Goal: Task Accomplishment & Management: Manage account settings

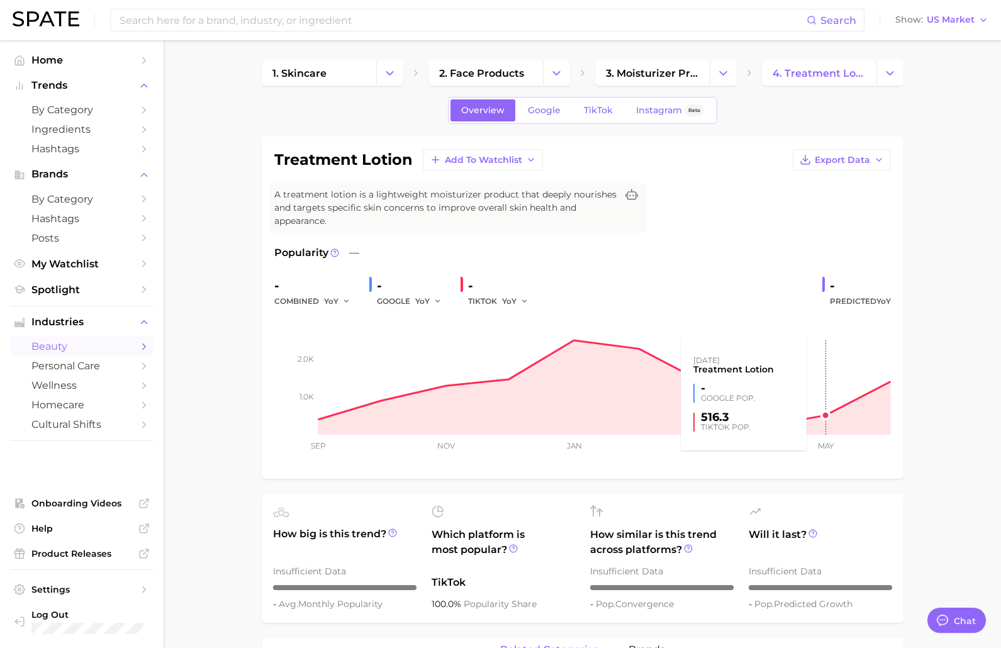
type textarea "x"
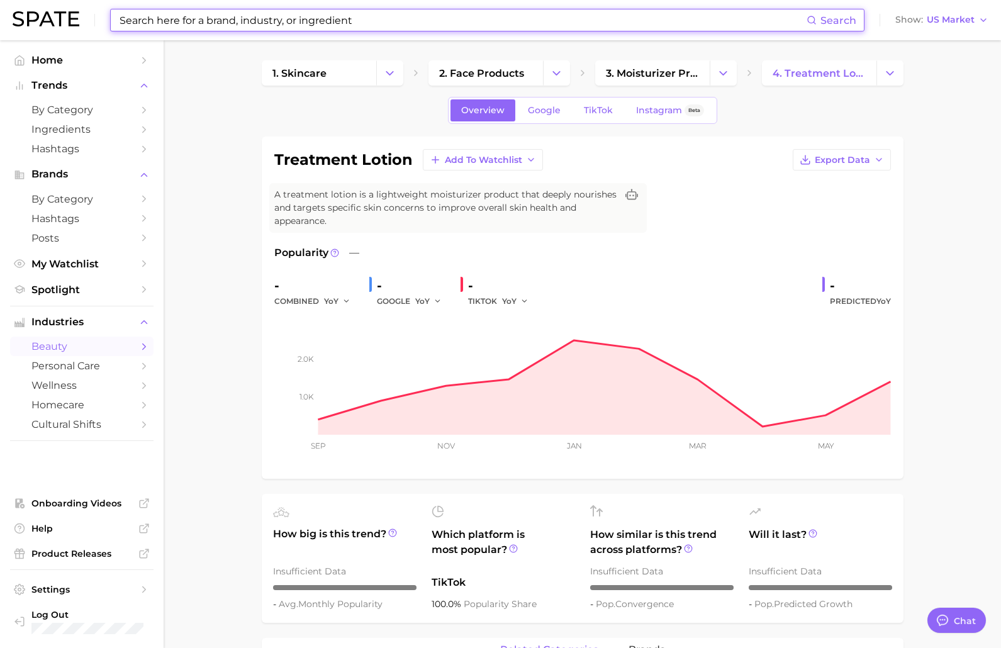
click at [238, 16] on input at bounding box center [462, 19] width 688 height 21
click at [223, 26] on input at bounding box center [462, 19] width 688 height 21
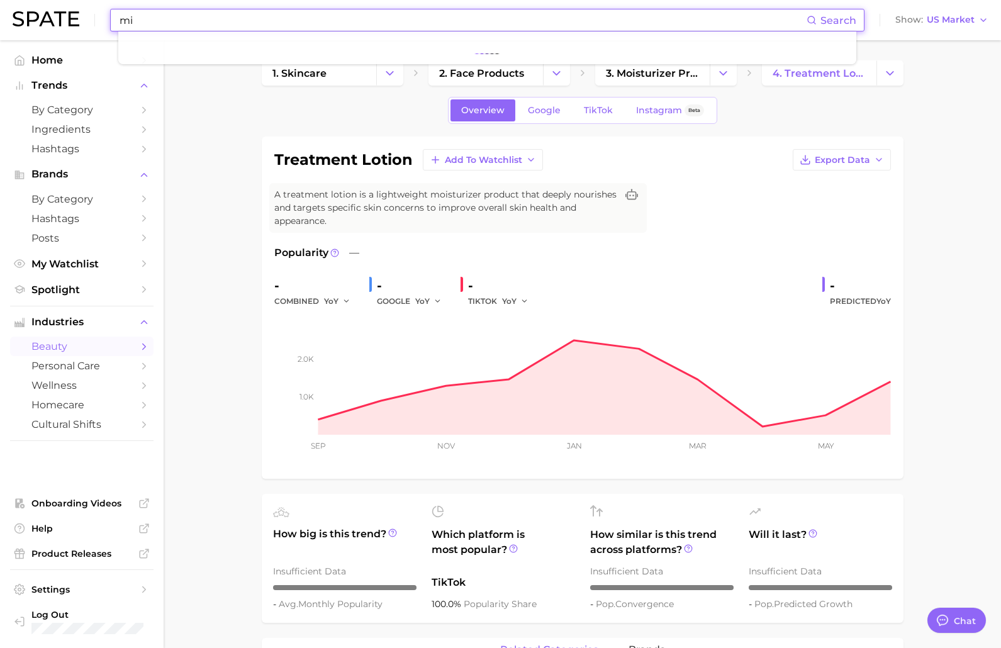
type input "m"
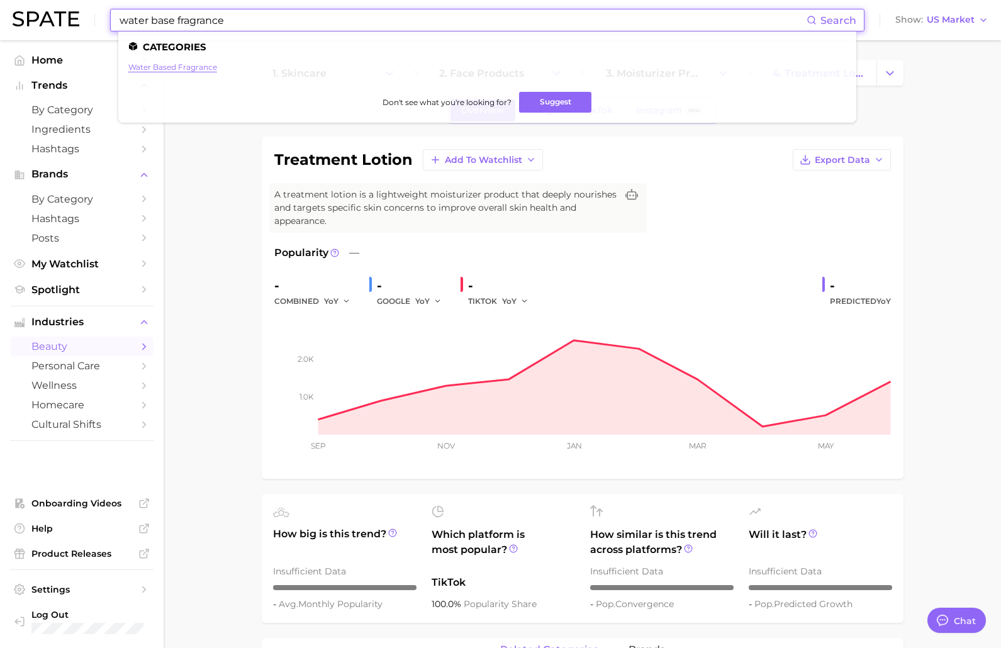
type input "water base fragrance"
click at [177, 64] on link "water based fragrance" at bounding box center [172, 66] width 89 height 9
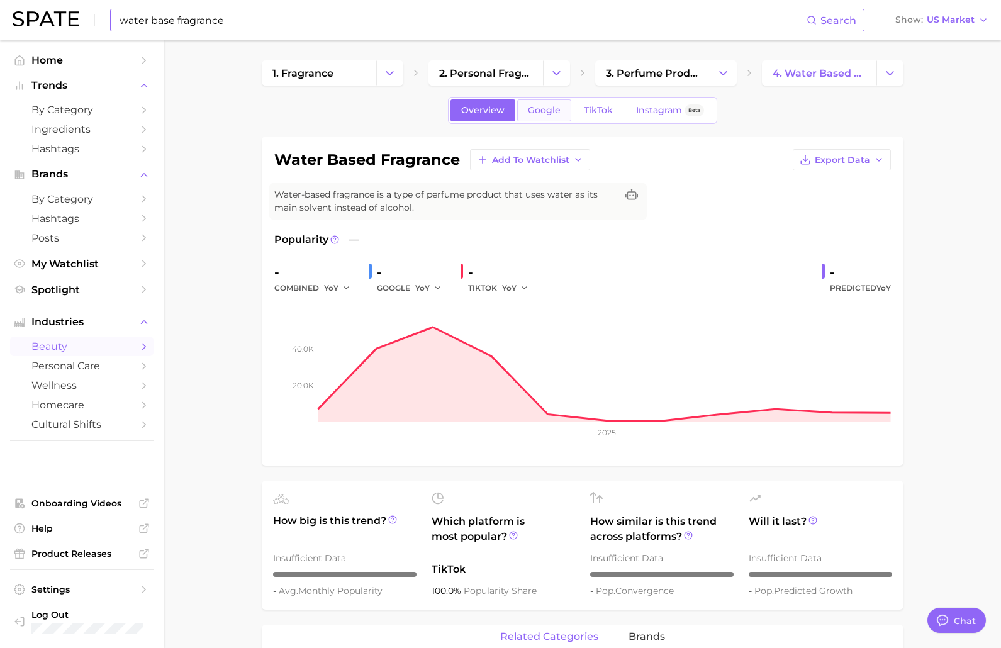
click at [556, 116] on link "Google" at bounding box center [544, 110] width 54 height 22
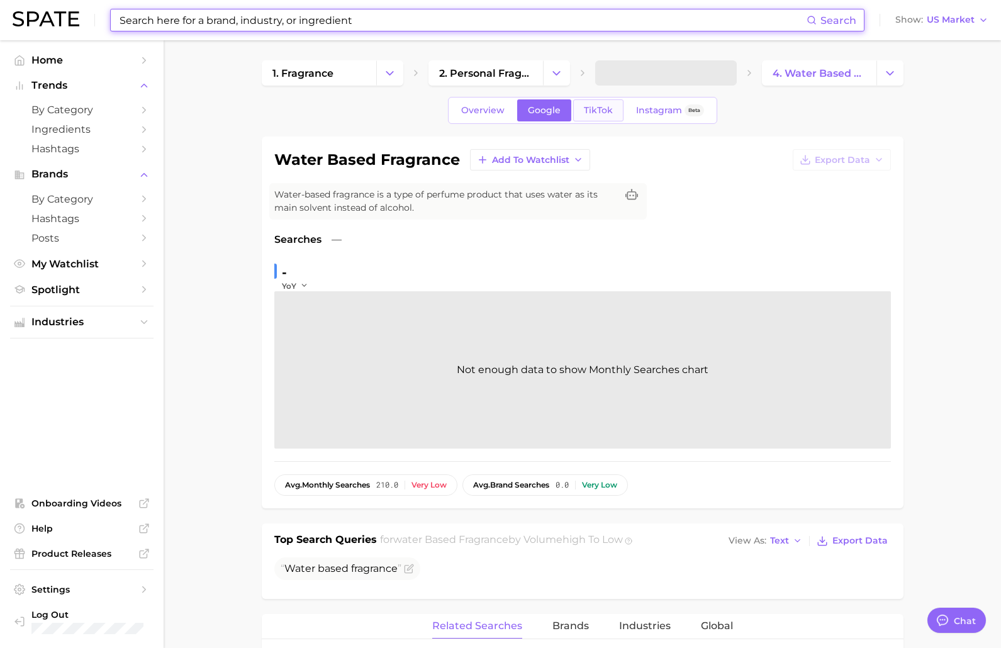
click at [589, 117] on link "TikTok" at bounding box center [598, 110] width 50 height 22
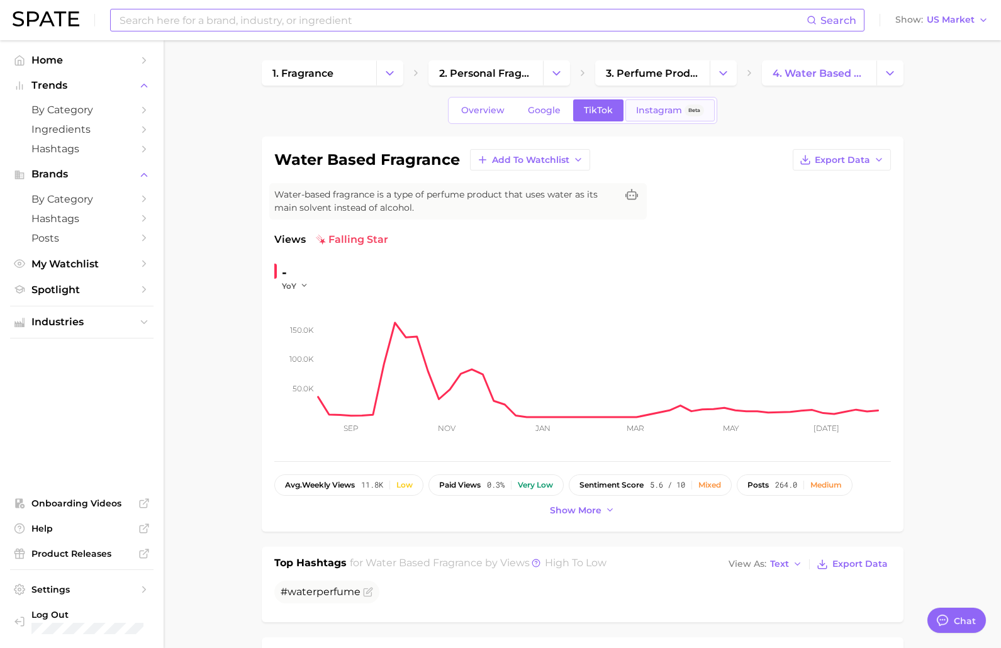
click at [660, 117] on link "Instagram Beta" at bounding box center [670, 110] width 89 height 22
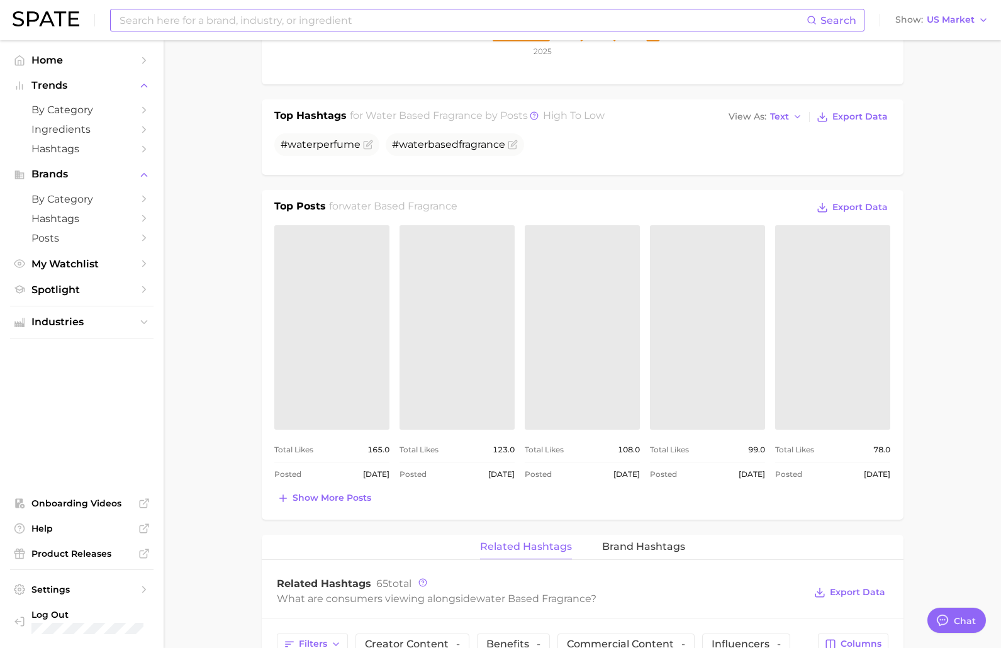
scroll to position [503, 0]
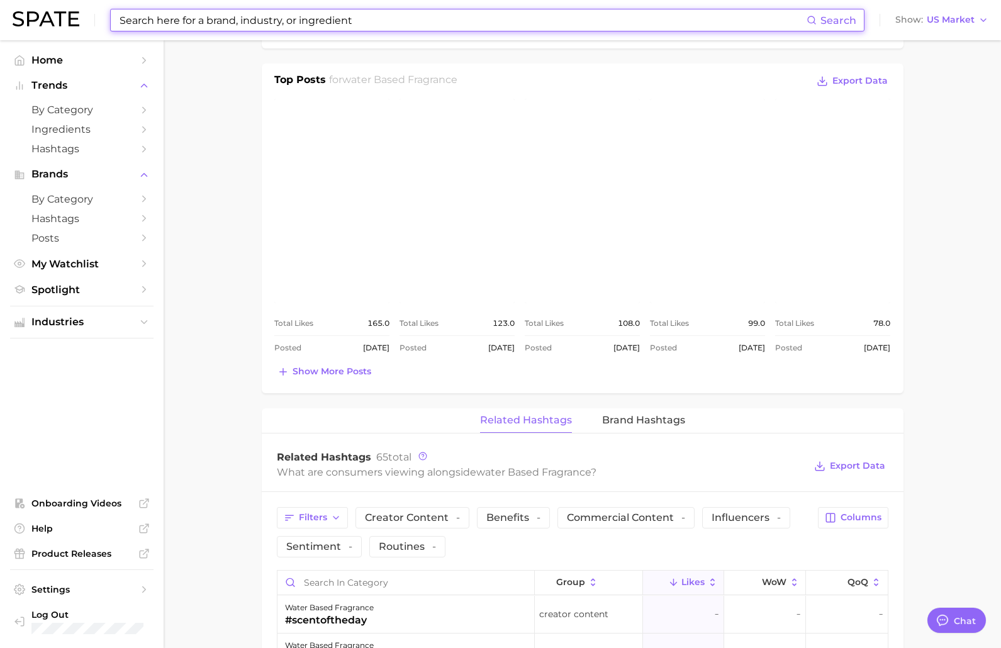
click at [161, 14] on input at bounding box center [462, 19] width 688 height 21
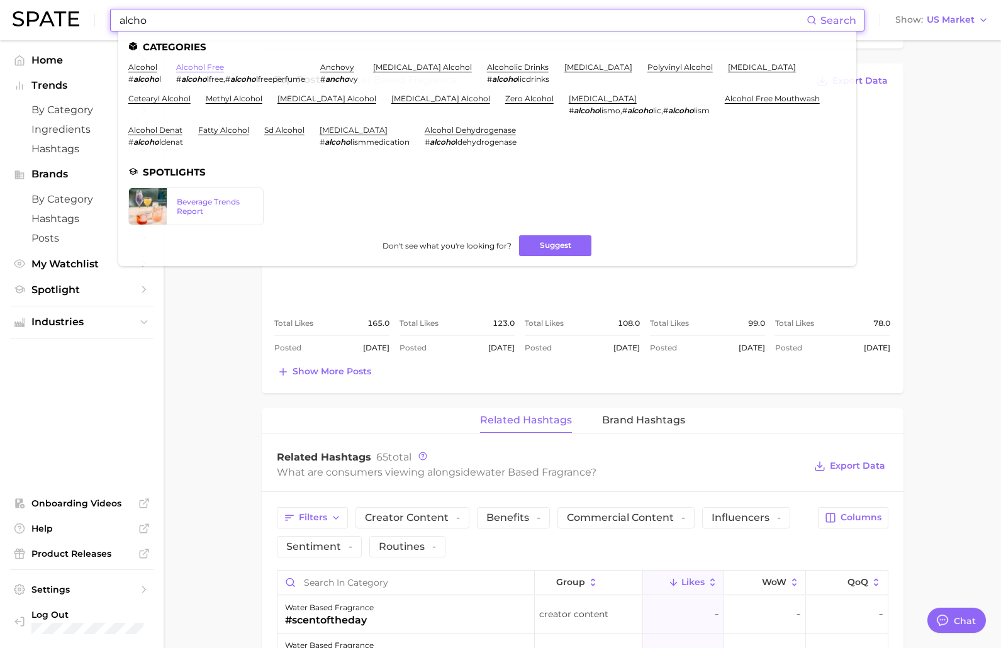
type input "alcho"
click at [188, 64] on link "alcohol free" at bounding box center [200, 66] width 48 height 9
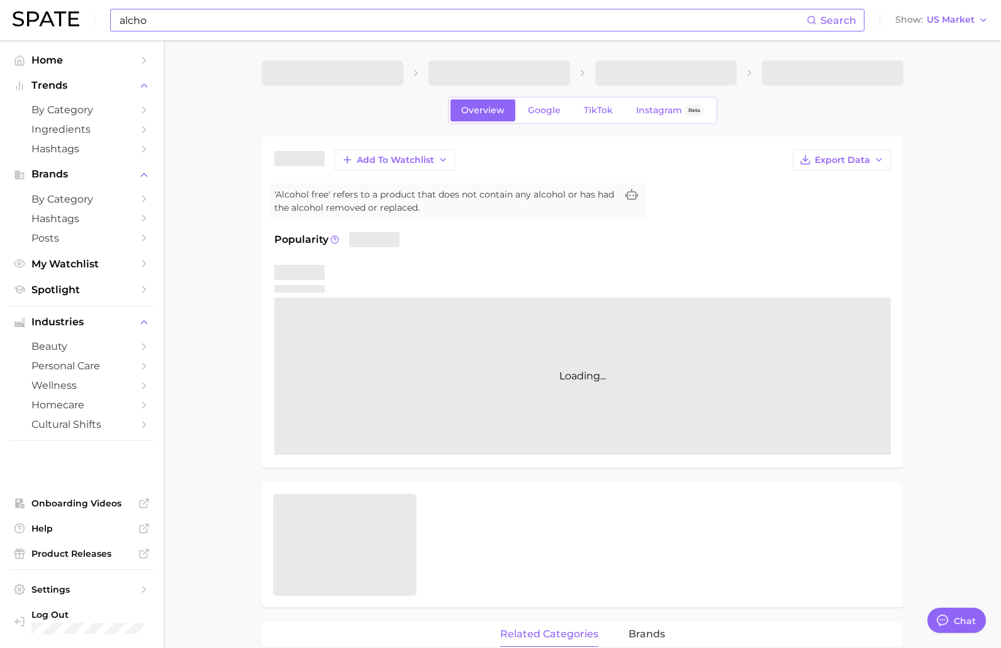
click at [182, 20] on input "alcho" at bounding box center [462, 19] width 688 height 21
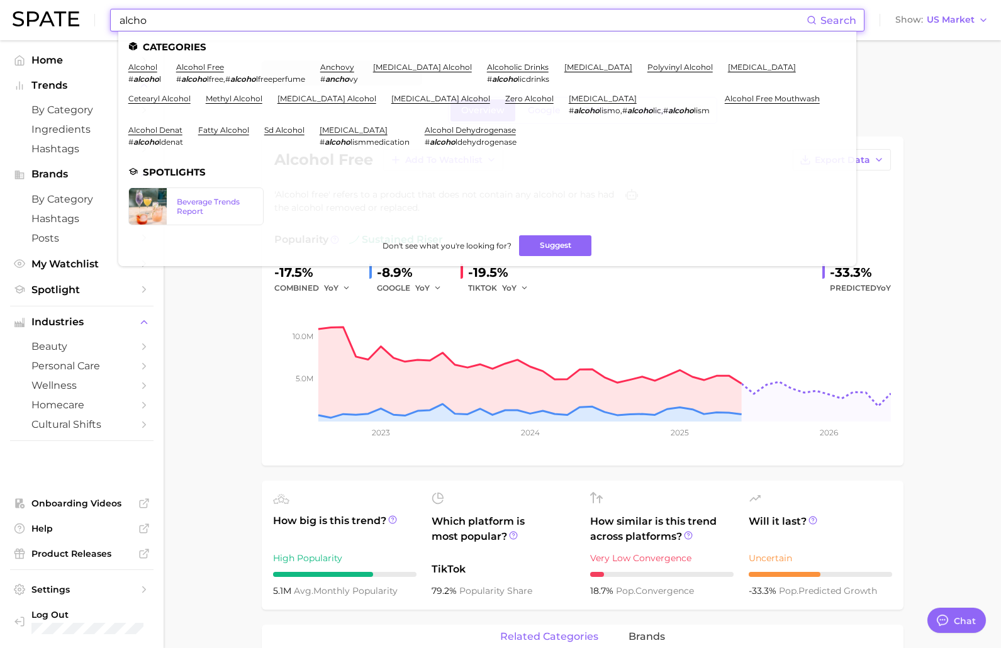
drag, startPoint x: 198, startPoint y: 422, endPoint x: 198, endPoint y: 374, distance: 47.8
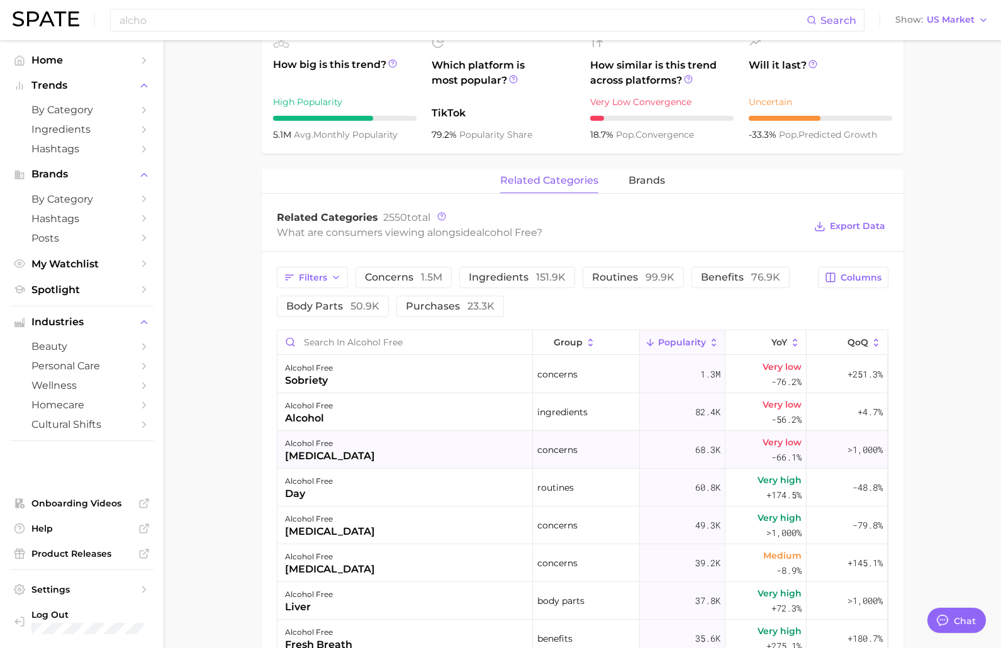
scroll to position [566, 0]
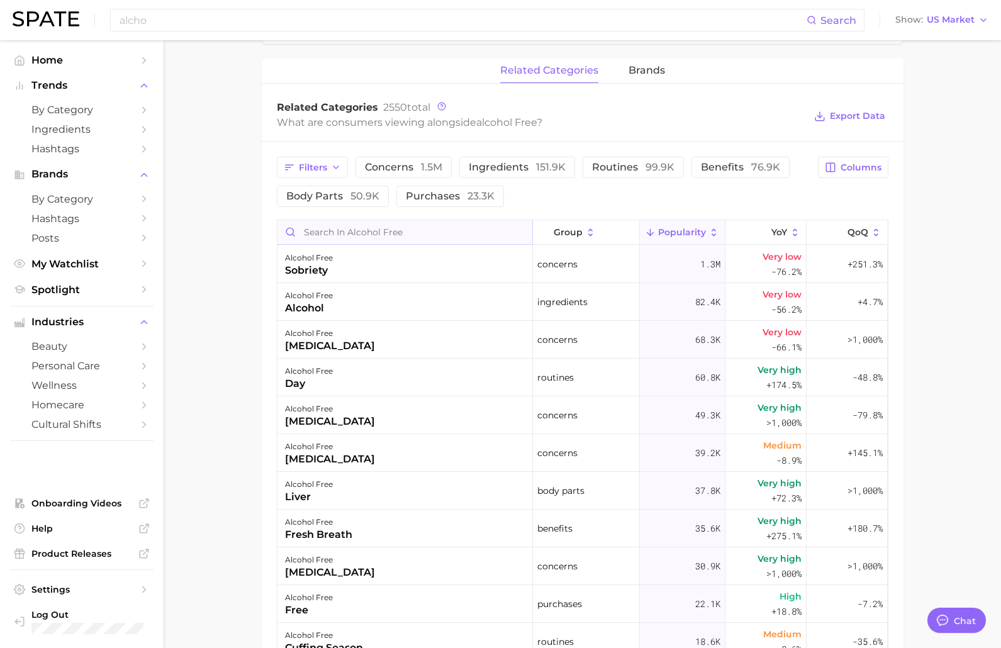
click at [373, 227] on input "Search in alcohol free" at bounding box center [405, 232] width 255 height 24
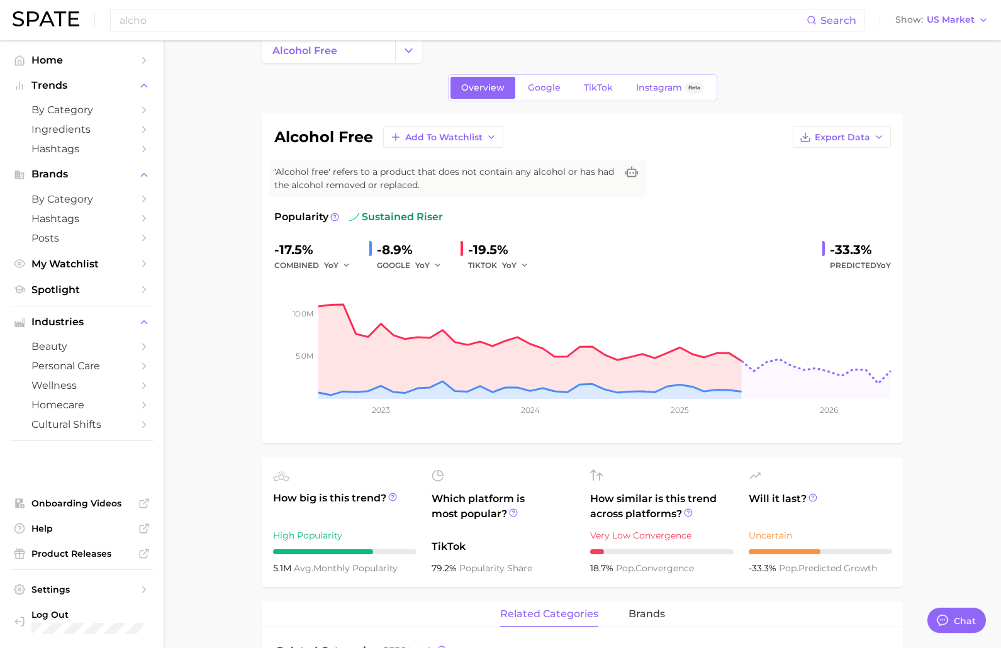
scroll to position [0, 0]
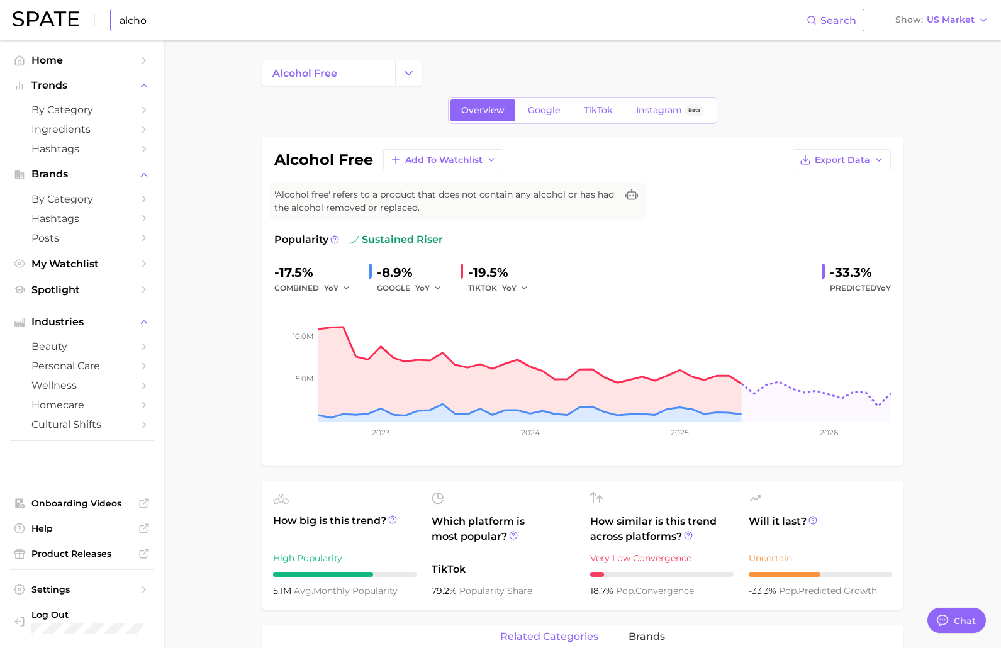
type input "fra"
click at [216, 18] on input "alcho" at bounding box center [462, 19] width 688 height 21
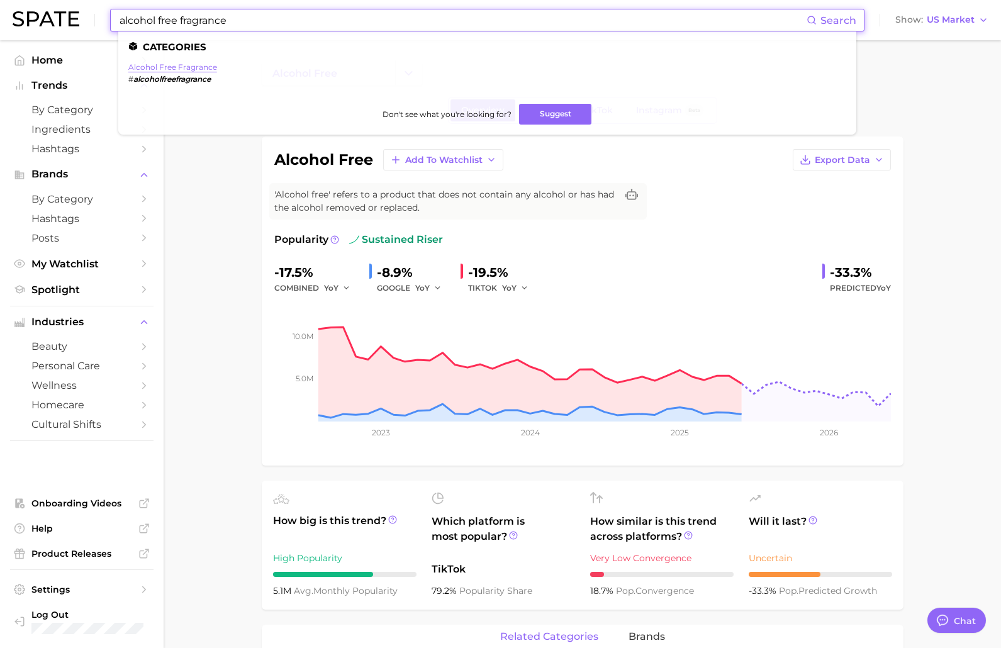
type input "alcohol free fragrance"
click at [197, 64] on link "alcohol free fragrance" at bounding box center [172, 66] width 89 height 9
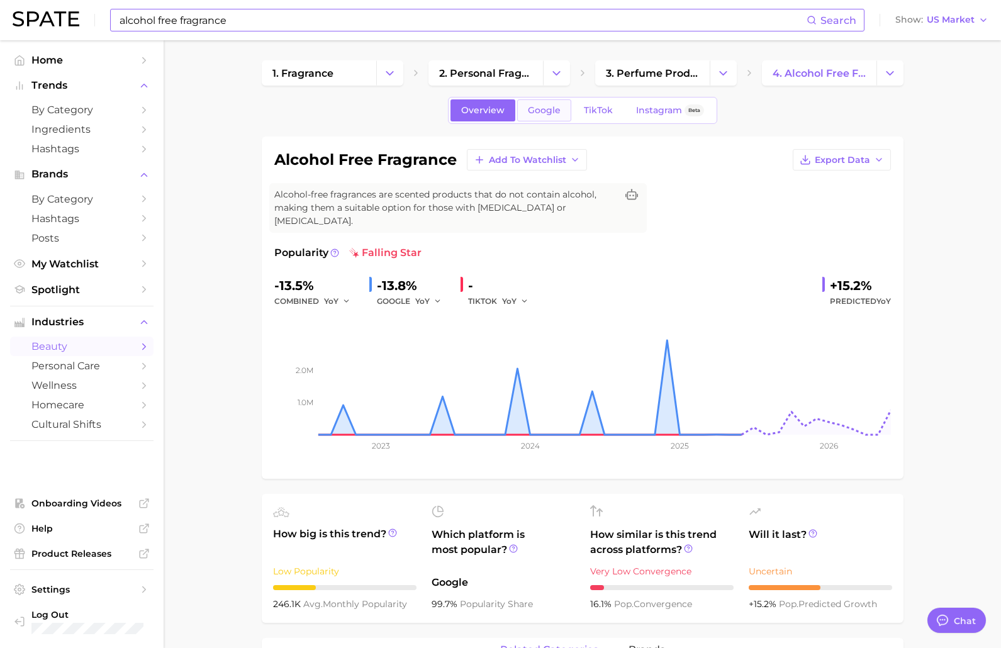
click at [551, 114] on span "Google" at bounding box center [544, 110] width 33 height 11
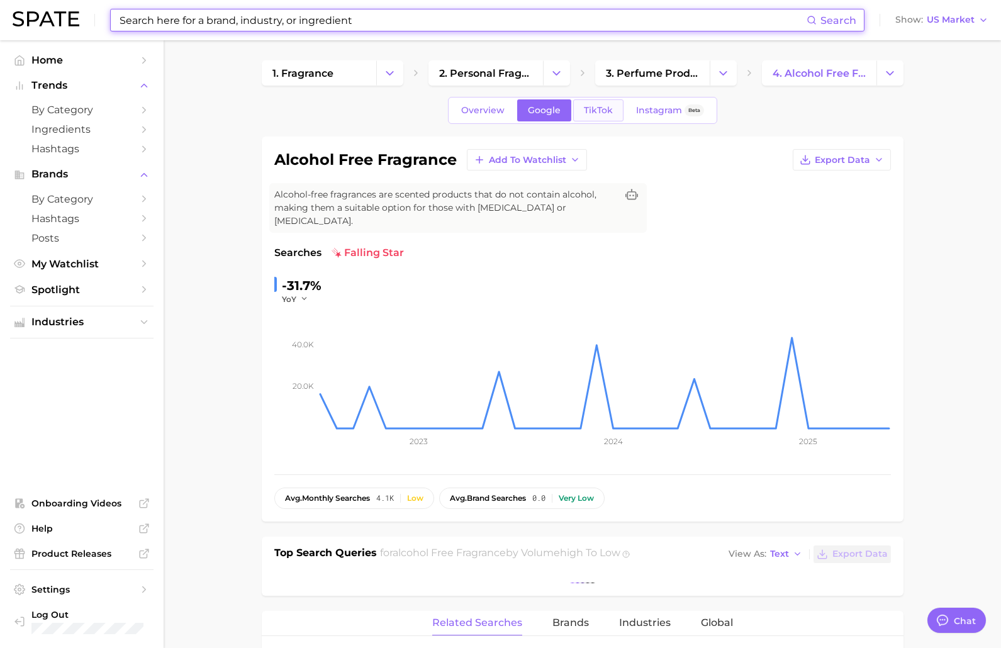
click at [596, 107] on span "TikTok" at bounding box center [598, 110] width 29 height 11
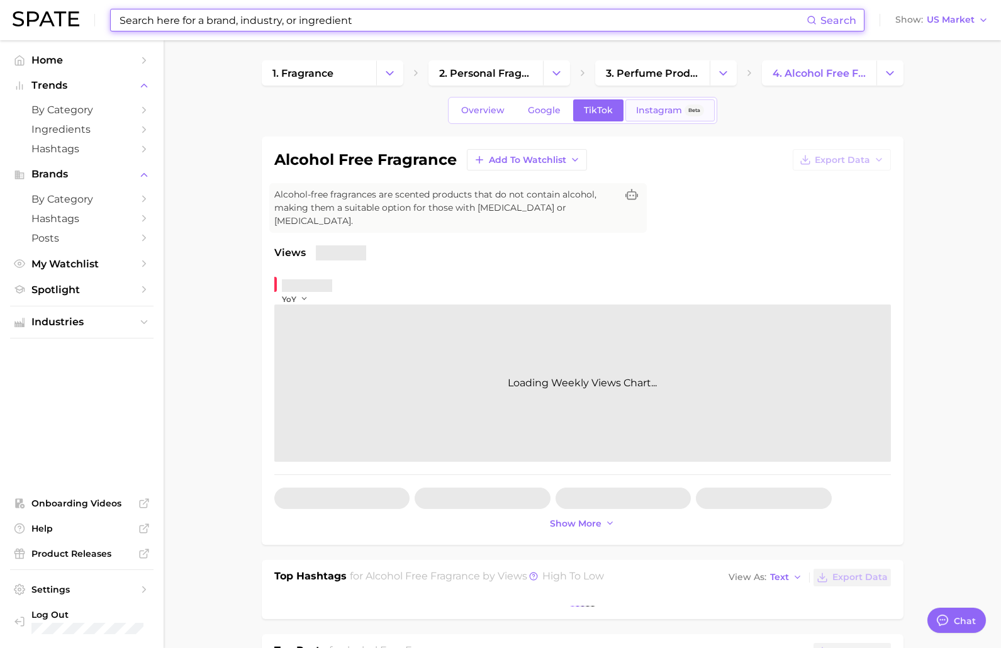
click at [654, 110] on span "Instagram" at bounding box center [659, 110] width 46 height 11
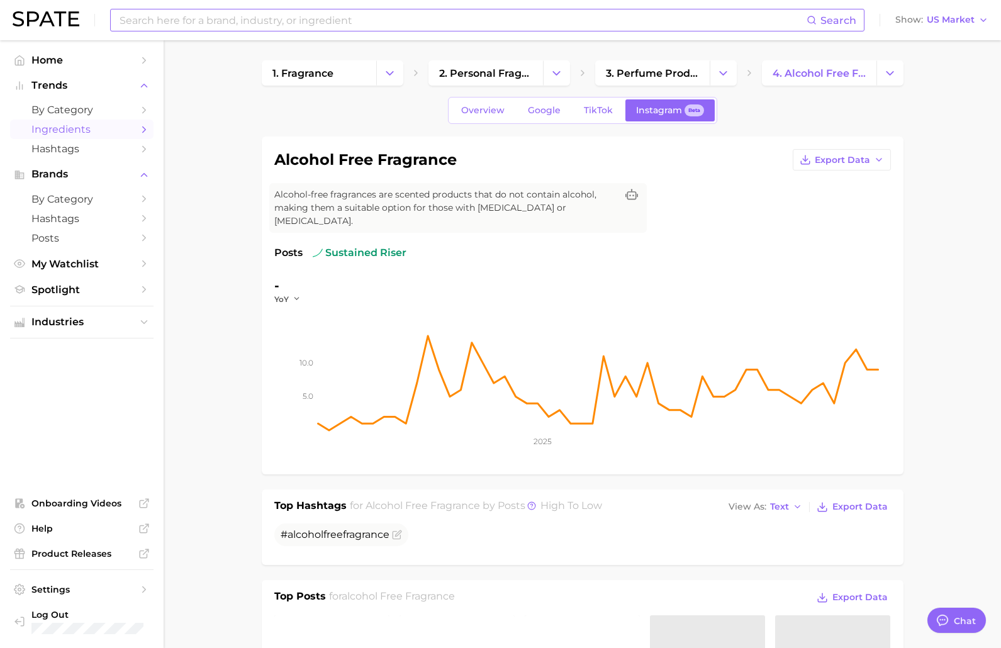
click at [130, 134] on span "Ingredients" at bounding box center [81, 129] width 101 height 12
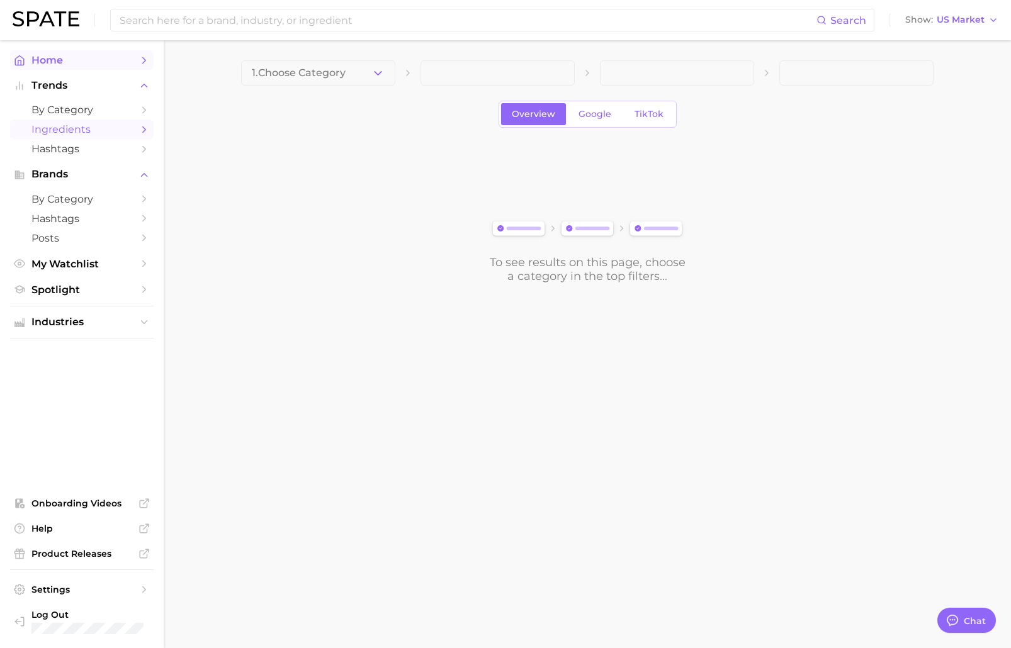
click at [73, 55] on span "Home" at bounding box center [81, 60] width 101 height 12
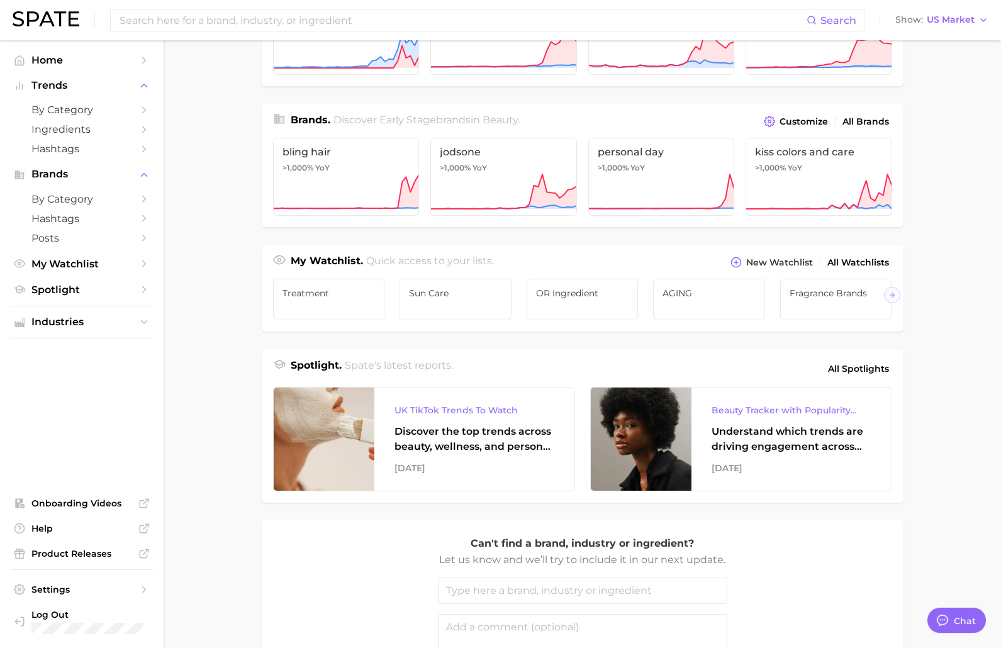
scroll to position [384, 0]
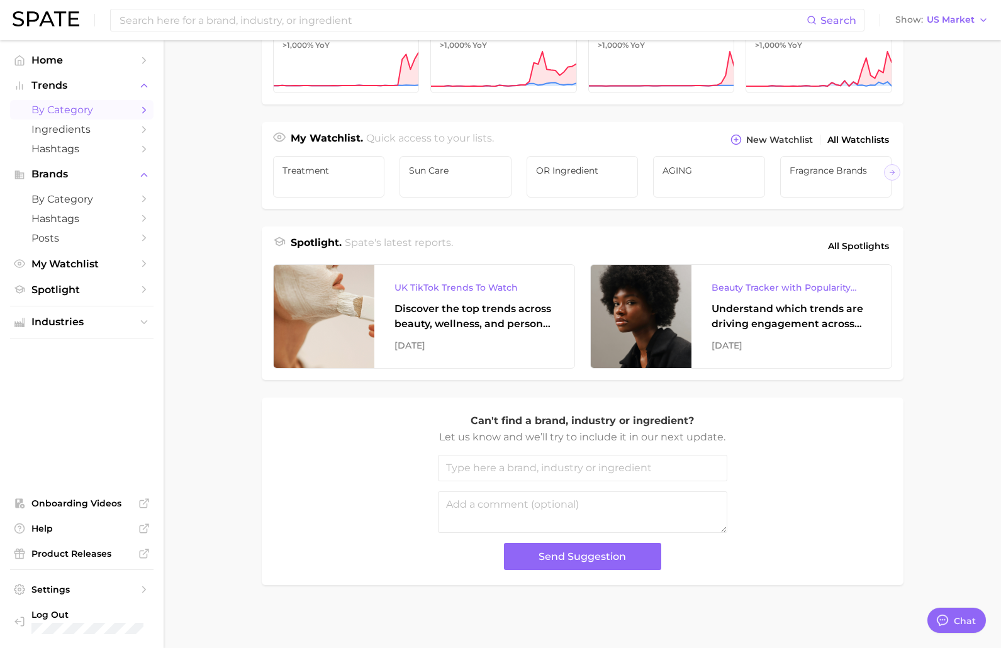
click at [82, 114] on span "by Category" at bounding box center [81, 110] width 101 height 12
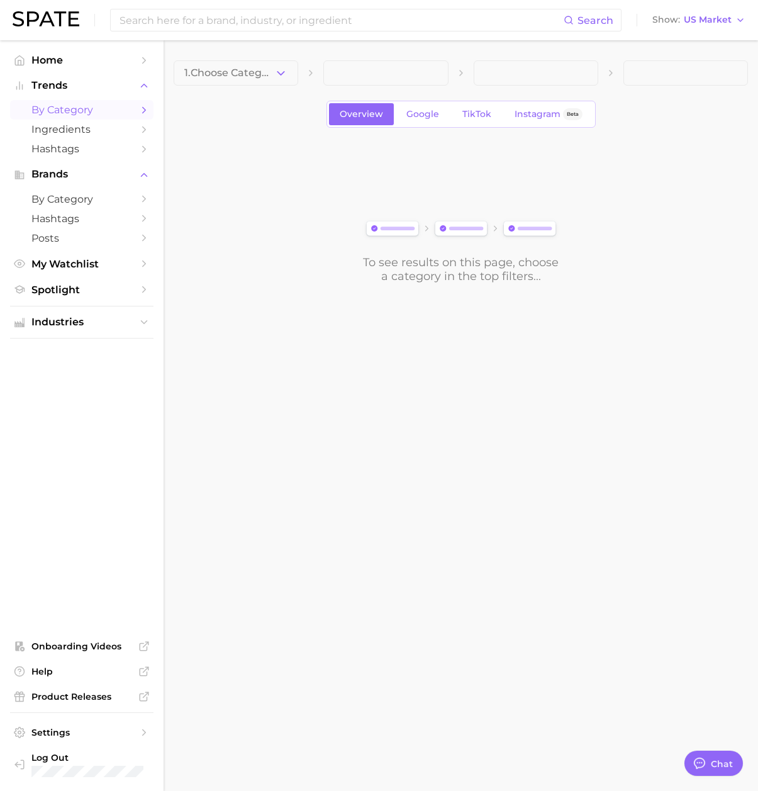
type textarea "x"
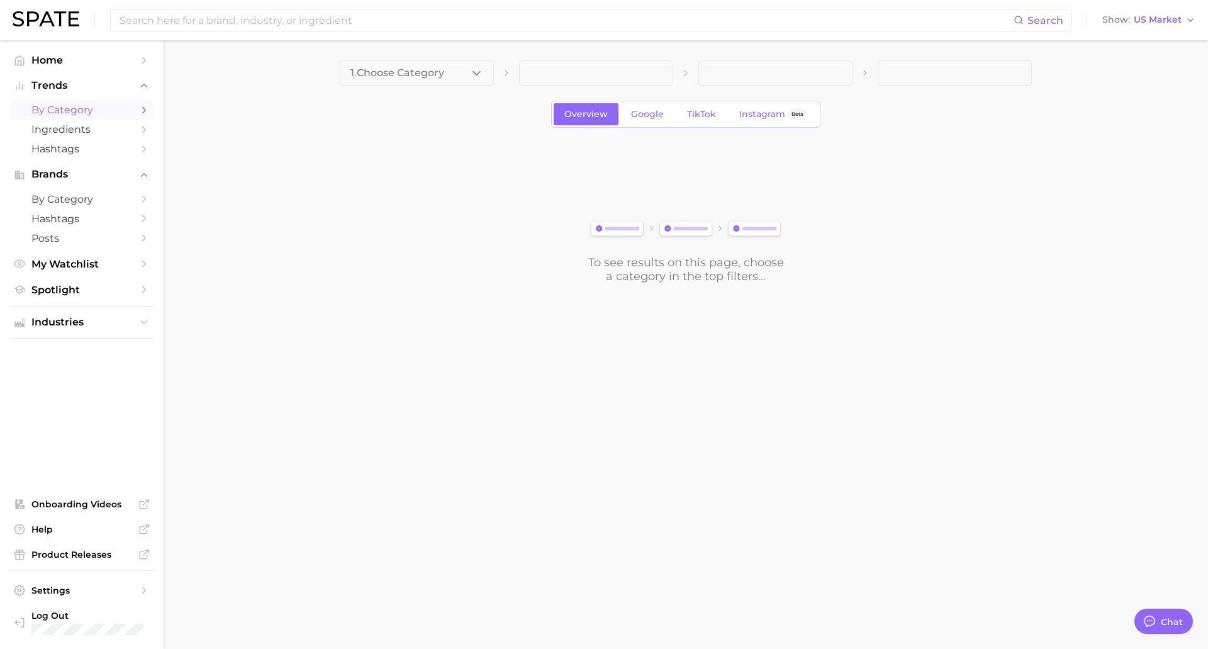
drag, startPoint x: 387, startPoint y: 266, endPoint x: 330, endPoint y: 240, distance: 62.5
click at [388, 266] on div "To see results on this page, choose a category in the top filters..." at bounding box center [686, 213] width 692 height 140
click at [392, 72] on span "1. Choose Category" at bounding box center [398, 72] width 94 height 11
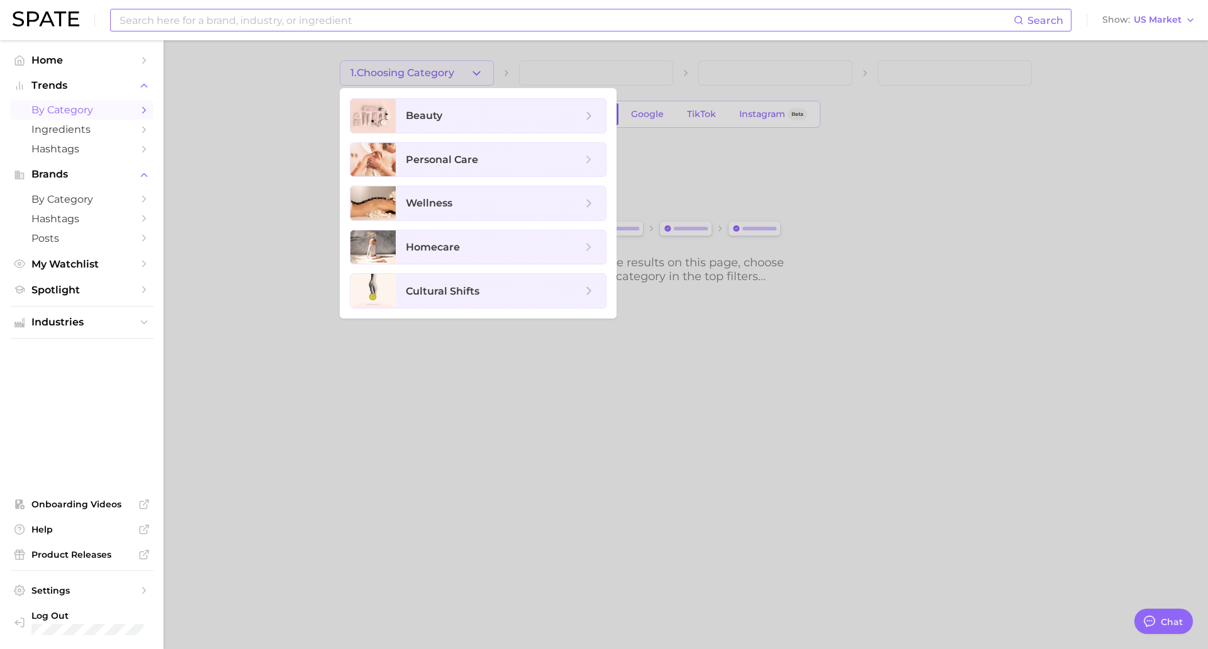
click at [273, 16] on input at bounding box center [566, 19] width 896 height 21
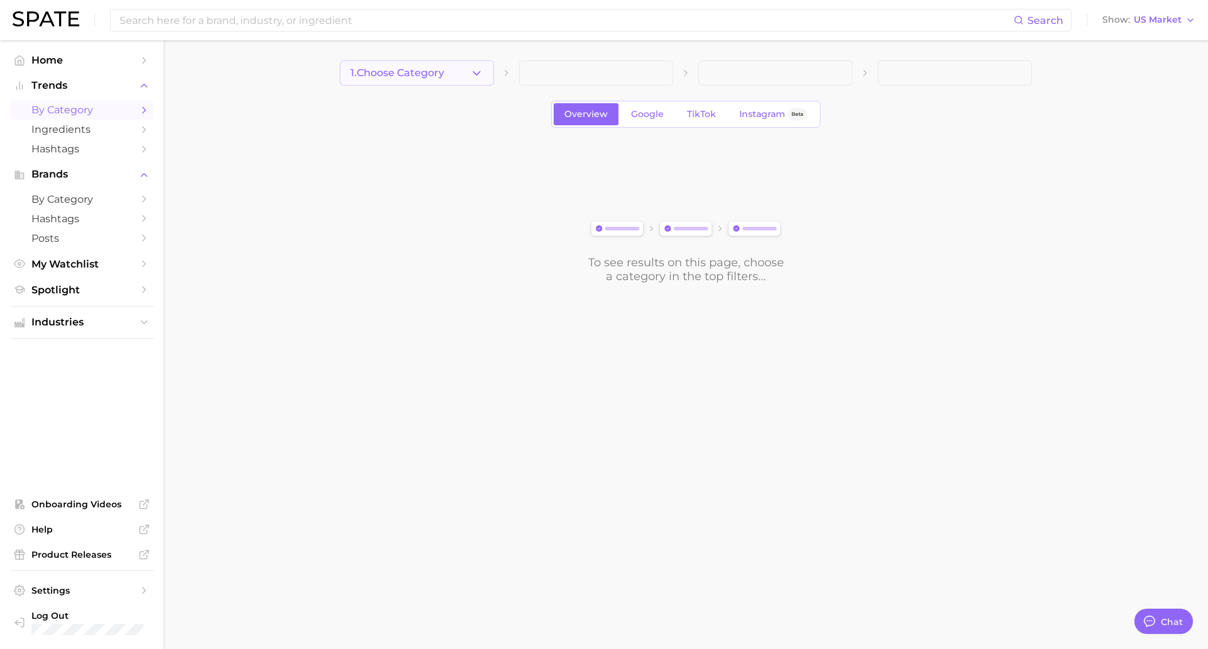
click at [466, 62] on button "1. Choose Category" at bounding box center [417, 72] width 154 height 25
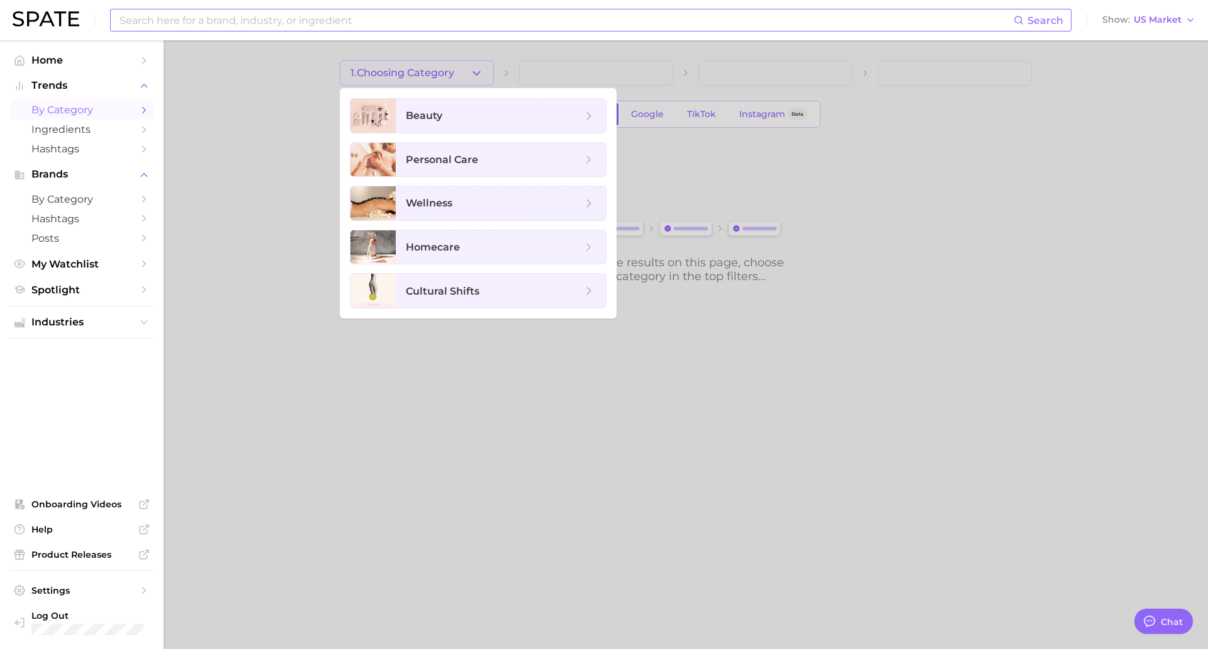
click at [257, 22] on input at bounding box center [566, 19] width 896 height 21
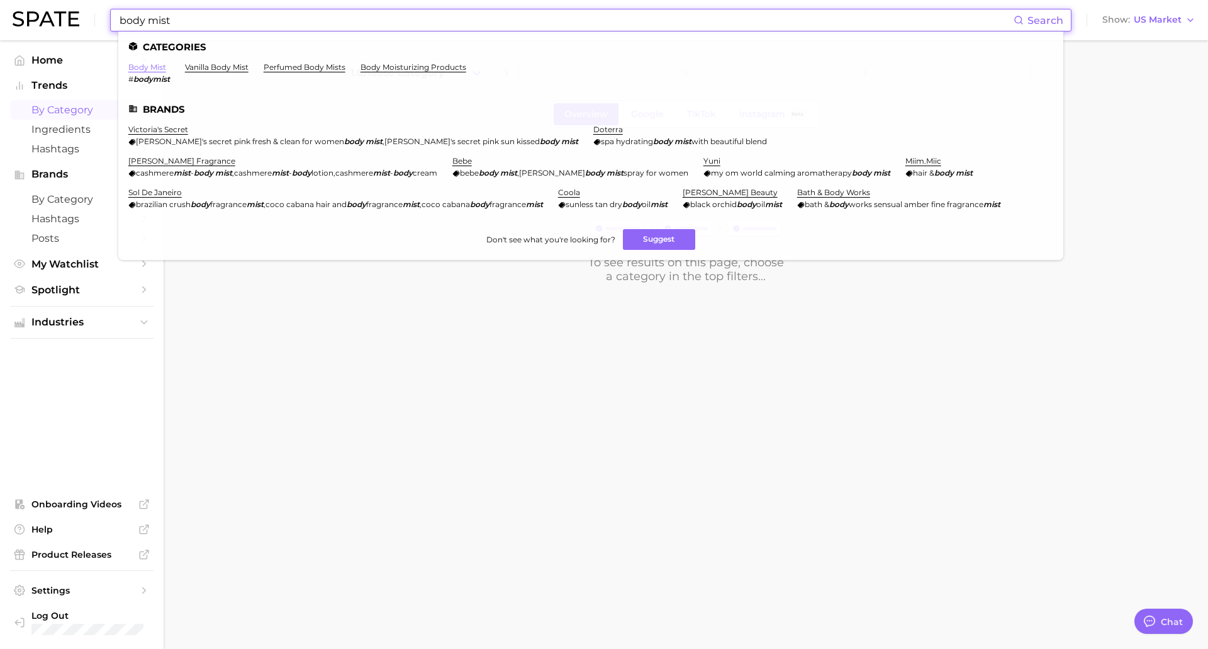
type input "body mist"
click at [148, 65] on link "body mist" at bounding box center [147, 66] width 38 height 9
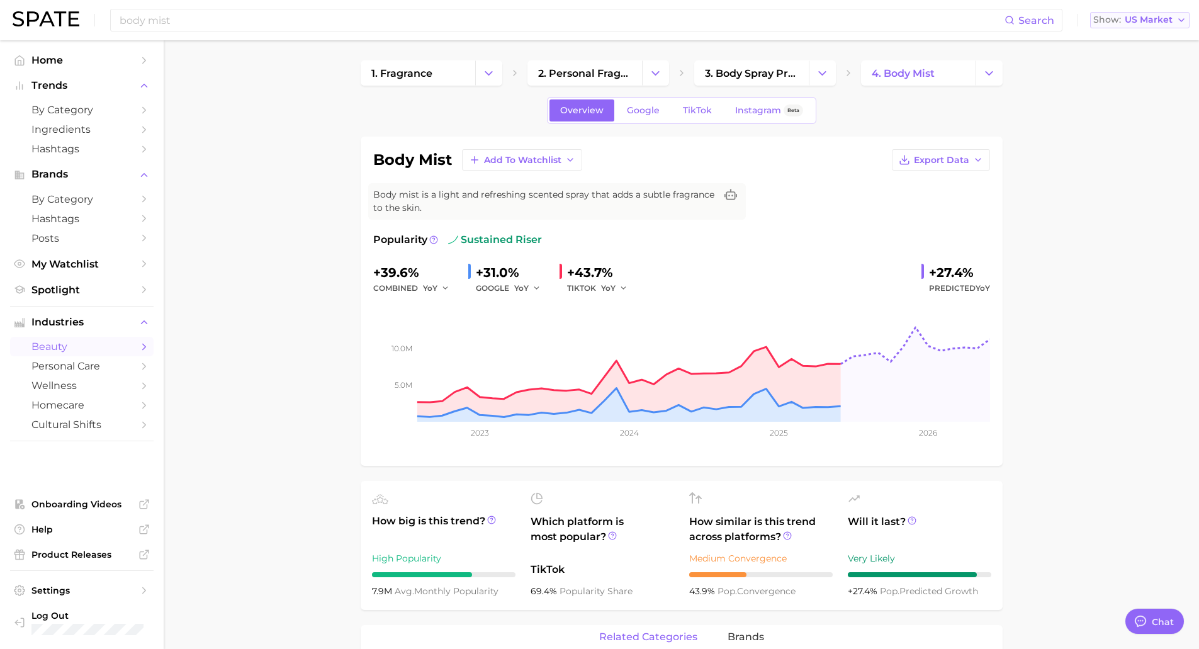
click at [1010, 17] on span "US Market" at bounding box center [1149, 19] width 48 height 7
click at [1010, 153] on span "Global" at bounding box center [1100, 154] width 29 height 11
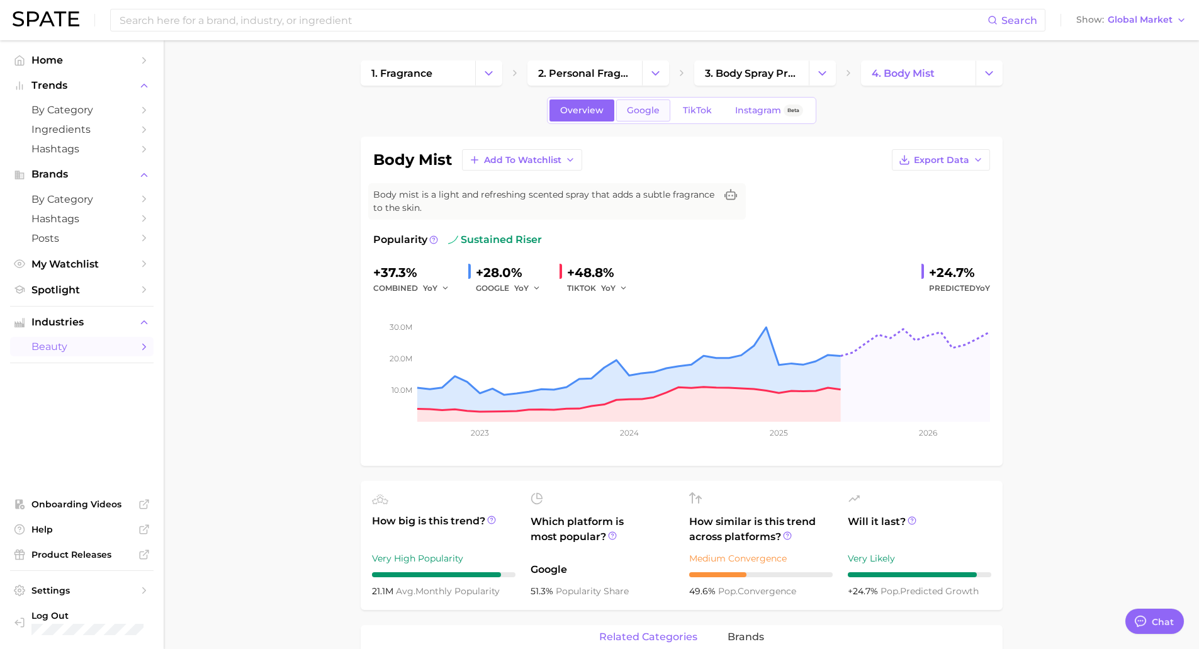
click at [632, 112] on span "Google" at bounding box center [643, 110] width 33 height 11
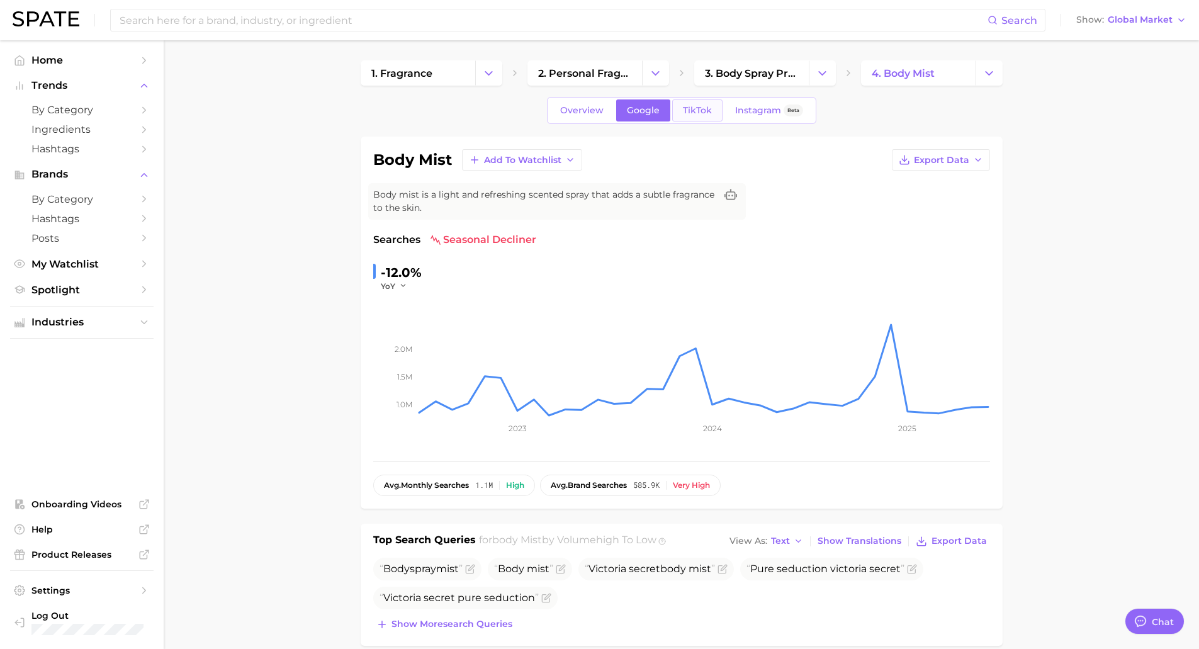
click at [688, 116] on link "TikTok" at bounding box center [697, 110] width 50 height 22
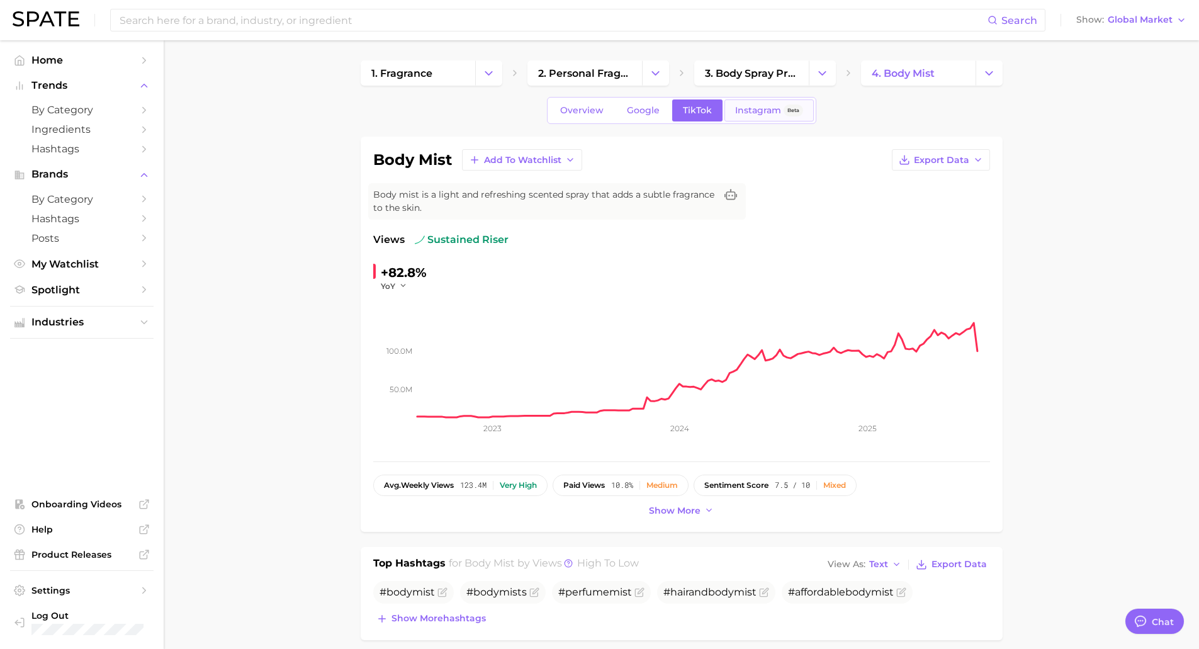
click at [741, 108] on span "Instagram" at bounding box center [758, 110] width 46 height 11
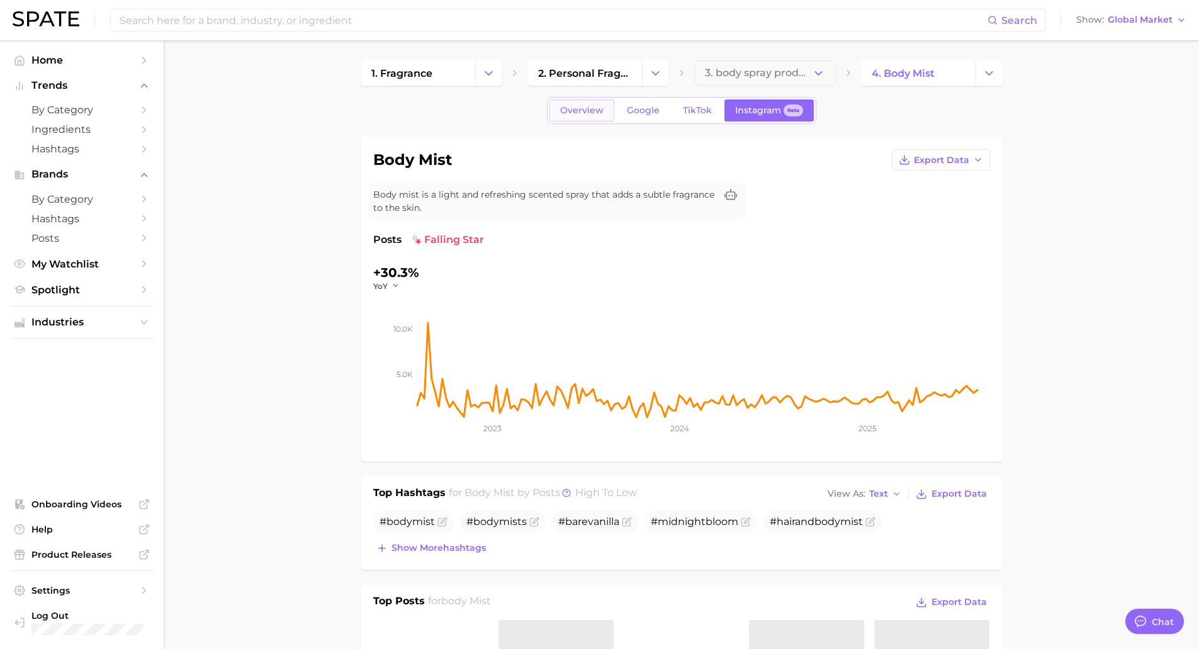
click at [593, 117] on link "Overview" at bounding box center [581, 110] width 65 height 22
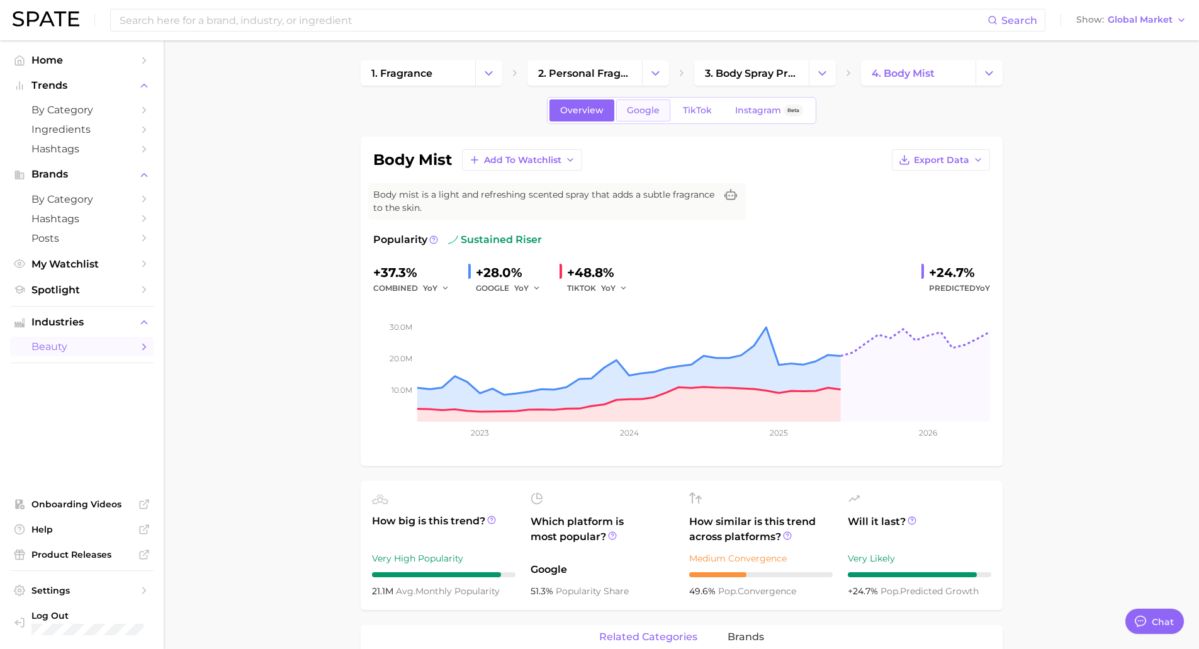
click at [642, 115] on span "Google" at bounding box center [643, 110] width 33 height 11
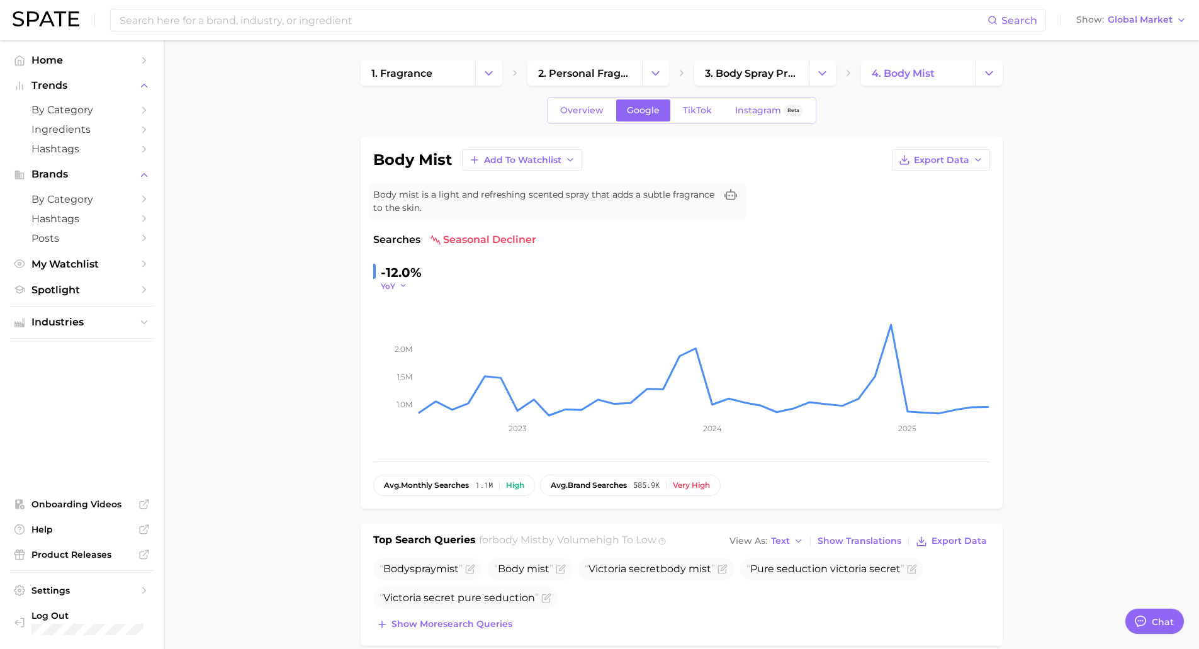
click at [403, 287] on polyline "button" at bounding box center [403, 286] width 4 height 2
click at [692, 104] on link "TikTok" at bounding box center [697, 110] width 50 height 22
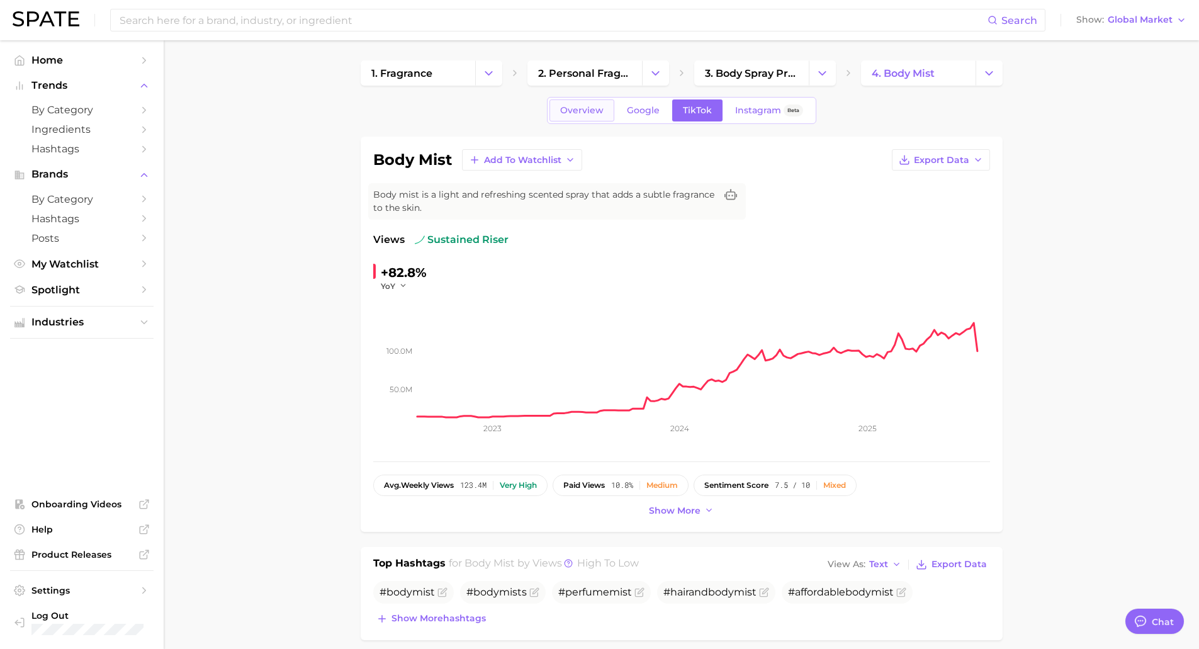
click at [588, 111] on span "Overview" at bounding box center [581, 110] width 43 height 11
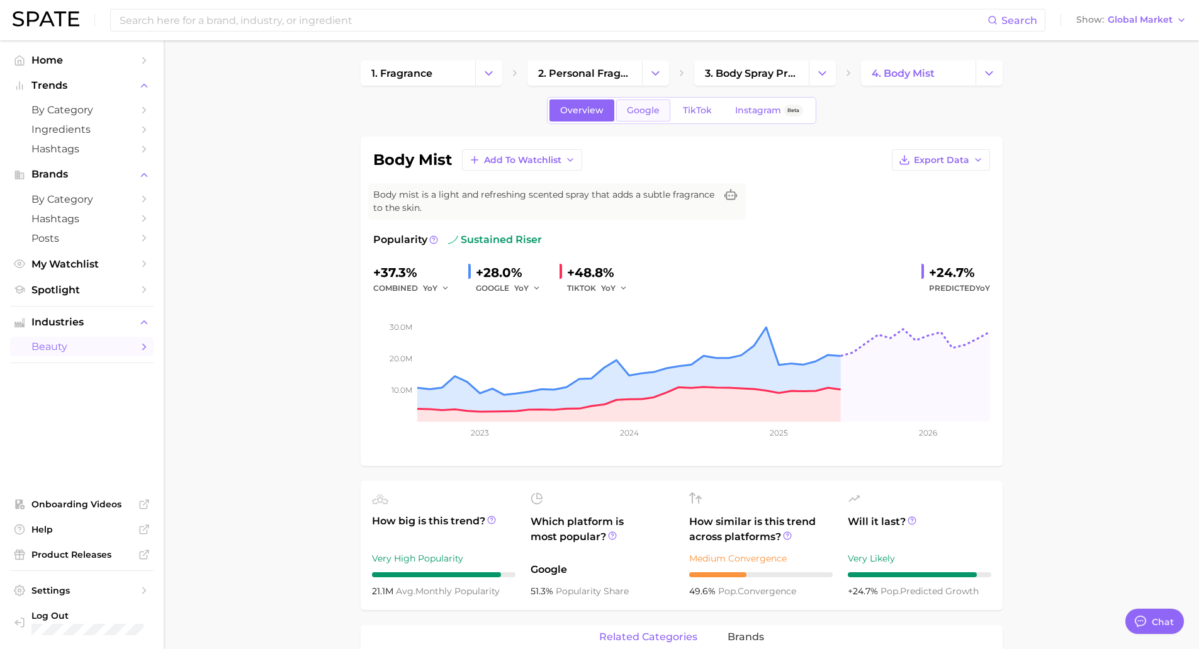
click at [642, 113] on span "Google" at bounding box center [643, 110] width 33 height 11
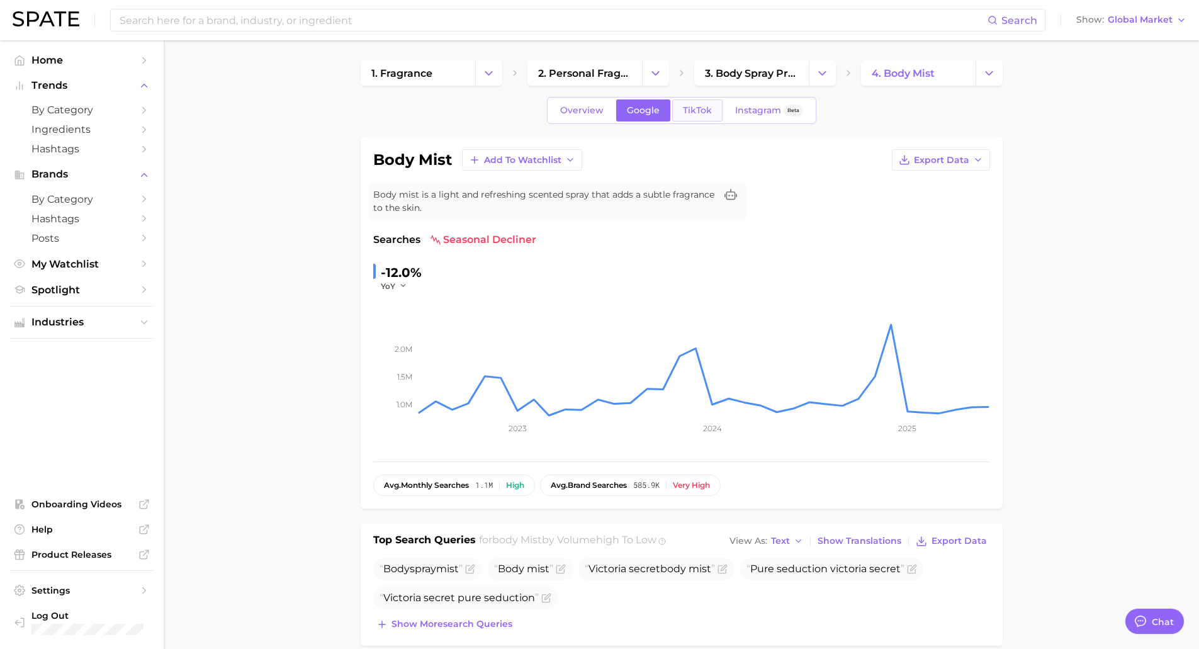
click at [691, 108] on span "TikTok" at bounding box center [697, 110] width 29 height 11
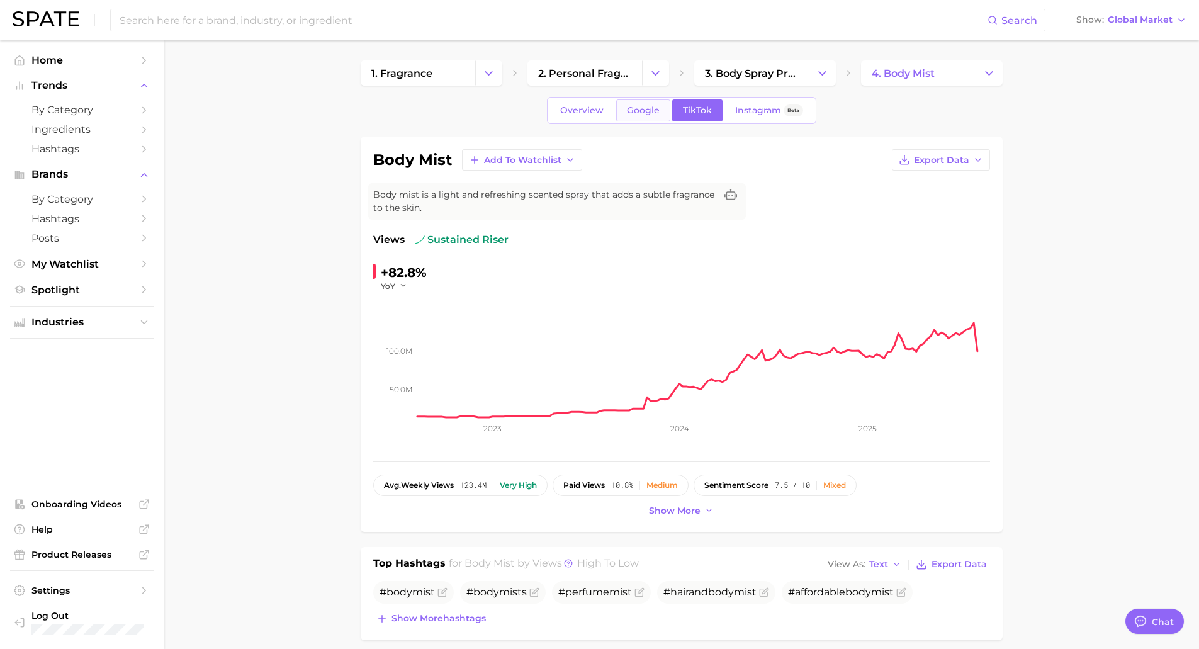
click at [641, 115] on span "Google" at bounding box center [643, 110] width 33 height 11
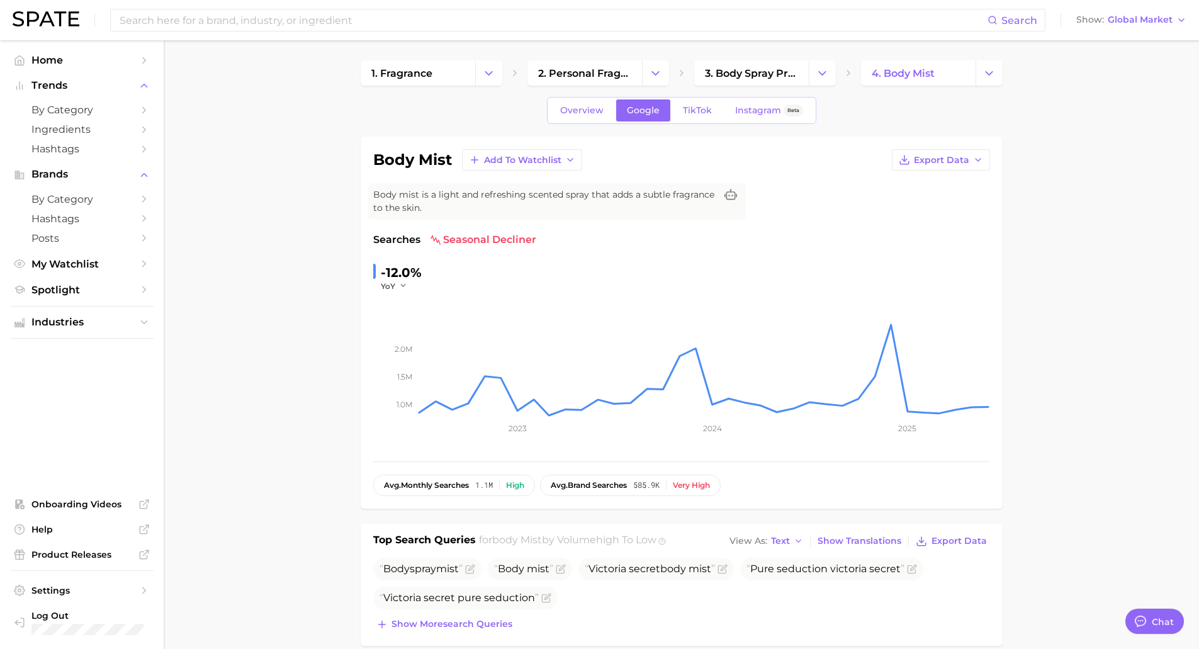
click at [539, 166] on button "Add to Watchlist" at bounding box center [522, 159] width 120 height 21
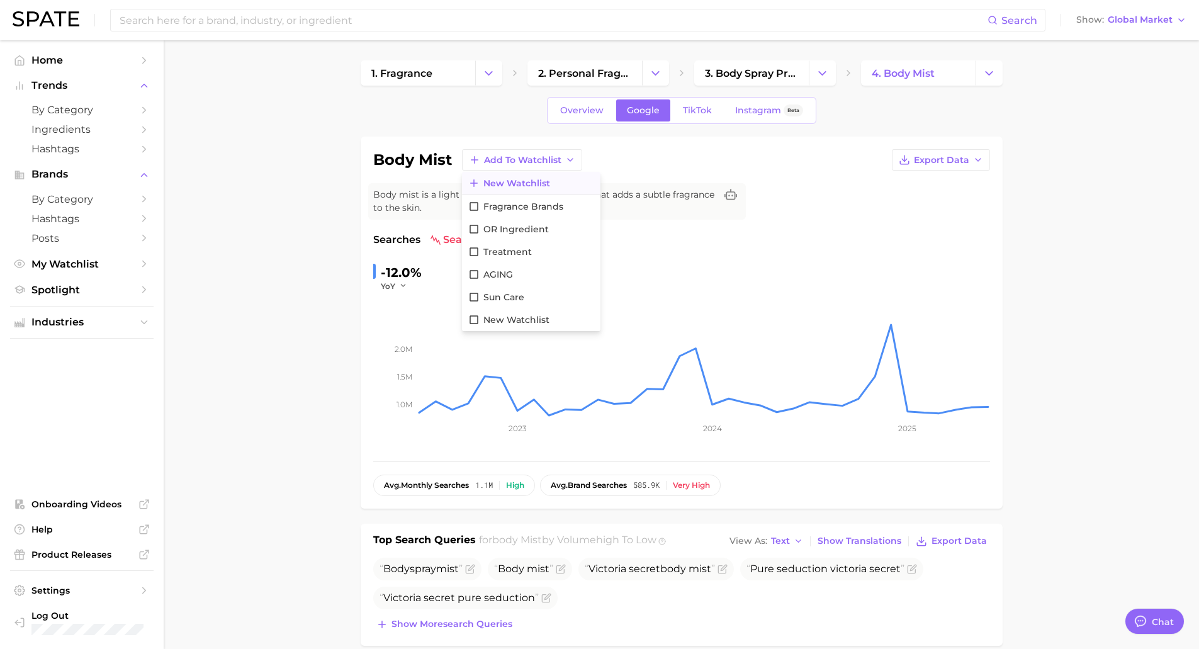
click at [497, 184] on span "New Watchlist" at bounding box center [516, 183] width 67 height 11
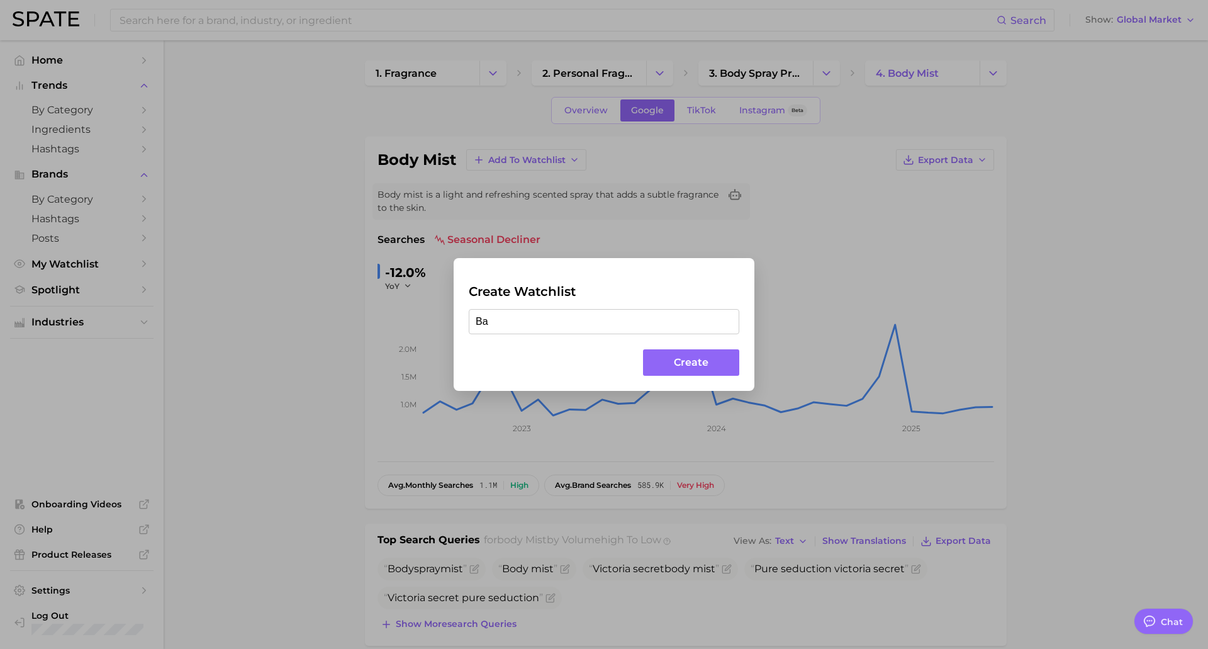
type input "B"
type input "R&D Bath & Body"
click at [679, 355] on button "Create" at bounding box center [691, 362] width 96 height 27
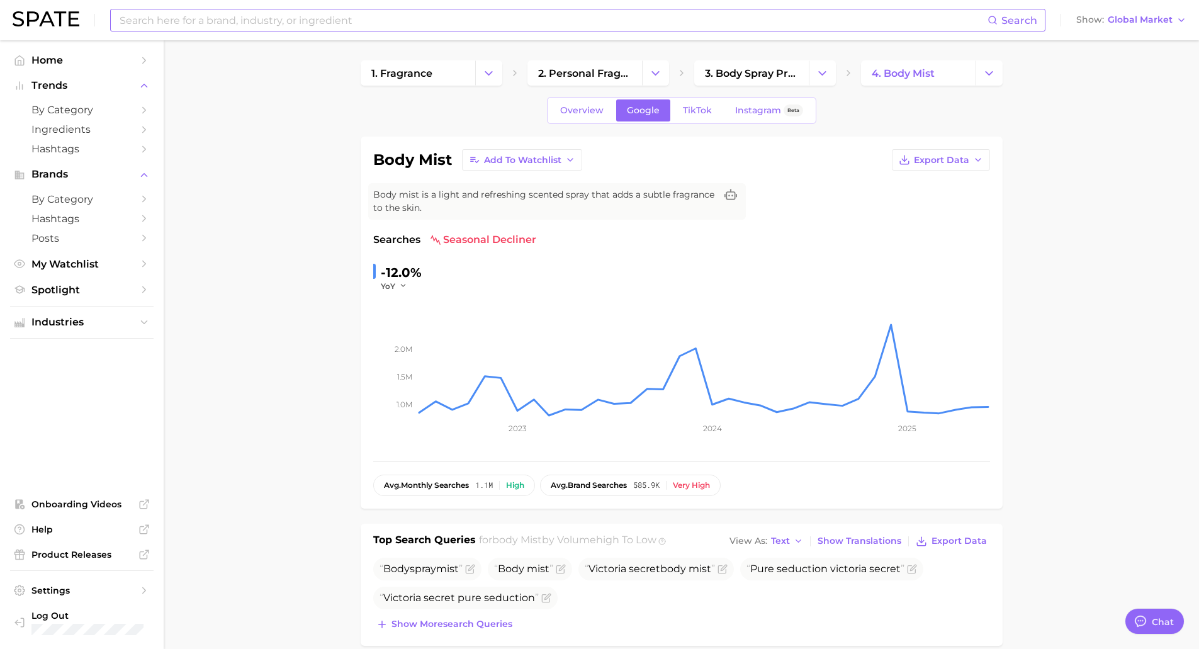
click at [239, 26] on input at bounding box center [552, 19] width 869 height 21
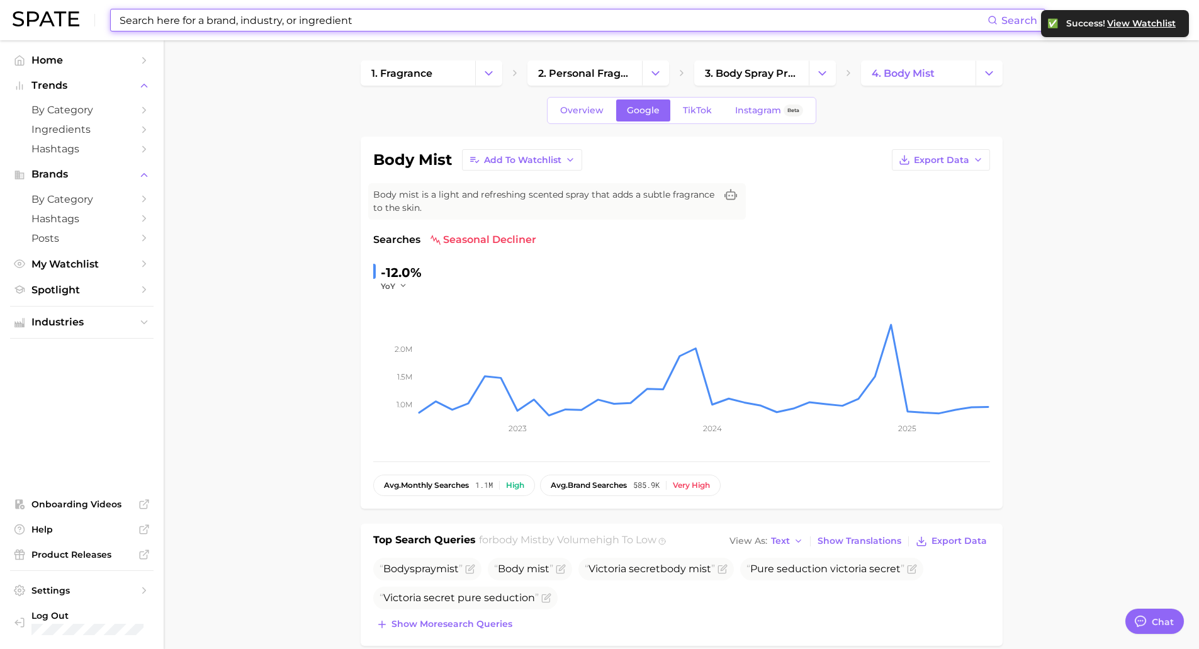
type input "S"
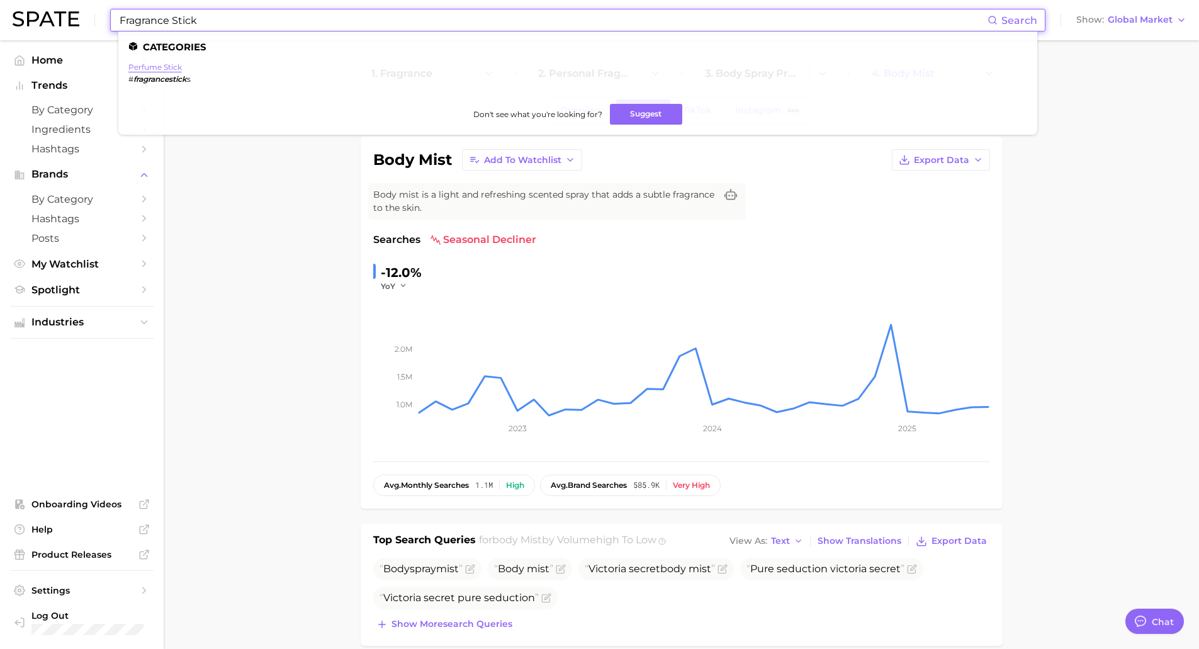
click at [156, 69] on link "perfume stick" at bounding box center [154, 66] width 53 height 9
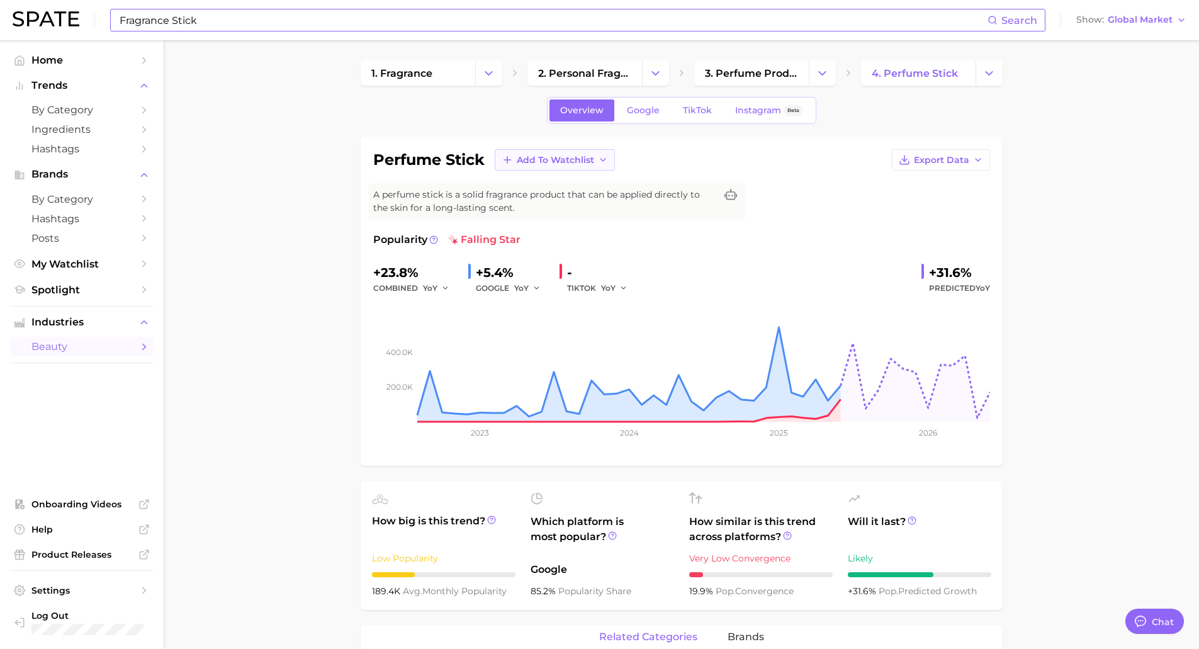
click at [541, 159] on span "Add to Watchlist" at bounding box center [555, 160] width 77 height 11
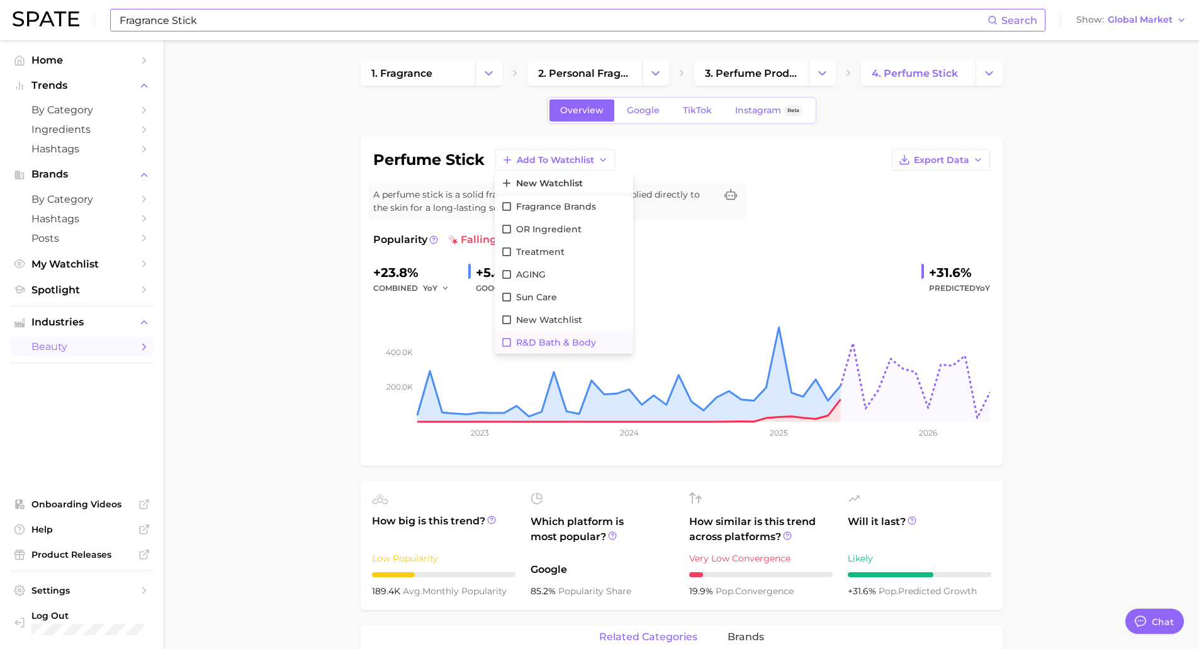
click at [565, 347] on span "R&D Bath & Body" at bounding box center [556, 342] width 80 height 11
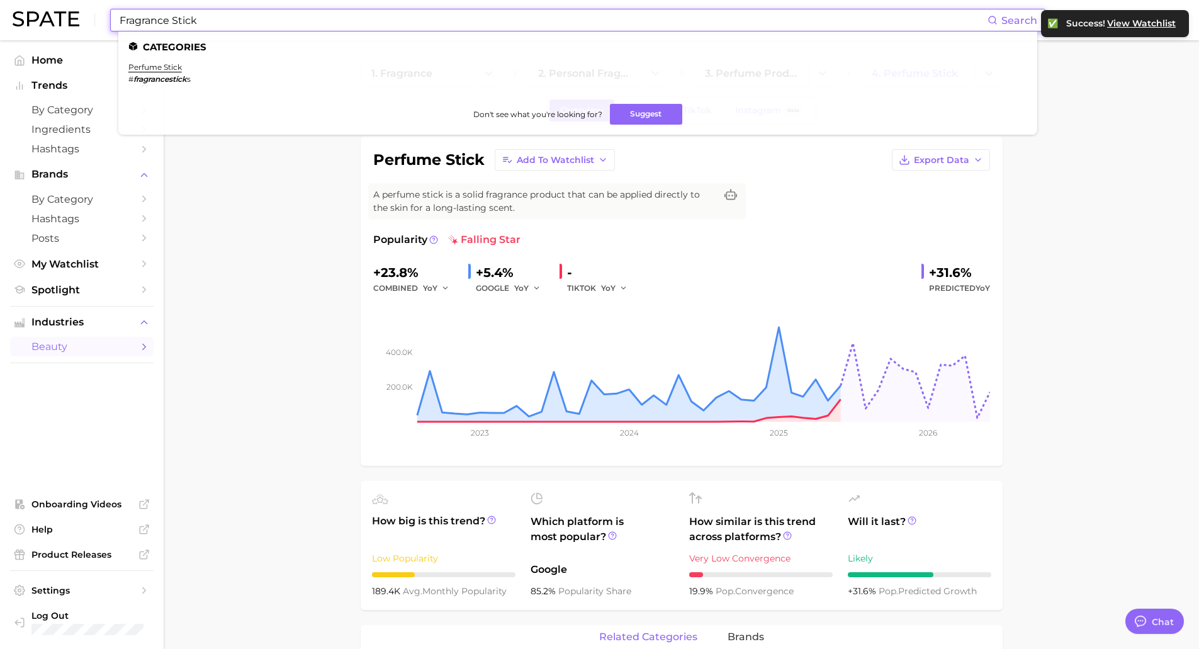
click at [230, 28] on input "Fragrance Stick" at bounding box center [552, 19] width 869 height 21
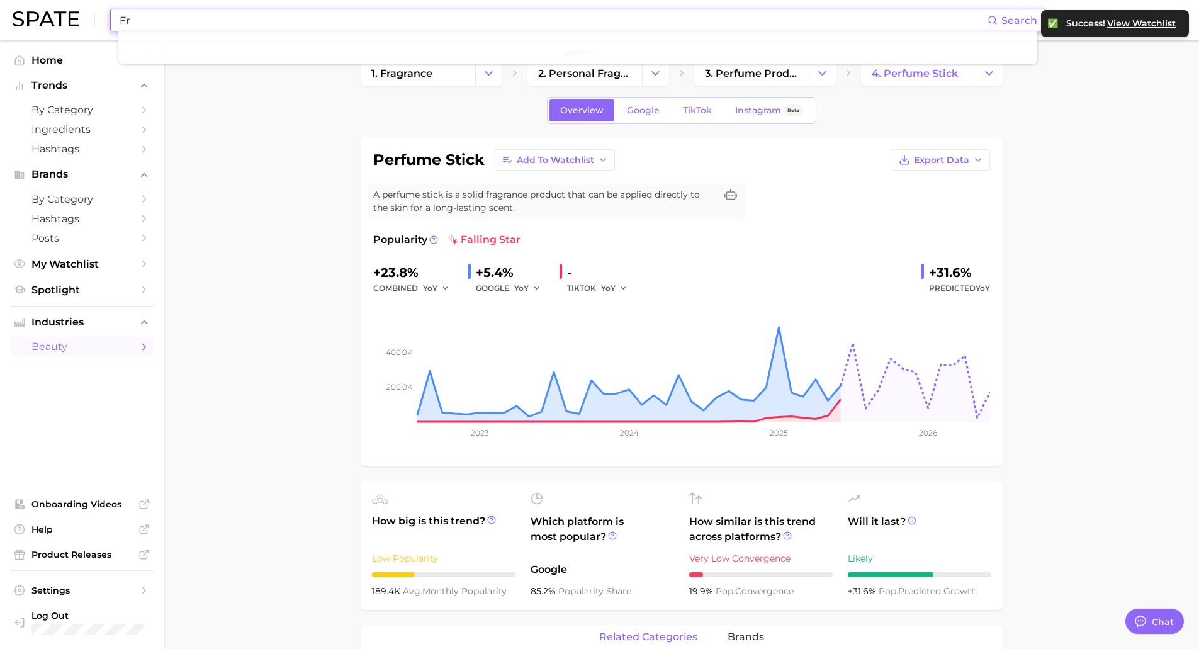
type input "F"
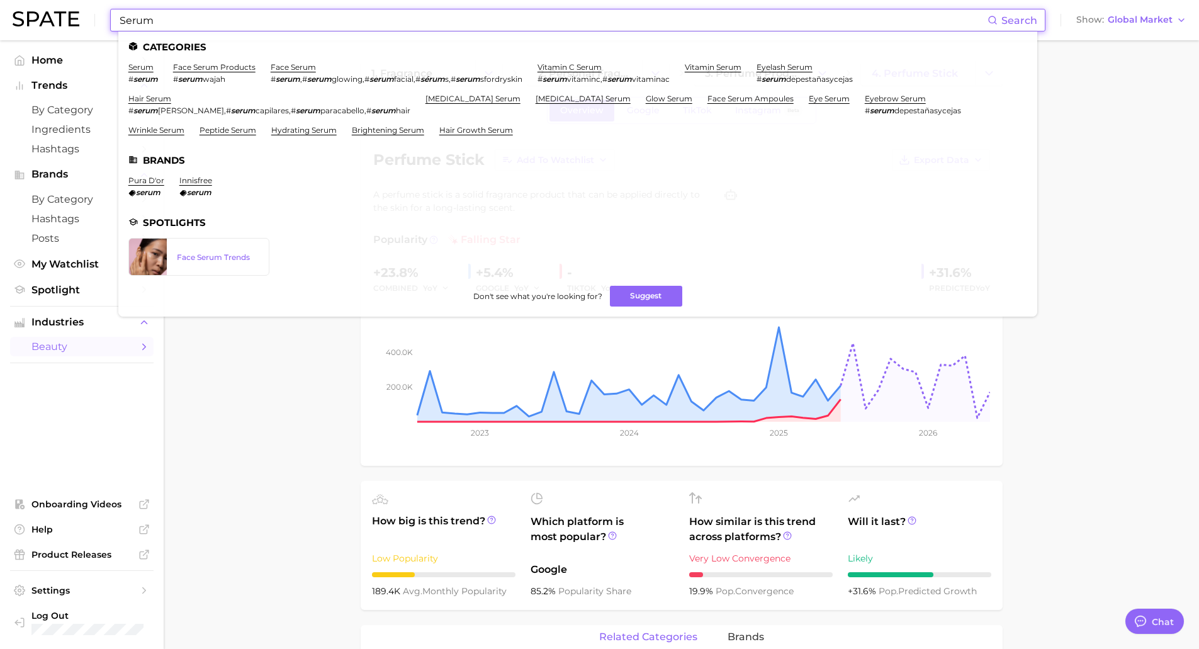
click at [119, 23] on input "Serum" at bounding box center [552, 19] width 869 height 21
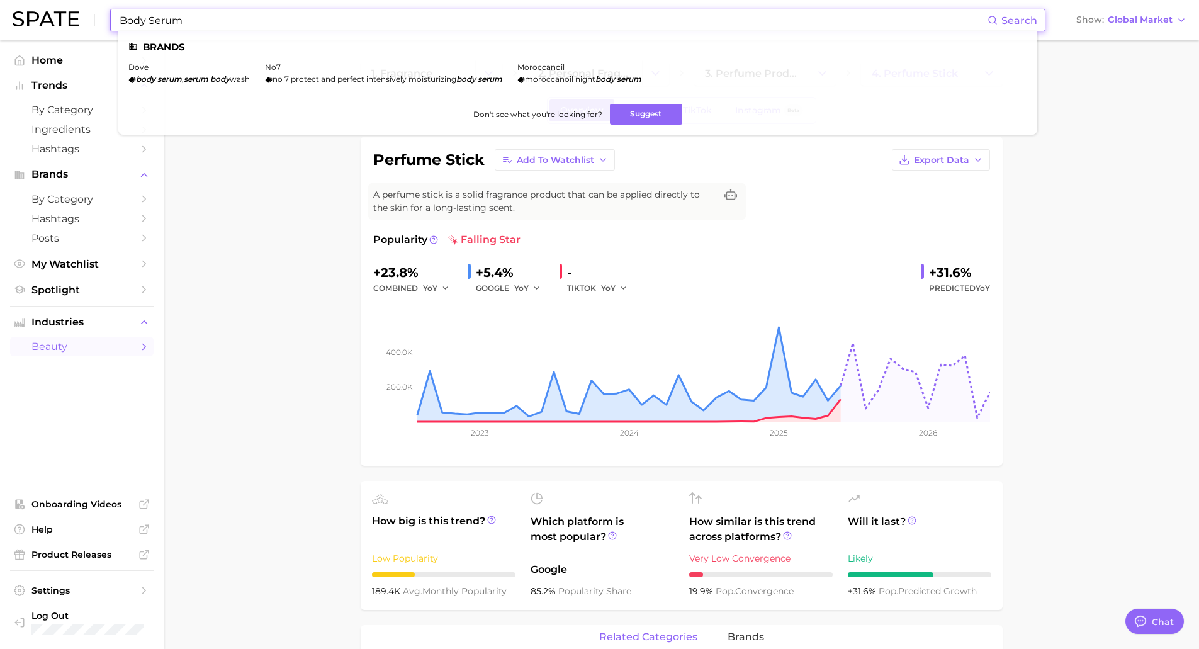
click at [199, 21] on input "Body Serum" at bounding box center [552, 19] width 869 height 21
click at [646, 112] on button "Suggest" at bounding box center [646, 114] width 72 height 21
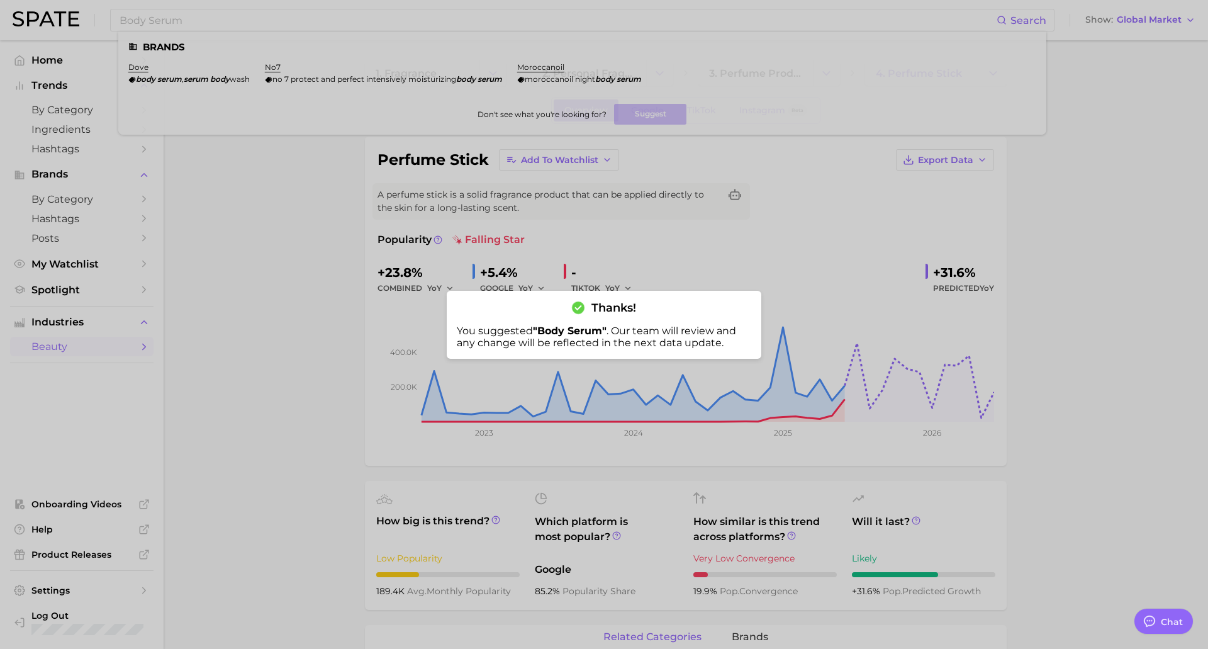
click at [152, 6] on div at bounding box center [604, 324] width 1208 height 649
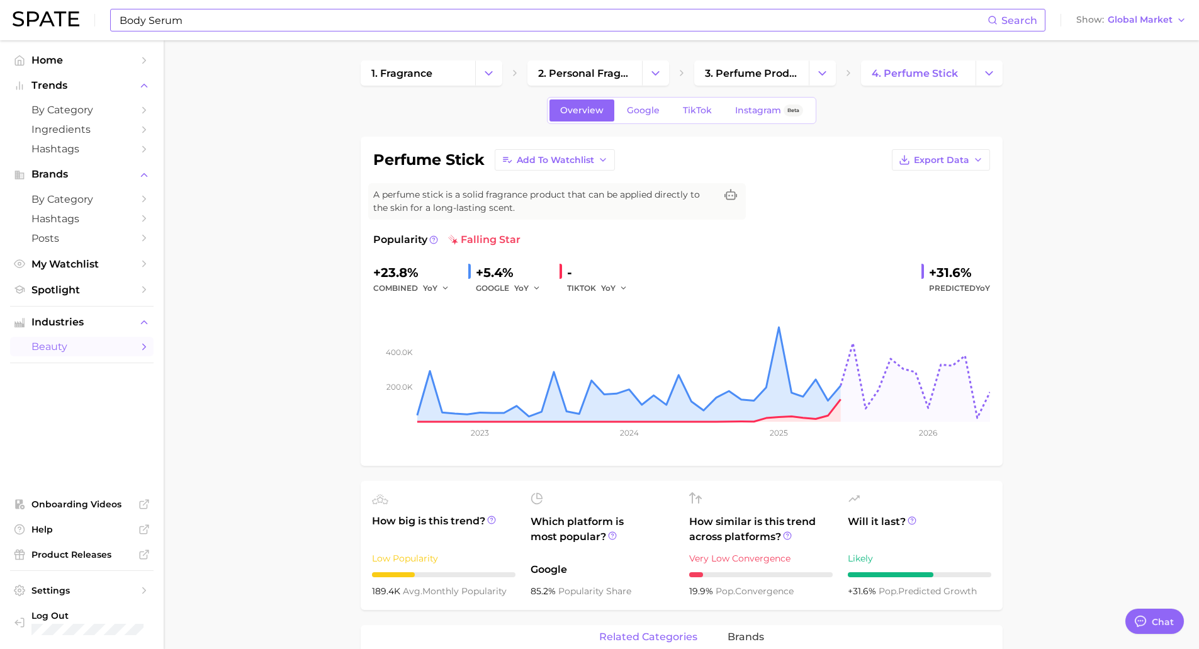
click at [180, 23] on input "Body Serum" at bounding box center [552, 19] width 869 height 21
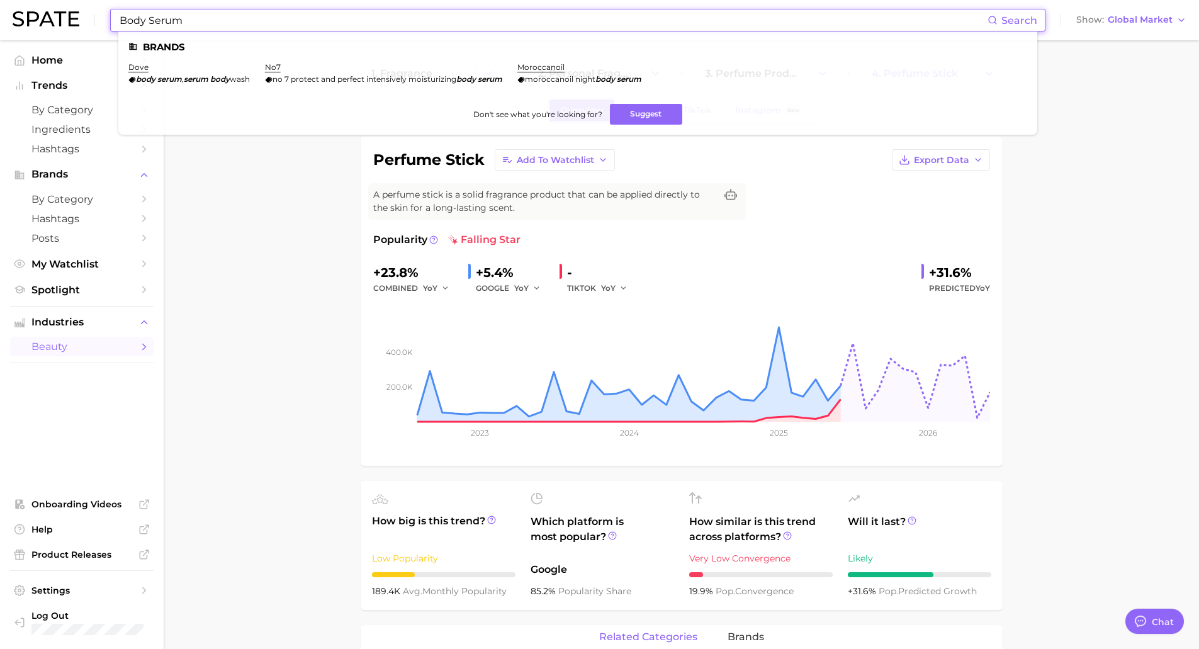
click at [217, 16] on input "Body Serum" at bounding box center [552, 19] width 869 height 21
drag, startPoint x: 212, startPoint y: 16, endPoint x: 14, endPoint y: -3, distance: 198.4
click at [14, 0] on html "Body Serum Search Brands dove body serum , serum body wash no7 no 7 protect and…" at bounding box center [599, 324] width 1199 height 649
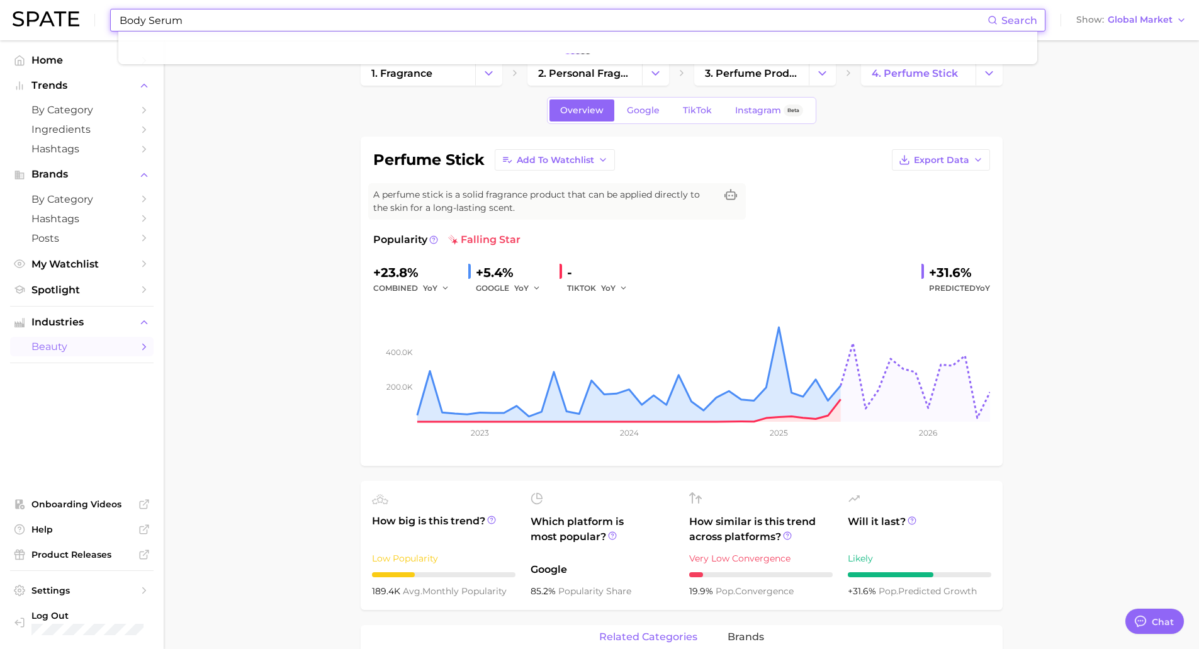
drag, startPoint x: 210, startPoint y: 17, endPoint x: 0, endPoint y: 0, distance: 210.3
click at [0, 1] on header "Body Serum Search Show Global Market" at bounding box center [599, 20] width 1199 height 40
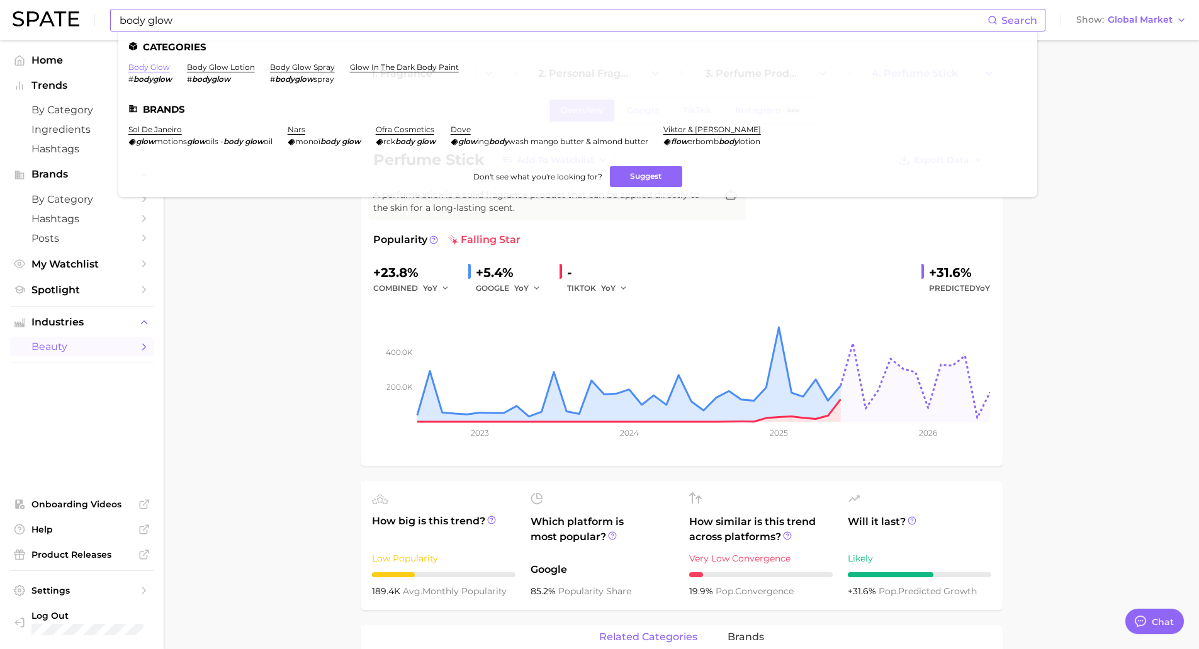
click at [155, 68] on link "body glow" at bounding box center [149, 66] width 42 height 9
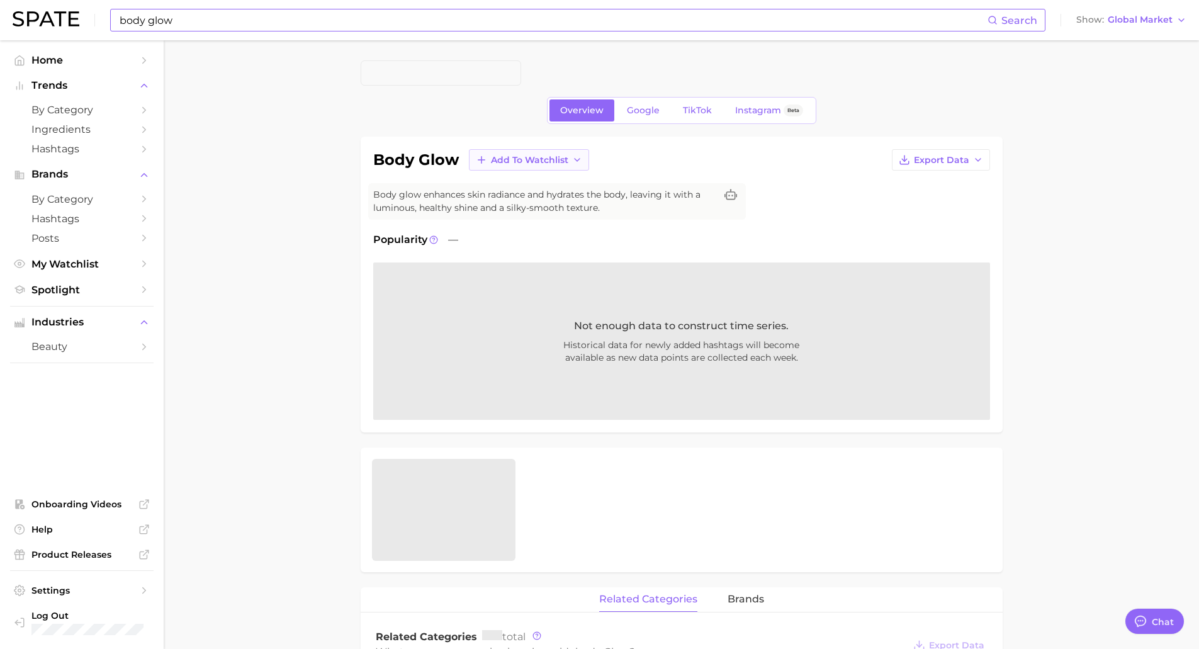
click at [502, 155] on span "Add to Watchlist" at bounding box center [529, 160] width 77 height 11
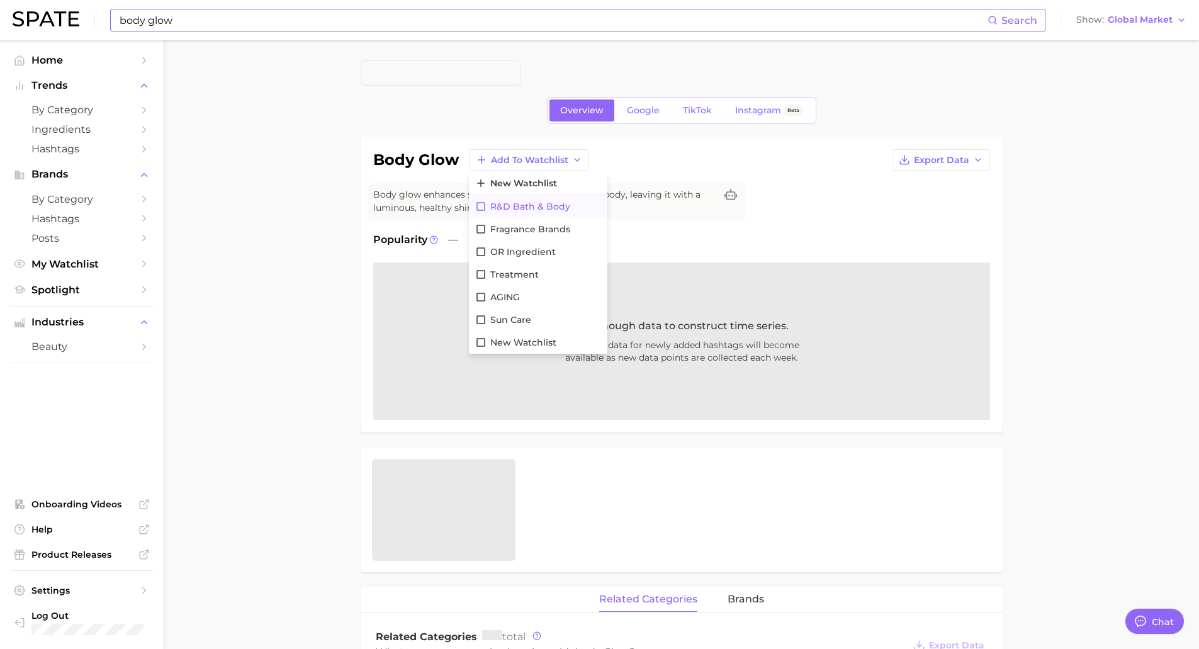
click at [539, 215] on button "R&D Bath & Body" at bounding box center [538, 206] width 138 height 23
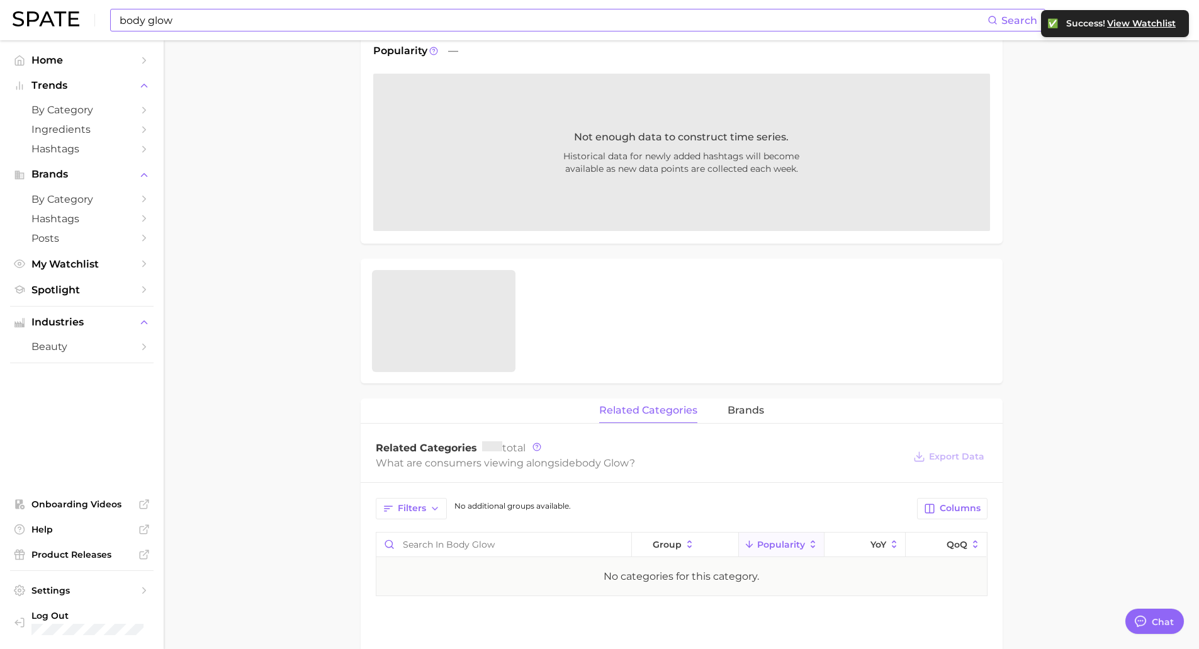
scroll to position [441, 0]
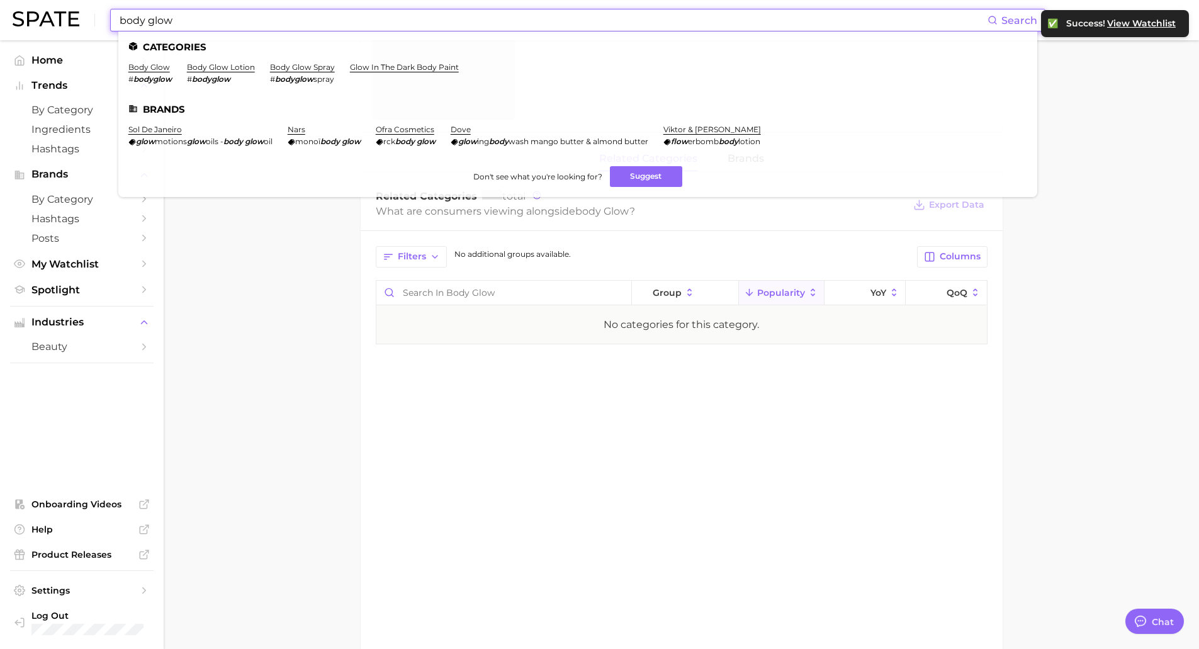
click at [196, 18] on input "body glow" at bounding box center [552, 19] width 869 height 21
click at [163, 26] on input "body glow" at bounding box center [552, 19] width 869 height 21
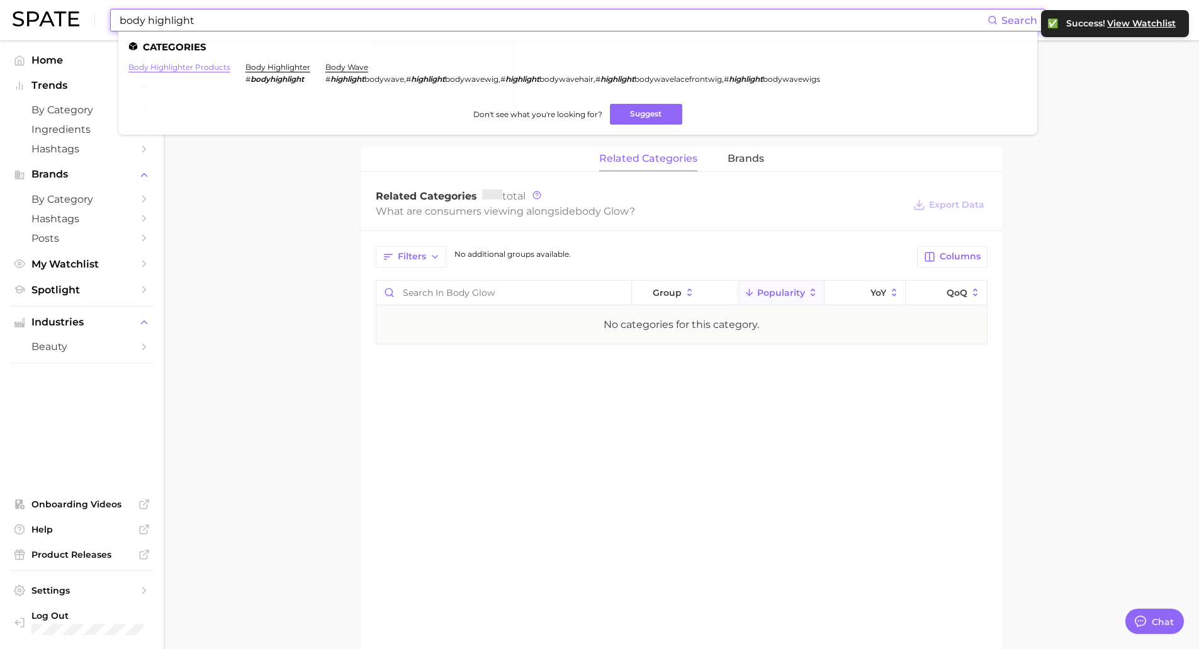
type input "body highlight"
click at [171, 71] on link "body highlighter products" at bounding box center [179, 66] width 102 height 9
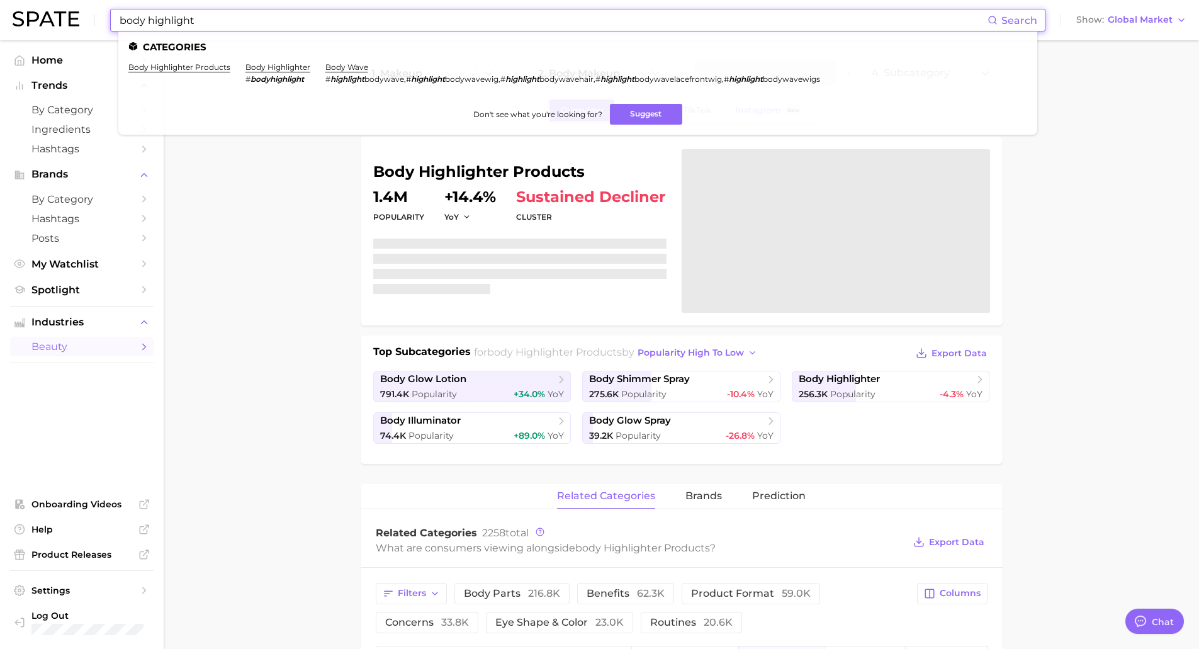
click at [204, 20] on input "body highlight" at bounding box center [552, 19] width 869 height 21
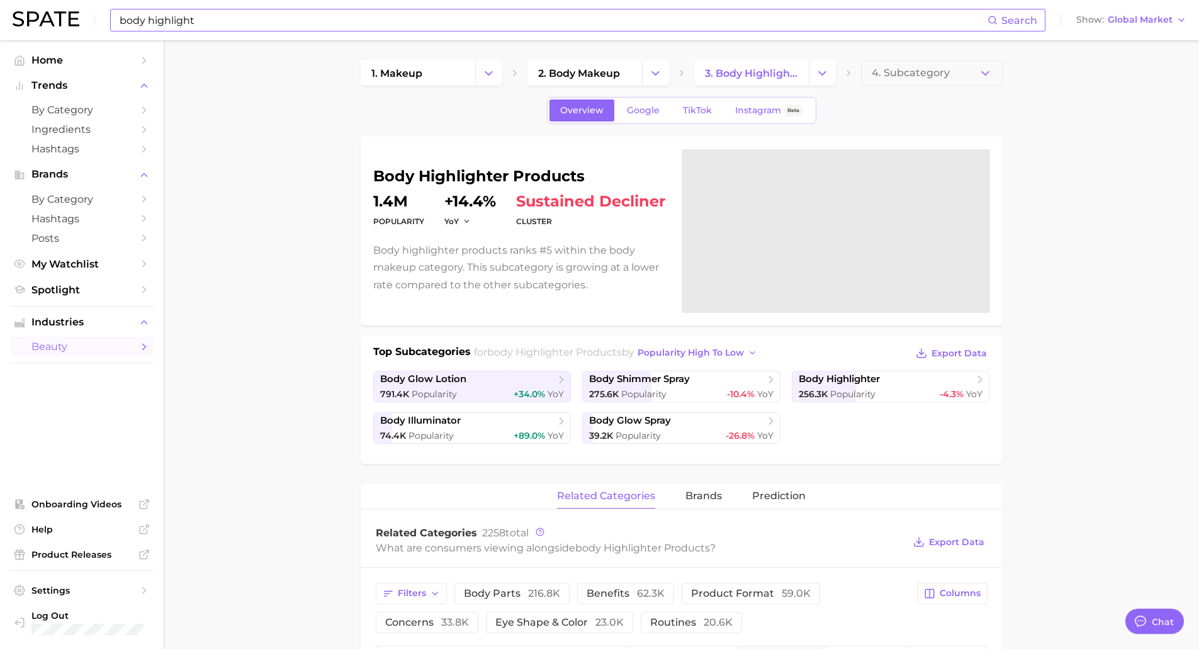
click at [230, 24] on input "body highlight" at bounding box center [552, 19] width 869 height 21
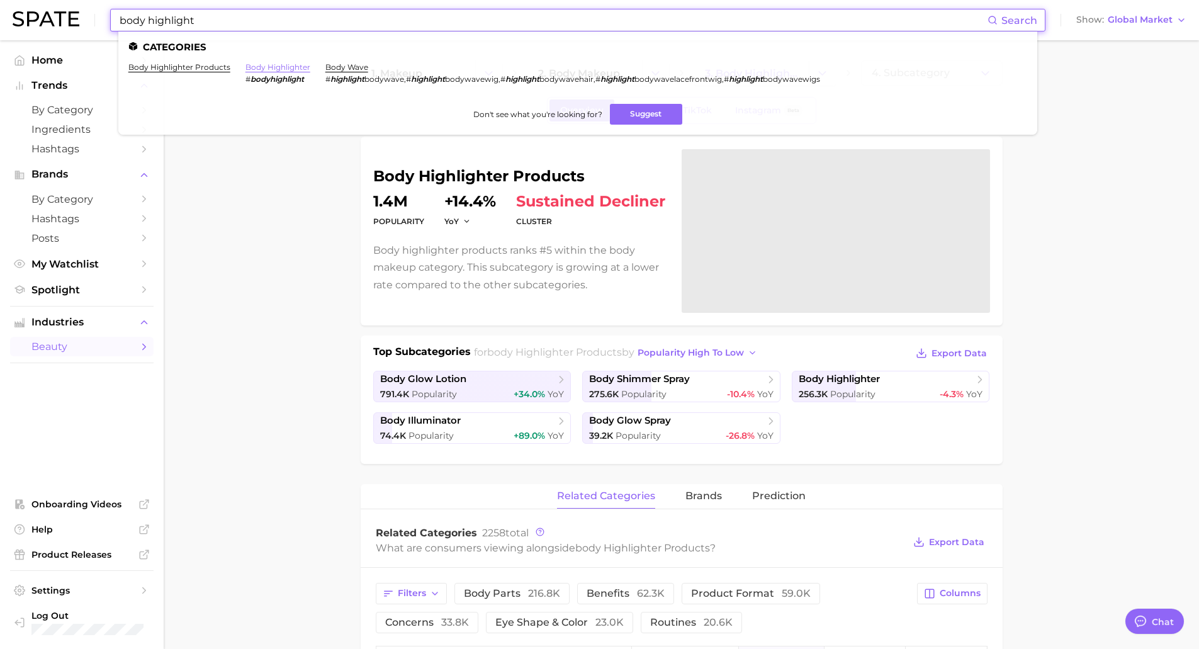
click at [285, 69] on link "body highlighter" at bounding box center [277, 66] width 65 height 9
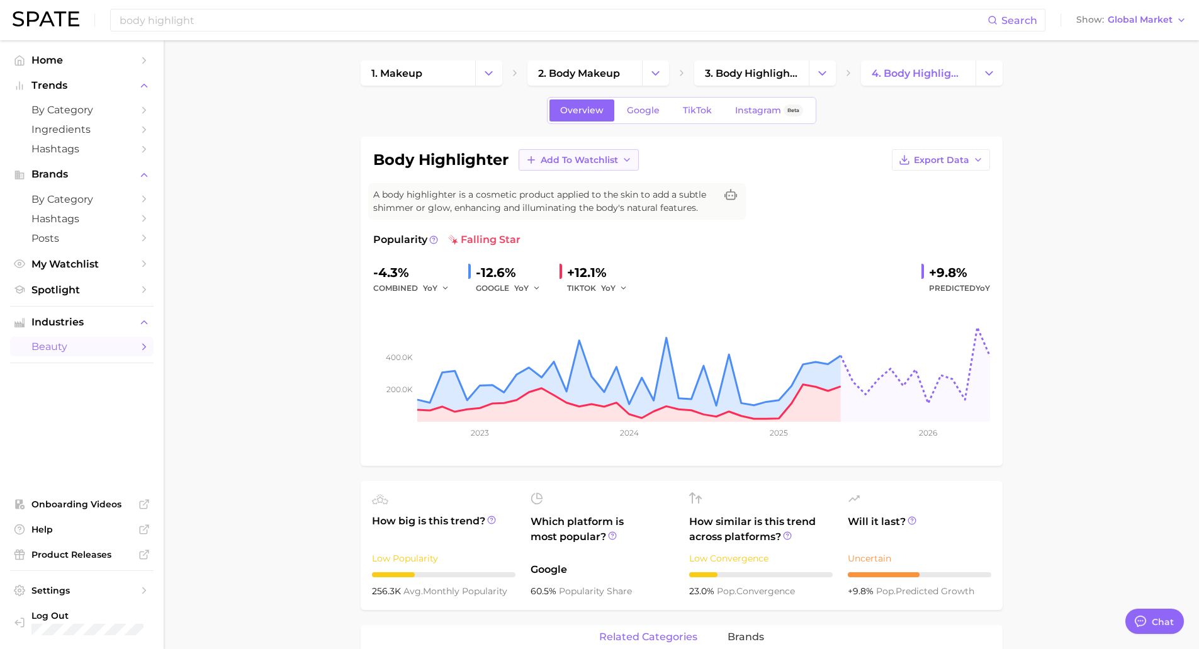
click at [583, 162] on span "Add to Watchlist" at bounding box center [579, 160] width 77 height 11
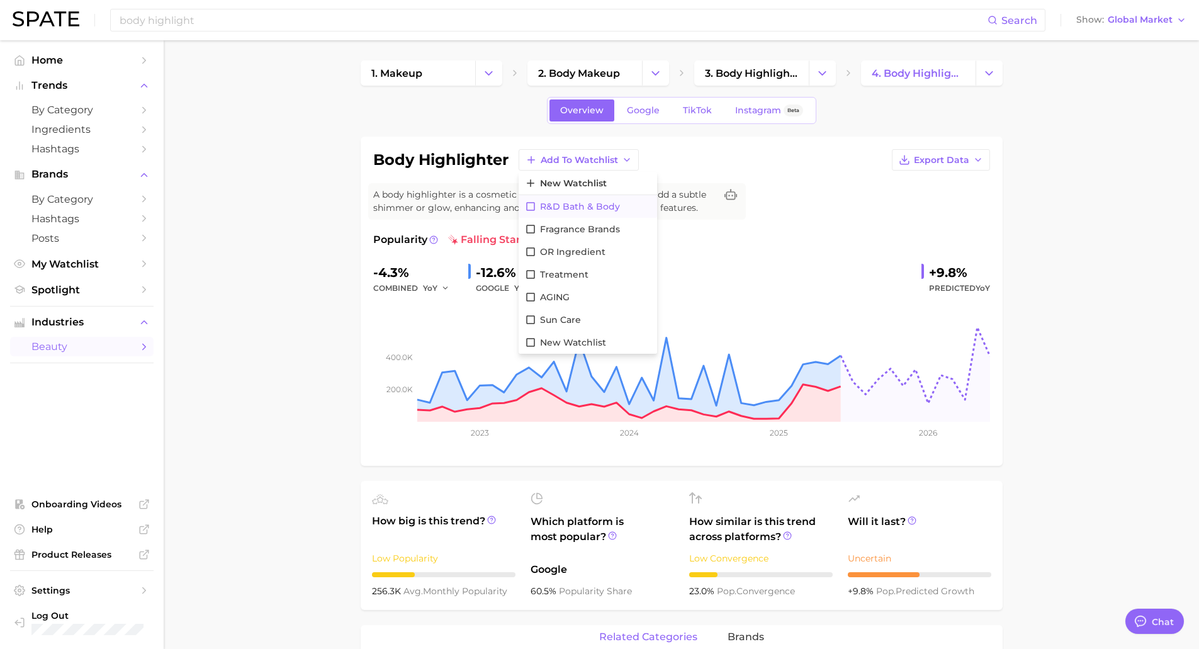
click at [566, 210] on span "R&D Bath & Body" at bounding box center [580, 206] width 80 height 11
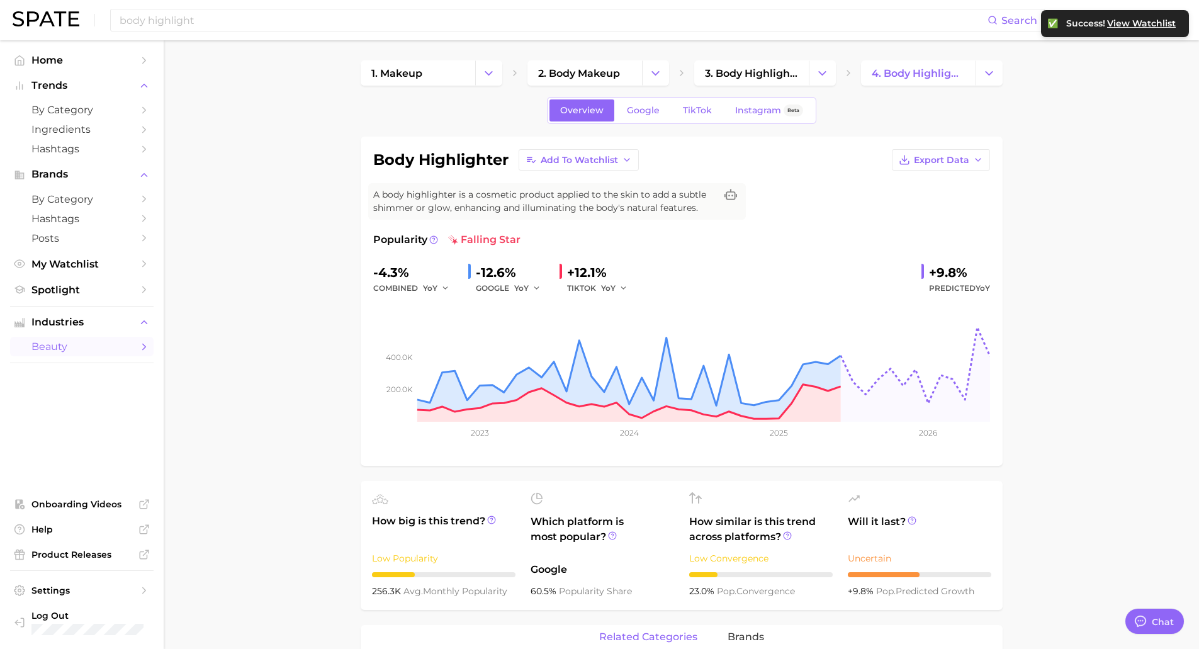
click at [222, 32] on div "body highlight Search Show Global Market" at bounding box center [600, 20] width 1174 height 40
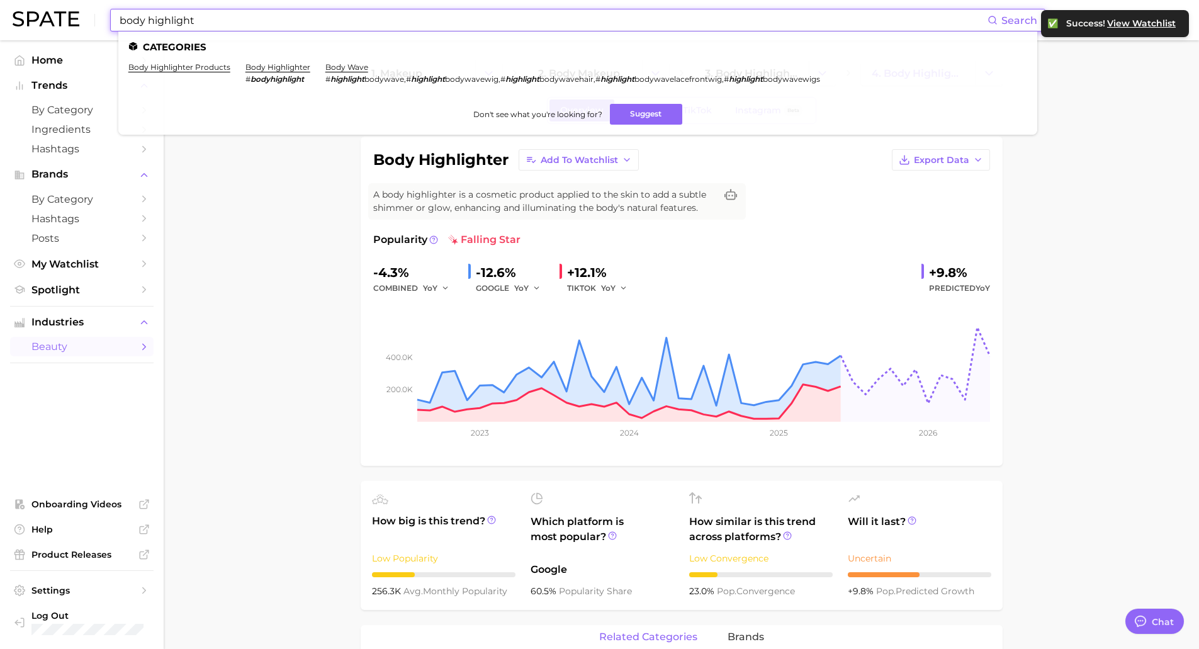
drag, startPoint x: 262, startPoint y: 28, endPoint x: 61, endPoint y: 21, distance: 200.9
click at [62, 22] on div "body highlight Search Categories body highlighter products body highlighter # b…" at bounding box center [600, 20] width 1174 height 40
click at [229, 20] on input "body highlight" at bounding box center [552, 19] width 869 height 21
click at [218, 31] on div "body highlight Search Categories body highlighter products body highlighter # b…" at bounding box center [577, 20] width 935 height 23
click at [230, 17] on input "body highlight" at bounding box center [552, 19] width 869 height 21
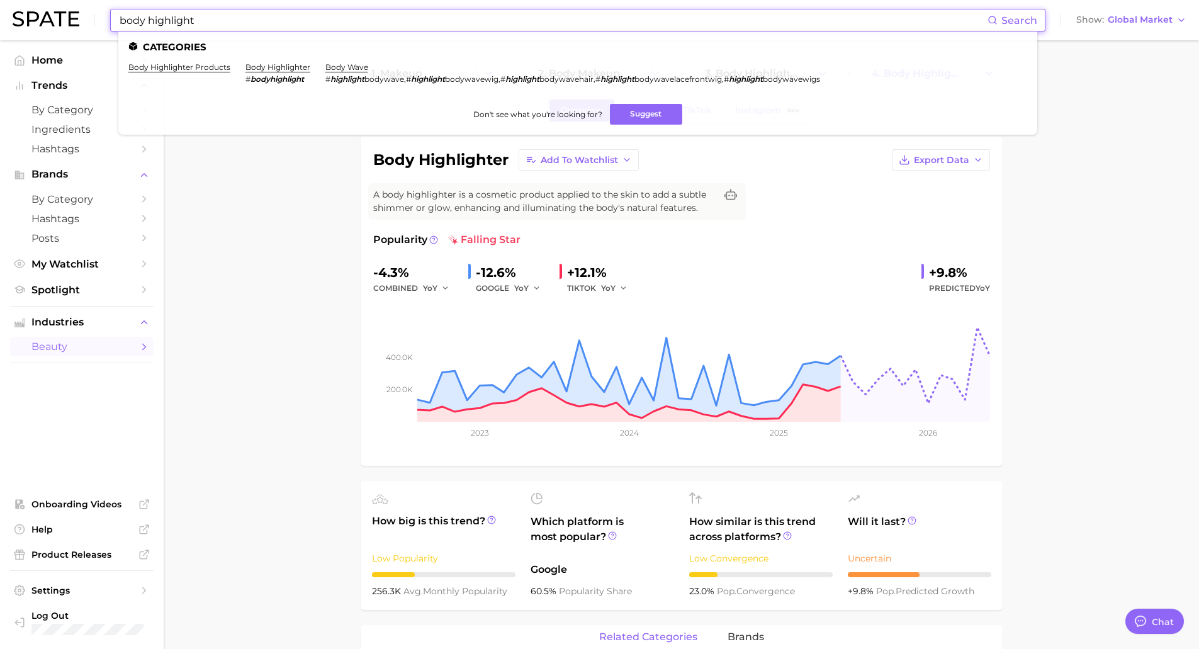
drag, startPoint x: 230, startPoint y: 17, endPoint x: 0, endPoint y: -21, distance: 232.9
click at [0, 0] on html "body highlight Search Categories body highlighter products body highlighter # b…" at bounding box center [599, 324] width 1199 height 649
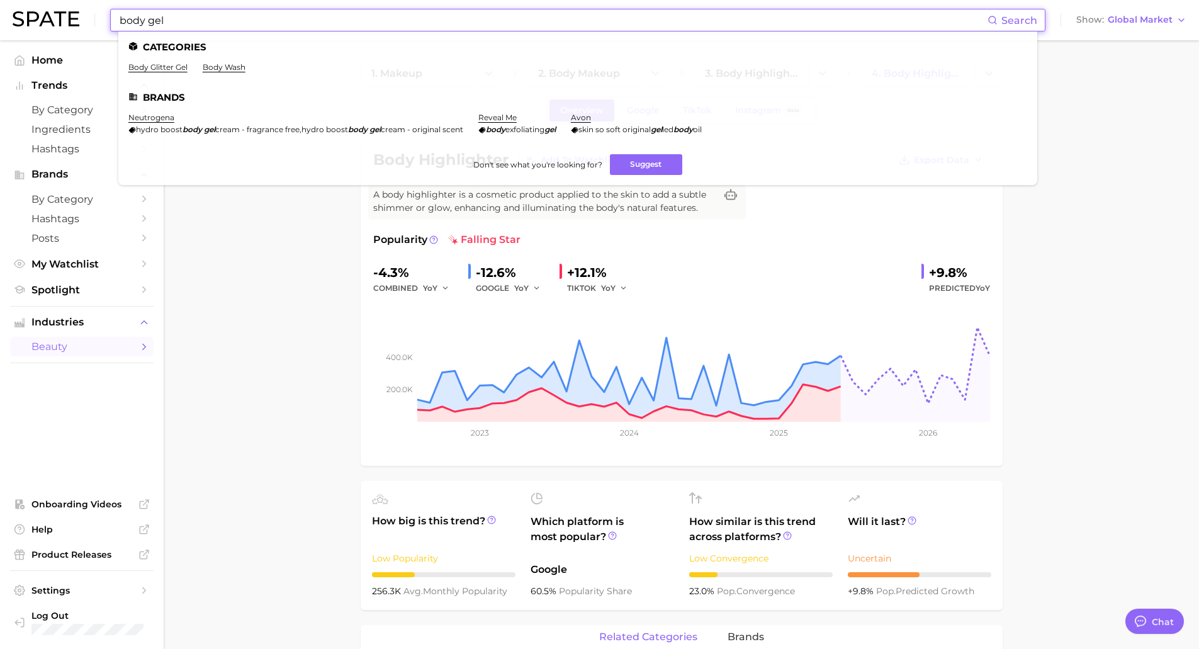
click at [181, 31] on div "body gel Search Categories body glitter gel body wash Brands neutrogena hydro b…" at bounding box center [577, 20] width 935 height 23
drag, startPoint x: 179, startPoint y: 21, endPoint x: 0, endPoint y: 10, distance: 179.7
click at [0, 10] on header "body gel Search Categories body glitter gel body wash Brands neutrogena hydro b…" at bounding box center [599, 20] width 1199 height 40
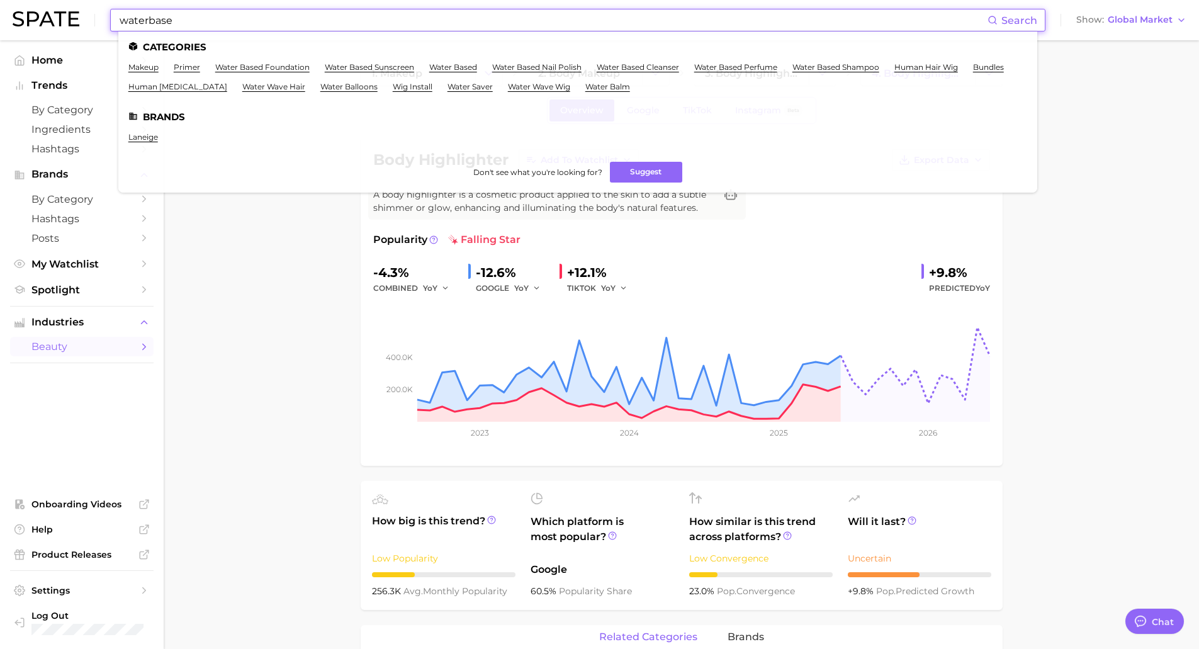
click at [147, 20] on input "waterbase" at bounding box center [552, 19] width 869 height 21
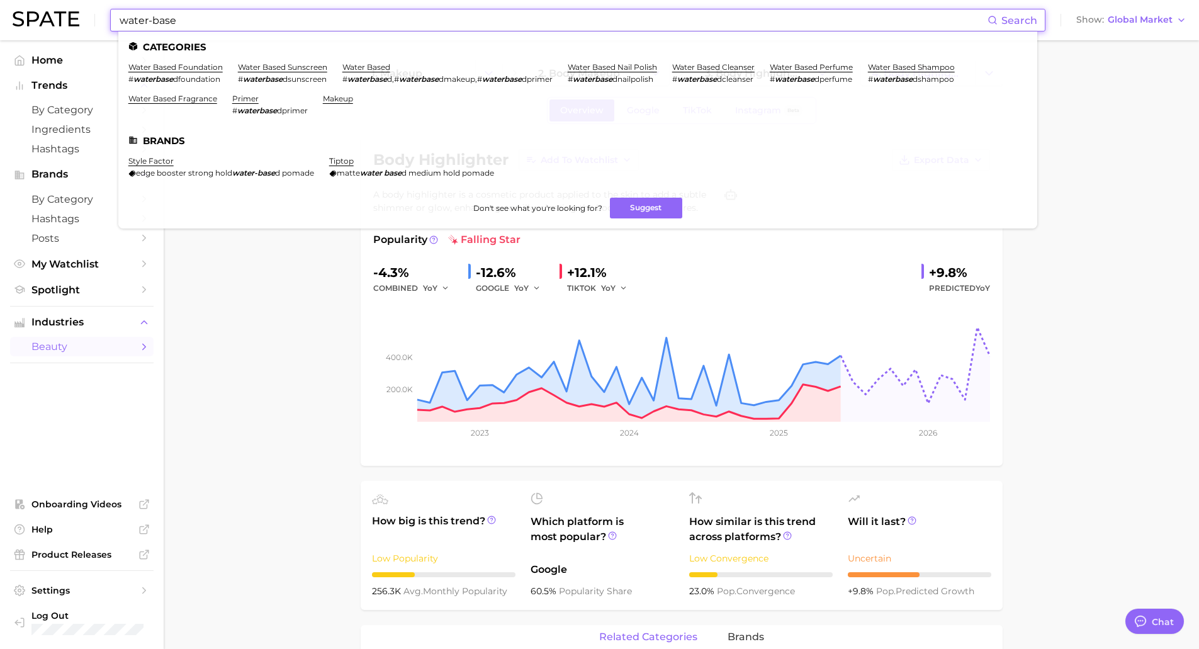
click at [216, 18] on input "water-base" at bounding box center [552, 19] width 869 height 21
drag, startPoint x: 221, startPoint y: 19, endPoint x: 0, endPoint y: 0, distance: 221.7
click at [0, 22] on header "water-base Search Categories water based foundation # waterbase dfoundation wat…" at bounding box center [599, 20] width 1199 height 40
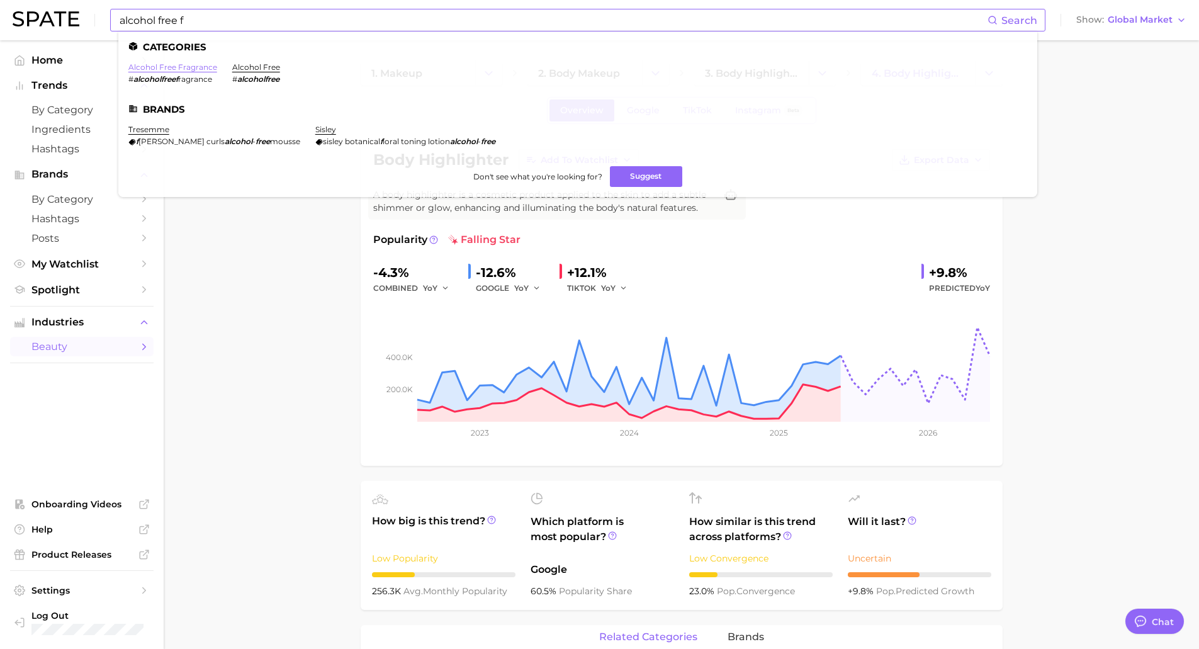
click at [135, 68] on link "alcohol free fragrance" at bounding box center [172, 66] width 89 height 9
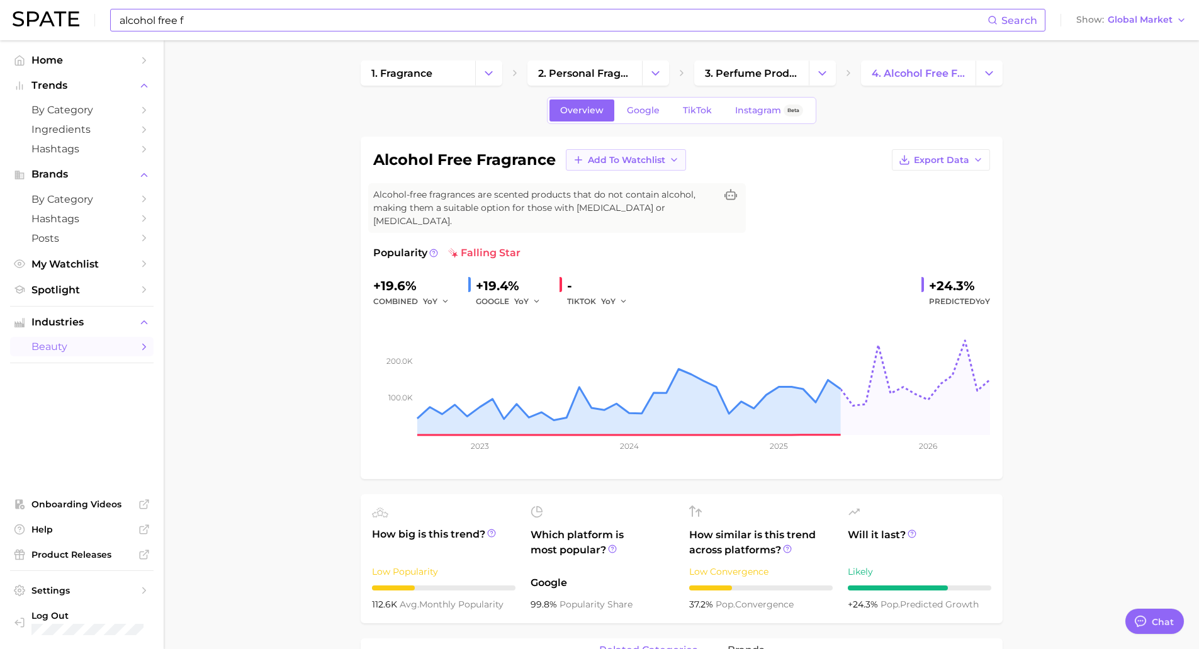
click at [581, 160] on icon "button" at bounding box center [578, 159] width 11 height 11
click at [596, 209] on span "R&D Bath & Body" at bounding box center [627, 206] width 80 height 11
click at [190, 20] on input "alcohol free f" at bounding box center [552, 19] width 869 height 21
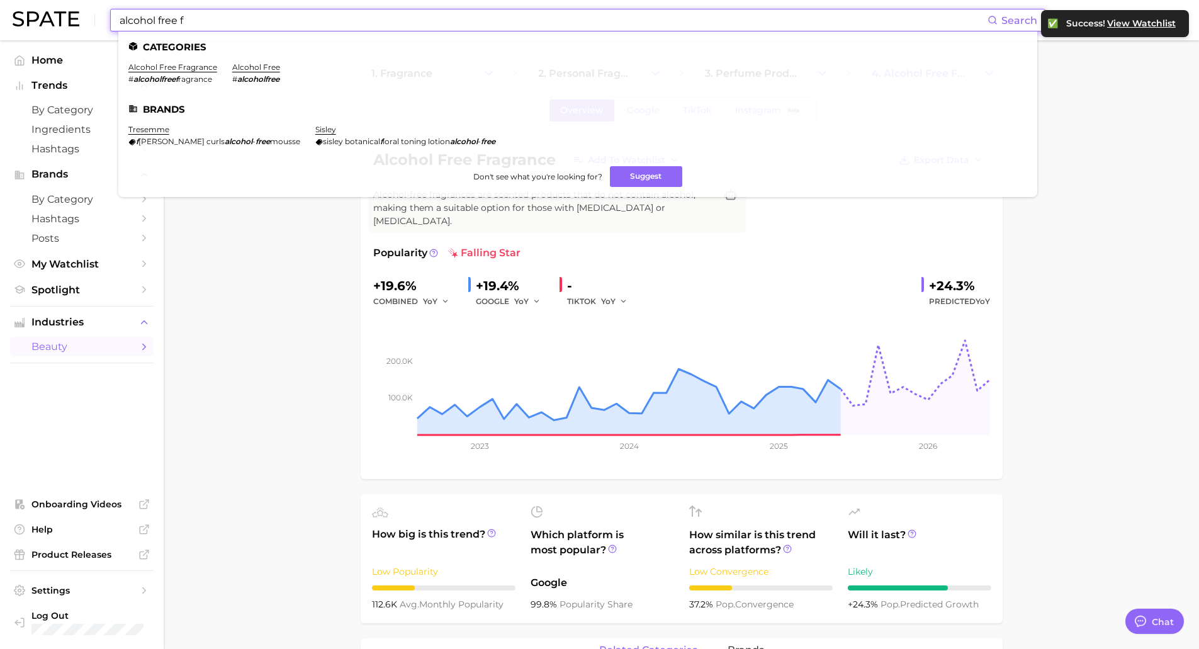
drag, startPoint x: 225, startPoint y: 22, endPoint x: 42, endPoint y: 19, distance: 183.2
click at [39, 21] on div "alcohol free f Search Categories alcohol free fragrance # alcoholfreef ragrance…" at bounding box center [600, 20] width 1174 height 40
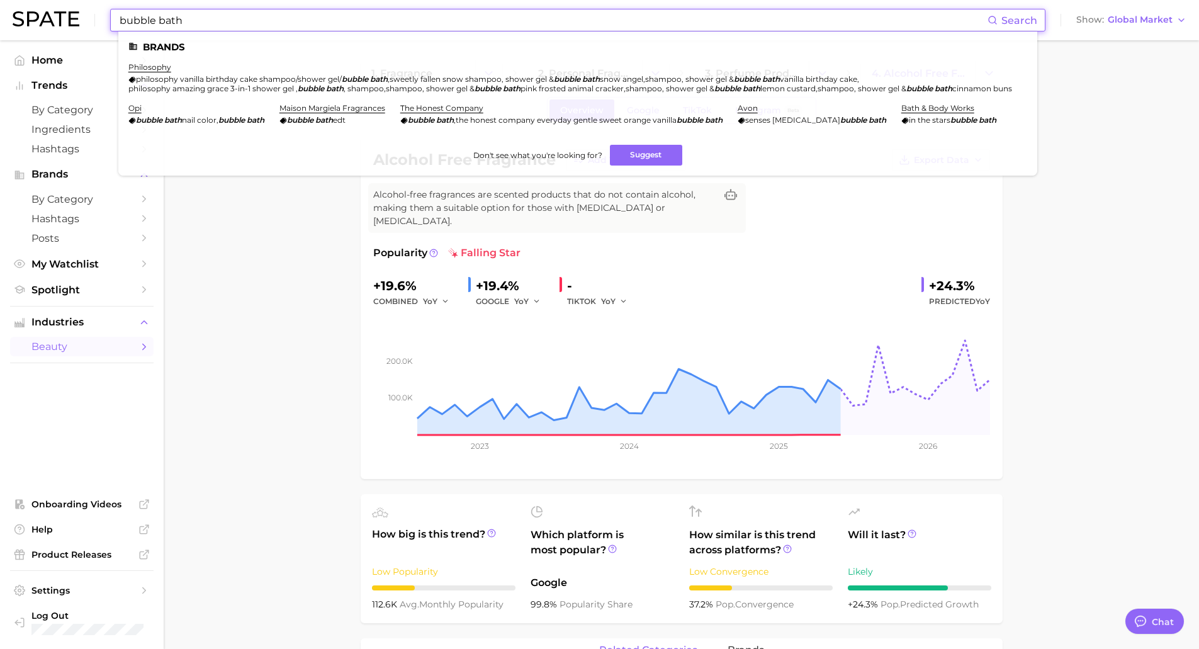
drag, startPoint x: 204, startPoint y: 25, endPoint x: 64, endPoint y: 13, distance: 140.2
click at [62, 15] on div "bubble bath Search Brands philosophy philosophy vanilla birthday cake shampoo/s…" at bounding box center [600, 20] width 1174 height 40
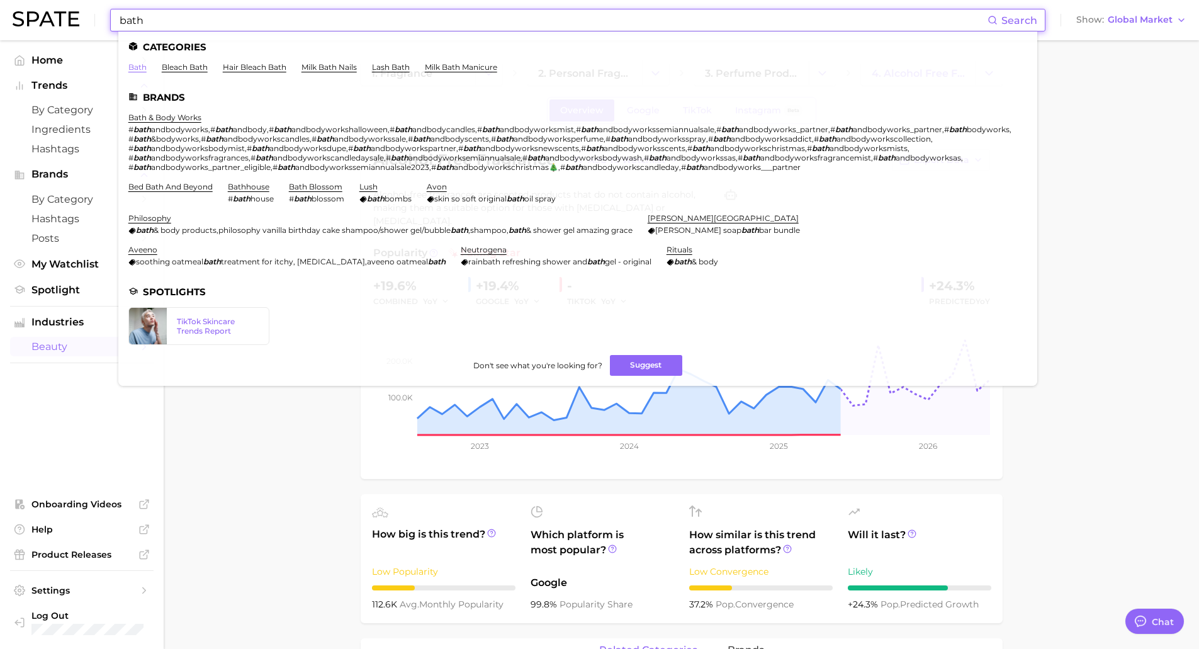
type input "bath"
click at [139, 71] on link "bath" at bounding box center [137, 66] width 18 height 9
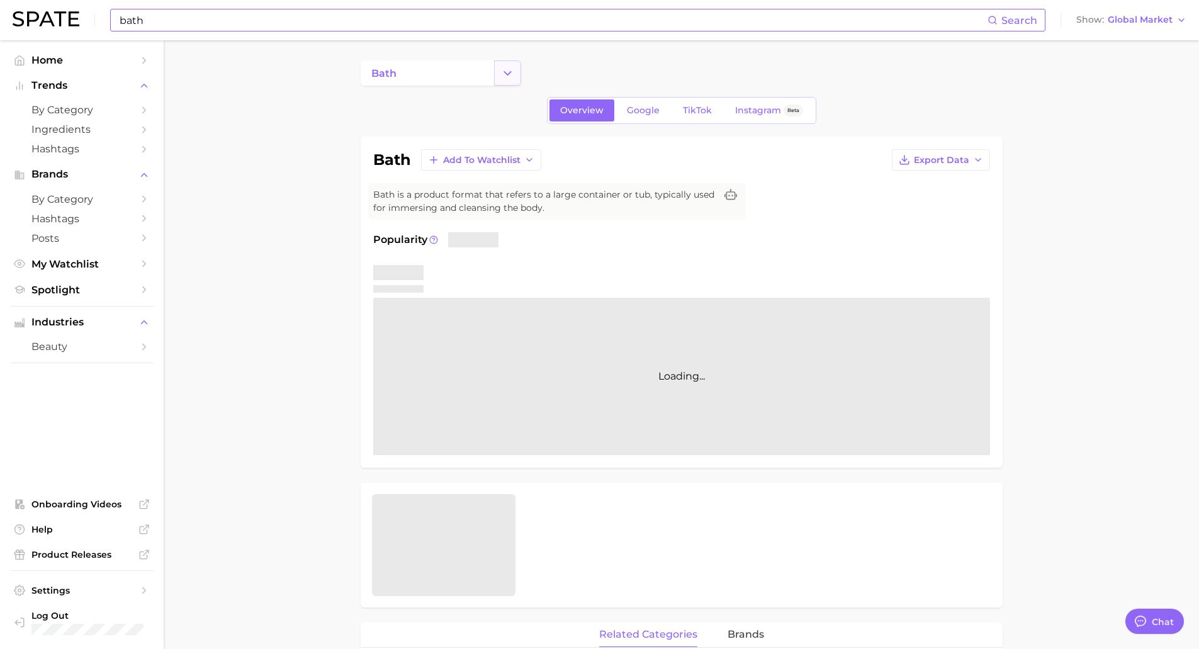
click at [512, 70] on icon "Change Category" at bounding box center [507, 73] width 13 height 13
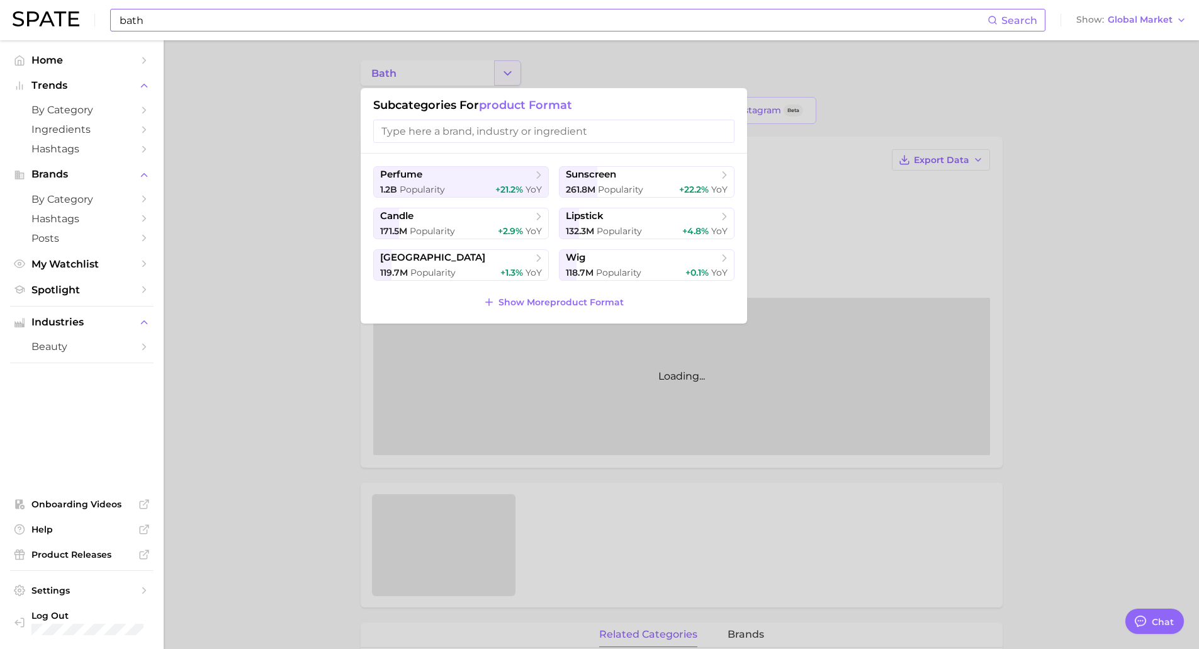
click at [512, 70] on div at bounding box center [599, 324] width 1199 height 649
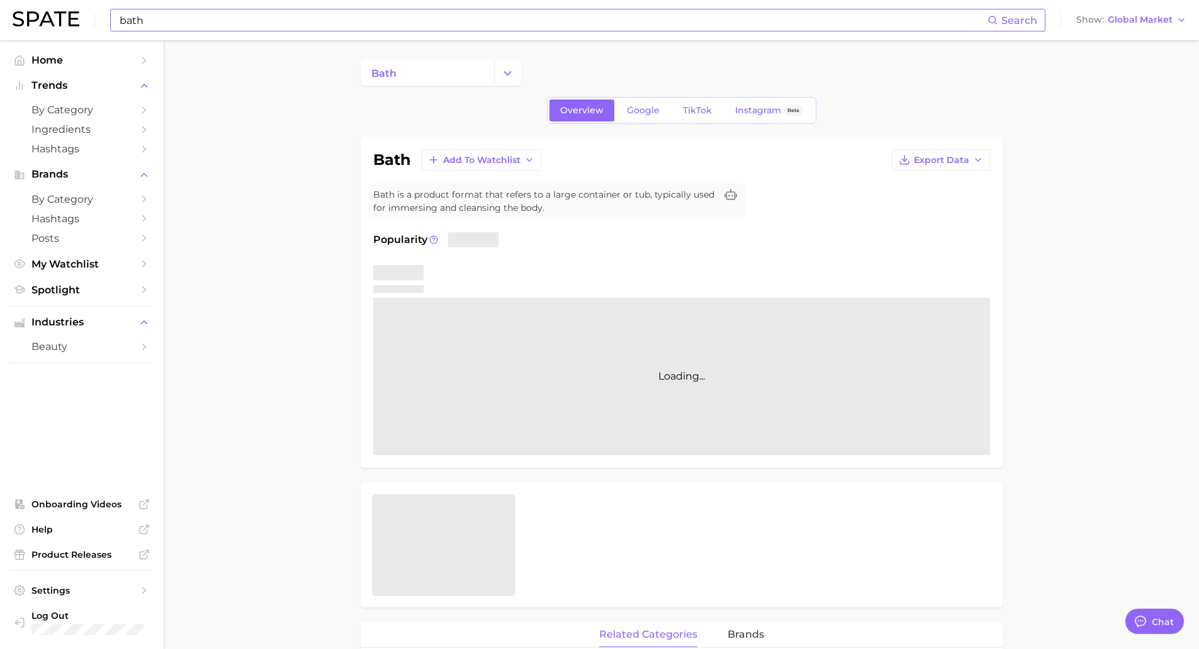
click at [251, 159] on main "bath Overview Google TikTok Instagram Beta bath Add to Watchlist Export Data Ba…" at bounding box center [681, 646] width 1035 height 1213
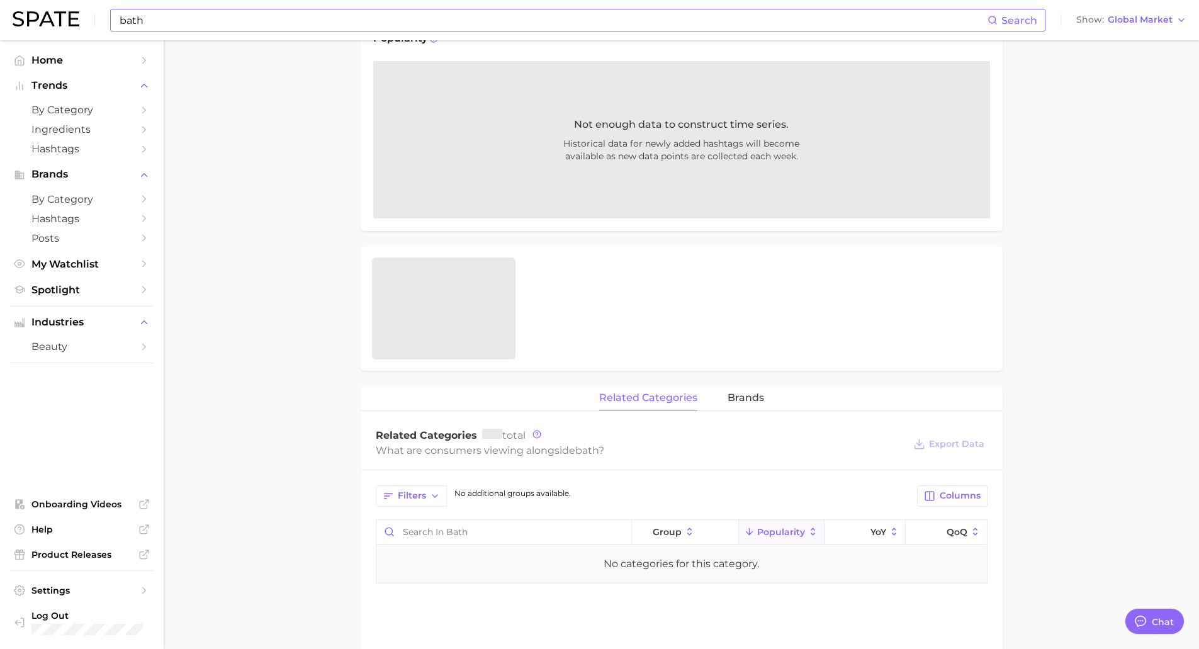
scroll to position [63, 0]
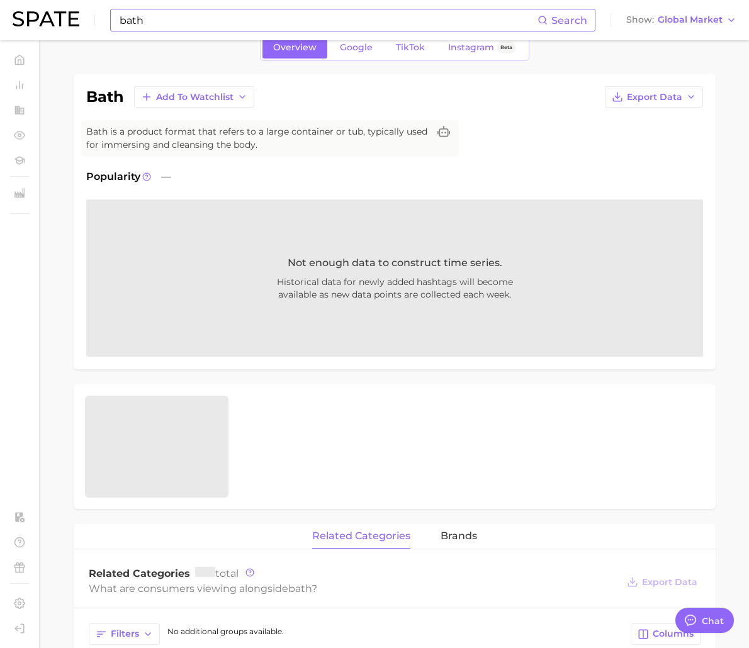
type textarea "x"
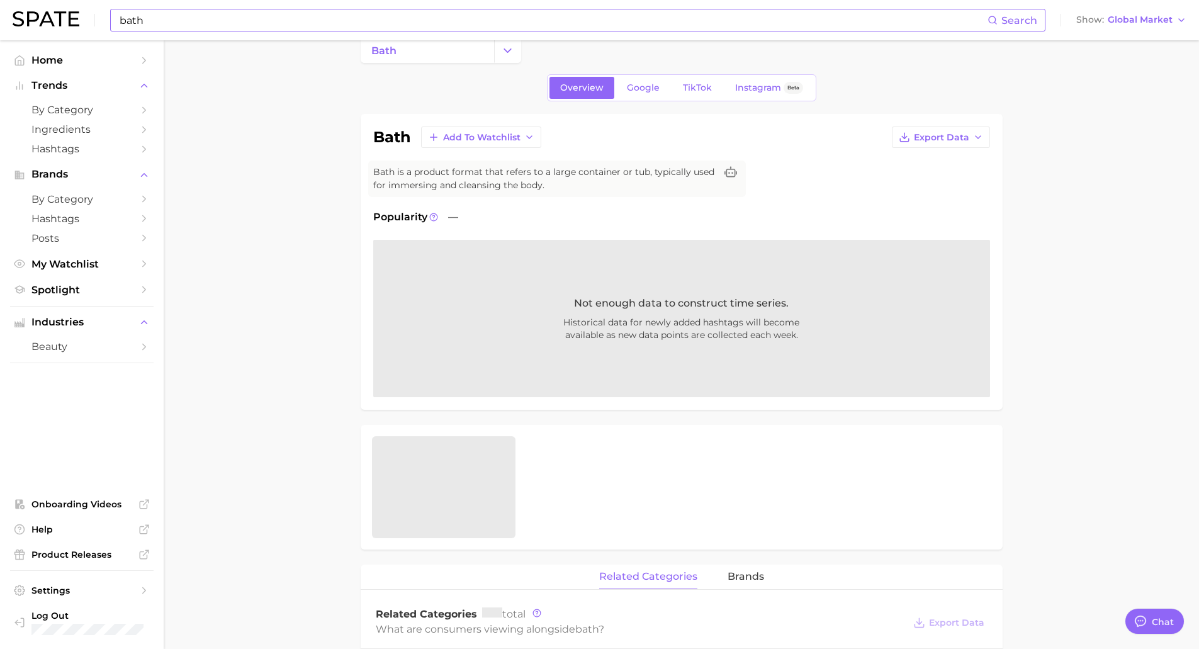
scroll to position [0, 0]
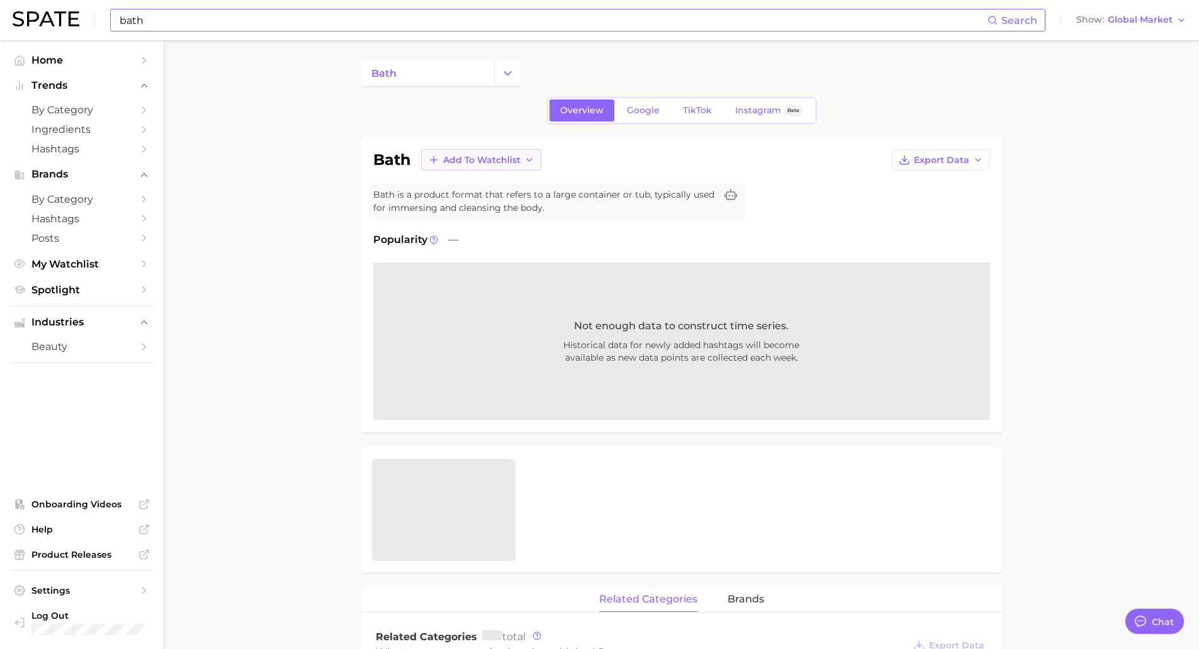
click at [480, 162] on span "Add to Watchlist" at bounding box center [481, 160] width 77 height 11
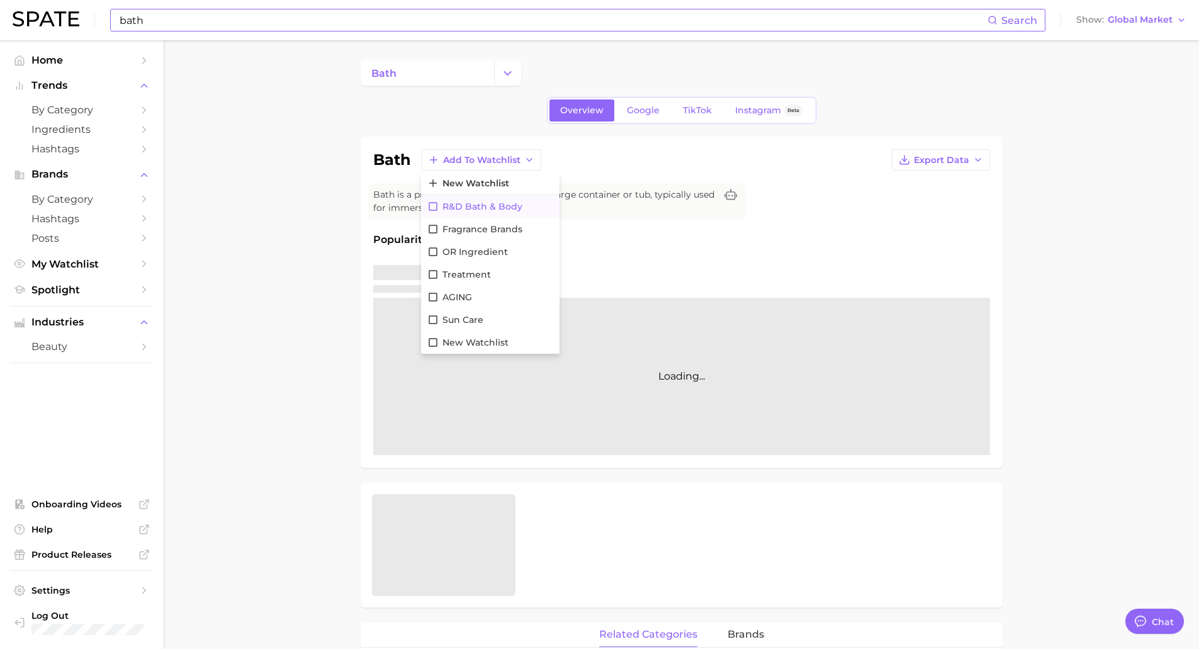
click at [471, 210] on span "R&D Bath & Body" at bounding box center [482, 206] width 80 height 11
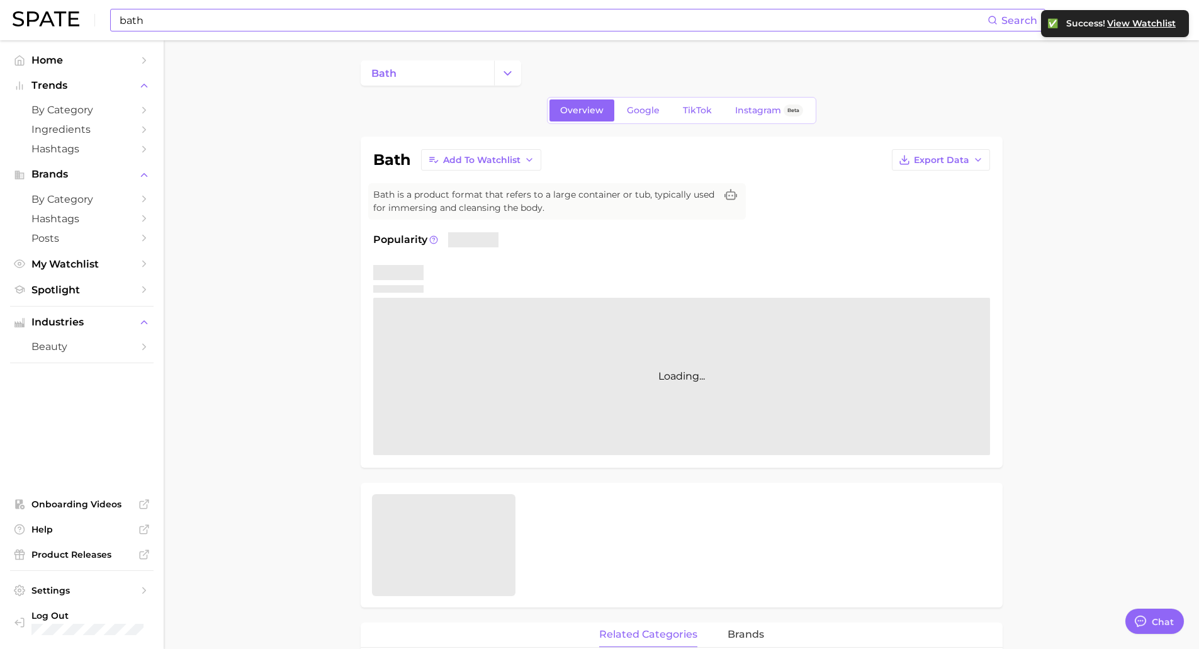
click at [194, 31] on div "bath Search" at bounding box center [577, 20] width 935 height 23
click at [191, 21] on input "bath" at bounding box center [552, 19] width 869 height 21
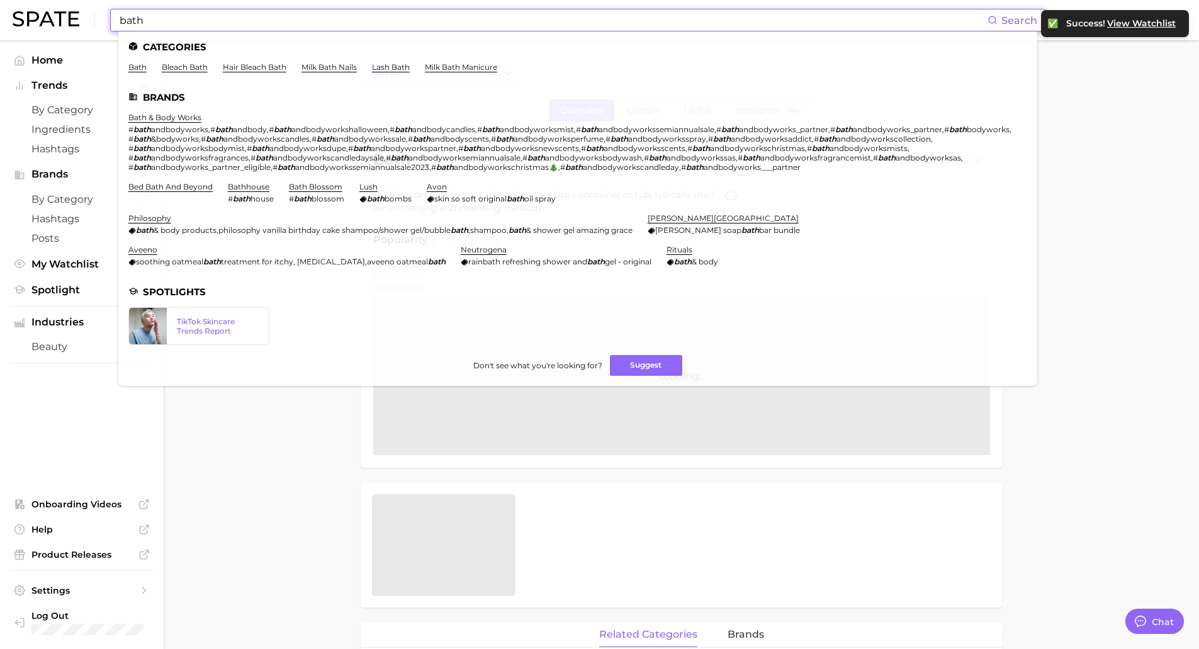
click at [154, 19] on input "bath" at bounding box center [552, 19] width 869 height 21
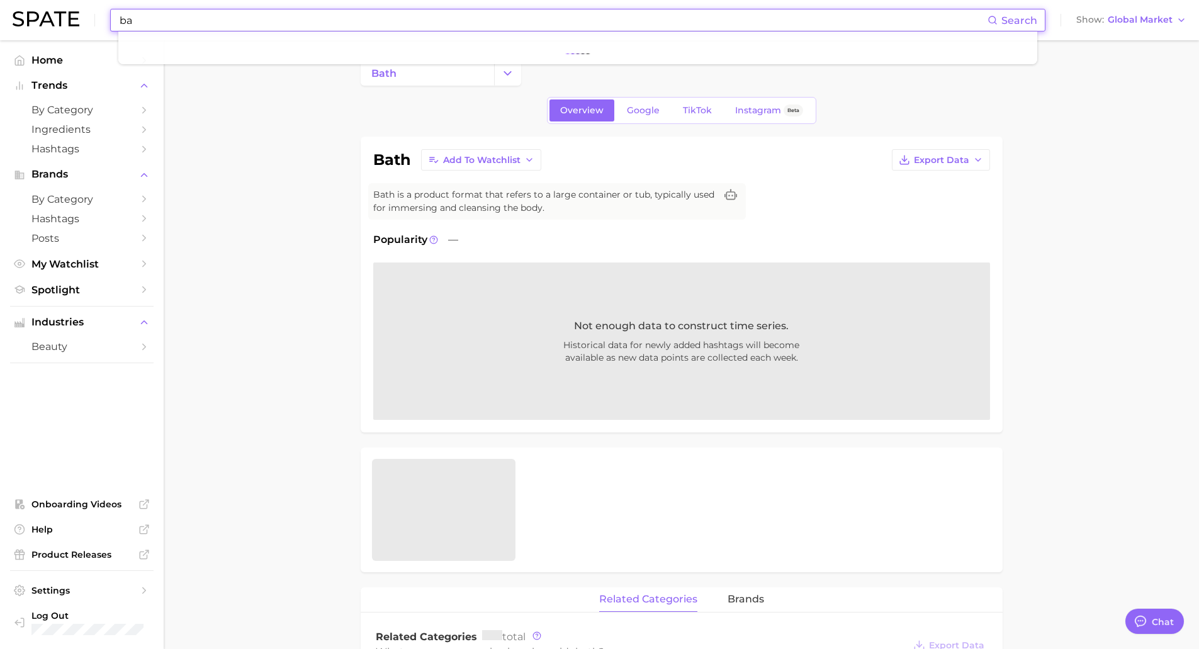
type input "b"
type input "bath"
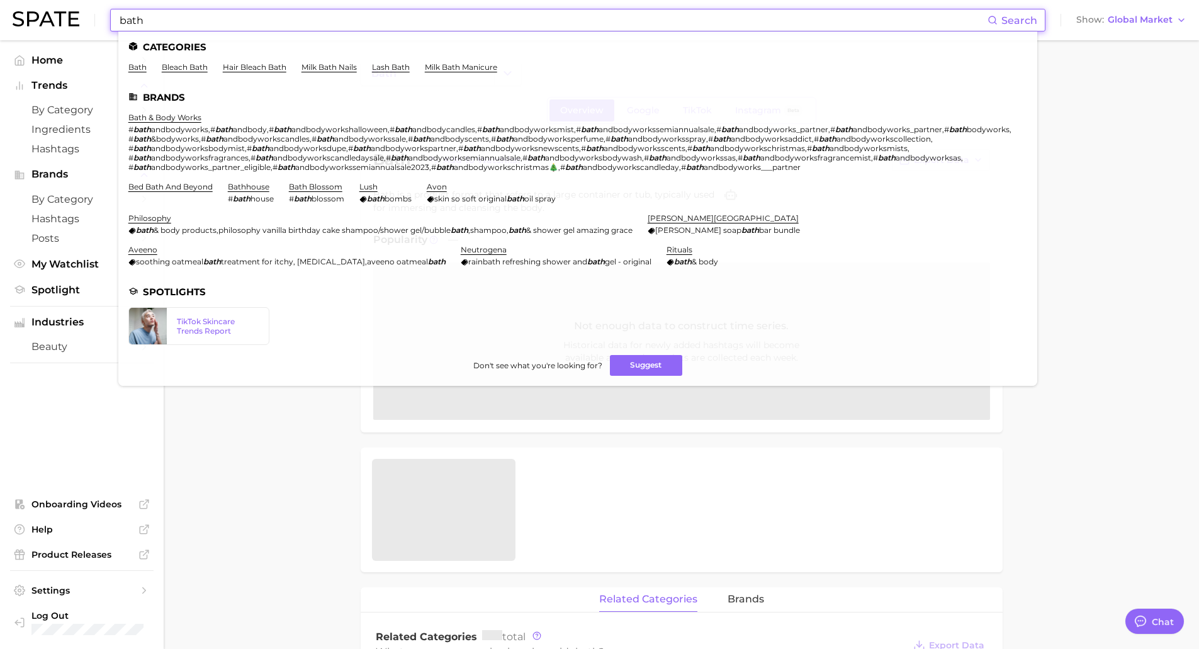
click at [1010, 52] on main "bath Overview Google TikTok Instagram Beta bath Add to Watchlist Export Data Ba…" at bounding box center [681, 629] width 1035 height 1178
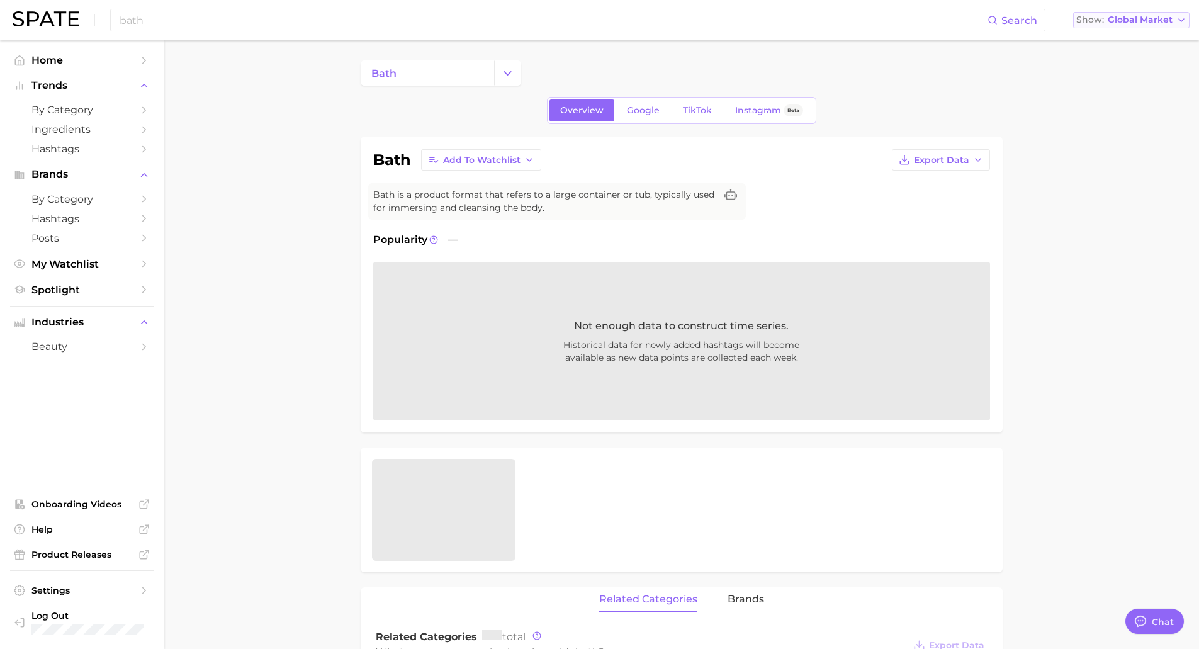
click at [1010, 18] on span "Global Market" at bounding box center [1140, 19] width 65 height 7
click at [1010, 41] on span "[GEOGRAPHIC_DATA]" at bounding box center [1128, 40] width 98 height 11
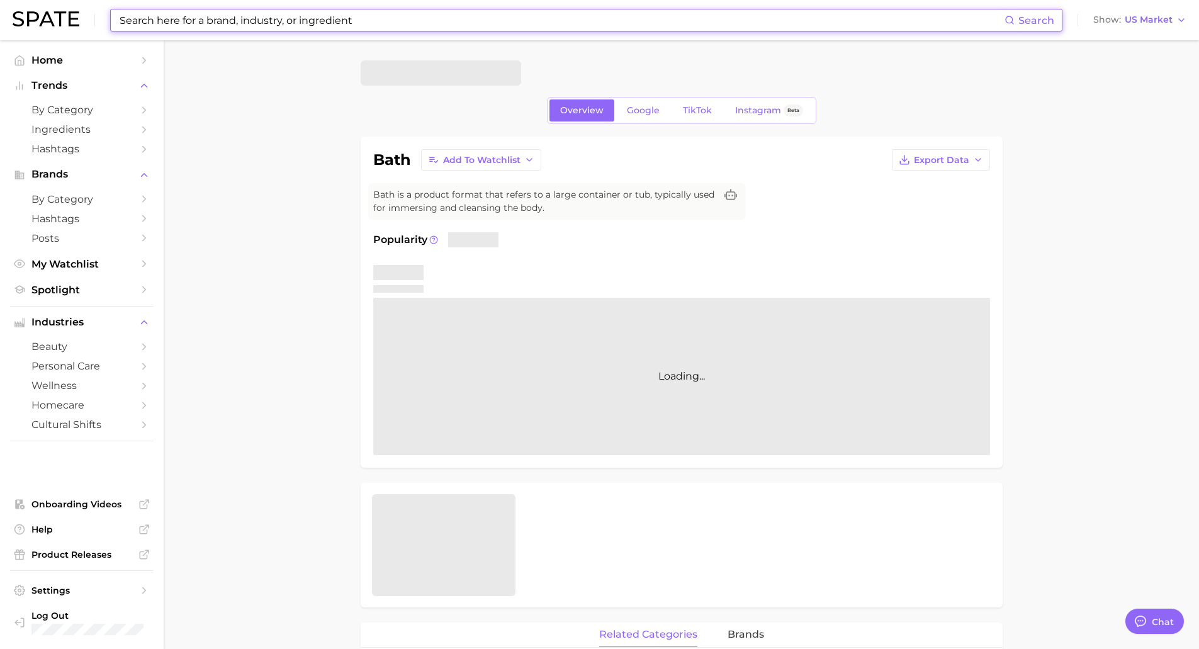
click at [299, 21] on input at bounding box center [561, 19] width 886 height 21
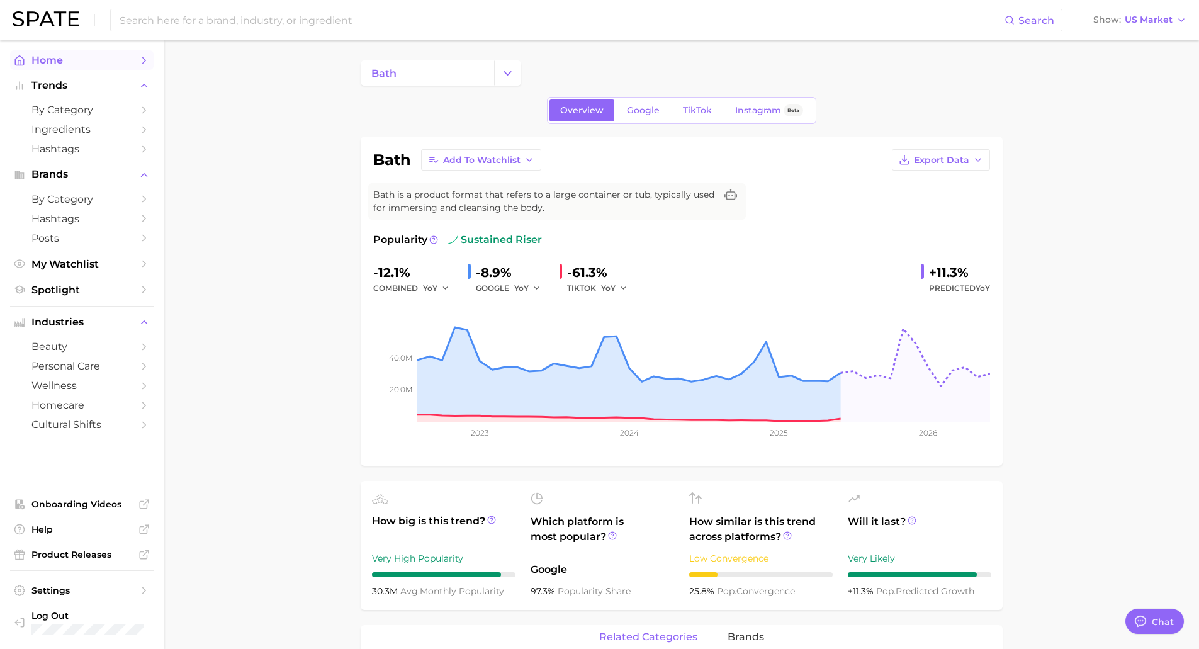
click at [65, 62] on span "Home" at bounding box center [81, 60] width 101 height 12
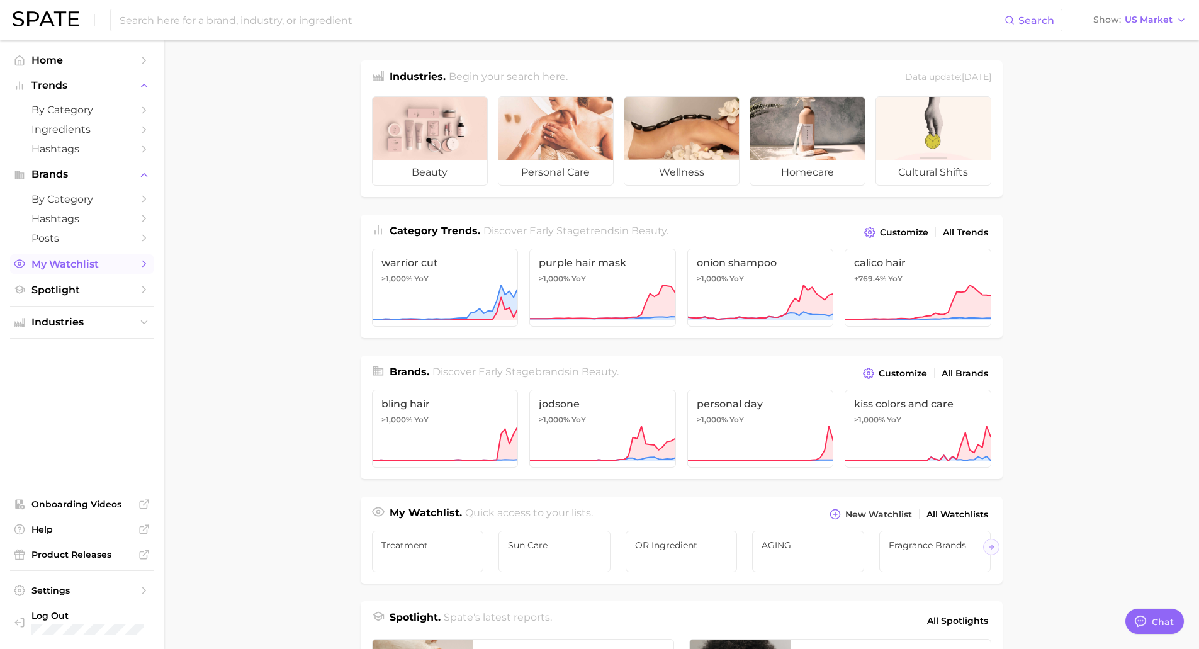
click at [107, 266] on span "My Watchlist" at bounding box center [81, 264] width 101 height 12
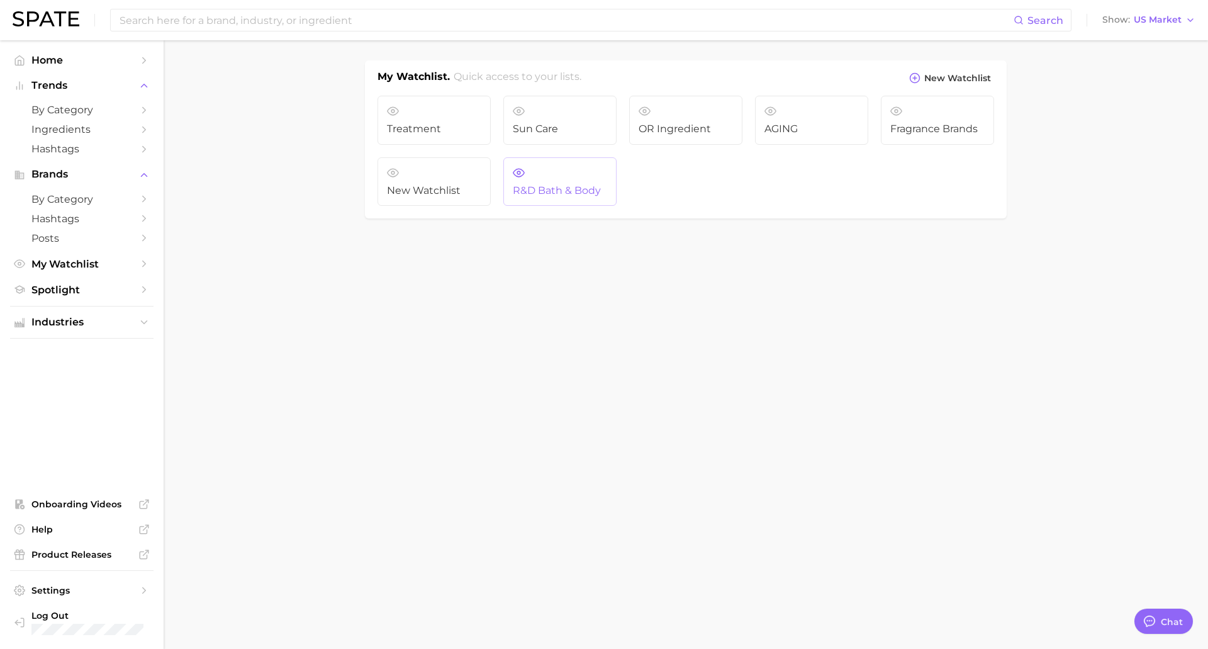
click at [559, 193] on span "R&D Bath & Body" at bounding box center [560, 190] width 94 height 11
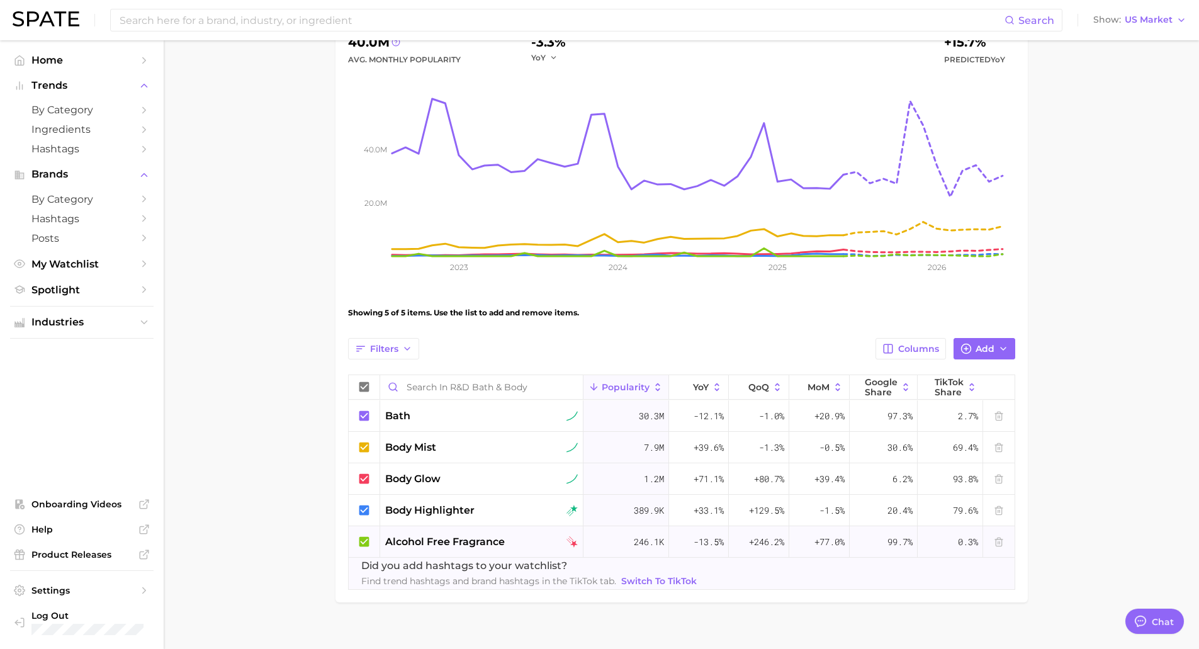
scroll to position [108, 0]
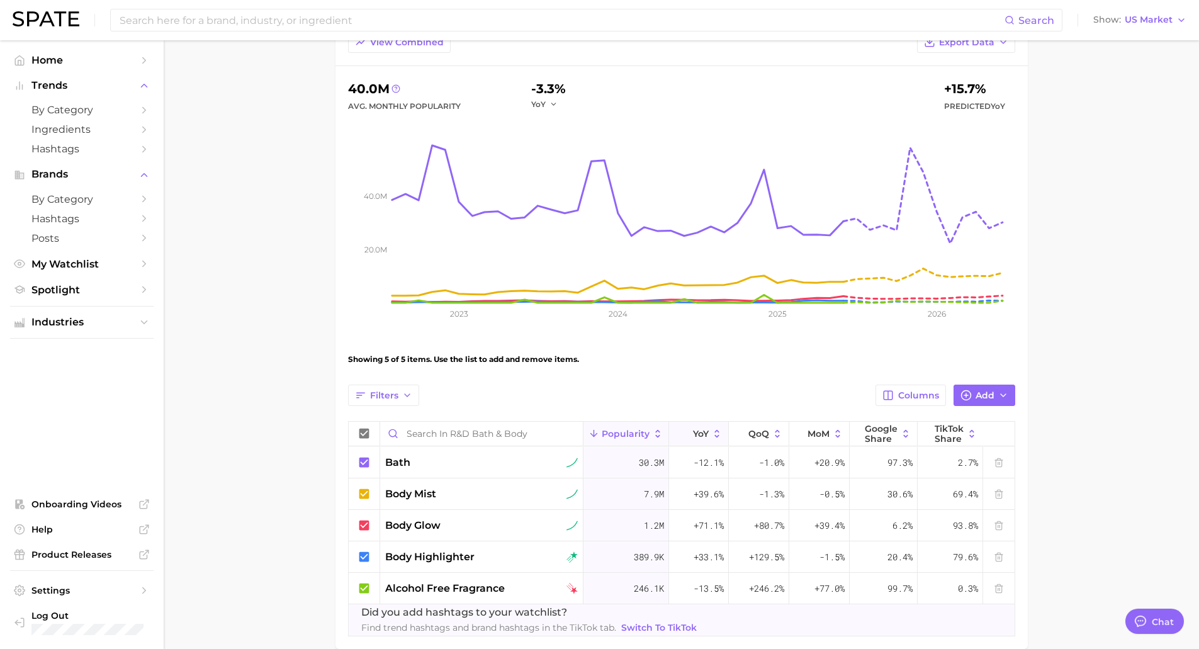
click at [701, 430] on span "YoY" at bounding box center [701, 434] width 16 height 10
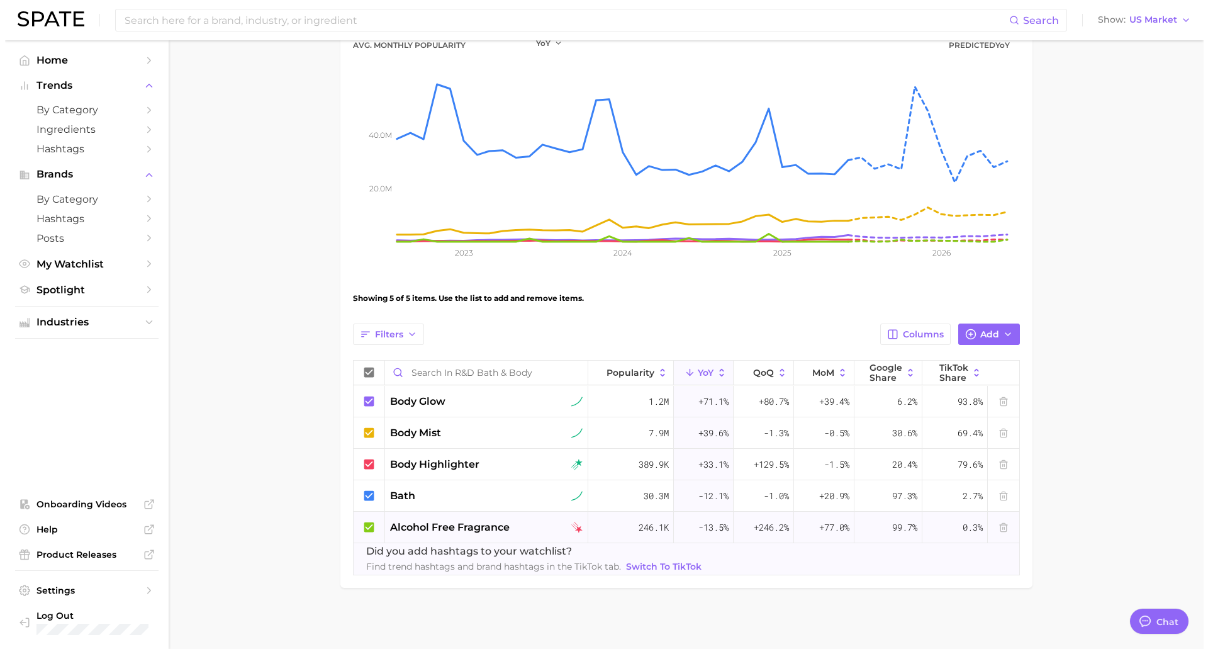
scroll to position [171, 0]
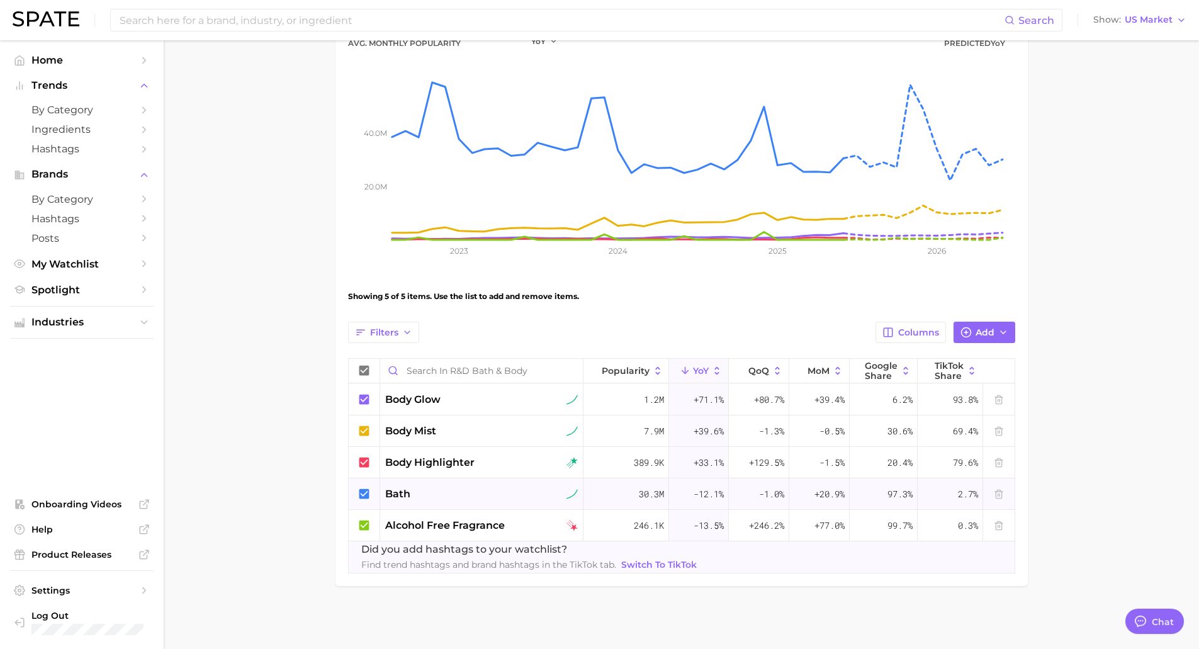
click at [402, 498] on span "bath" at bounding box center [397, 493] width 25 height 15
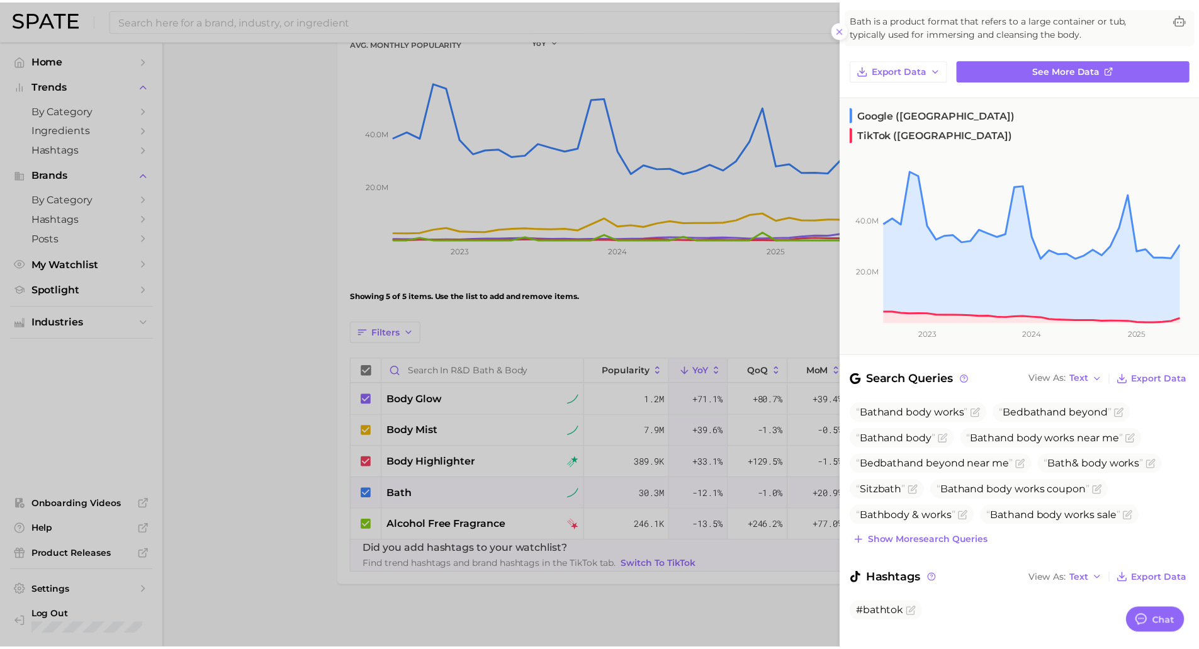
scroll to position [75, 0]
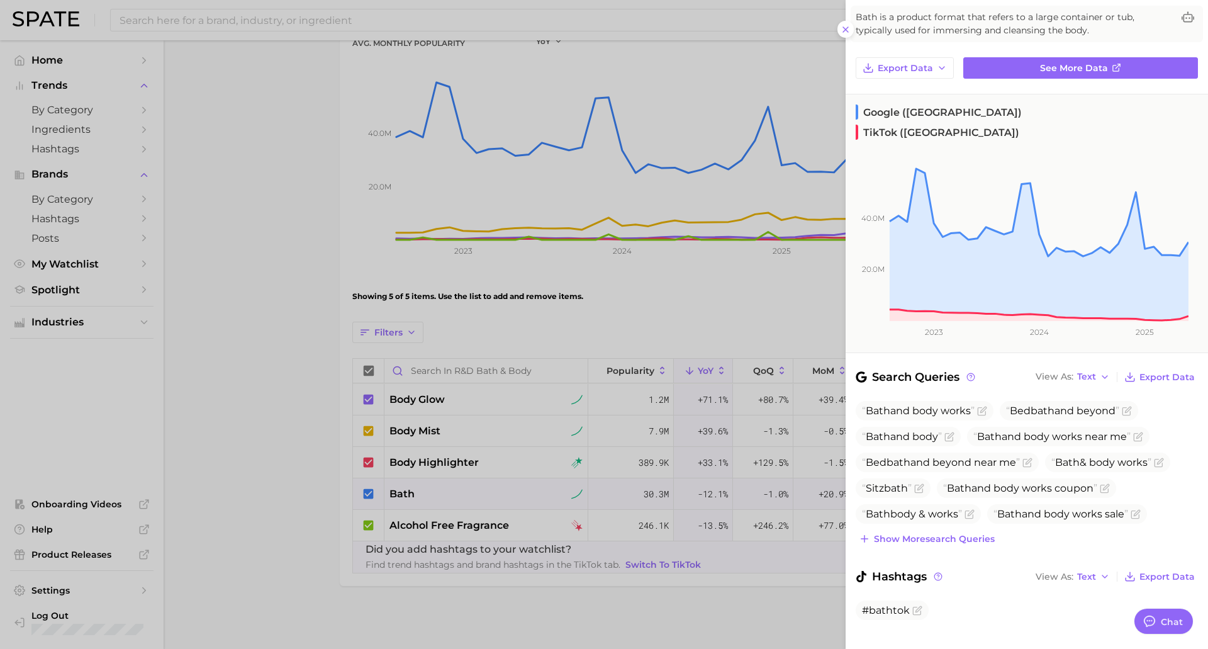
drag, startPoint x: 154, startPoint y: 69, endPoint x: 181, endPoint y: 33, distance: 45.1
click at [154, 67] on div at bounding box center [604, 324] width 1208 height 649
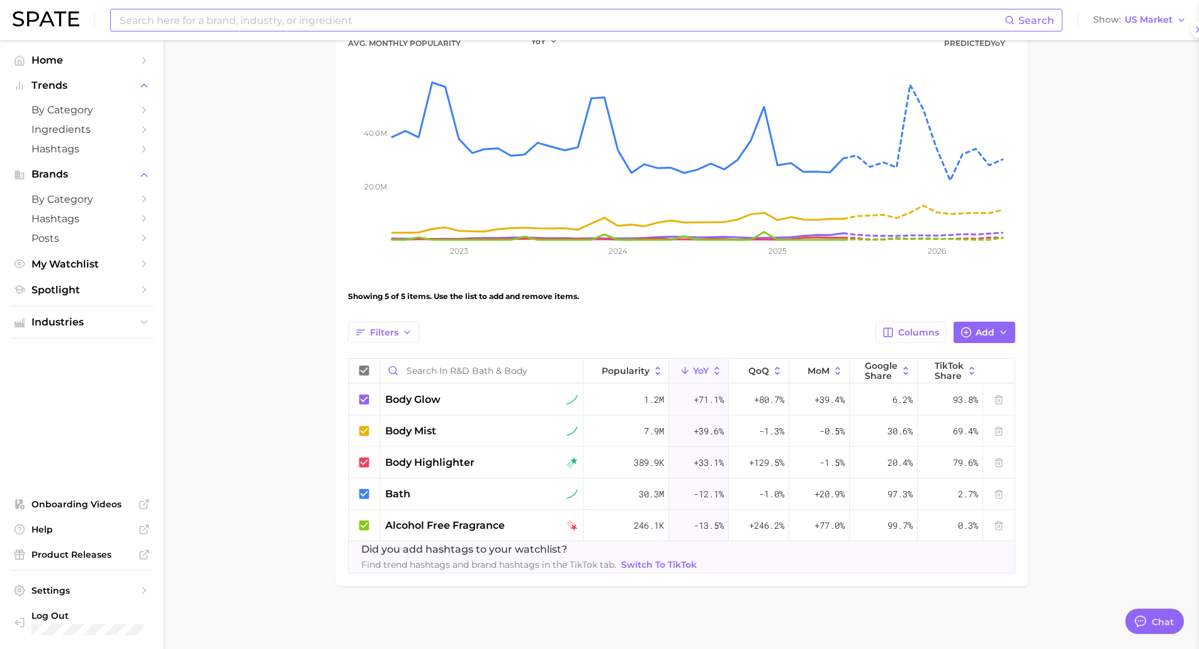
click at [196, 20] on input at bounding box center [561, 19] width 886 height 21
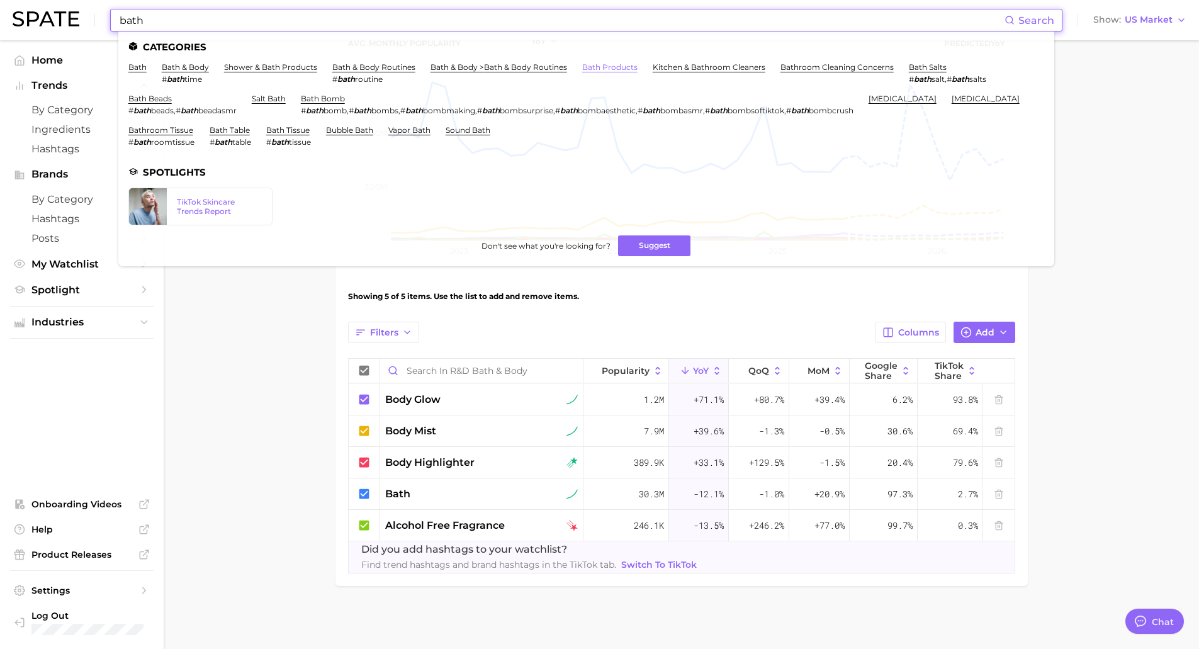
type input "bath"
click at [590, 62] on link "bath products" at bounding box center [609, 66] width 55 height 9
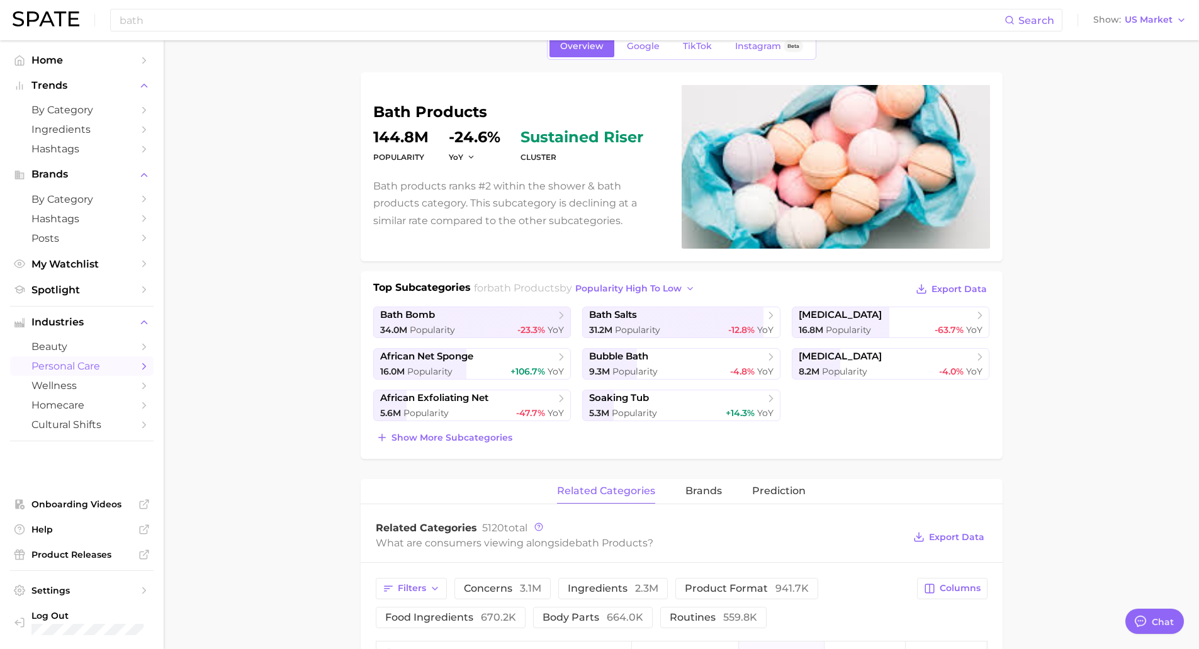
scroll to position [63, 0]
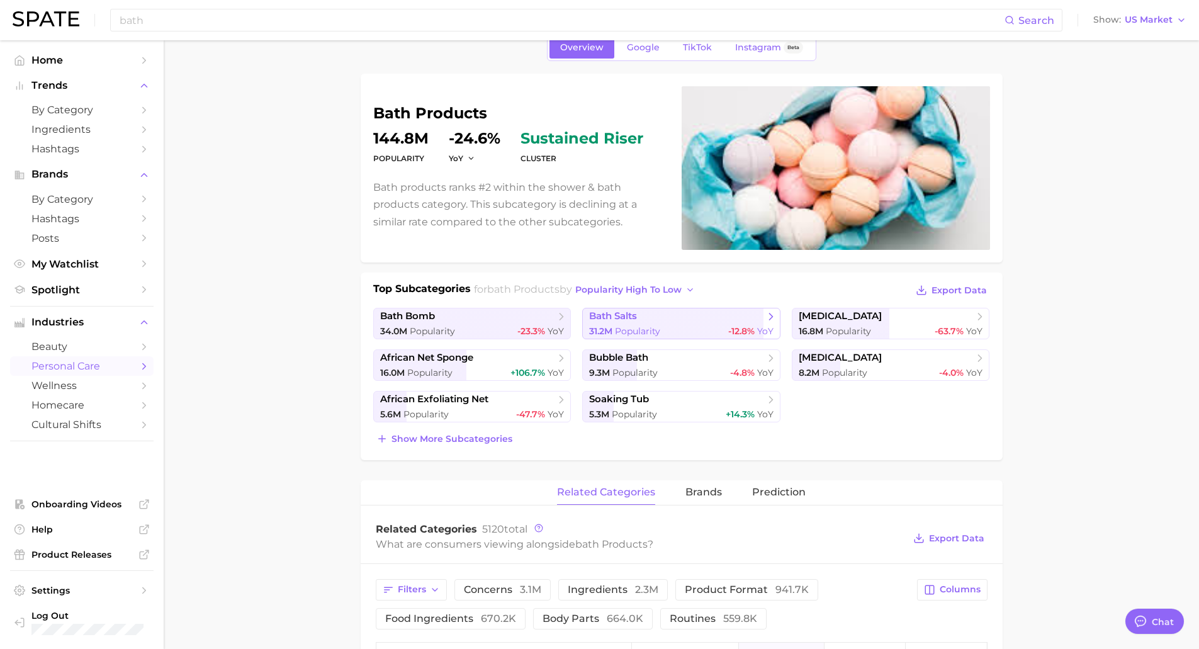
click at [651, 321] on span "bath salts" at bounding box center [676, 316] width 175 height 13
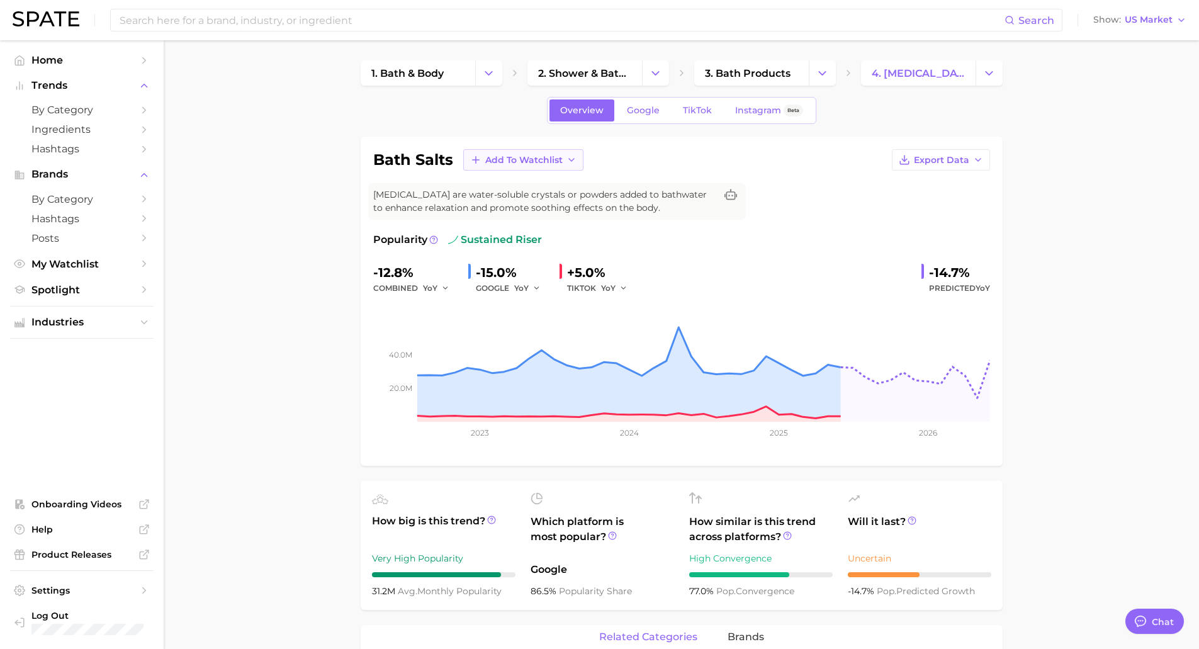
click at [520, 162] on span "Add to Watchlist" at bounding box center [523, 160] width 77 height 11
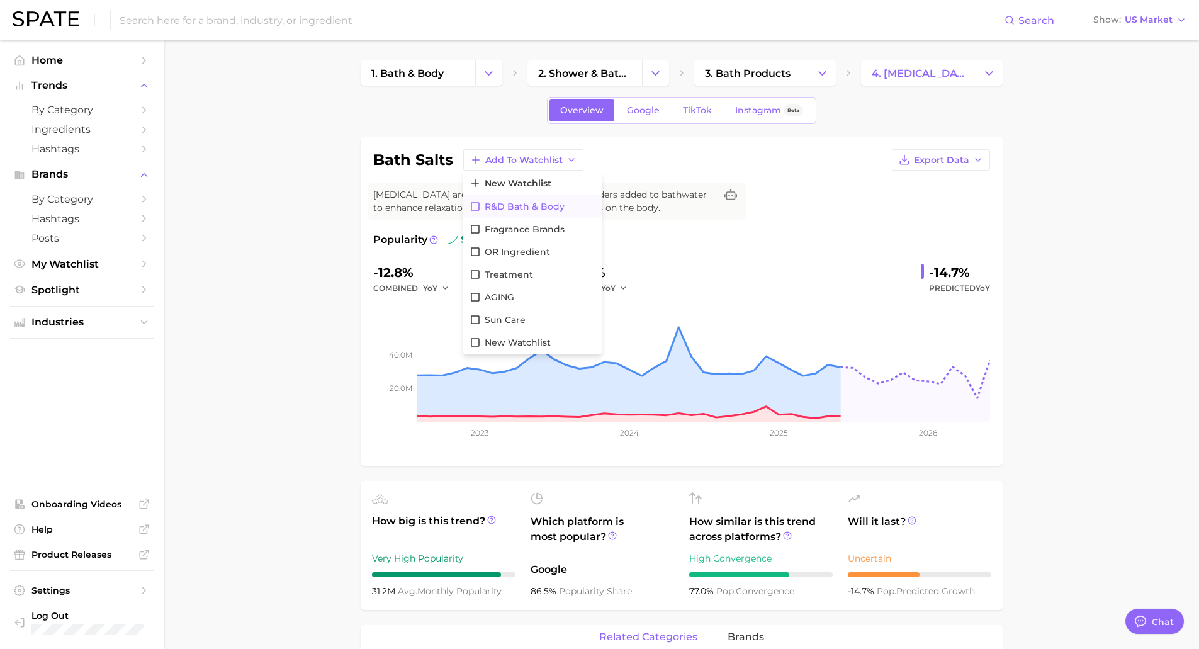
click at [537, 205] on span "R&D Bath & Body" at bounding box center [525, 206] width 80 height 11
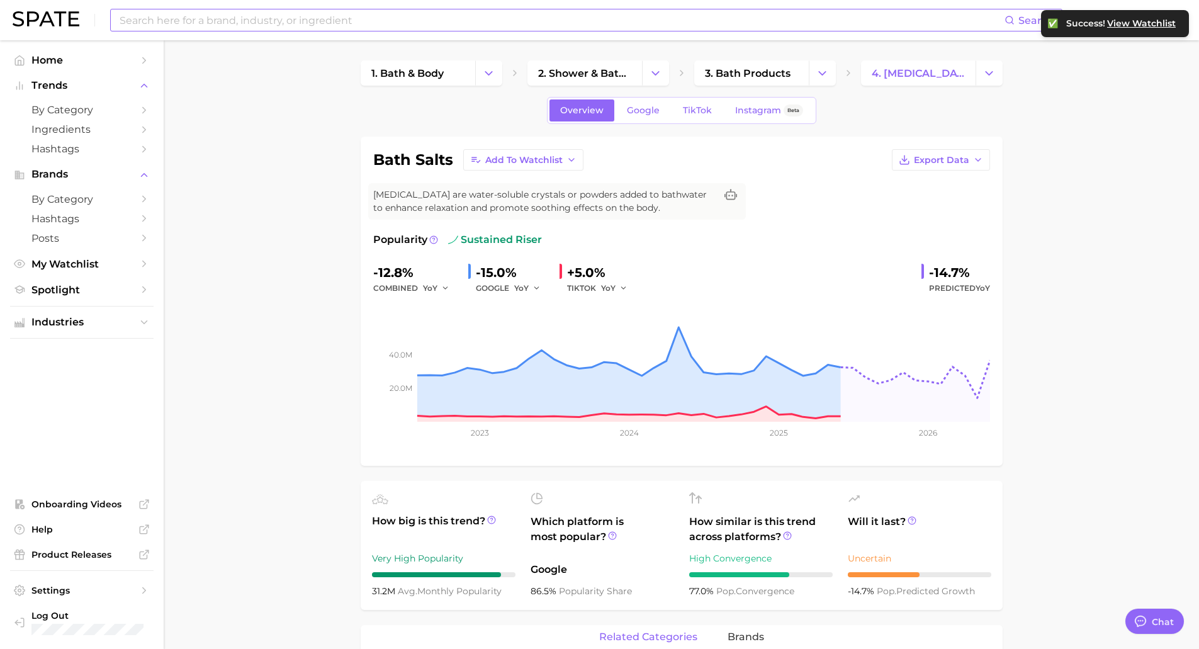
click at [205, 17] on input at bounding box center [561, 19] width 886 height 21
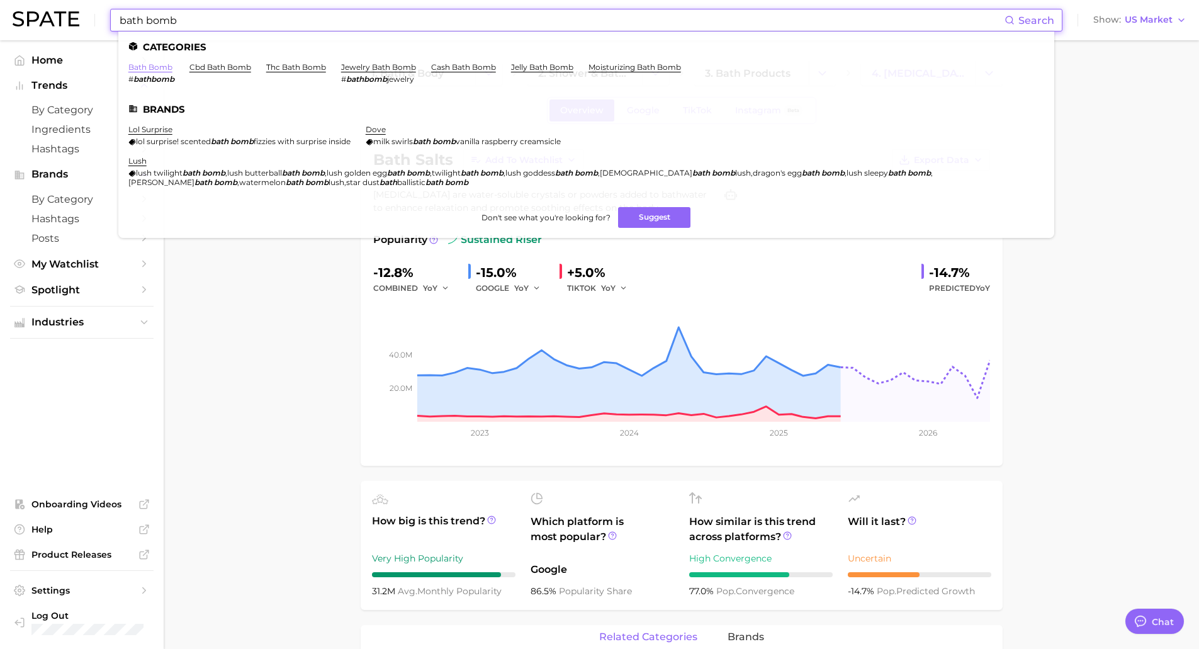
type input "bath bomb"
click at [169, 66] on link "bath bomb" at bounding box center [150, 66] width 44 height 9
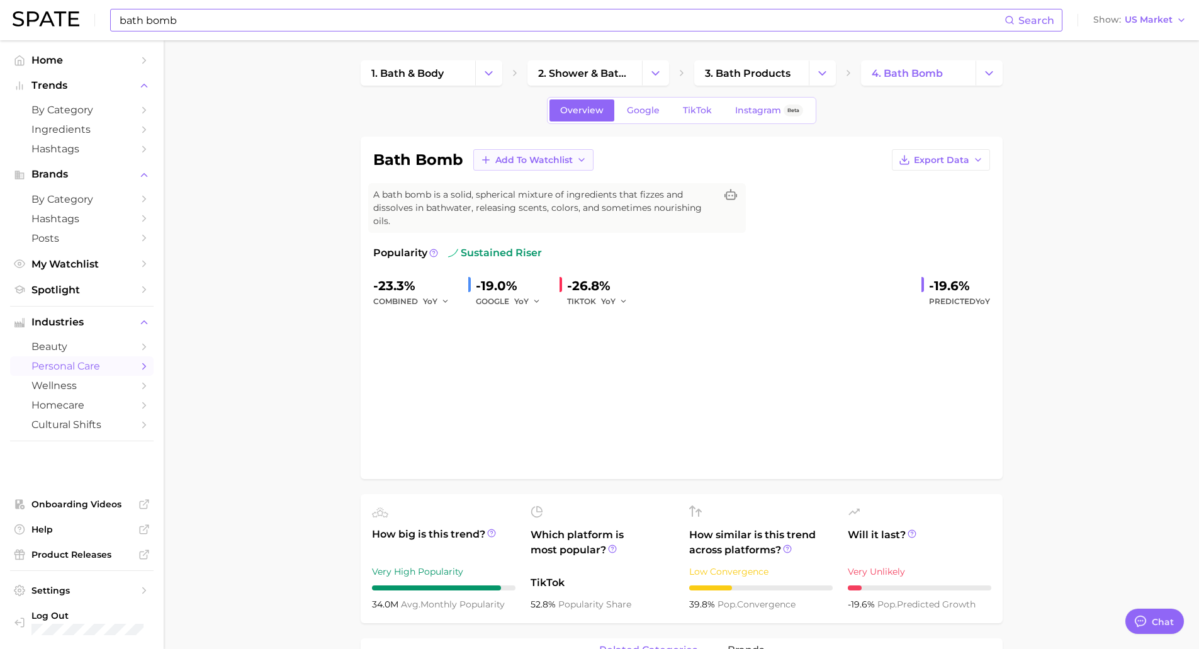
click at [514, 157] on span "Add to Watchlist" at bounding box center [533, 160] width 77 height 11
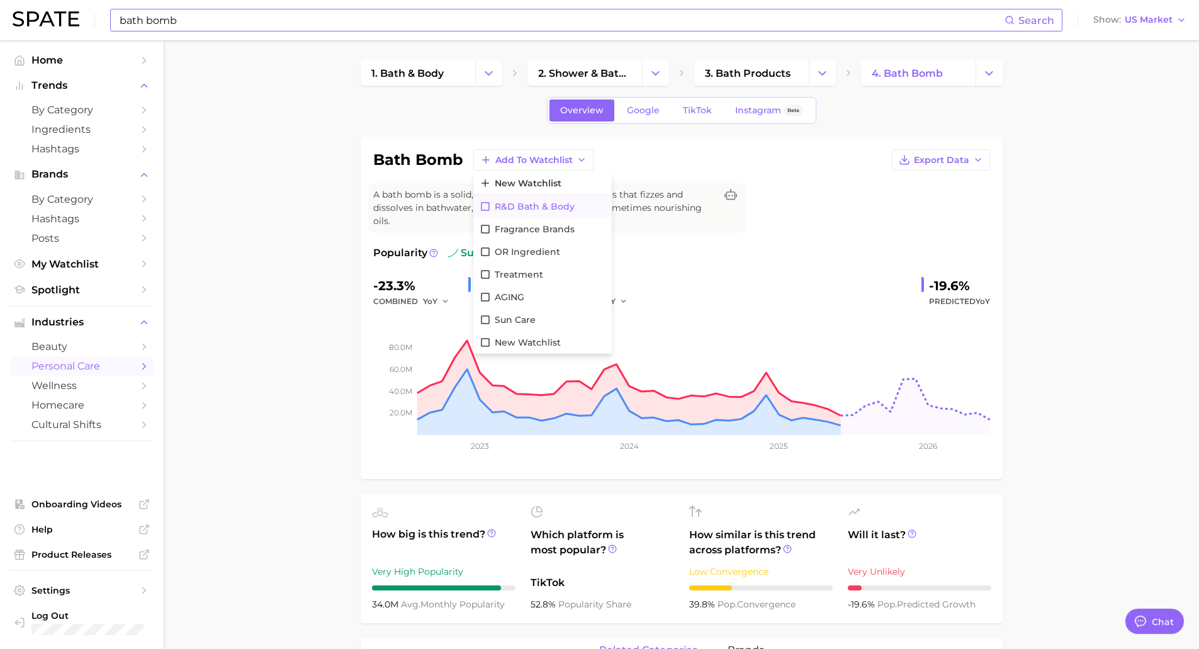
click at [516, 206] on span "R&D Bath & Body" at bounding box center [535, 206] width 80 height 11
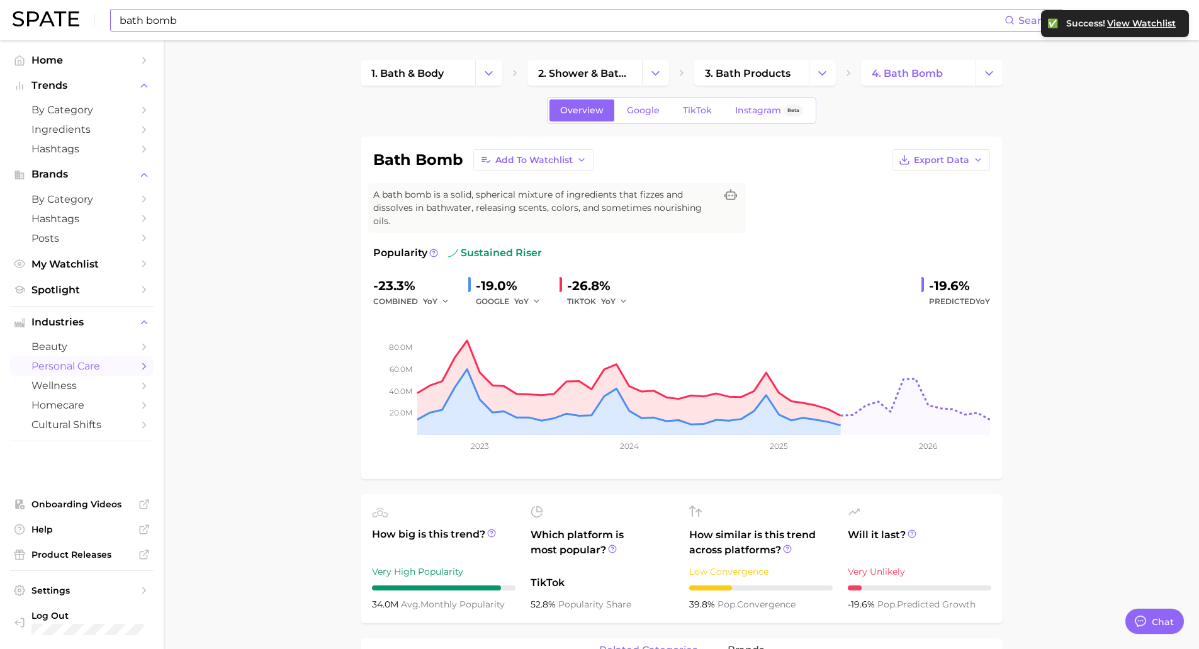
click at [196, 32] on div "bath bomb Search Show US Market" at bounding box center [600, 20] width 1174 height 40
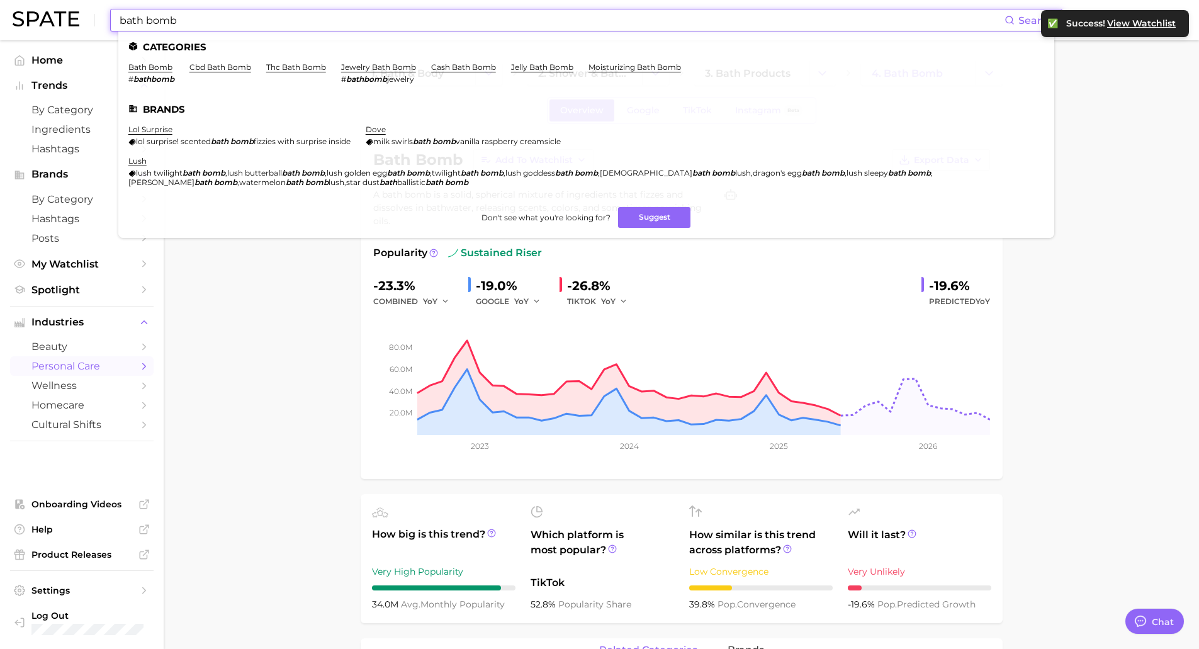
drag, startPoint x: 171, startPoint y: 21, endPoint x: 46, endPoint y: 4, distance: 126.3
click at [47, 6] on div "bath bomb Search Categories bath bomb # bathbomb cbd bath bomb thc bath bomb je…" at bounding box center [600, 20] width 1174 height 40
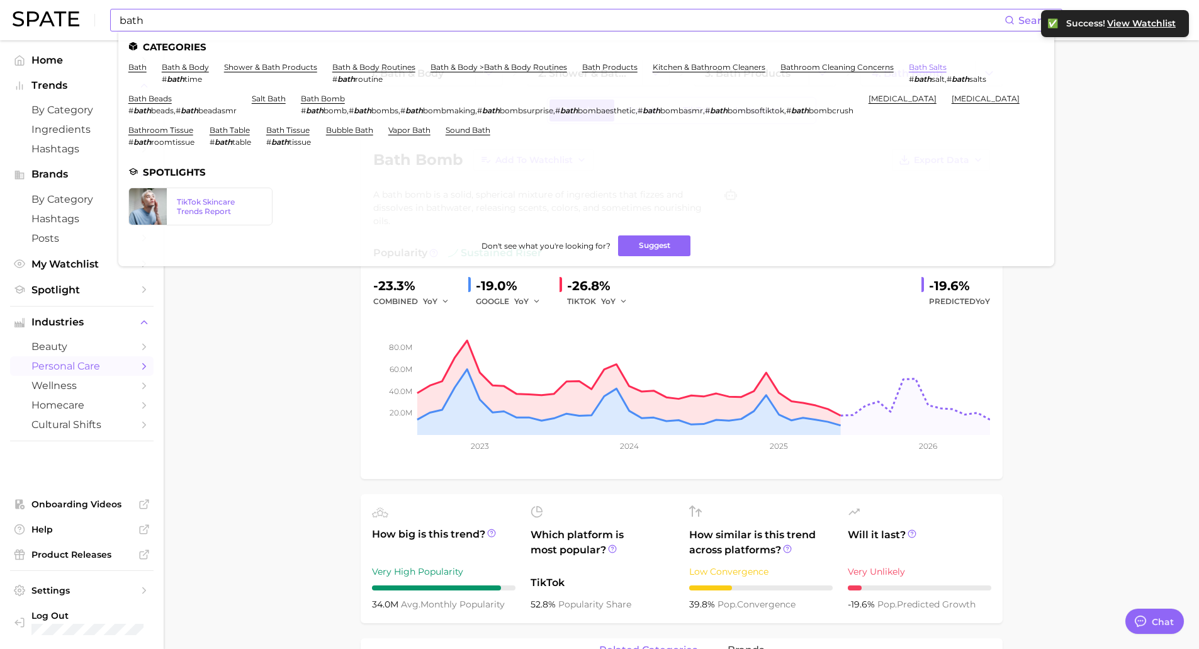
click at [923, 66] on link "bath salts" at bounding box center [928, 66] width 38 height 9
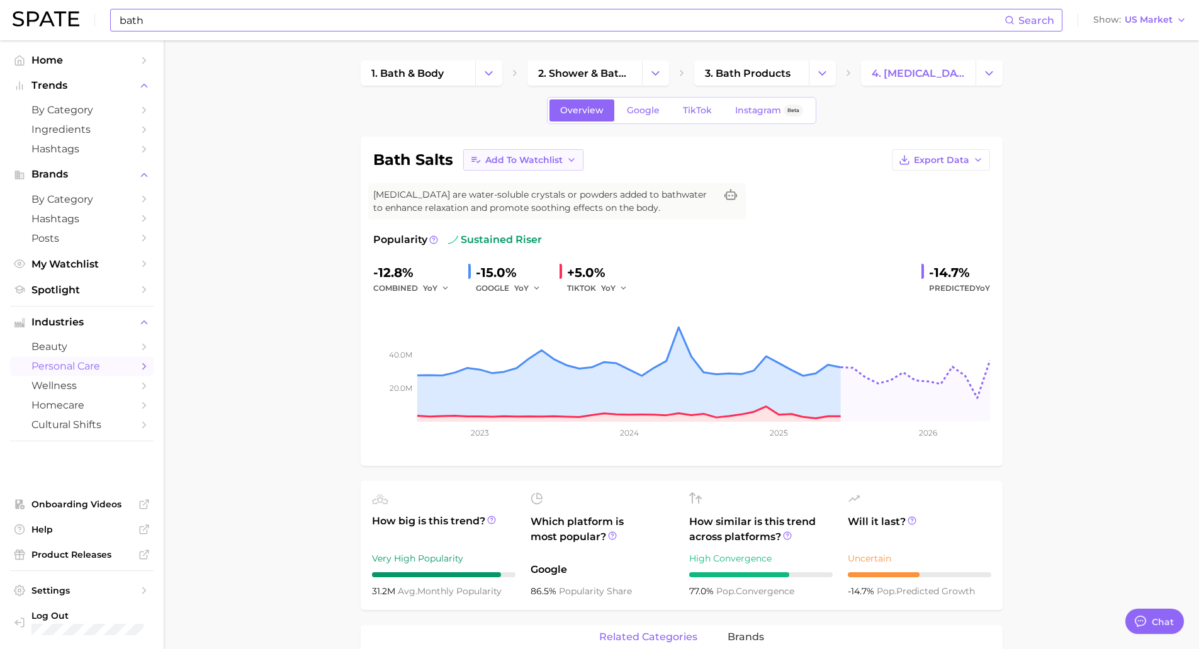
click at [500, 156] on span "Add to Watchlist" at bounding box center [523, 160] width 77 height 11
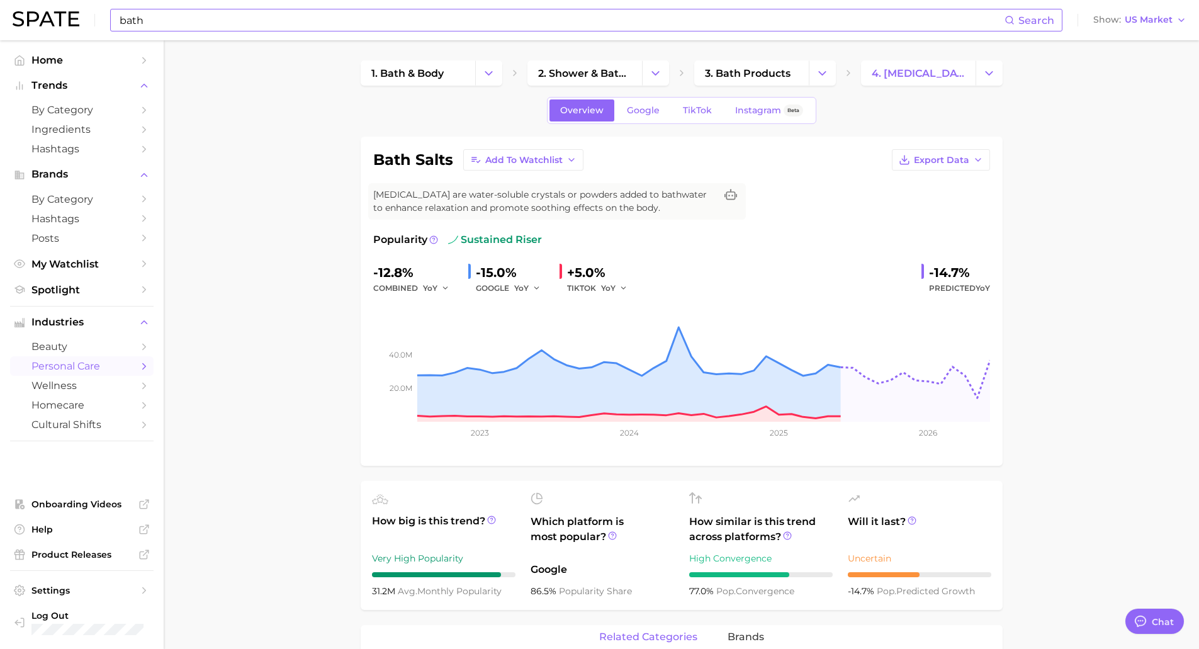
click at [338, 16] on input "bath" at bounding box center [561, 19] width 886 height 21
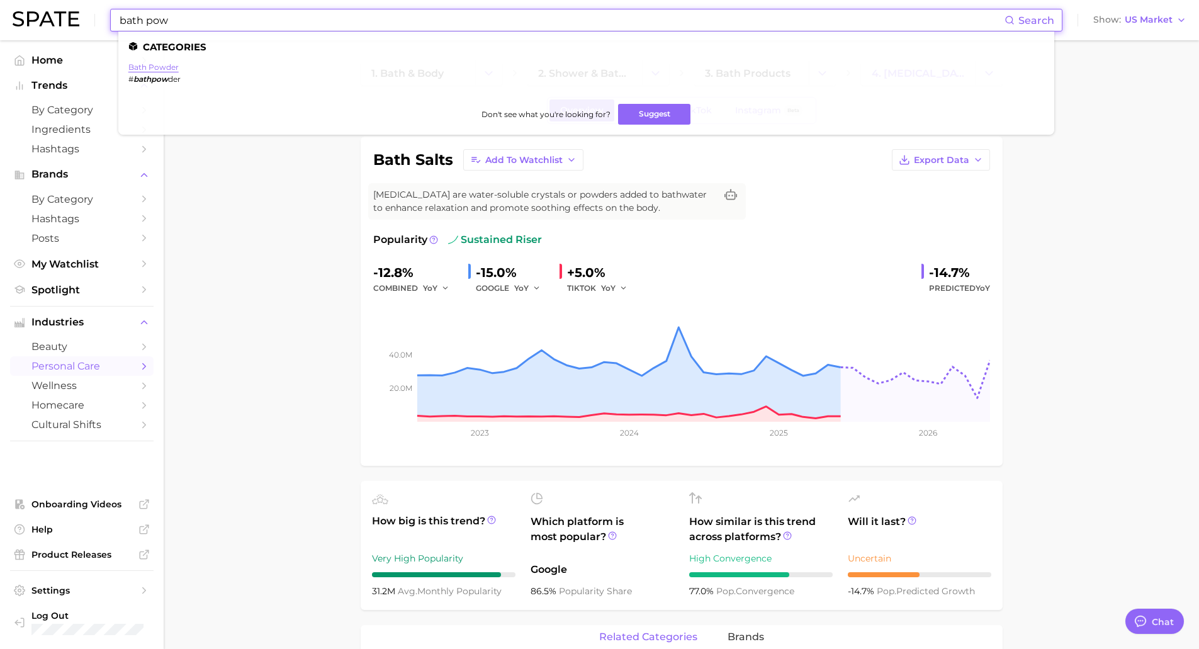
type input "bath pow"
click at [142, 65] on link "bath powder" at bounding box center [153, 66] width 50 height 9
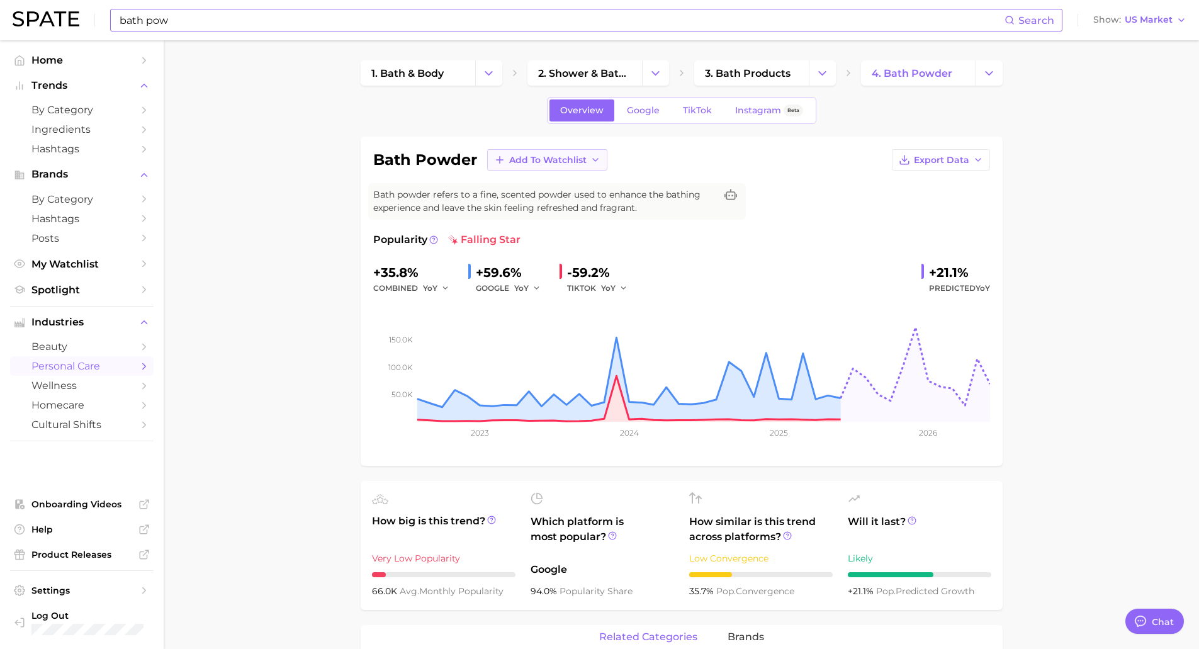
click at [569, 164] on span "Add to Watchlist" at bounding box center [547, 160] width 77 height 11
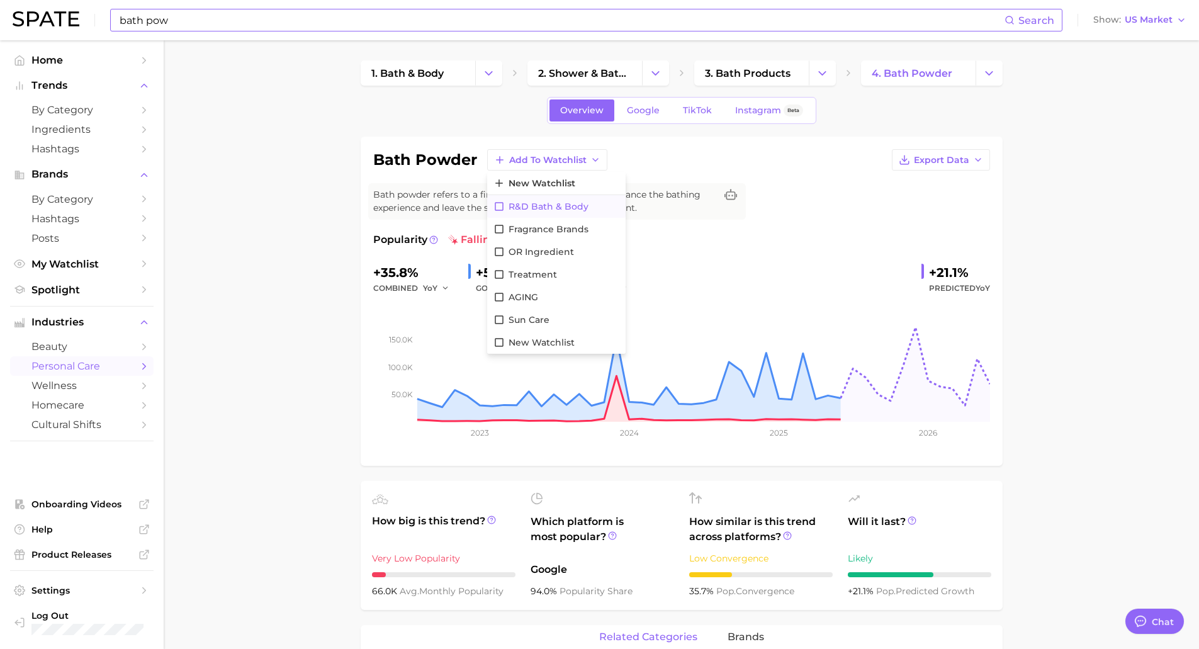
click at [571, 203] on span "R&D Bath & Body" at bounding box center [548, 206] width 80 height 11
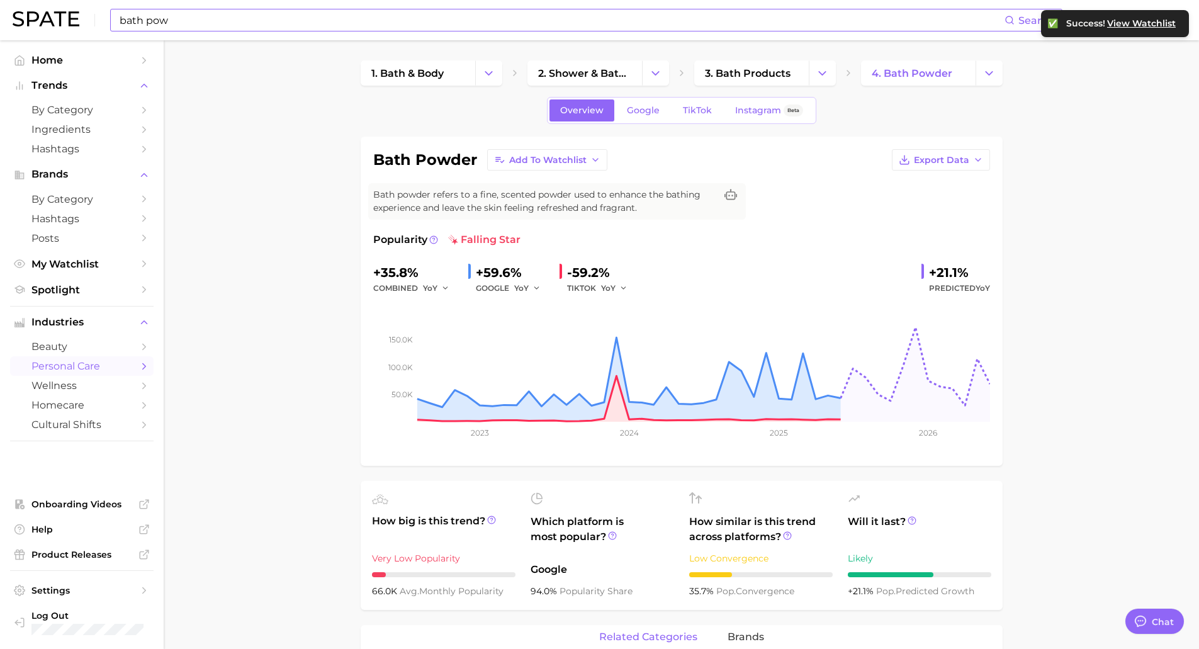
click at [89, 267] on span "My Watchlist" at bounding box center [81, 264] width 101 height 12
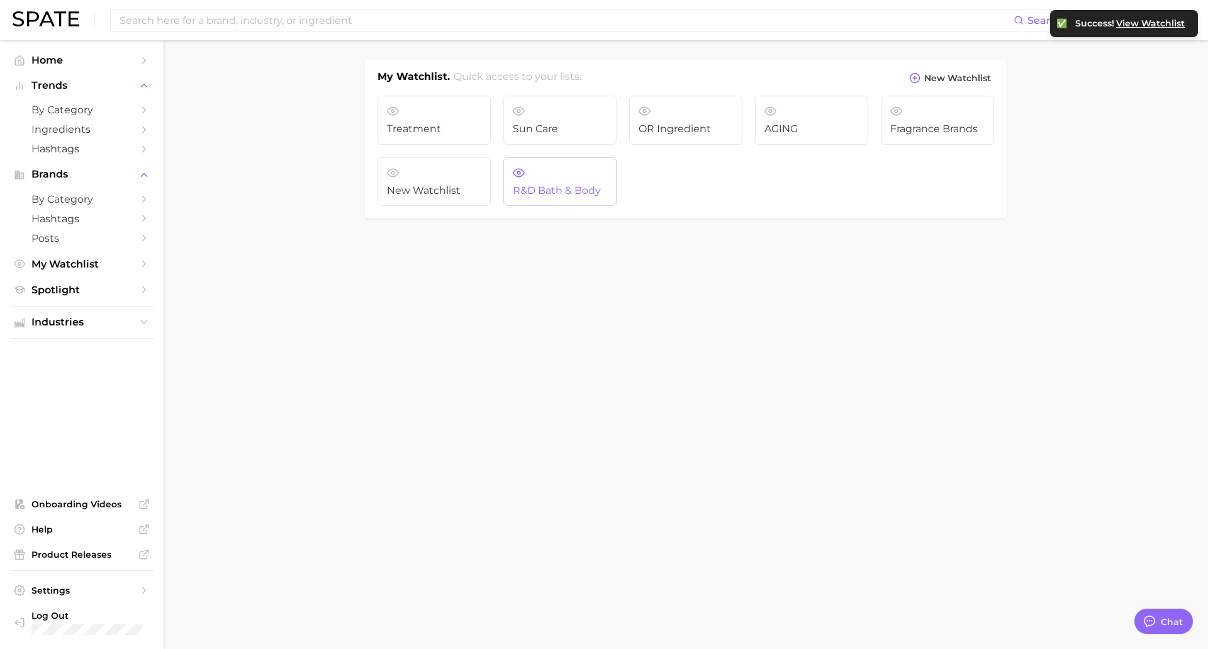
click at [560, 160] on link "R&D Bath & Body" at bounding box center [559, 181] width 113 height 49
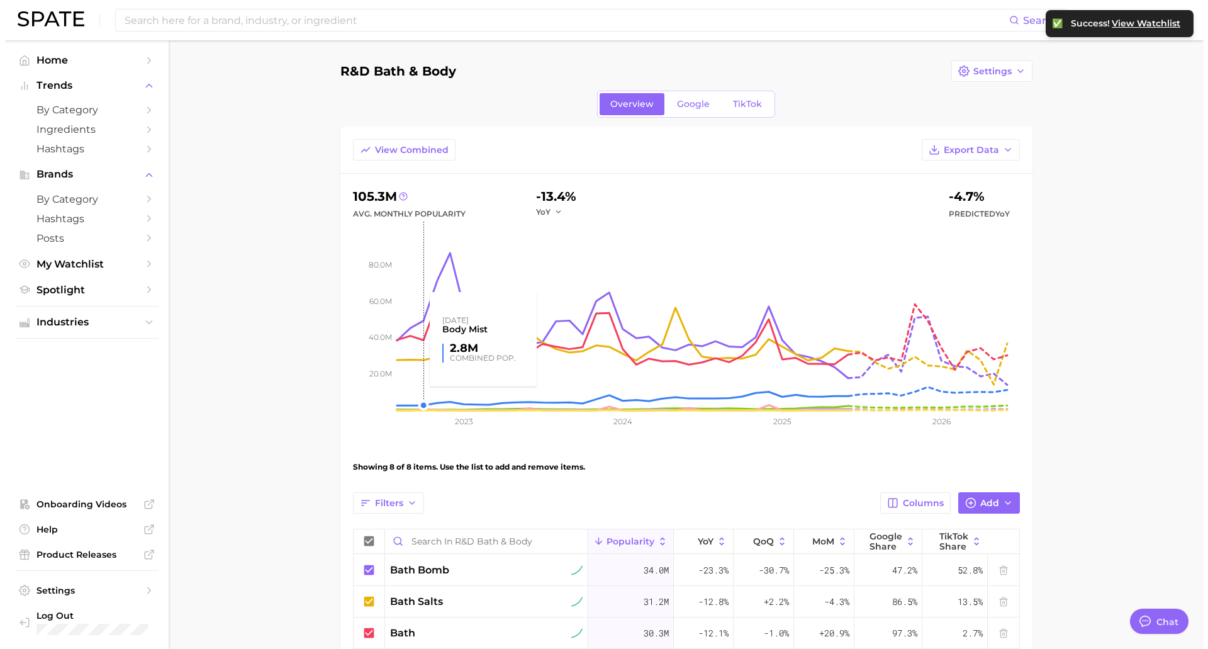
scroll to position [252, 0]
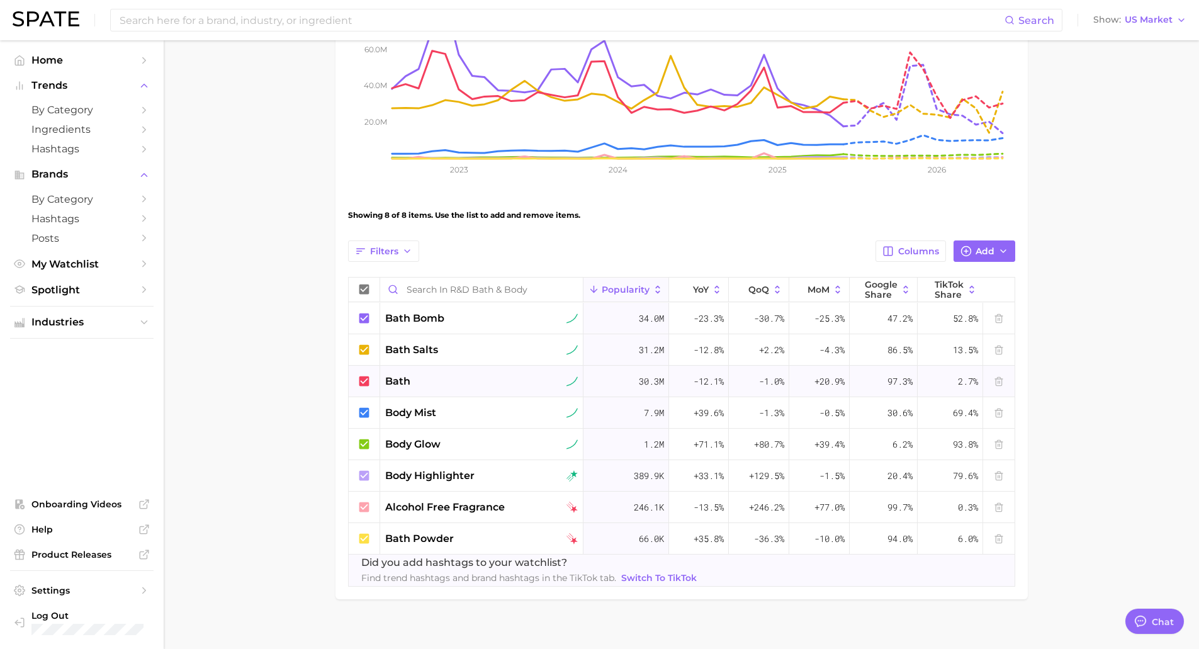
click at [486, 383] on div "bath" at bounding box center [481, 381] width 193 height 15
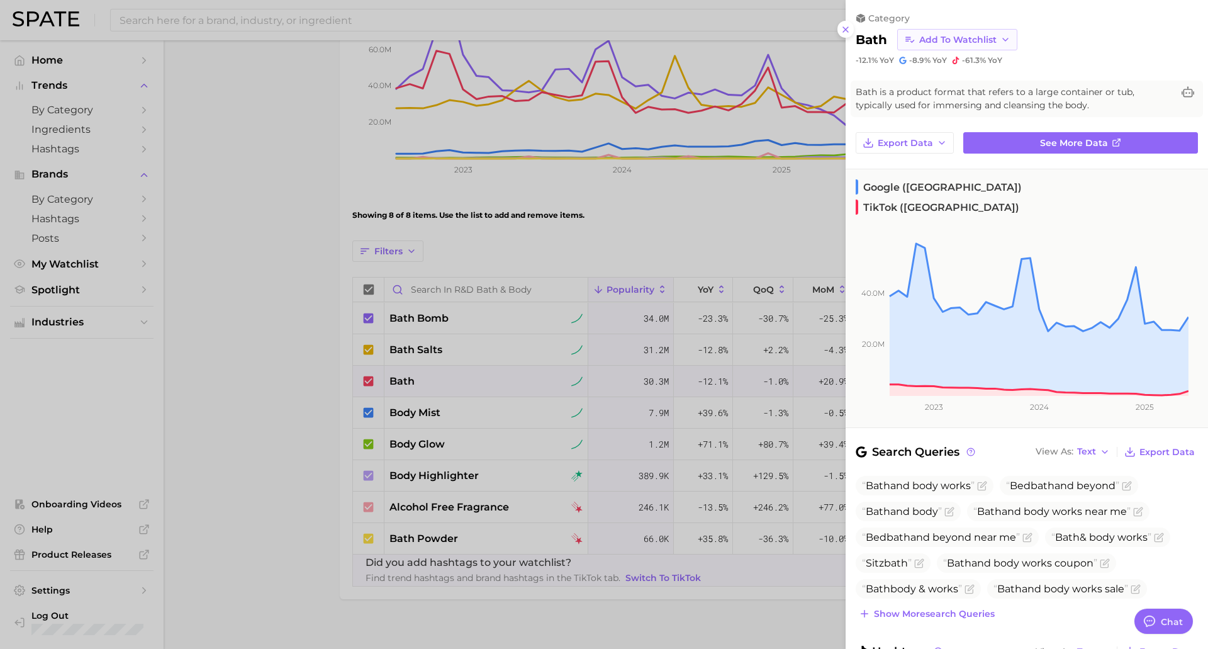
click at [980, 41] on span "Add to Watchlist" at bounding box center [957, 40] width 77 height 11
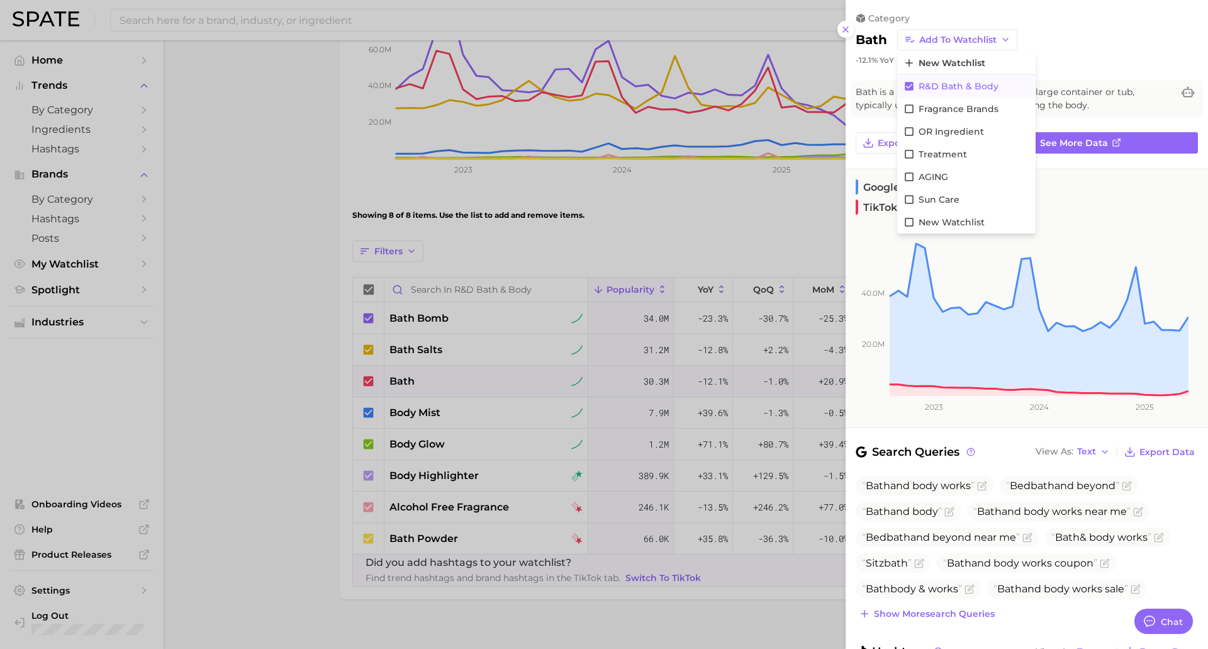
click at [930, 85] on span "R&D Bath & Body" at bounding box center [959, 86] width 80 height 11
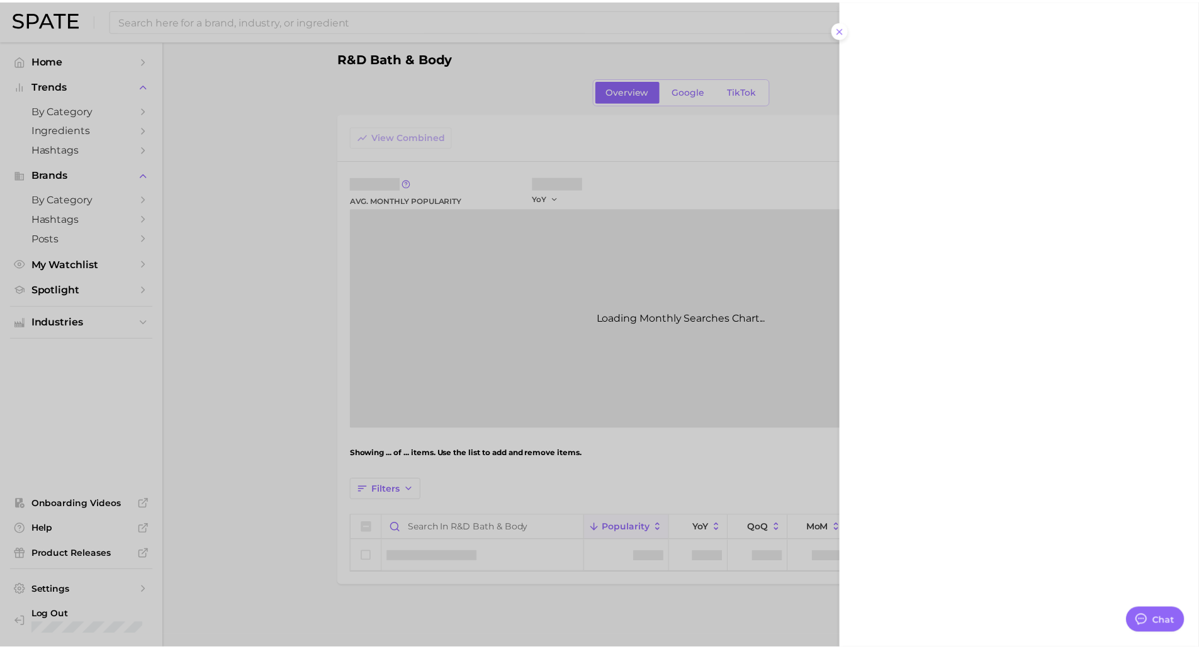
scroll to position [13, 0]
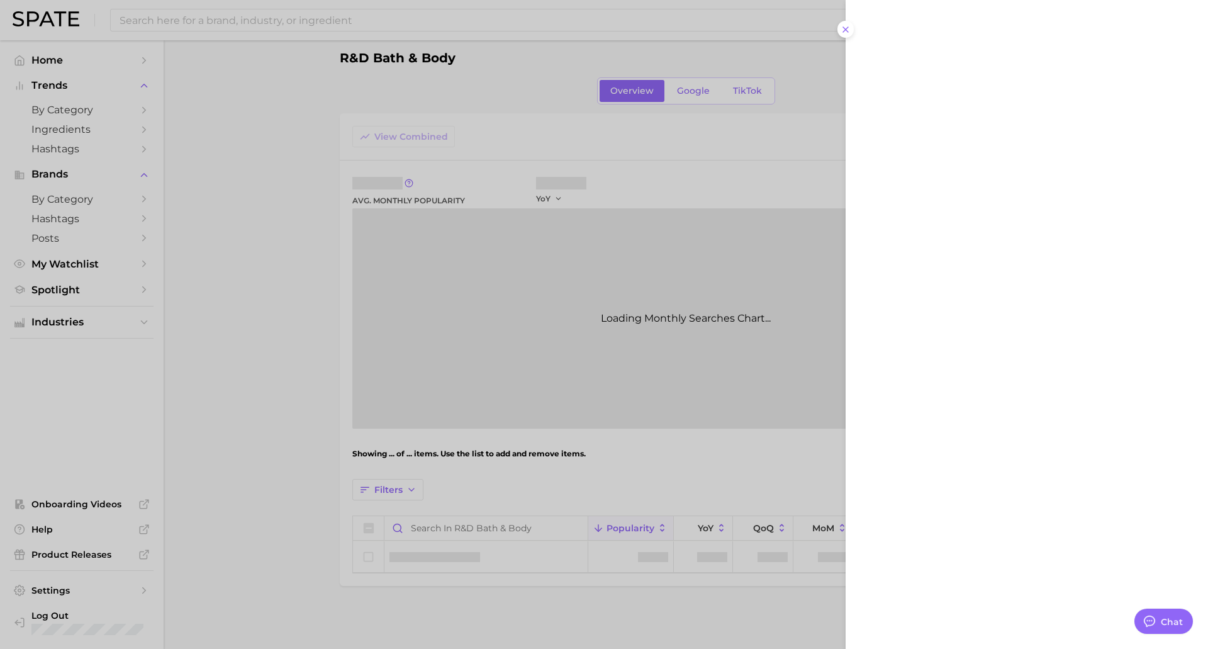
click at [222, 380] on div at bounding box center [604, 324] width 1208 height 649
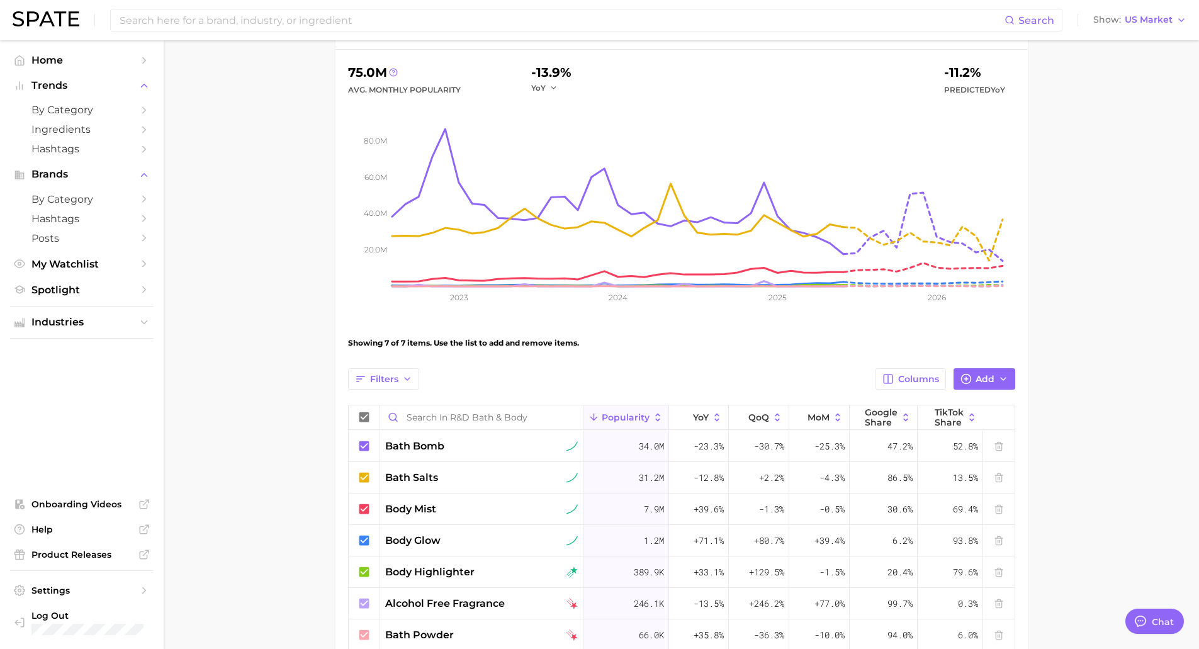
scroll to position [233, 0]
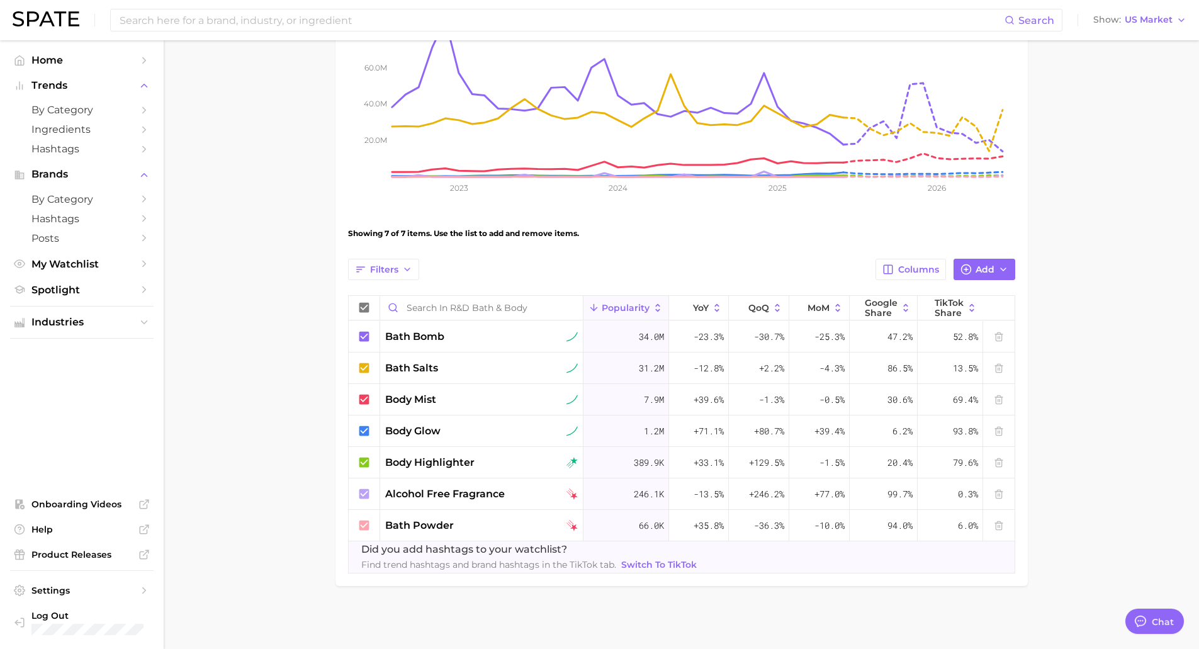
click at [643, 310] on span "Popularity" at bounding box center [626, 308] width 48 height 10
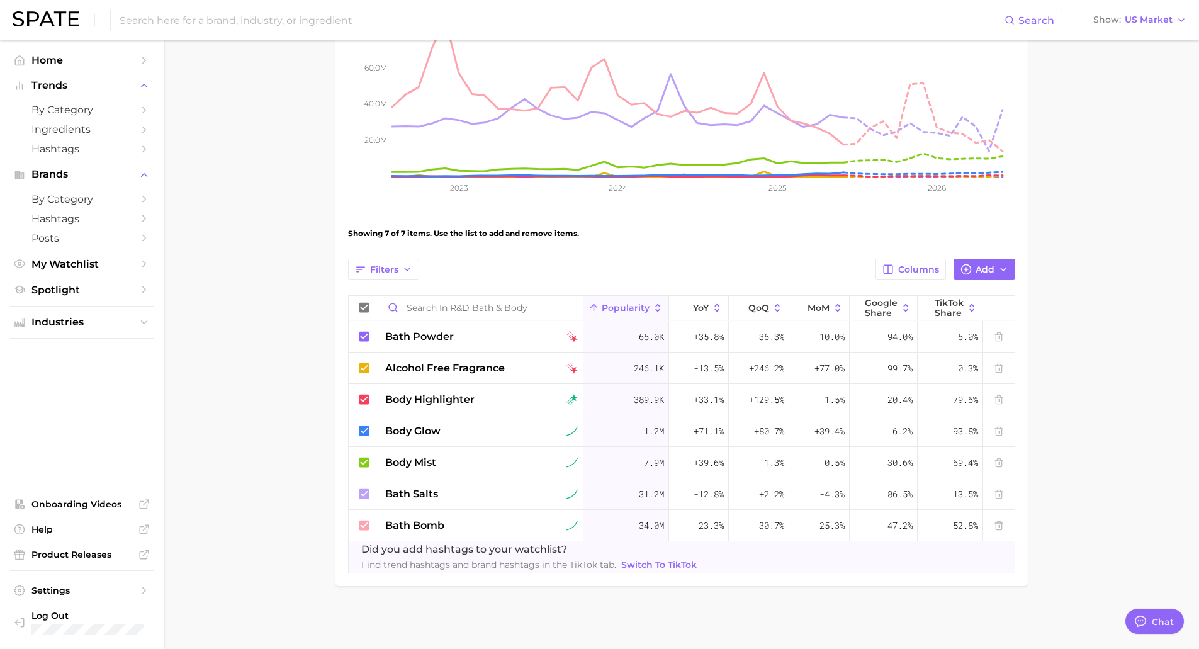
click at [621, 308] on span "Popularity" at bounding box center [626, 308] width 48 height 10
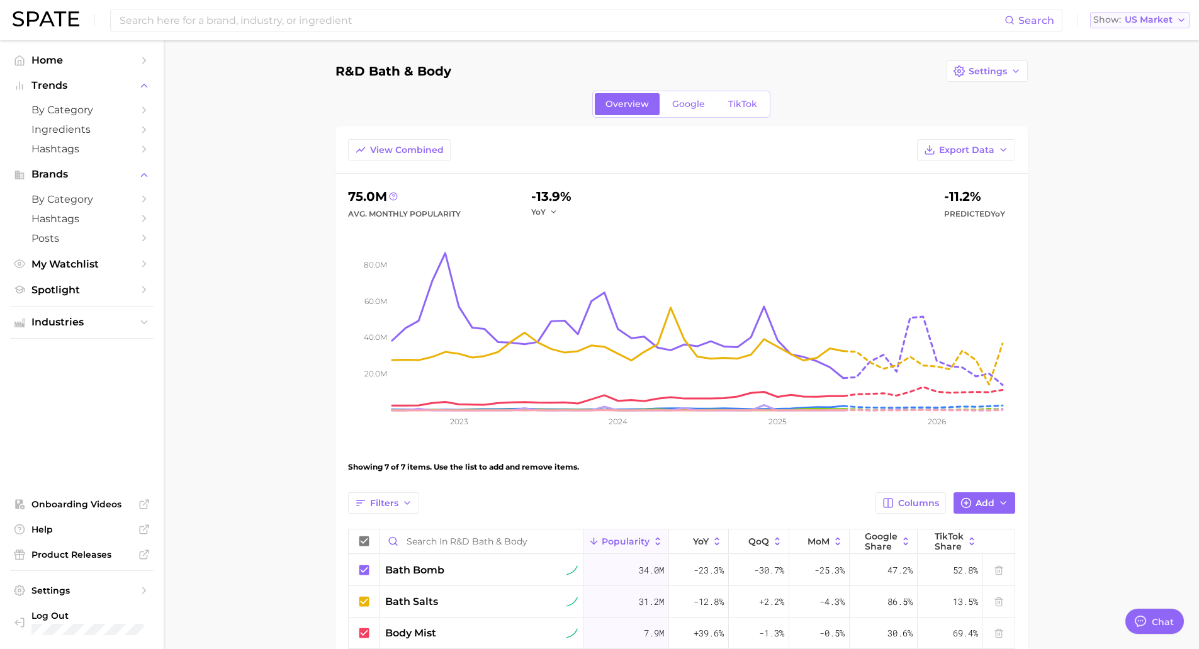
click at [1010, 28] on button "Show US Market" at bounding box center [1139, 20] width 99 height 16
click at [1010, 160] on button "Global" at bounding box center [1134, 154] width 110 height 23
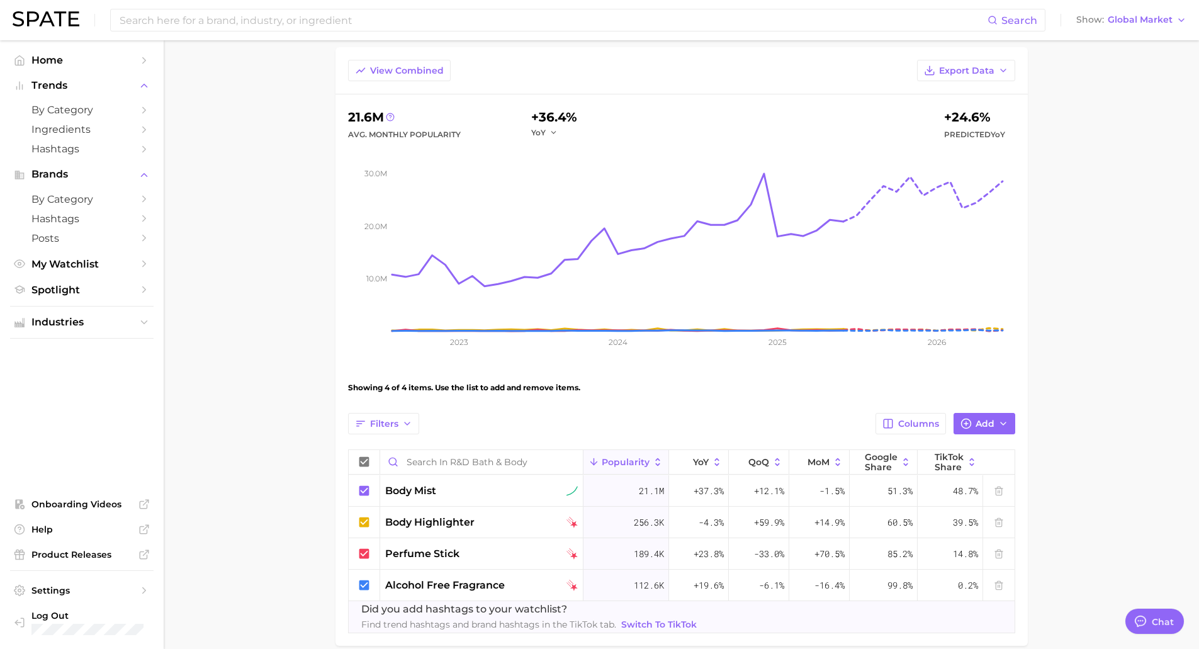
scroll to position [139, 0]
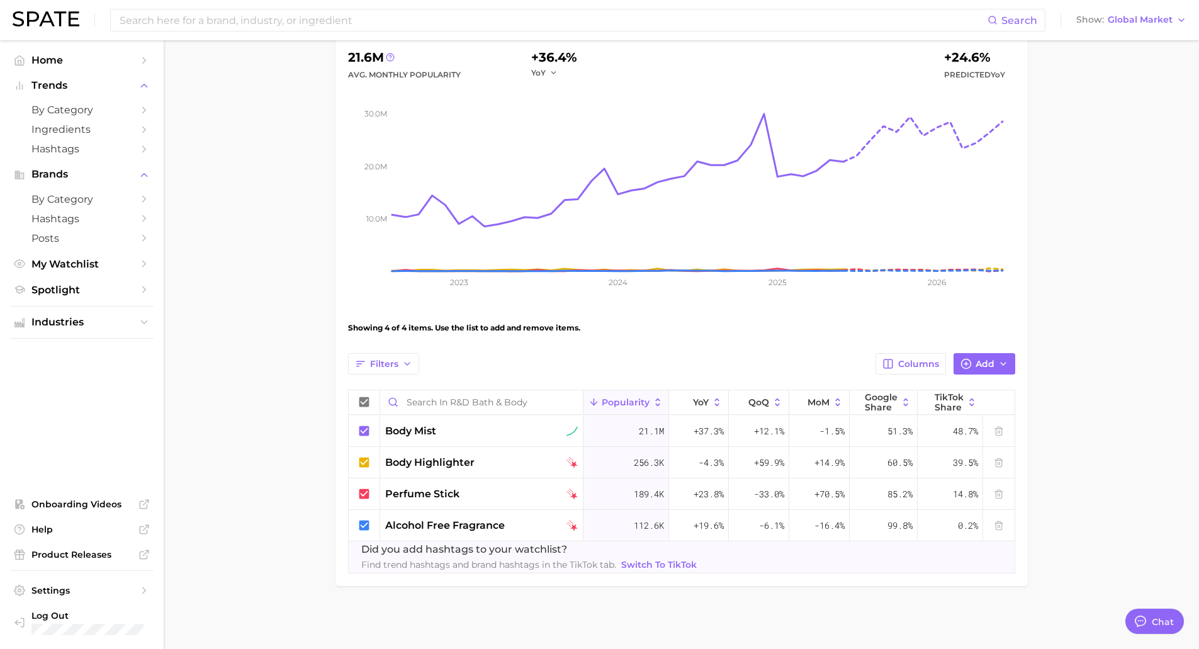
click at [1010, 515] on main "R&D Bath & Body Settings Overview Google TikTok View Combined Export Data 21.6m…" at bounding box center [681, 275] width 1035 height 748
click at [654, 566] on span "Switch to TikTok" at bounding box center [659, 564] width 76 height 11
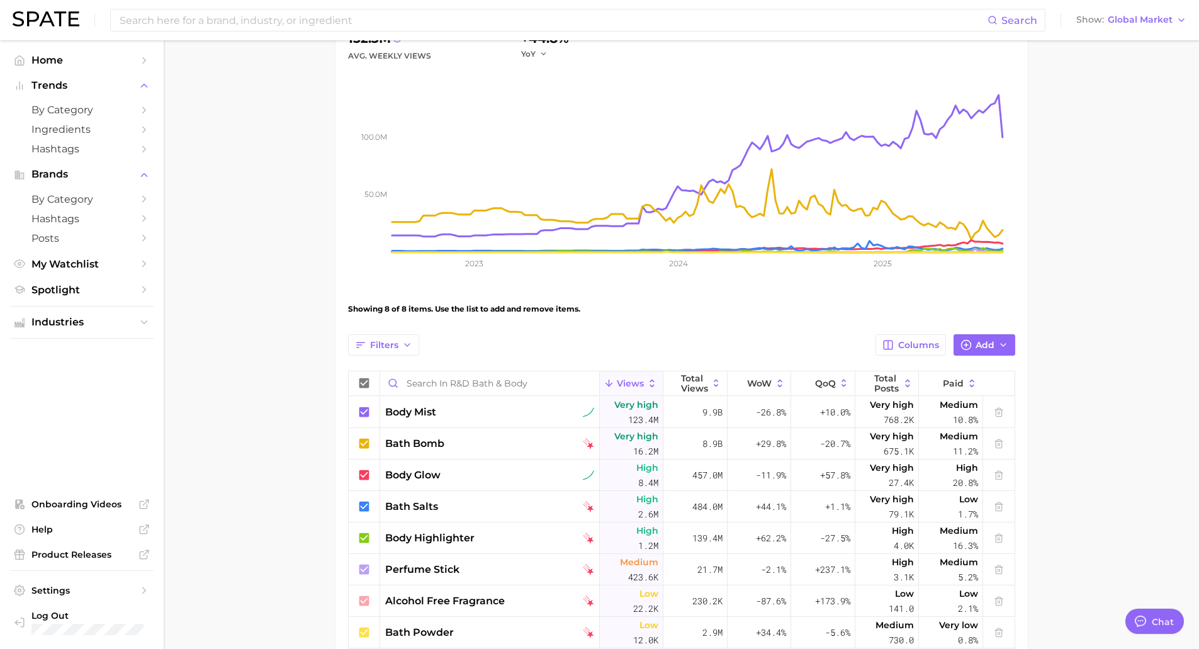
scroll to position [252, 0]
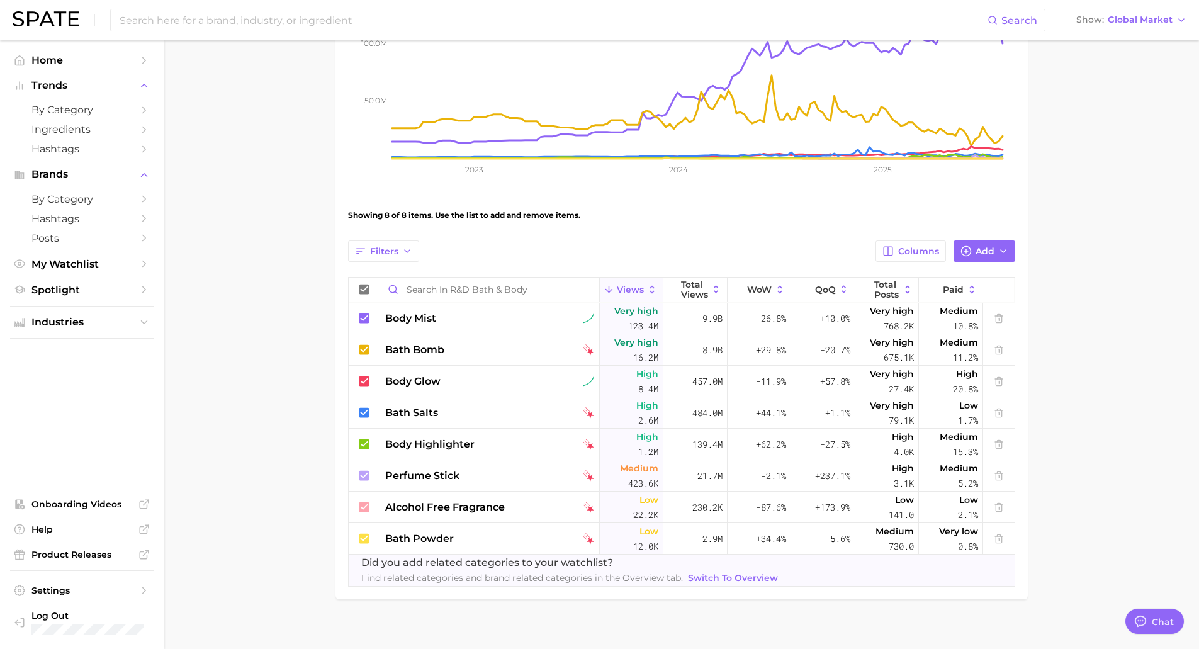
click at [722, 580] on span "Switch to Overview" at bounding box center [733, 578] width 90 height 11
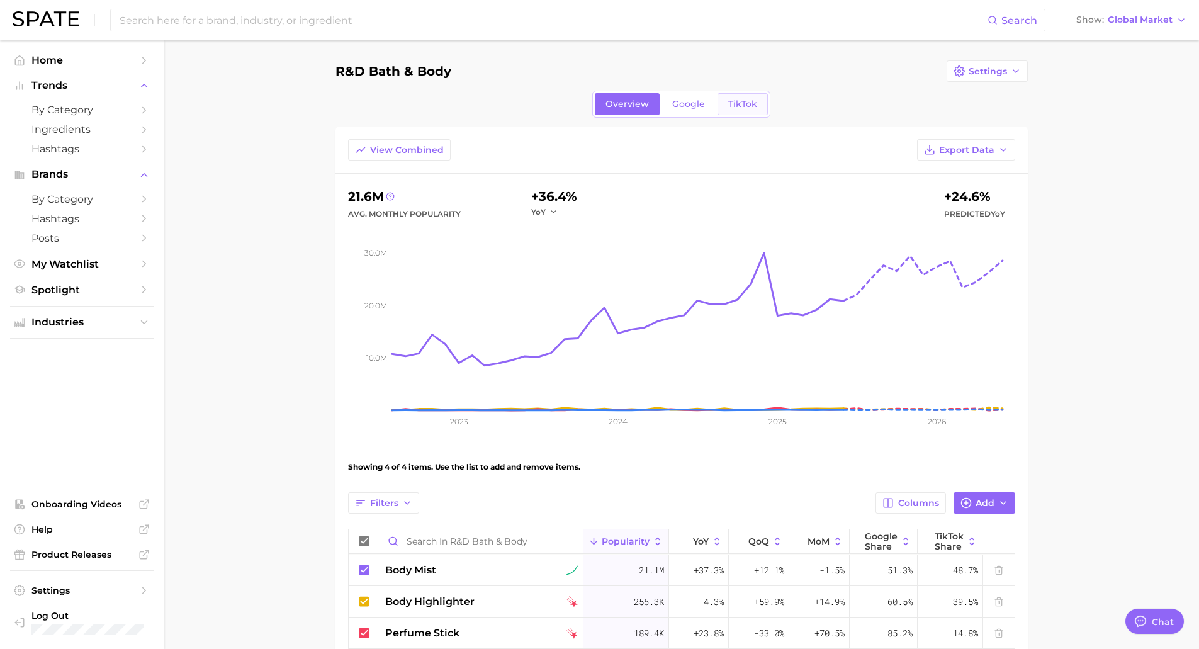
click at [734, 98] on link "TikTok" at bounding box center [742, 104] width 50 height 22
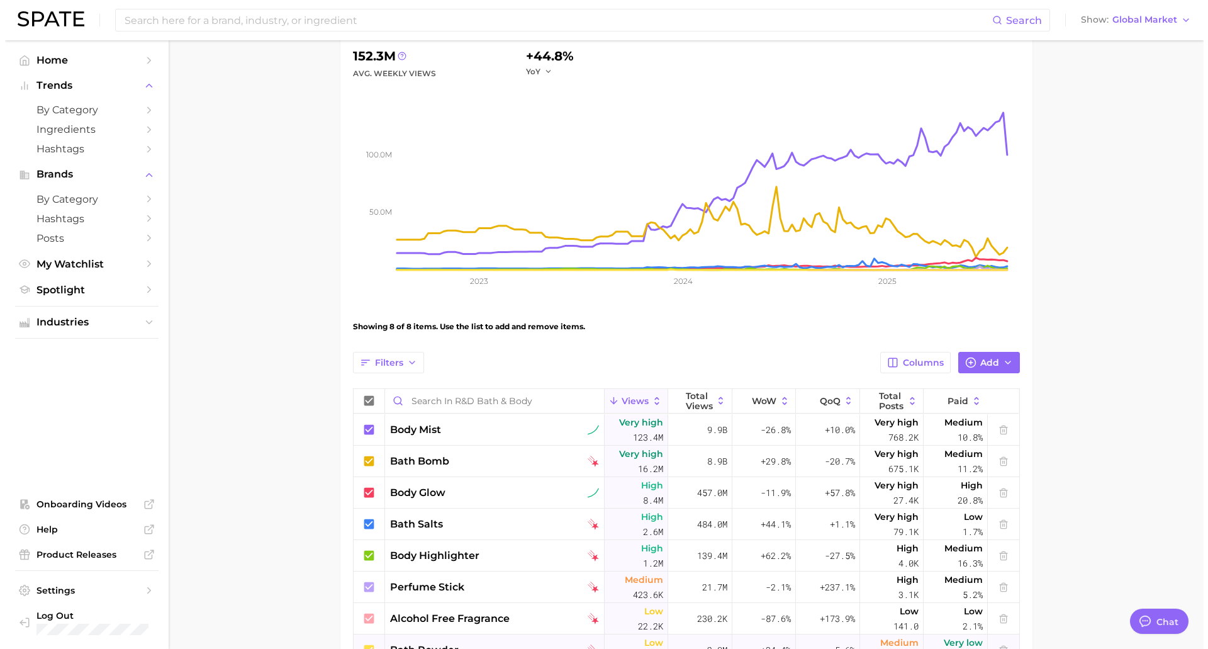
scroll to position [252, 0]
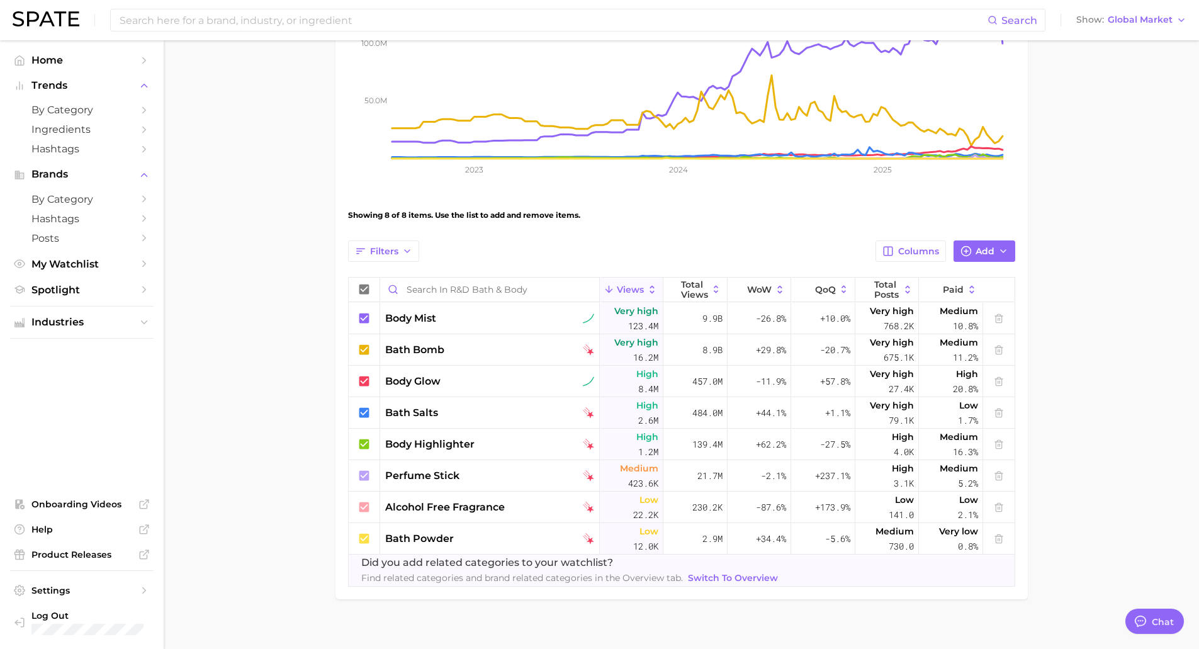
click at [621, 289] on span "Views" at bounding box center [630, 289] width 27 height 10
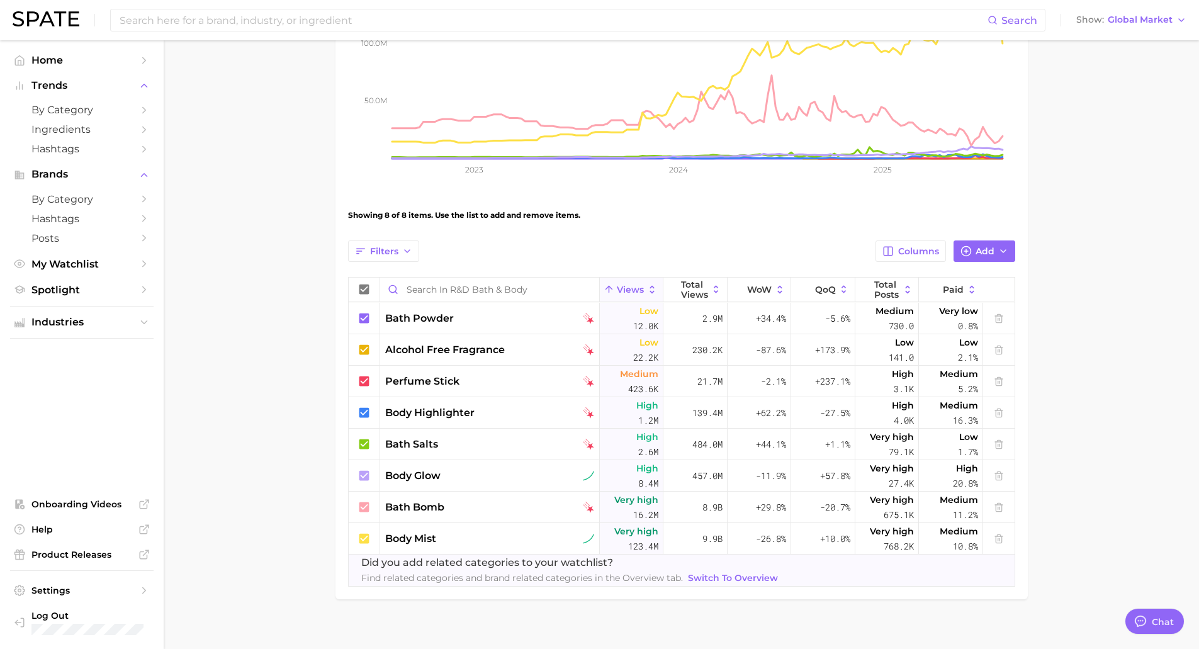
click at [621, 291] on span "Views" at bounding box center [630, 289] width 27 height 10
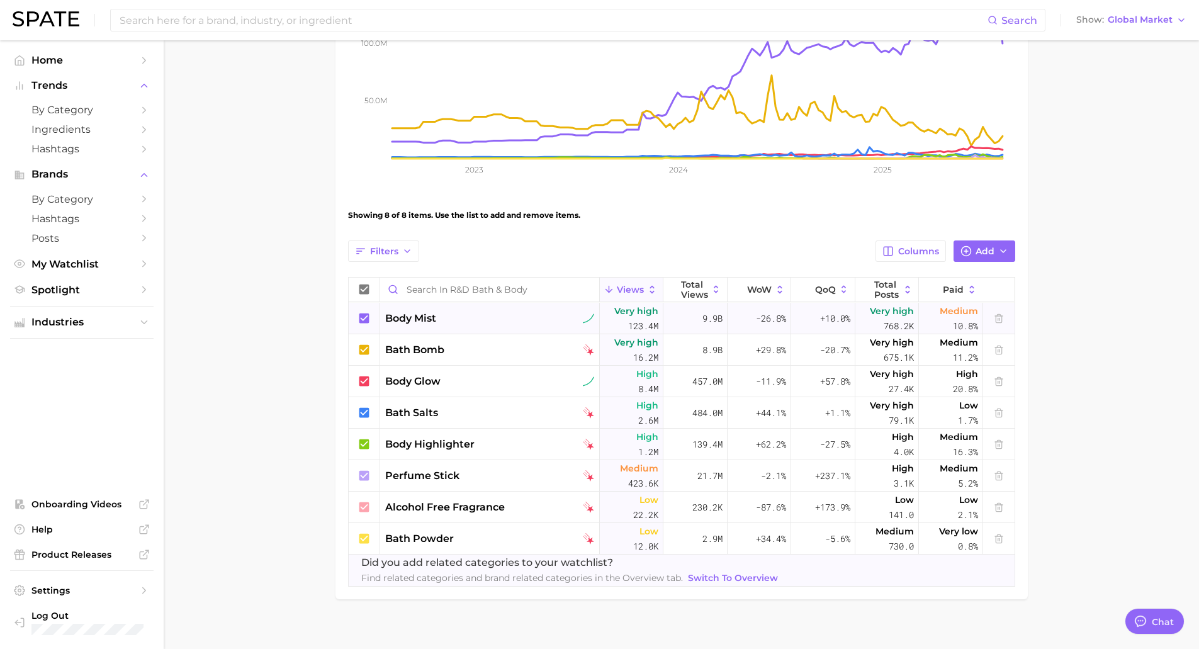
click at [454, 316] on div "body mist" at bounding box center [489, 318] width 209 height 15
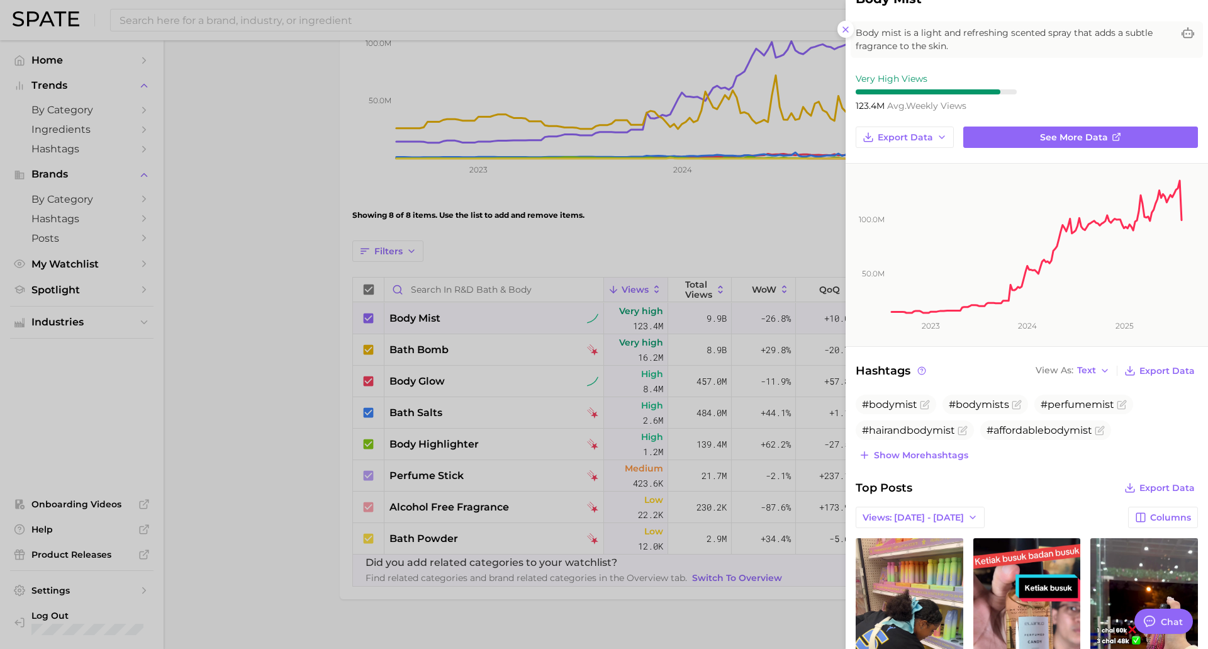
scroll to position [63, 0]
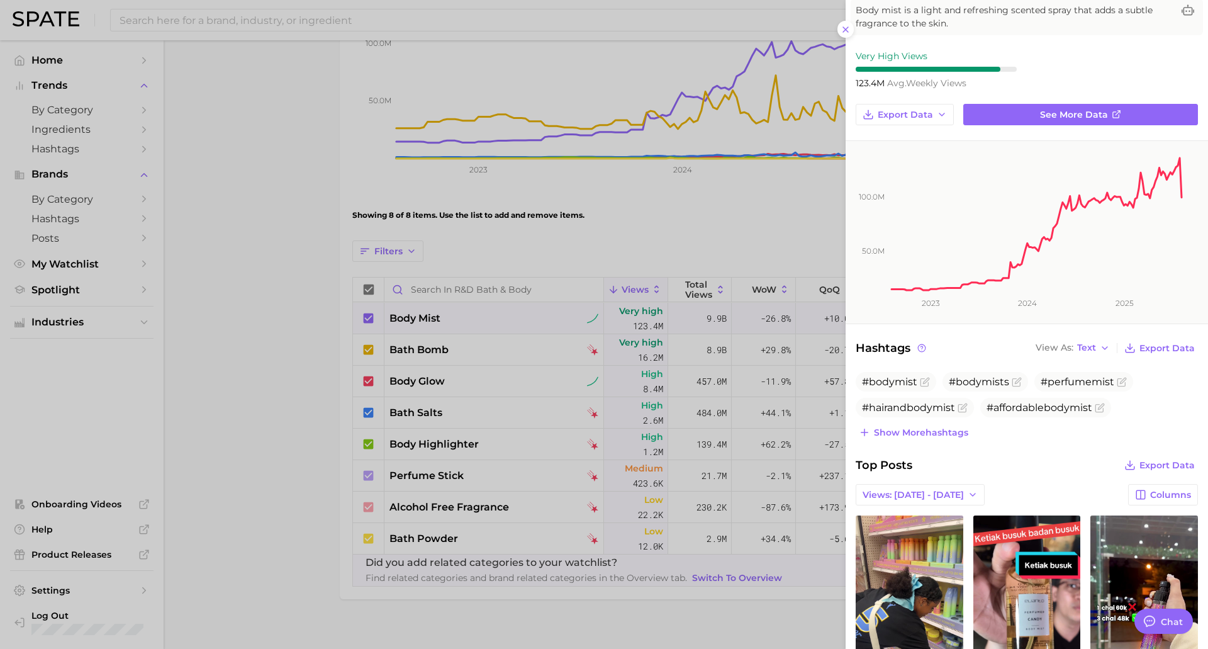
click at [384, 359] on div at bounding box center [604, 324] width 1208 height 649
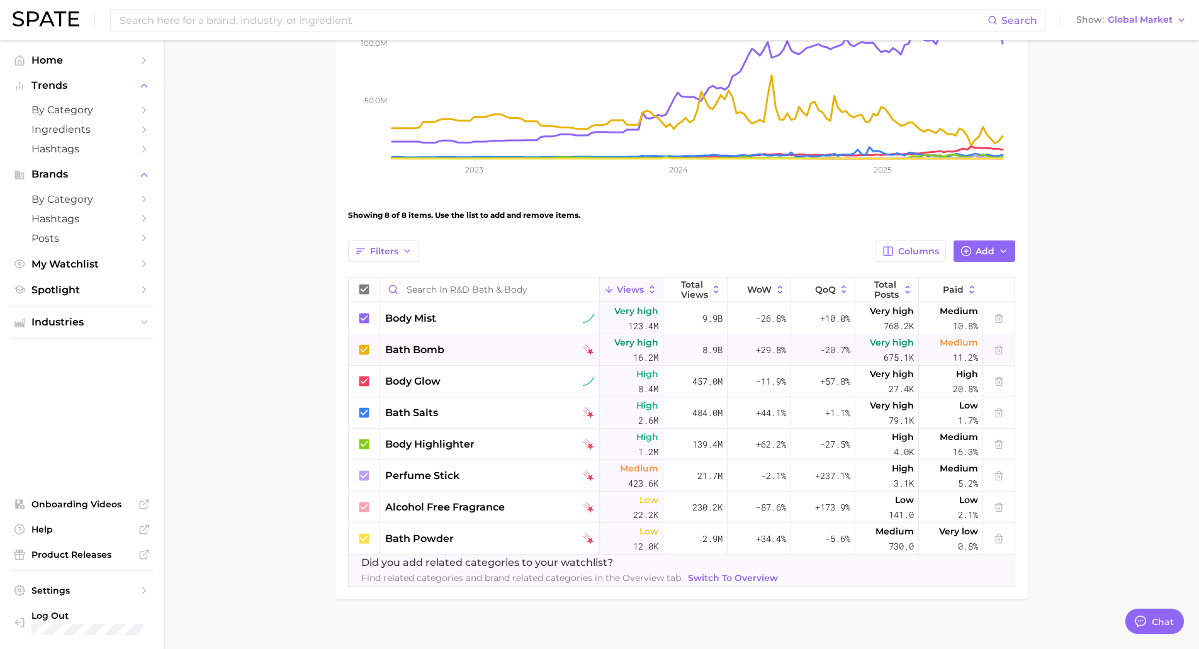
click at [466, 348] on div "bath bomb" at bounding box center [489, 349] width 209 height 15
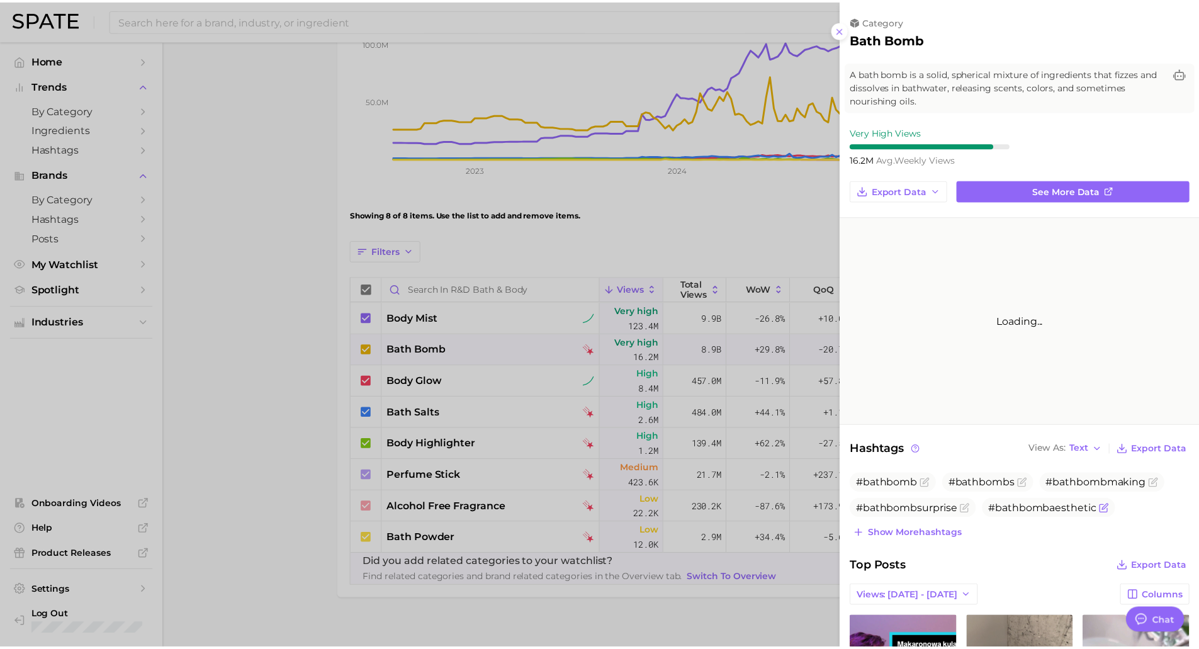
scroll to position [0, 0]
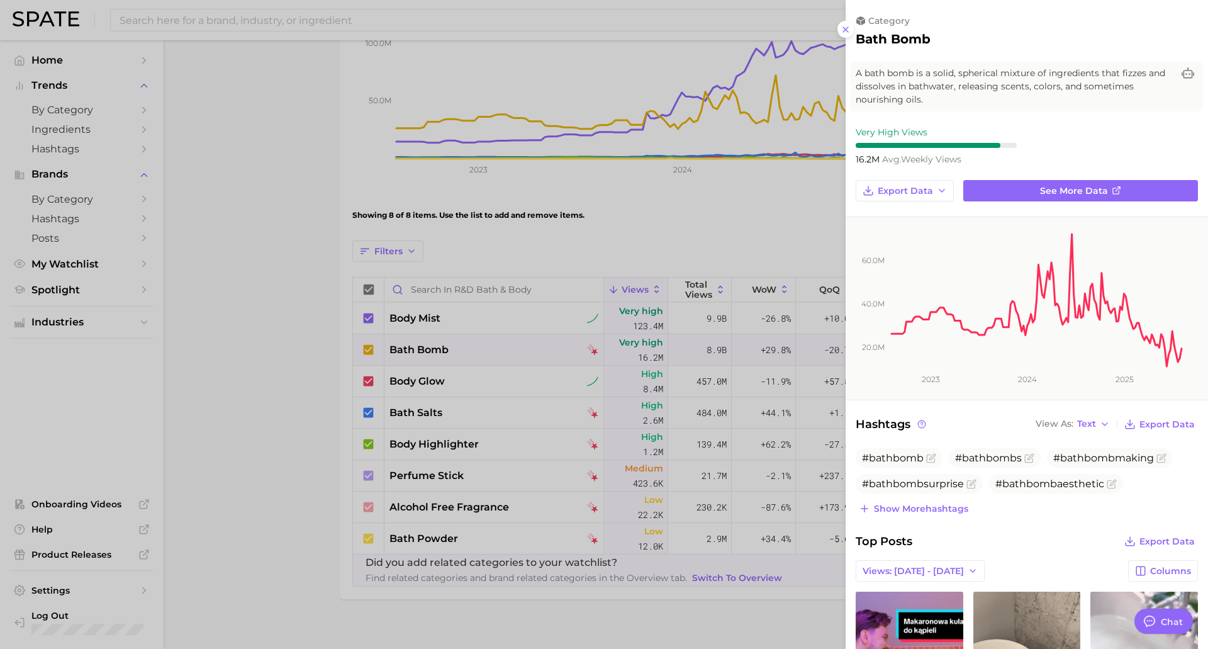
click at [593, 448] on div at bounding box center [604, 324] width 1208 height 649
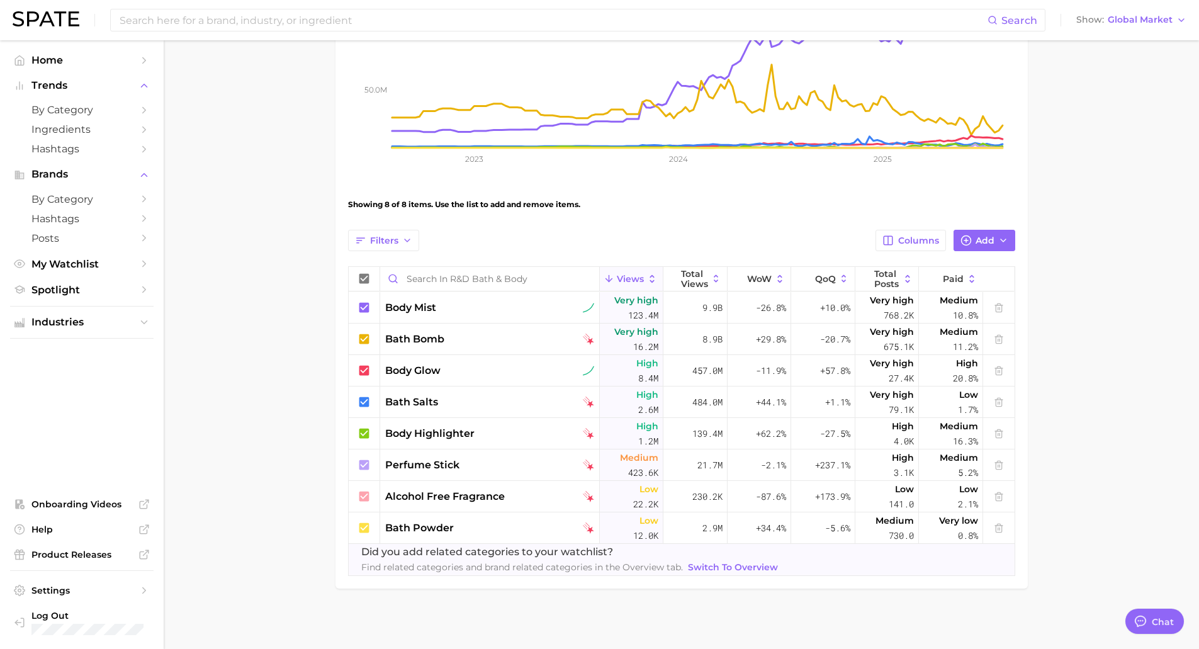
scroll to position [265, 0]
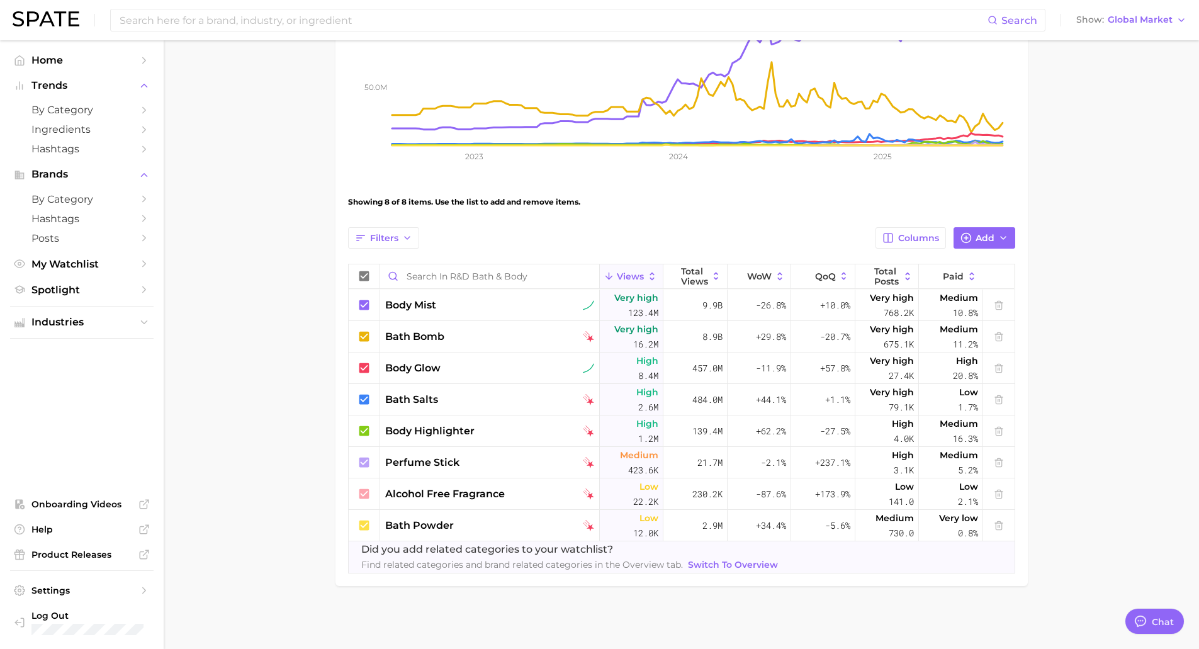
drag, startPoint x: 266, startPoint y: 344, endPoint x: 344, endPoint y: 350, distance: 77.6
click at [267, 344] on main "R&D Bath & Body Settings Overview Google TikTok View Combined Export Data 152.3…" at bounding box center [681, 211] width 1035 height 873
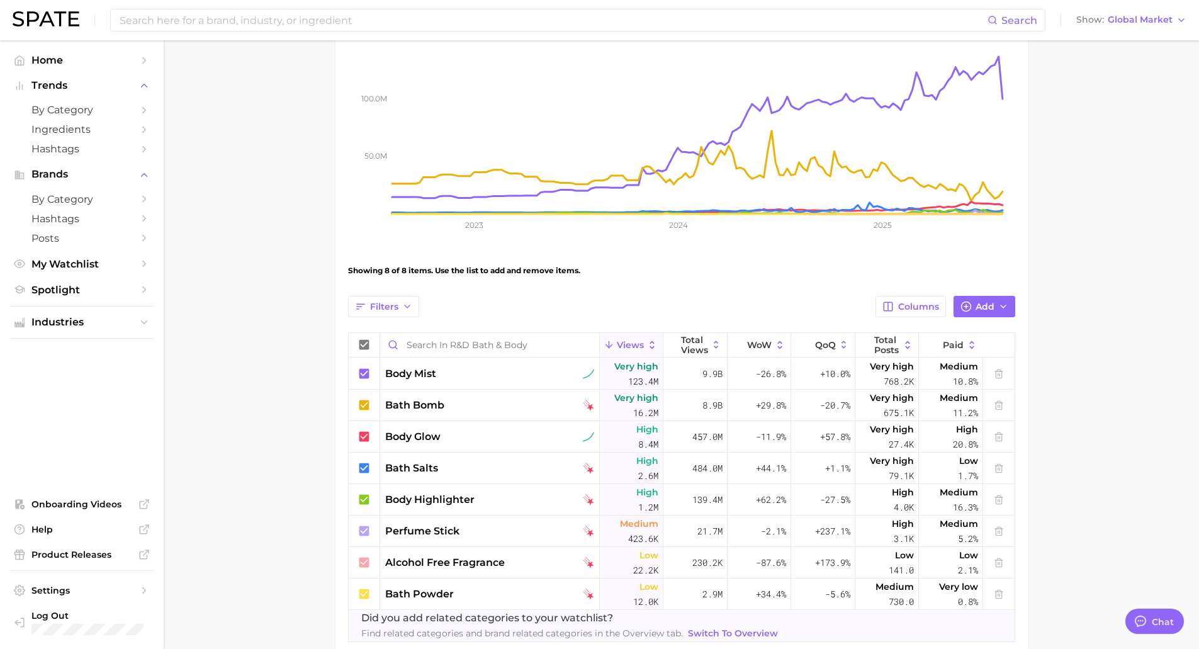
scroll to position [76, 0]
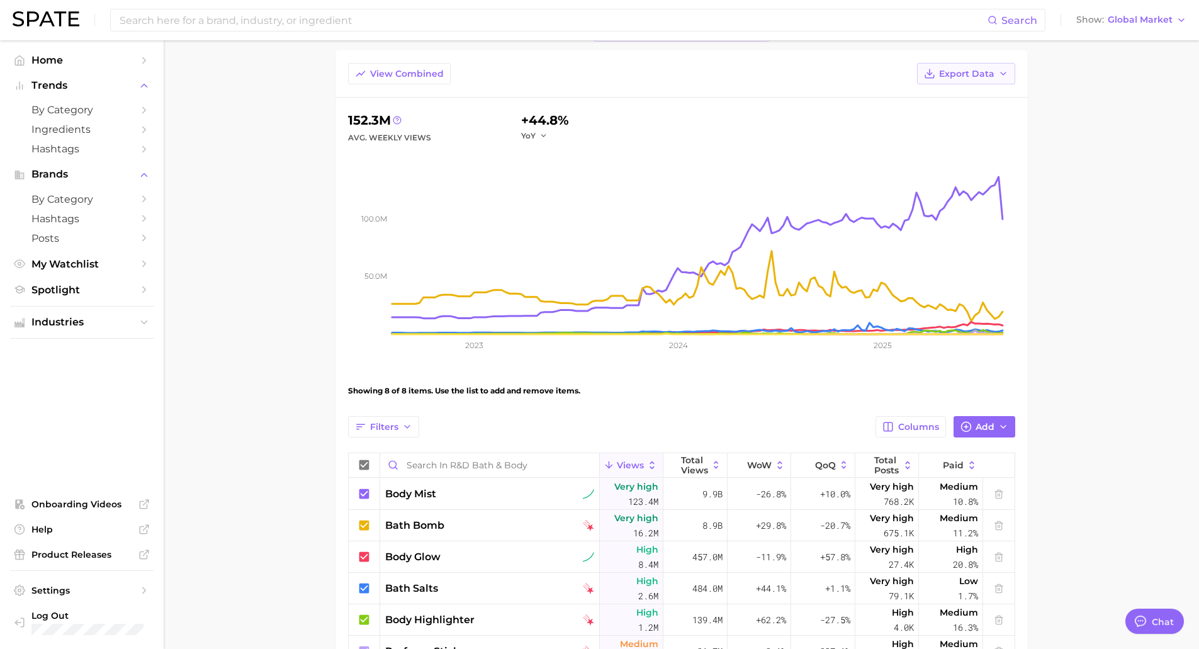
click at [945, 73] on span "Export Data" at bounding box center [966, 74] width 55 height 11
click at [920, 100] on span "Table Data CSV" at bounding box center [932, 97] width 69 height 11
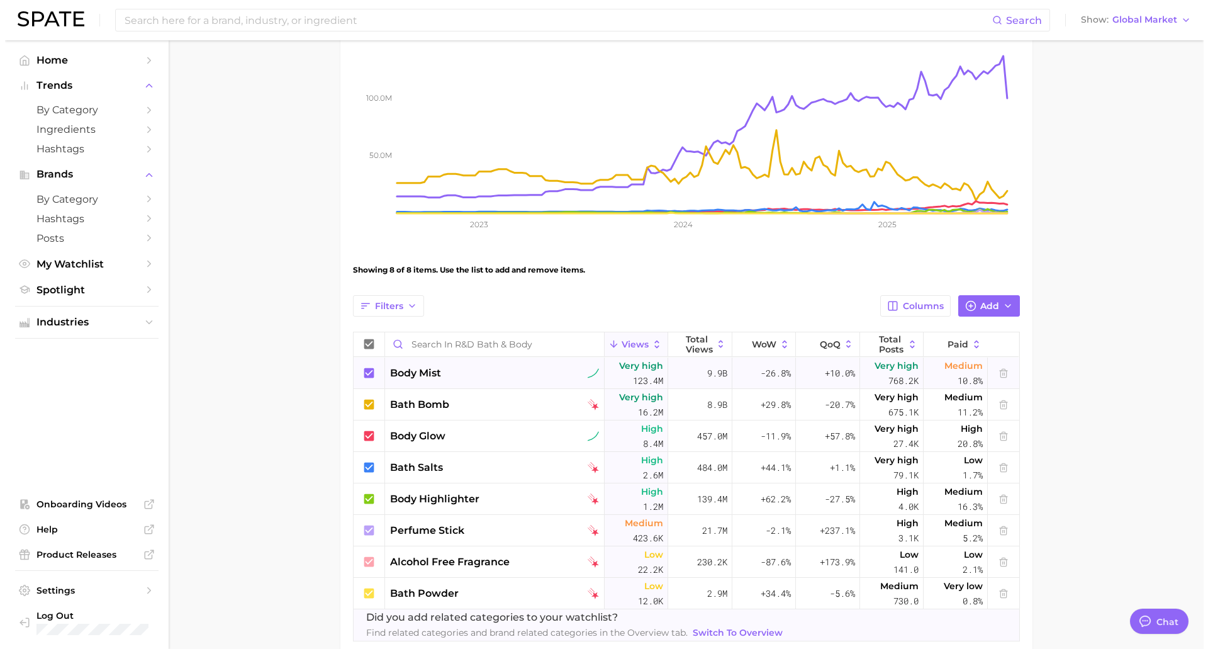
scroll to position [265, 0]
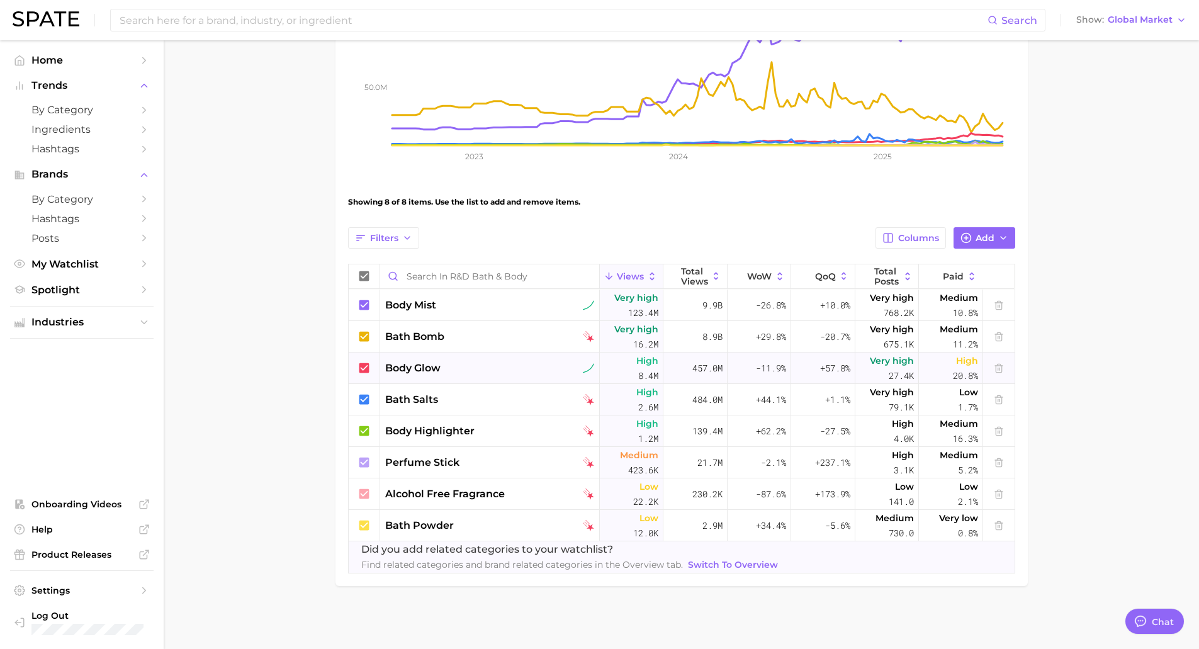
click at [526, 380] on div "body glow" at bounding box center [490, 367] width 220 height 31
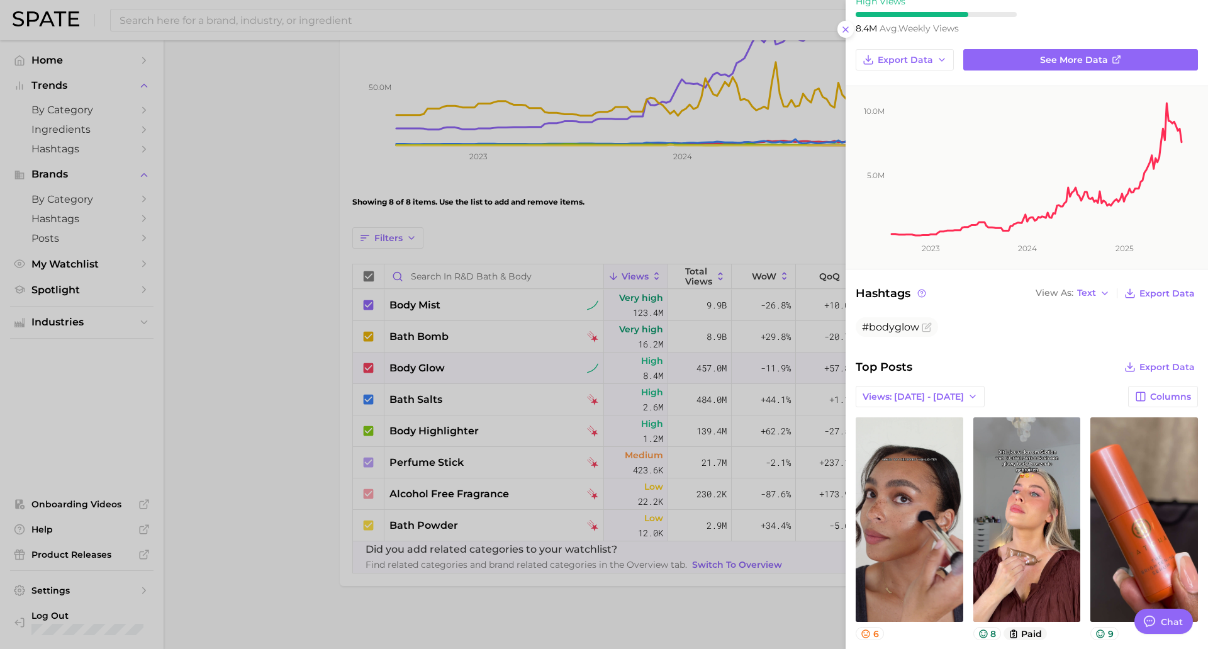
scroll to position [252, 0]
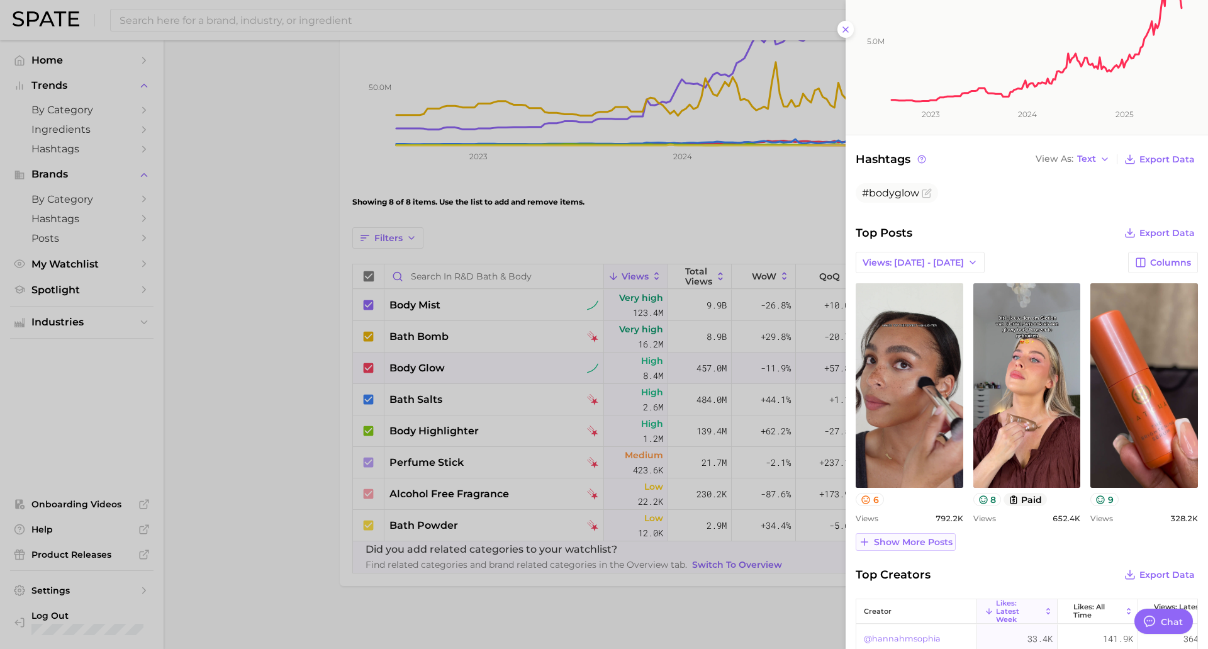
click at [906, 546] on span "Show more posts" at bounding box center [913, 542] width 79 height 11
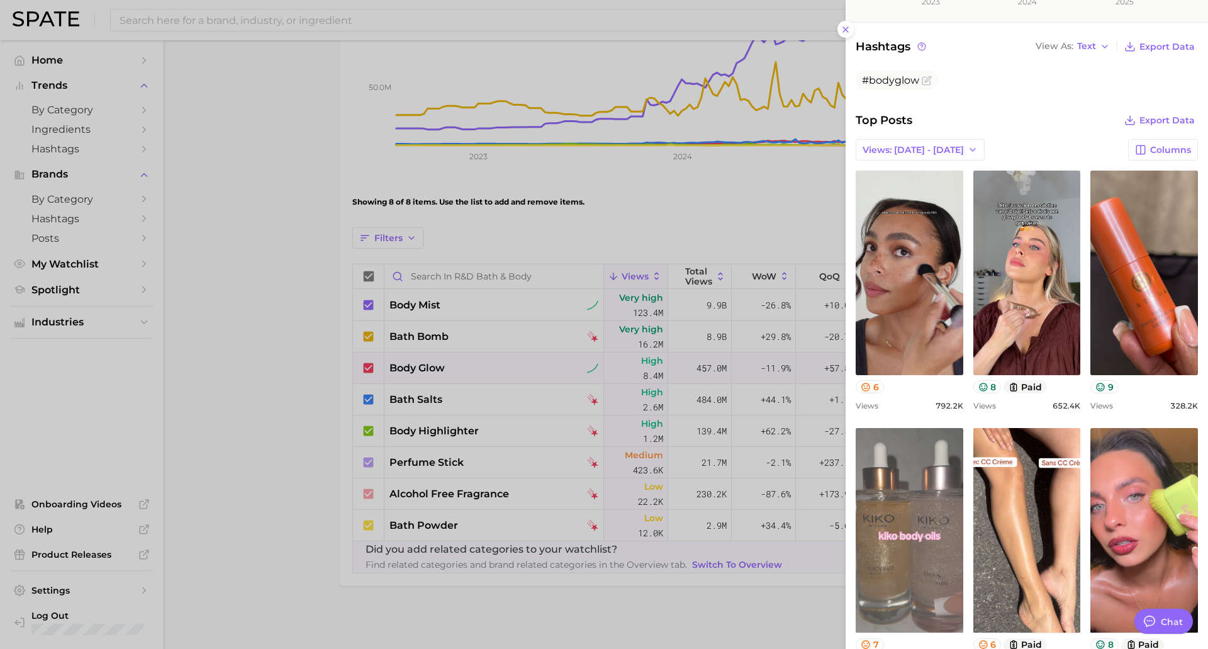
scroll to position [378, 0]
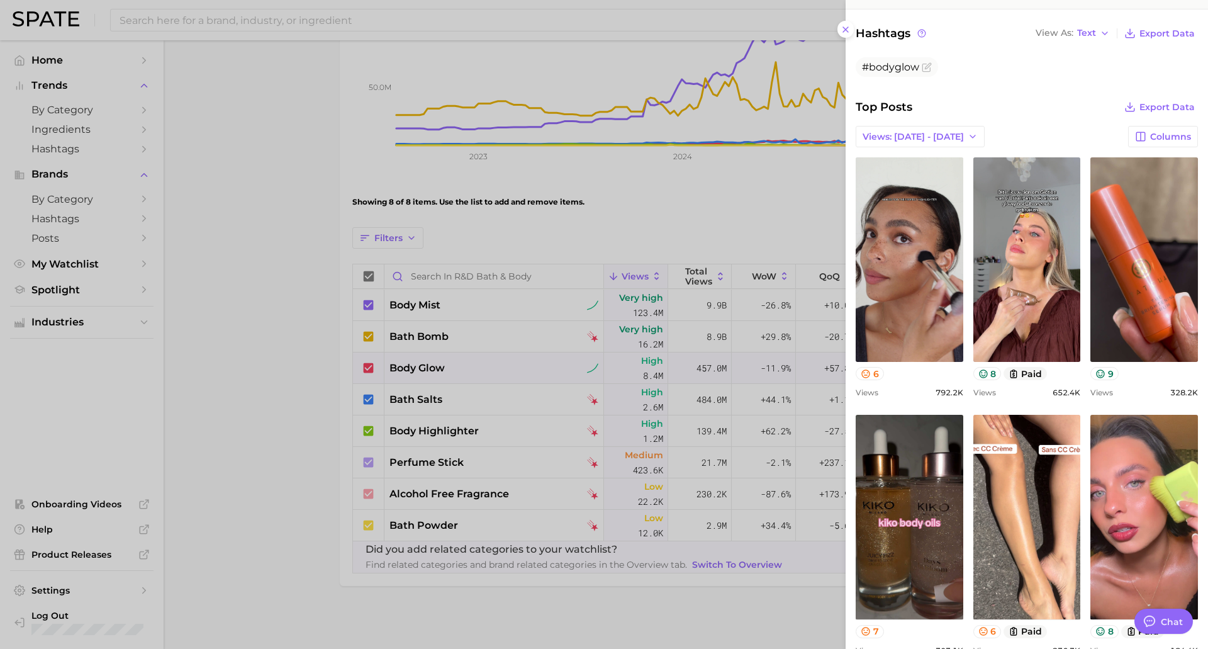
click at [664, 611] on div at bounding box center [604, 324] width 1208 height 649
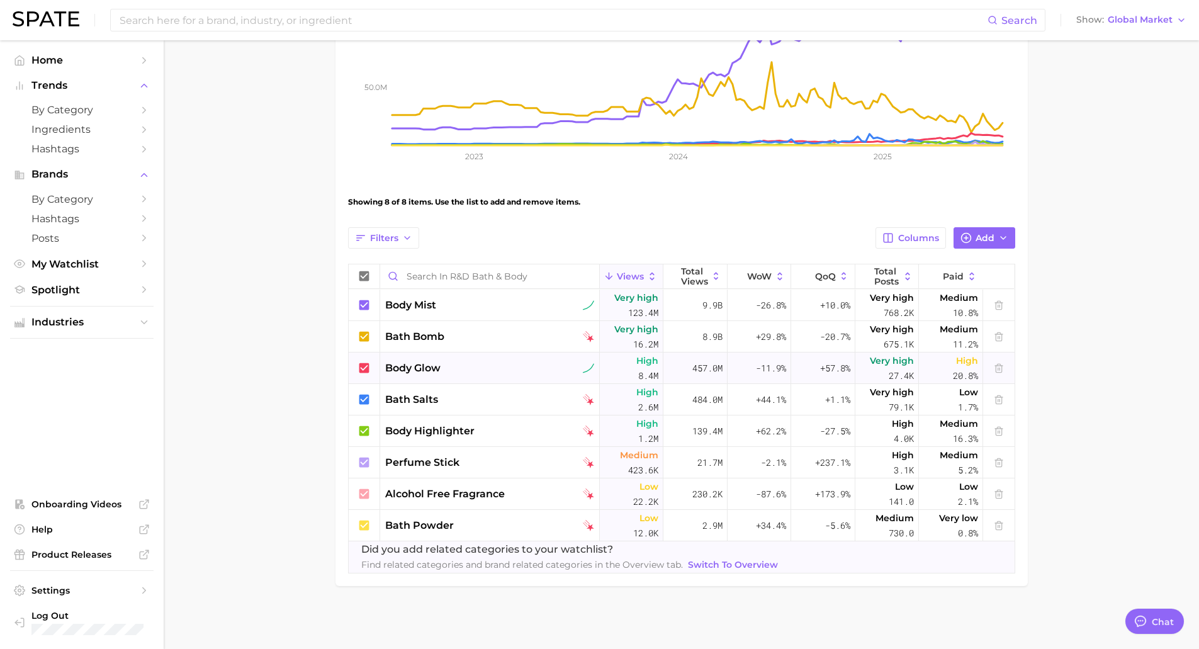
click at [472, 363] on div "body glow" at bounding box center [489, 368] width 209 height 15
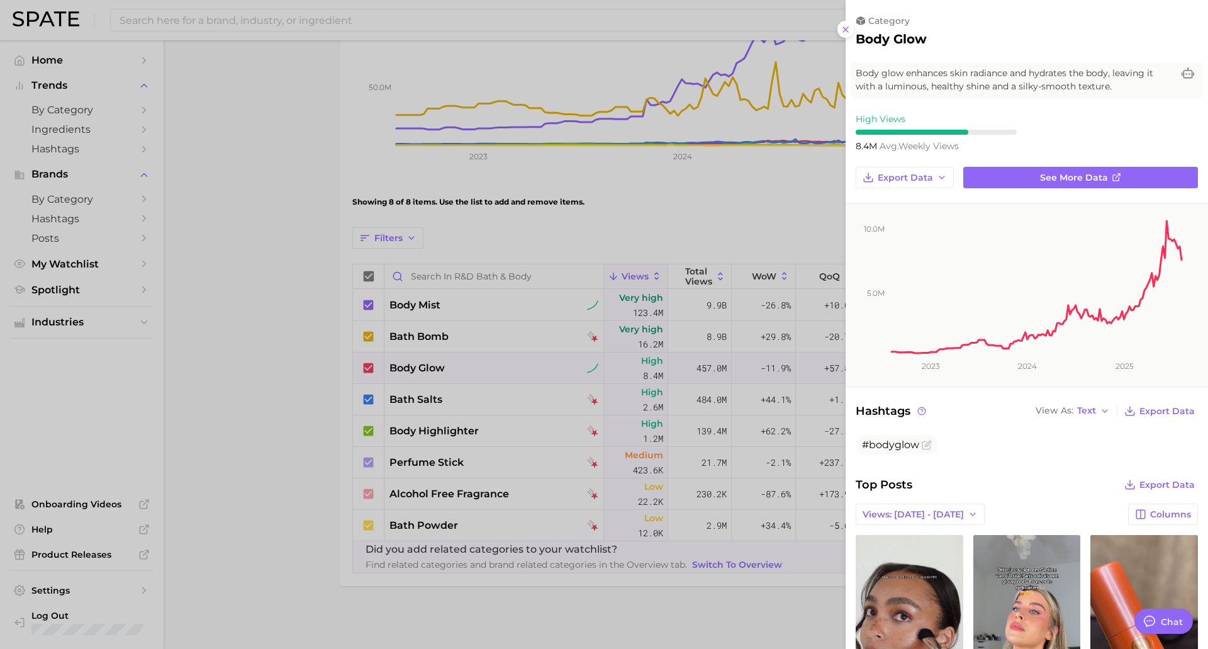
scroll to position [0, 0]
click at [502, 435] on div at bounding box center [604, 324] width 1208 height 649
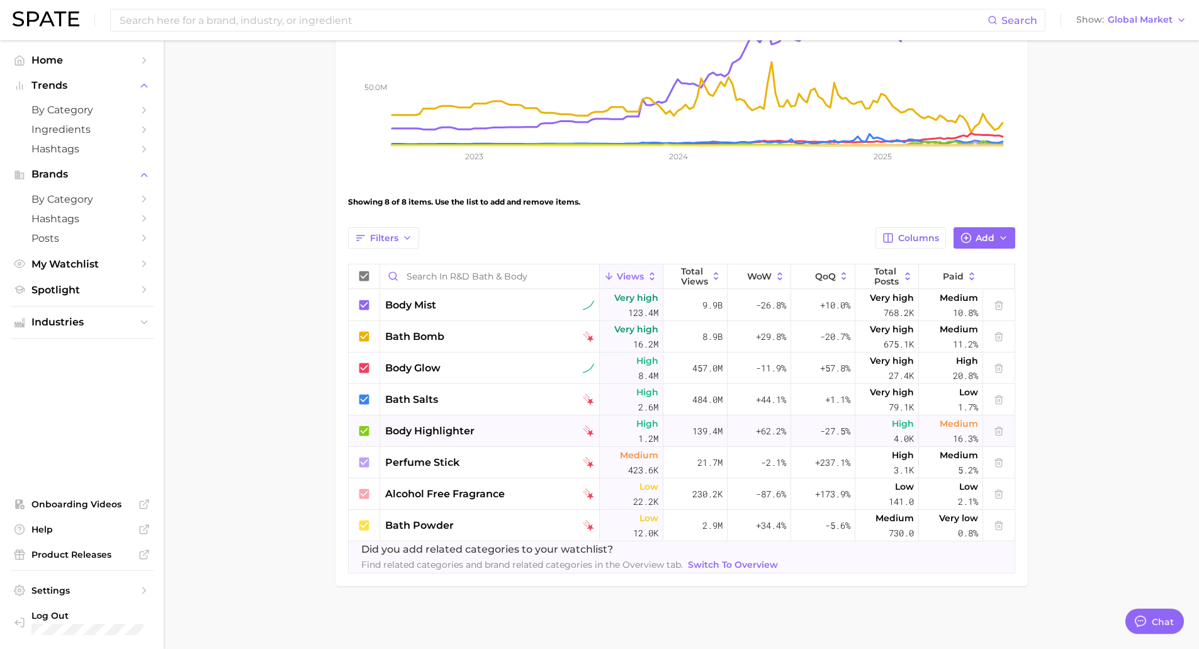
click at [505, 420] on div "body highlighter" at bounding box center [490, 430] width 220 height 31
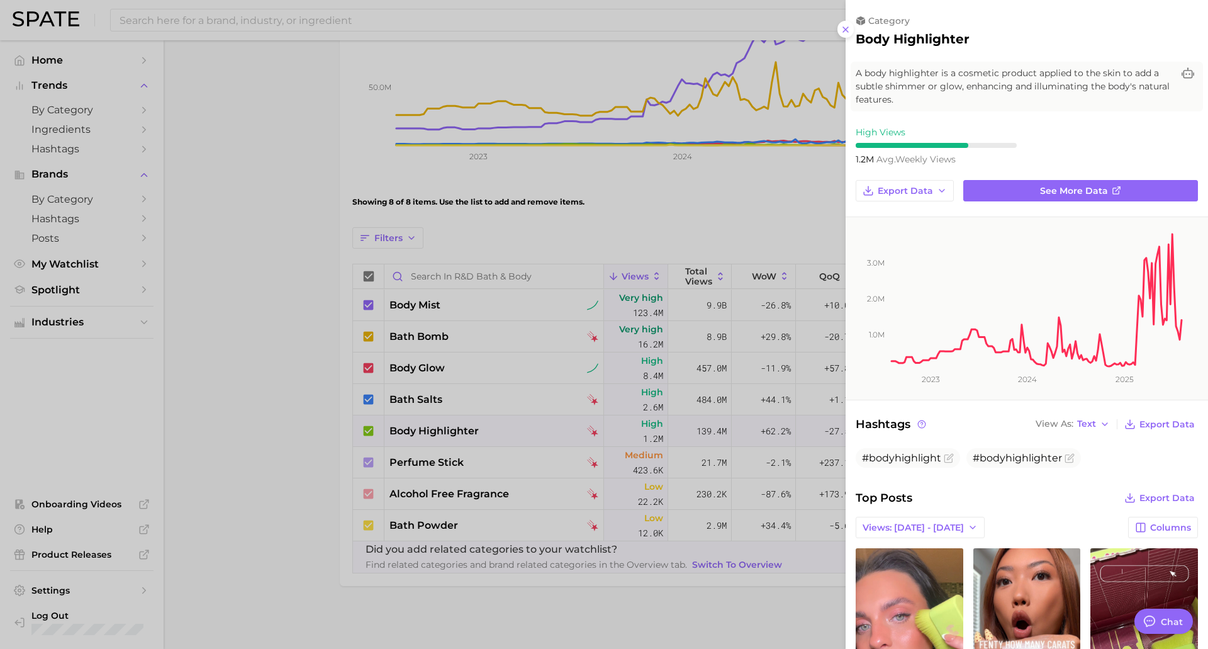
click at [487, 437] on div at bounding box center [604, 324] width 1208 height 649
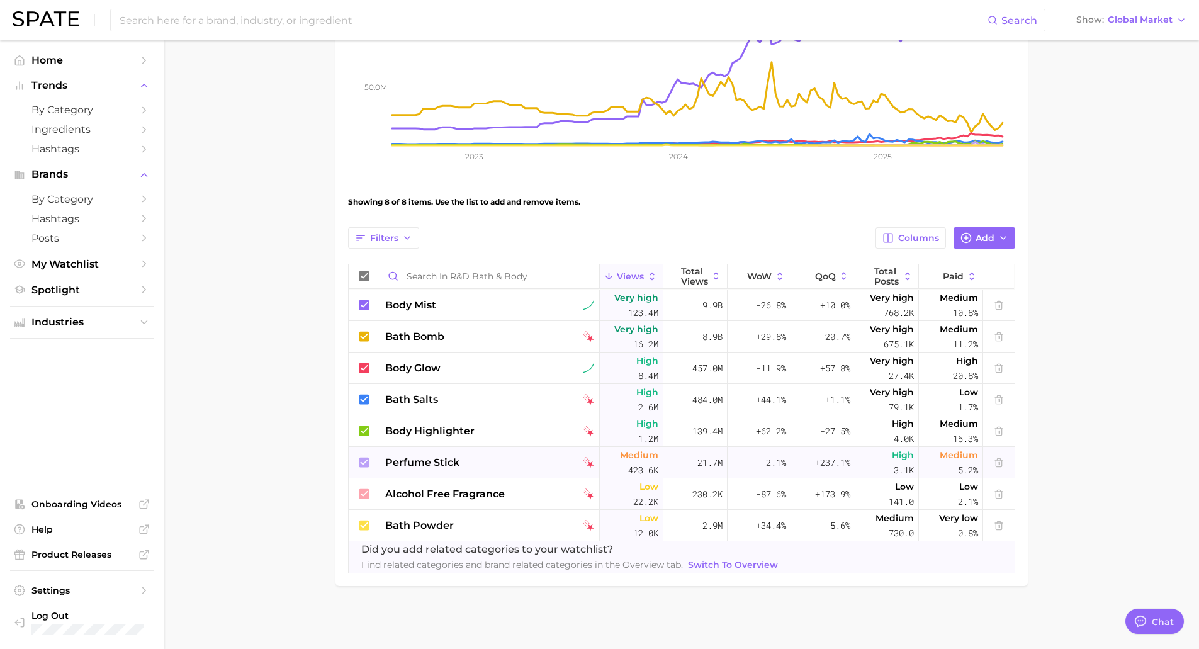
click at [524, 463] on div "perfume stick" at bounding box center [489, 462] width 209 height 15
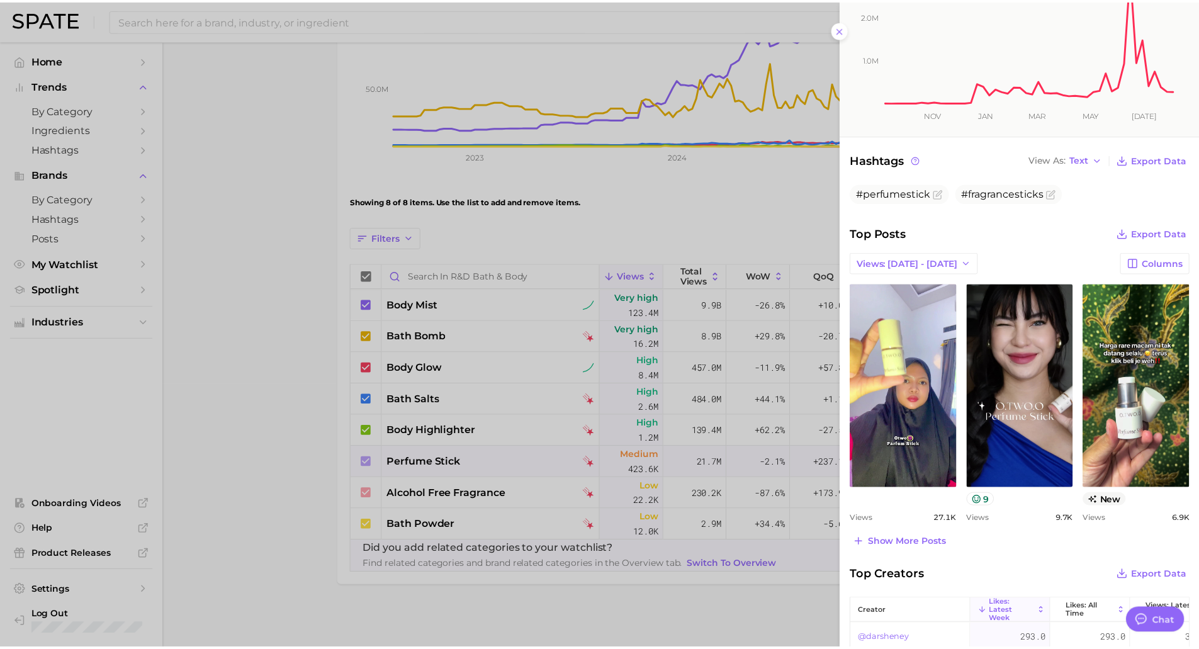
scroll to position [252, 0]
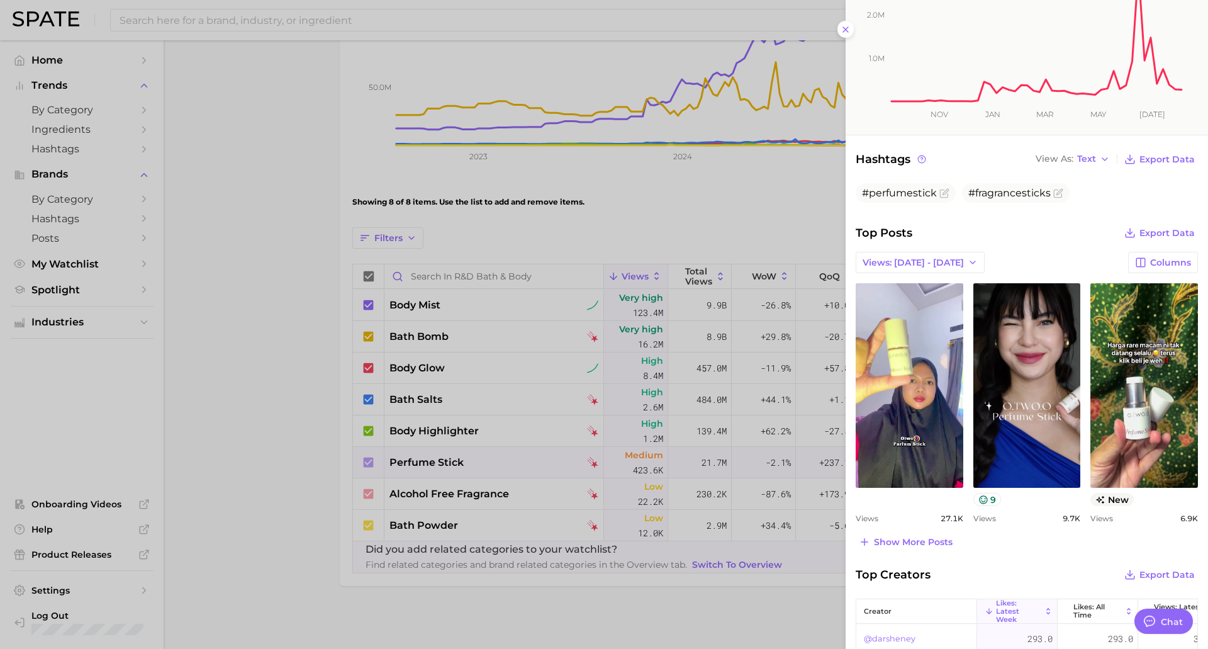
click at [506, 645] on div at bounding box center [604, 324] width 1208 height 649
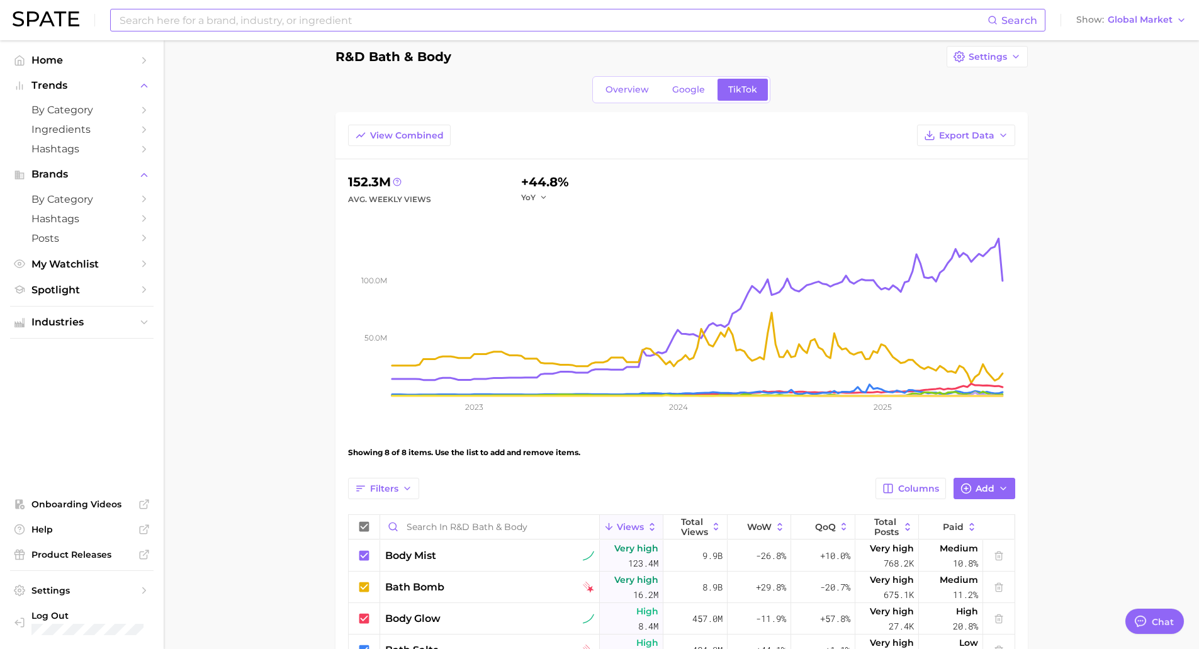
scroll to position [13, 0]
click at [196, 16] on input at bounding box center [552, 19] width 869 height 21
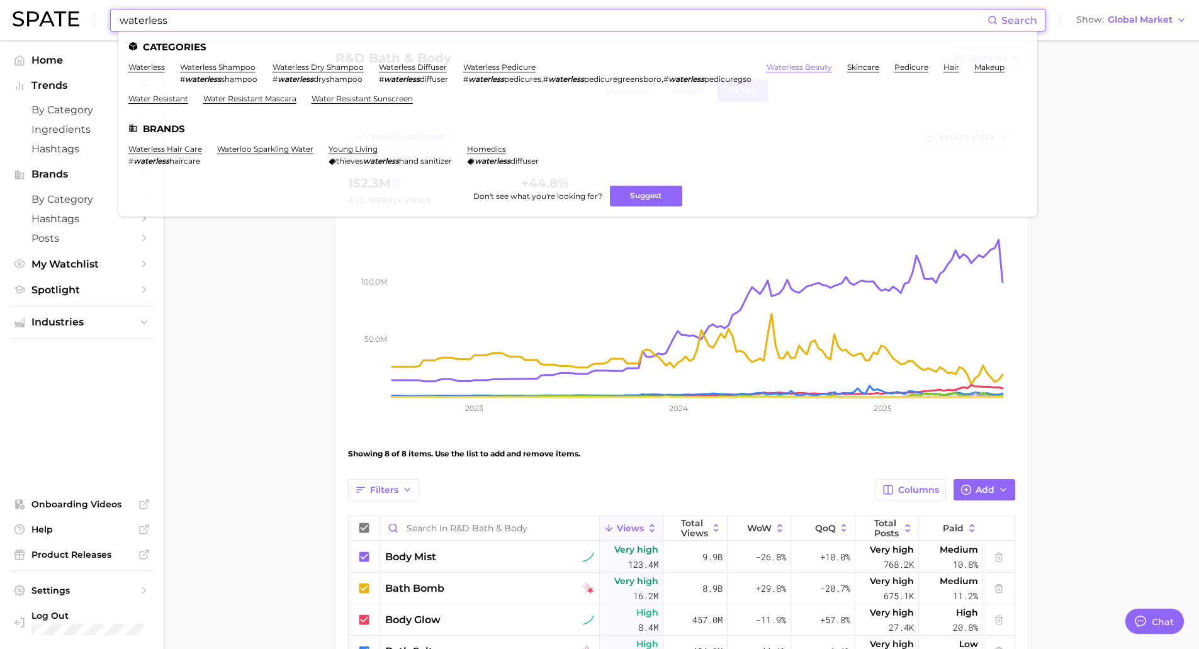
type input "waterless"
click at [821, 62] on link "waterless beauty" at bounding box center [799, 66] width 65 height 9
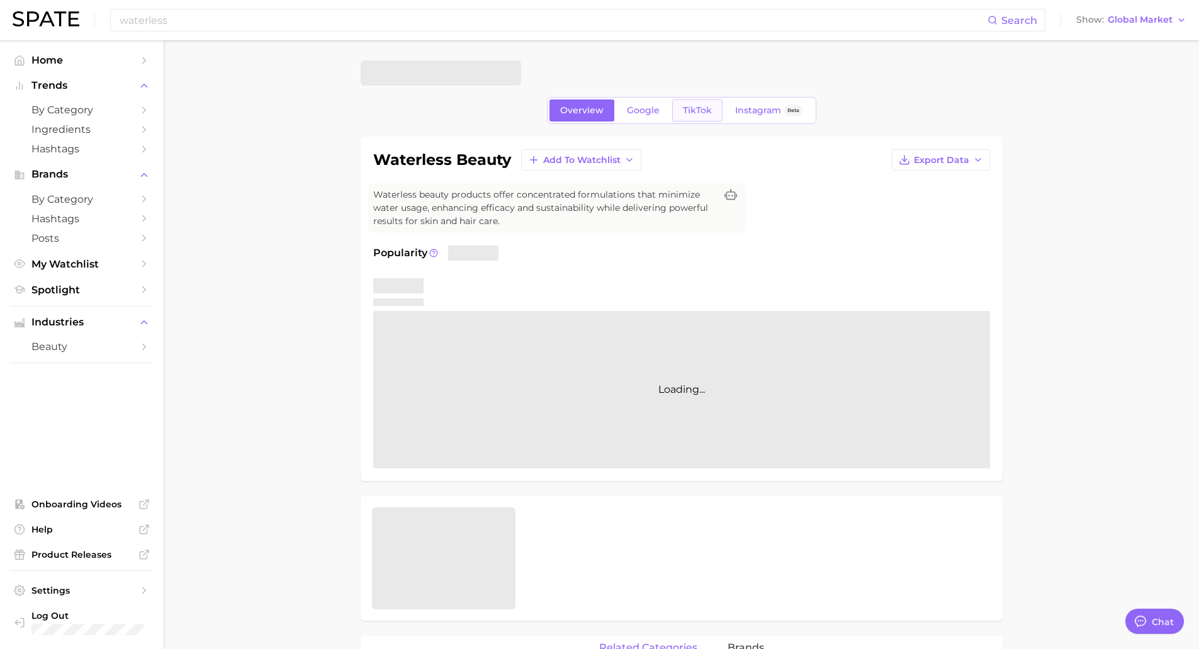
click at [705, 110] on span "TikTok" at bounding box center [697, 110] width 29 height 11
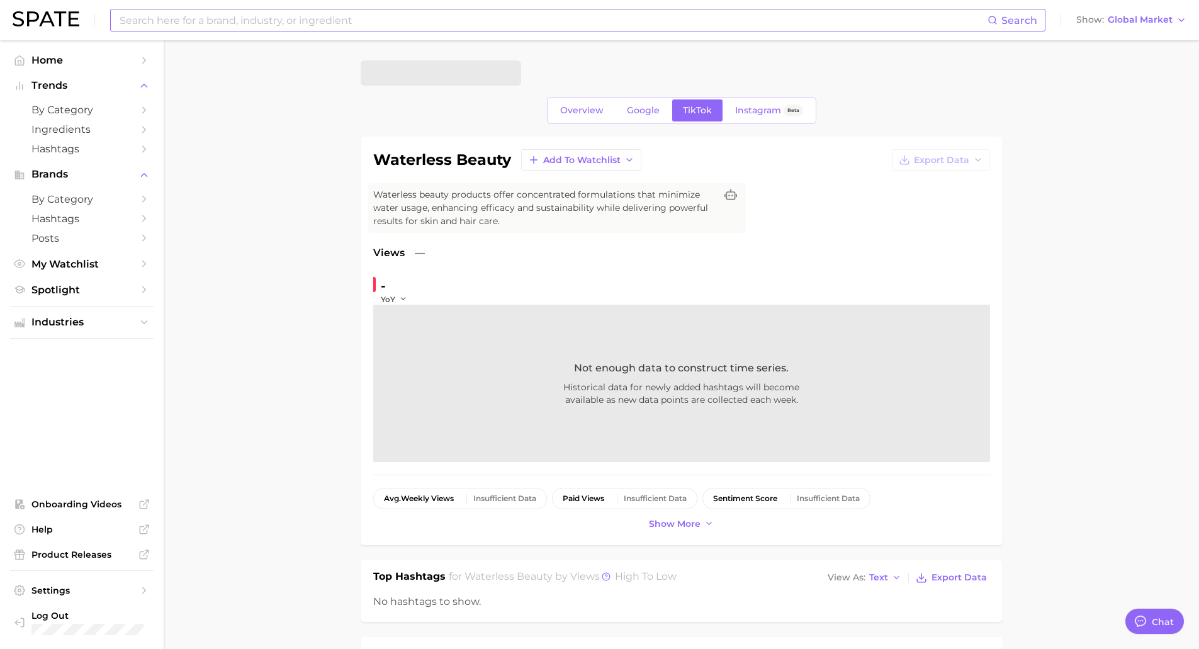
click at [171, 30] on input at bounding box center [552, 19] width 869 height 21
click at [396, 67] on span "waterless beauty" at bounding box center [416, 73] width 91 height 12
click at [200, 12] on input at bounding box center [552, 19] width 869 height 21
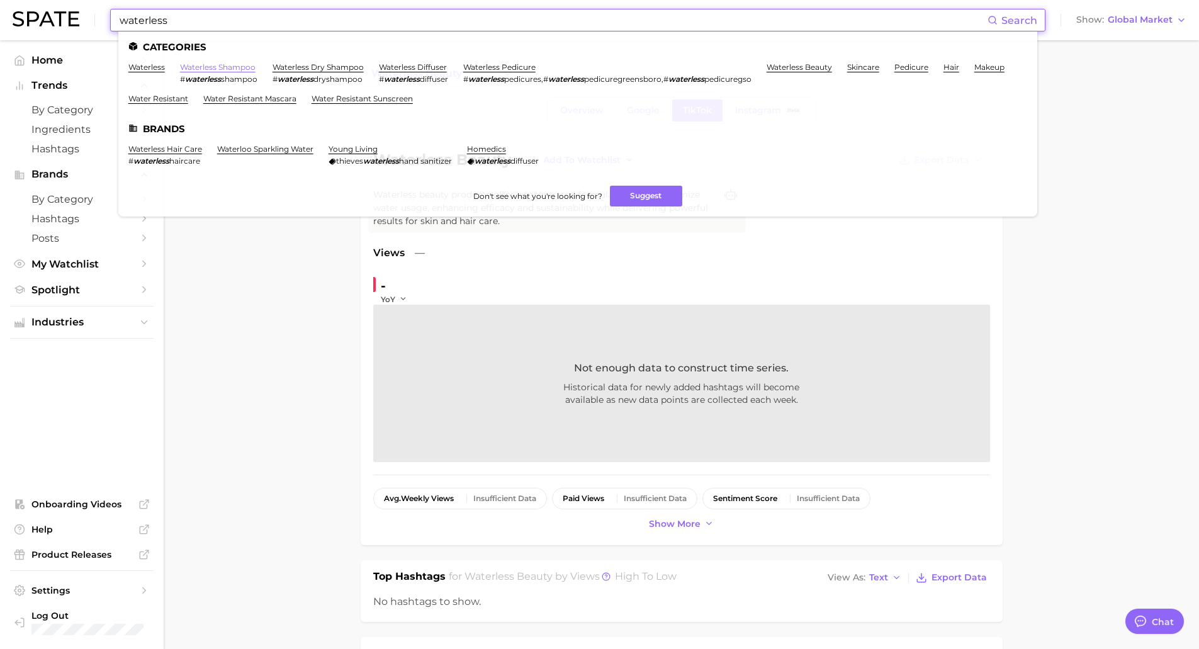
click at [209, 67] on link "waterless shampoo" at bounding box center [218, 66] width 76 height 9
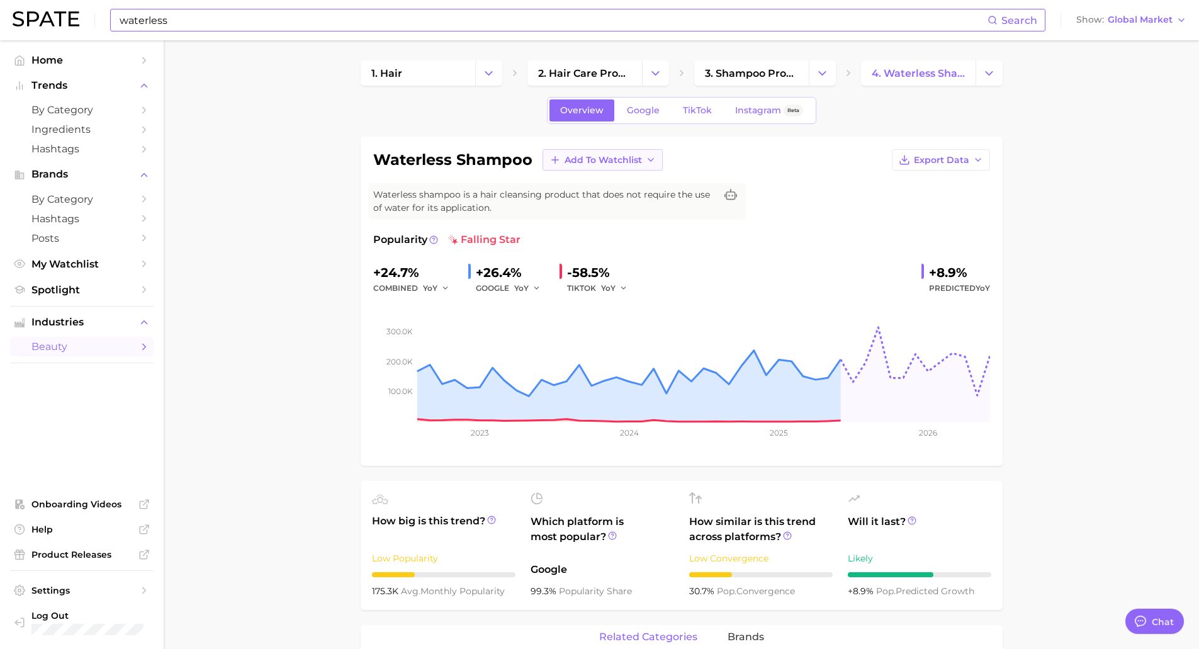
click at [622, 157] on span "Add to Watchlist" at bounding box center [603, 160] width 77 height 11
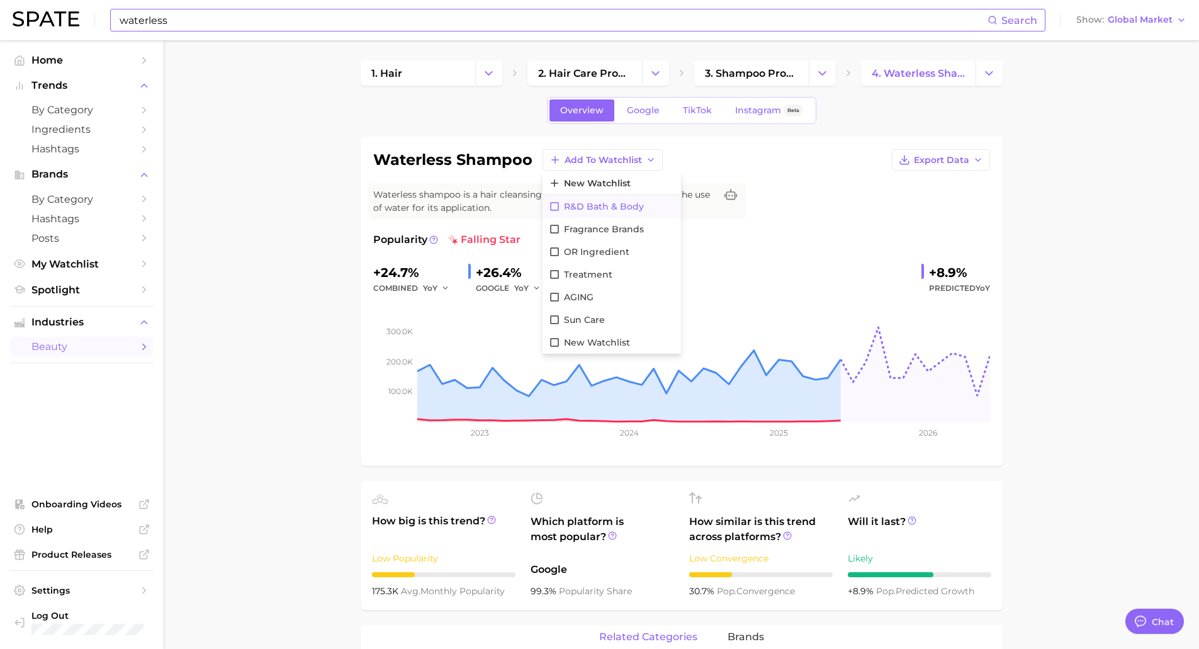
click at [608, 205] on span "R&D Bath & Body" at bounding box center [604, 206] width 80 height 11
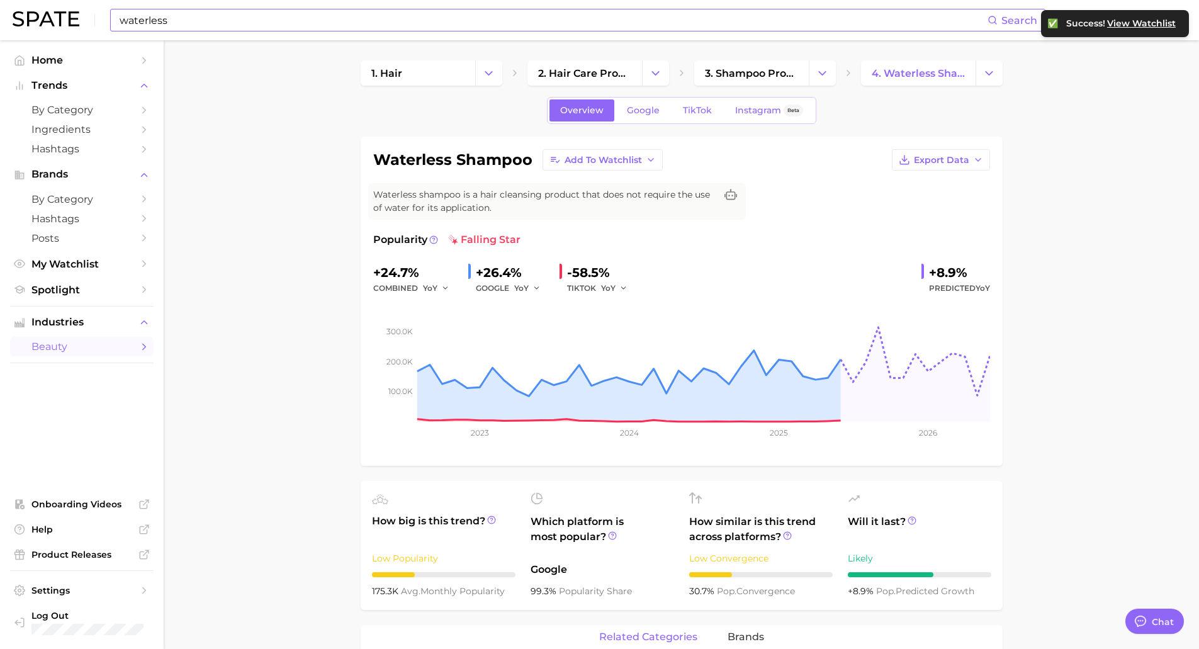
drag, startPoint x: 277, startPoint y: 271, endPoint x: 297, endPoint y: 251, distance: 28.0
click at [369, 26] on input "waterless" at bounding box center [552, 19] width 869 height 21
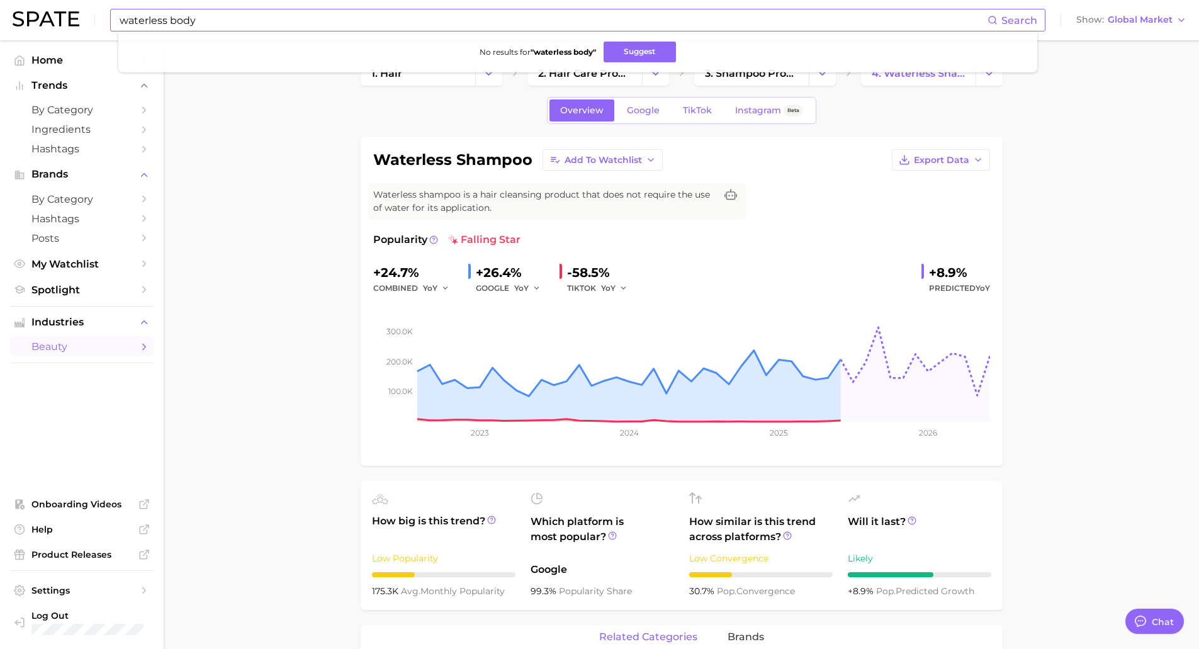
click at [189, 24] on input "waterless body" at bounding box center [552, 19] width 869 height 21
click at [215, 33] on ul "No results for " waterless body " Suggest" at bounding box center [577, 51] width 919 height 41
click at [171, 13] on input "waterless body" at bounding box center [552, 19] width 869 height 21
drag, startPoint x: 213, startPoint y: 14, endPoint x: 103, endPoint y: 13, distance: 109.5
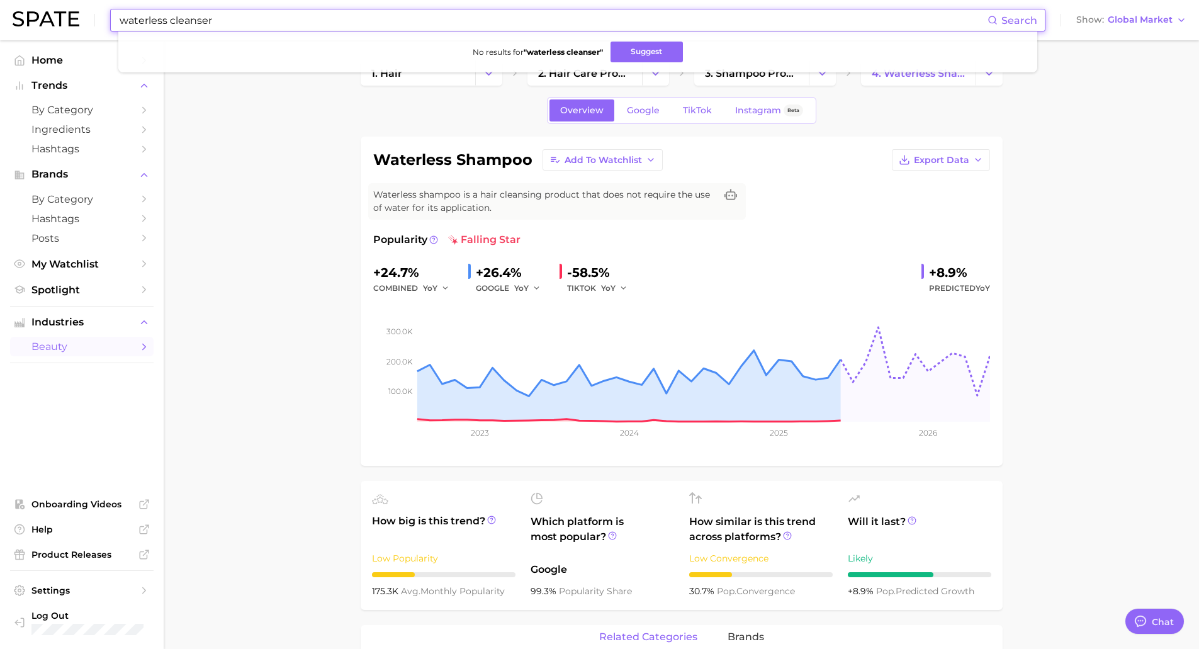
click at [103, 13] on div "waterless cleanser Search No results for " waterless cleanser " Suggest Show Gl…" at bounding box center [600, 20] width 1174 height 40
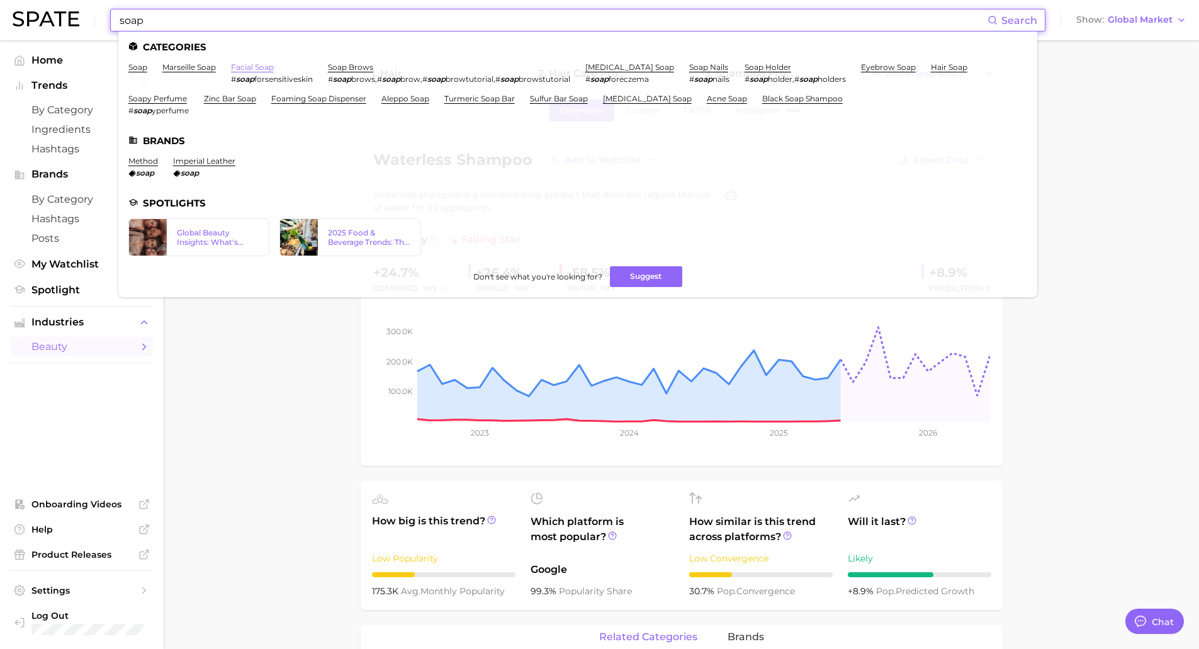
type input "soap"
click at [258, 66] on link "facial soap" at bounding box center [252, 66] width 43 height 9
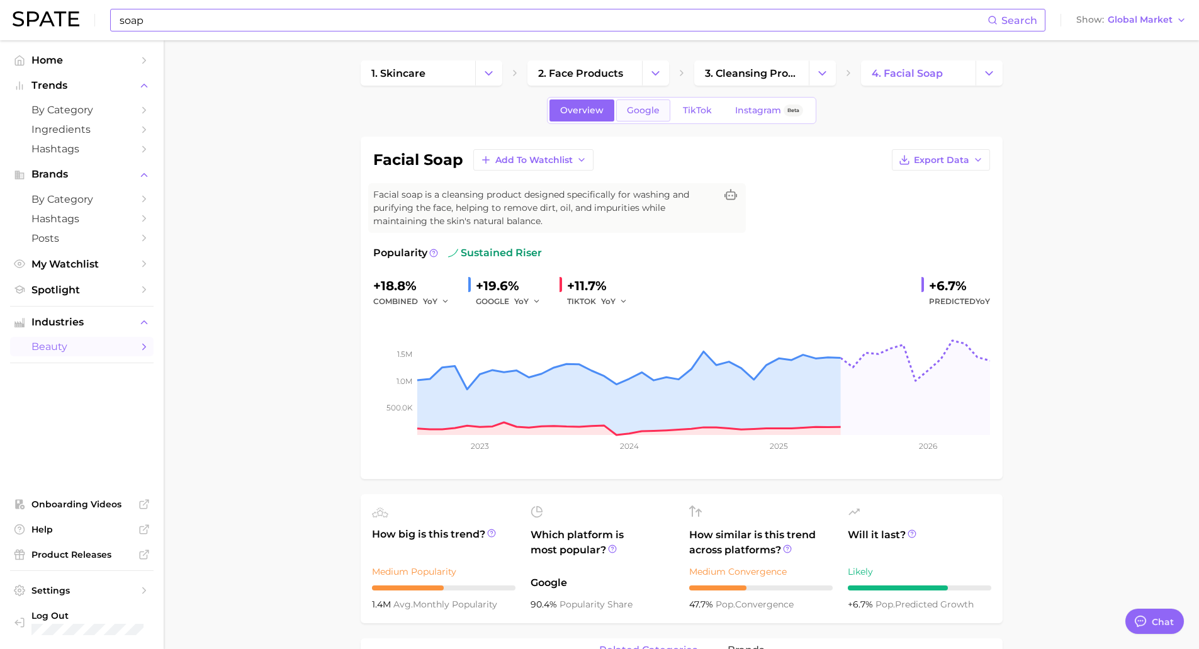
click at [656, 120] on link "Google" at bounding box center [643, 110] width 54 height 22
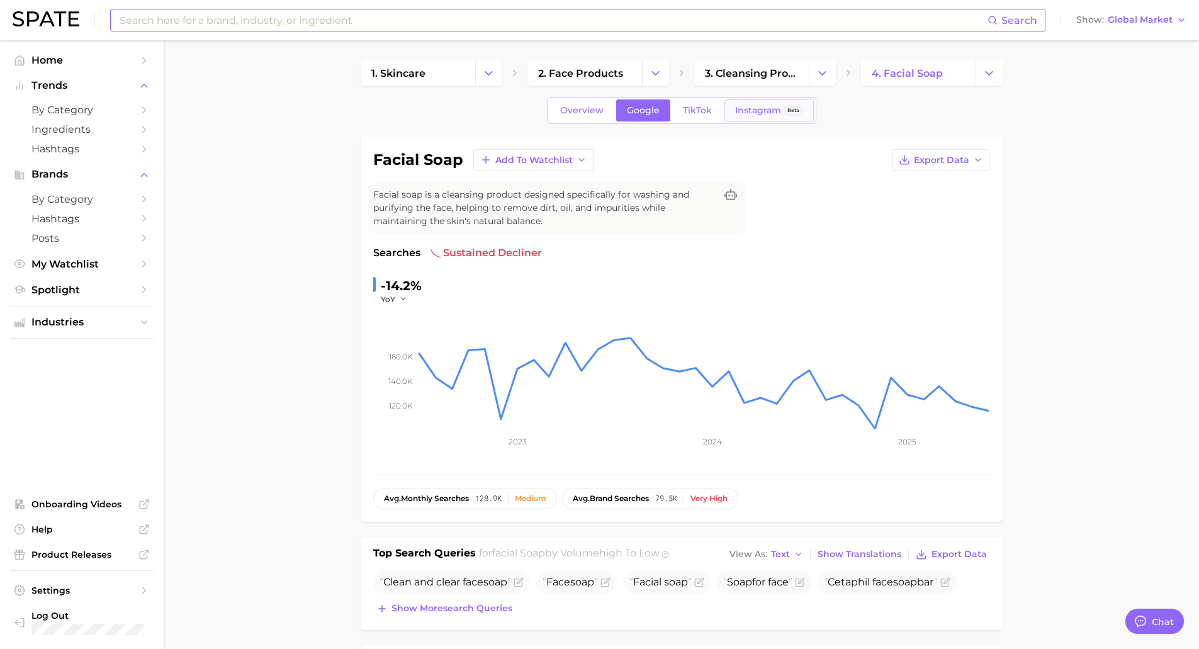
click at [742, 111] on span "Instagram" at bounding box center [758, 110] width 46 height 11
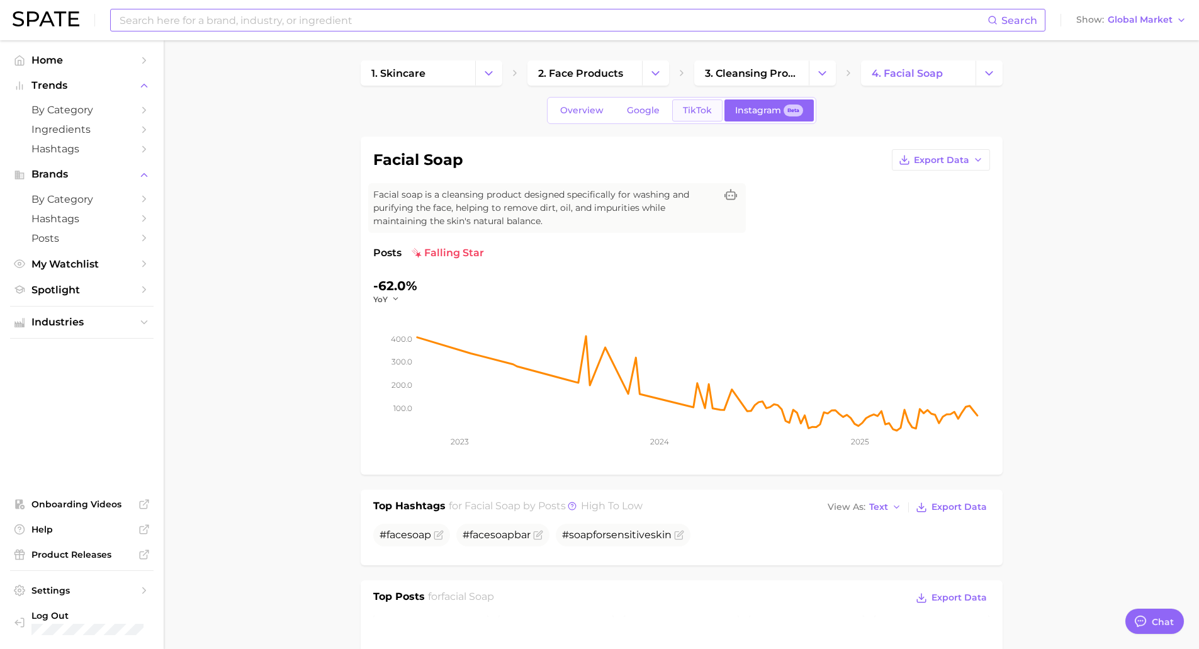
click at [692, 112] on span "TikTok" at bounding box center [697, 110] width 29 height 11
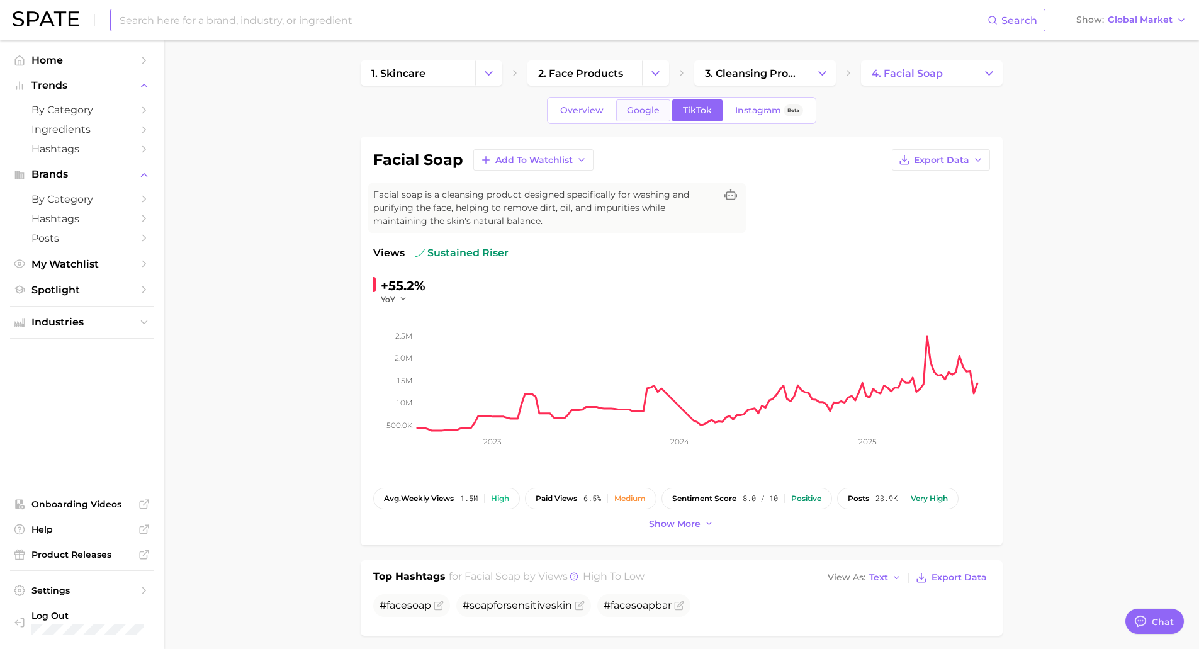
click at [629, 108] on span "Google" at bounding box center [643, 110] width 33 height 11
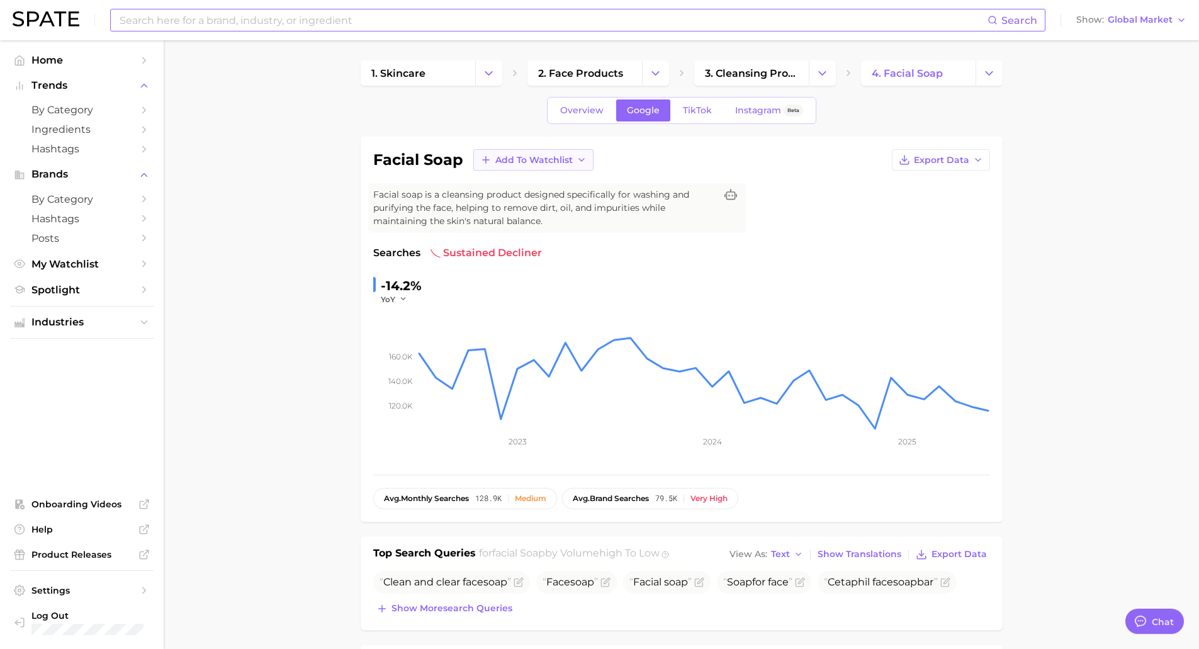
click at [522, 155] on span "Add to Watchlist" at bounding box center [533, 160] width 77 height 11
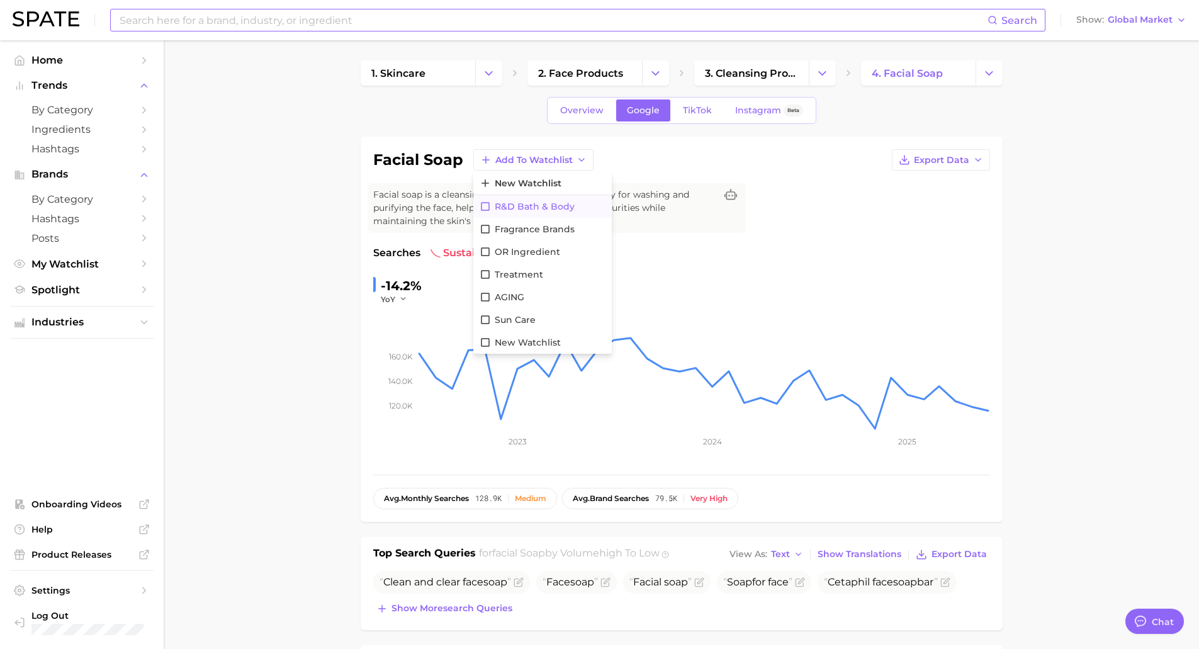
click at [537, 206] on span "R&D Bath & Body" at bounding box center [535, 206] width 80 height 11
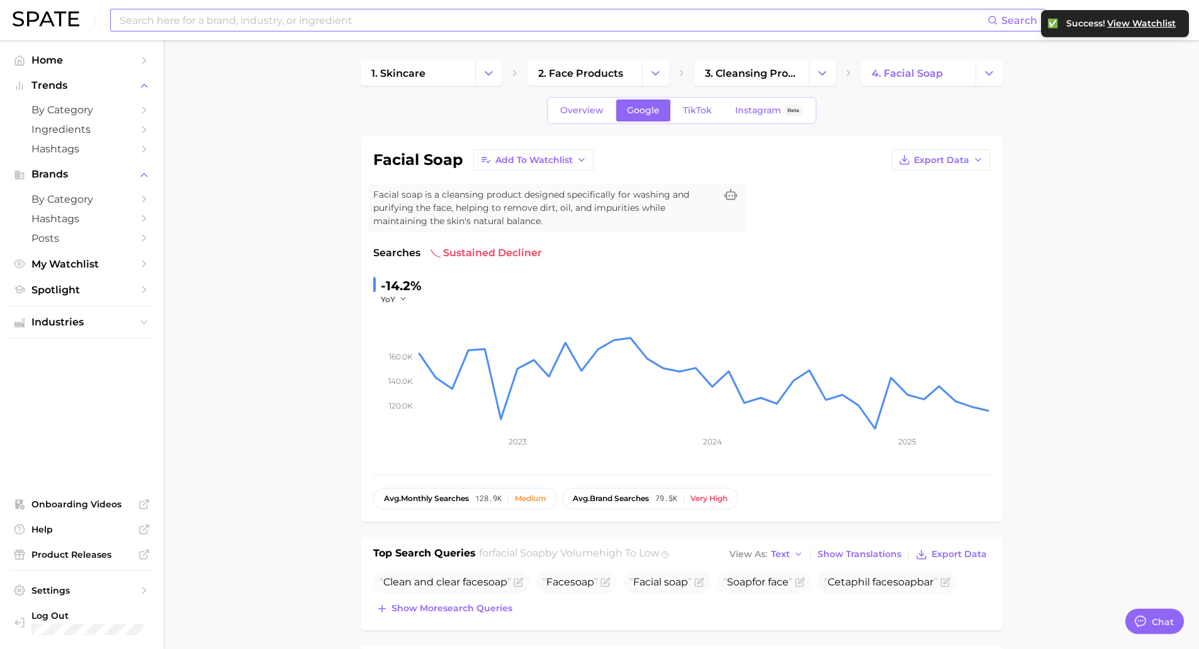
click at [89, 268] on span "My Watchlist" at bounding box center [81, 264] width 101 height 12
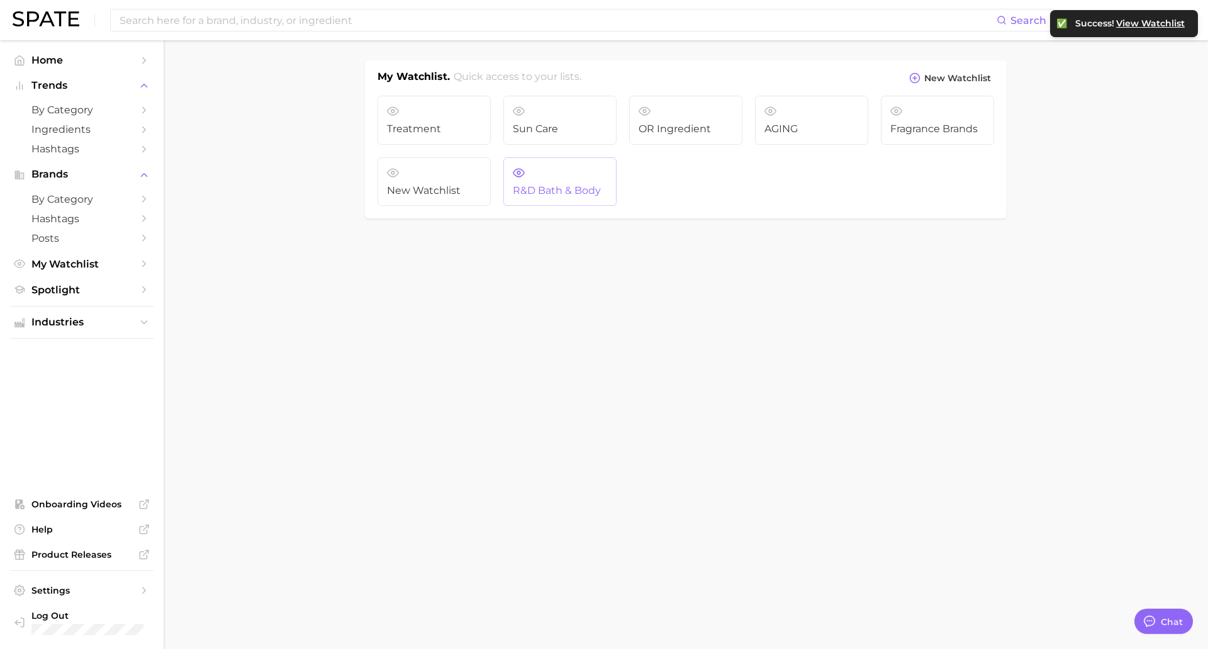
click at [548, 167] on link "R&D Bath & Body" at bounding box center [559, 181] width 113 height 49
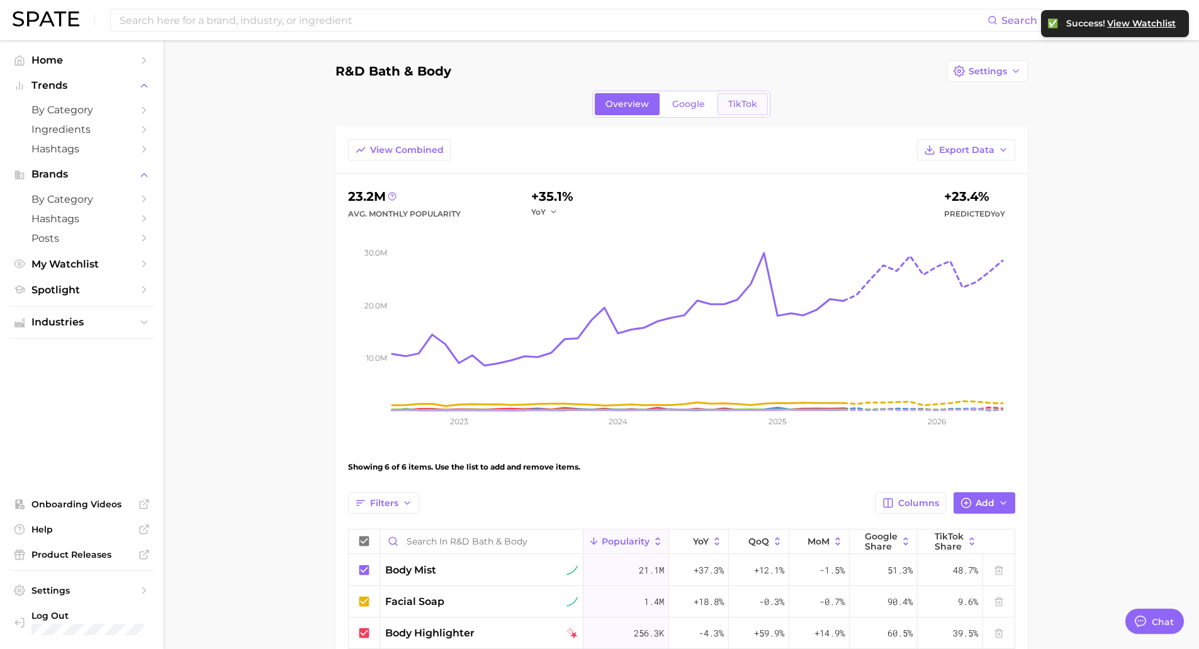
click at [736, 102] on span "TikTok" at bounding box center [742, 104] width 29 height 11
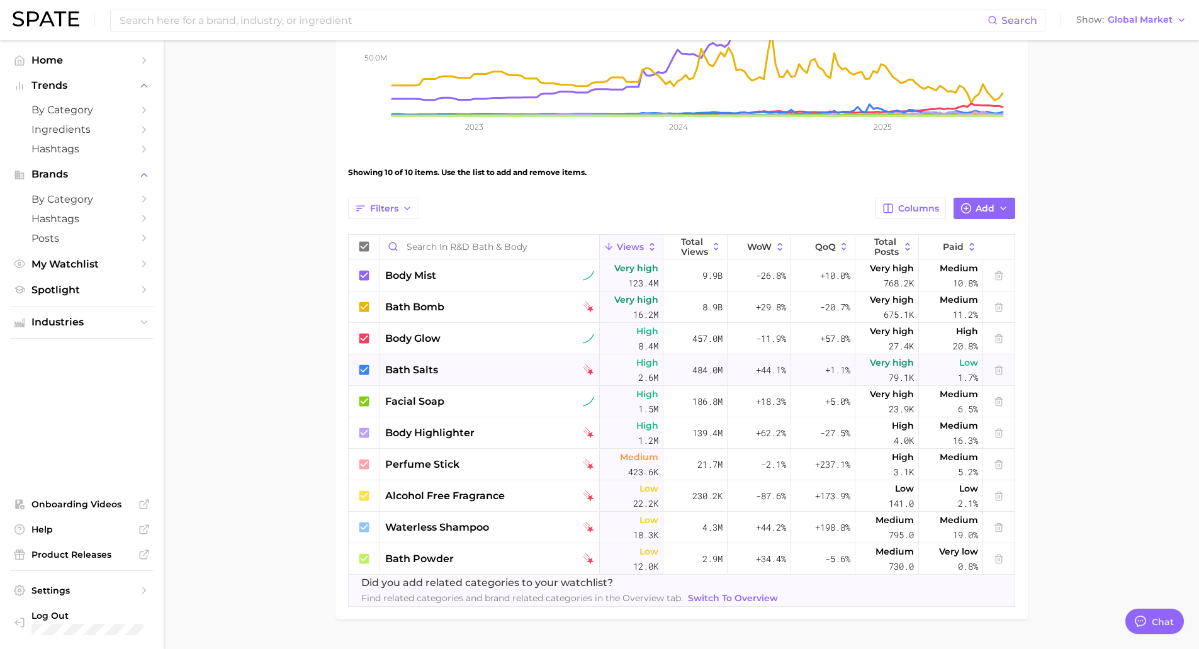
scroll to position [315, 0]
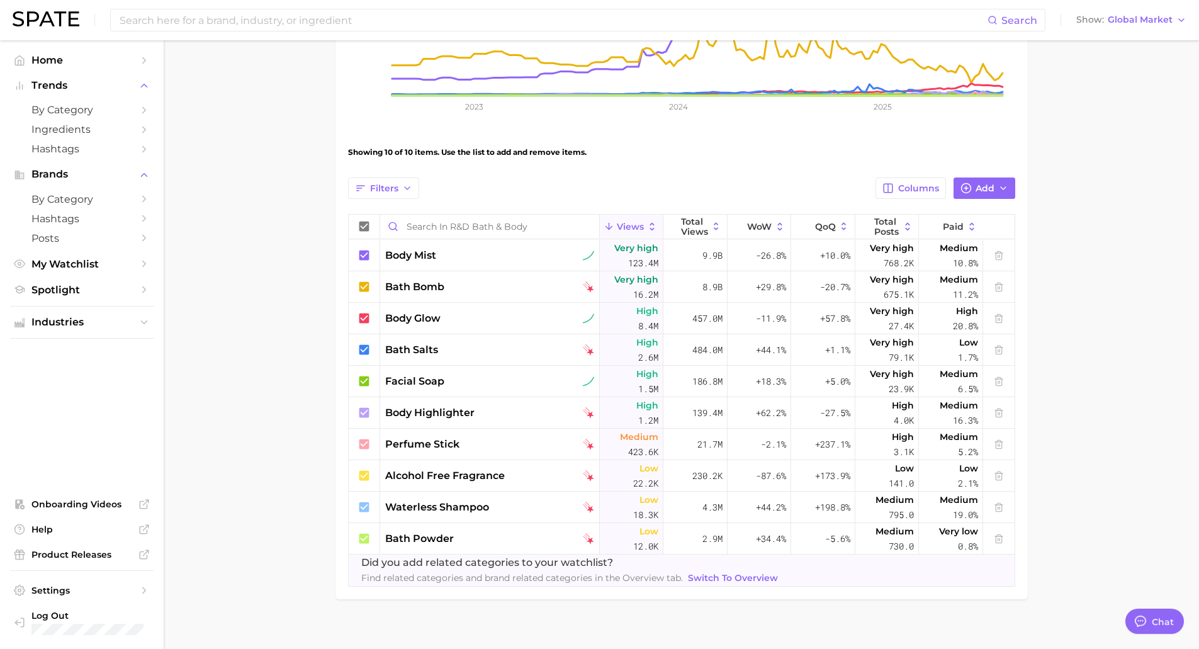
click at [682, 636] on main "R&D Bath & Body Settings Overview Google TikTok View Combined Export Data 153.8…" at bounding box center [681, 194] width 1035 height 936
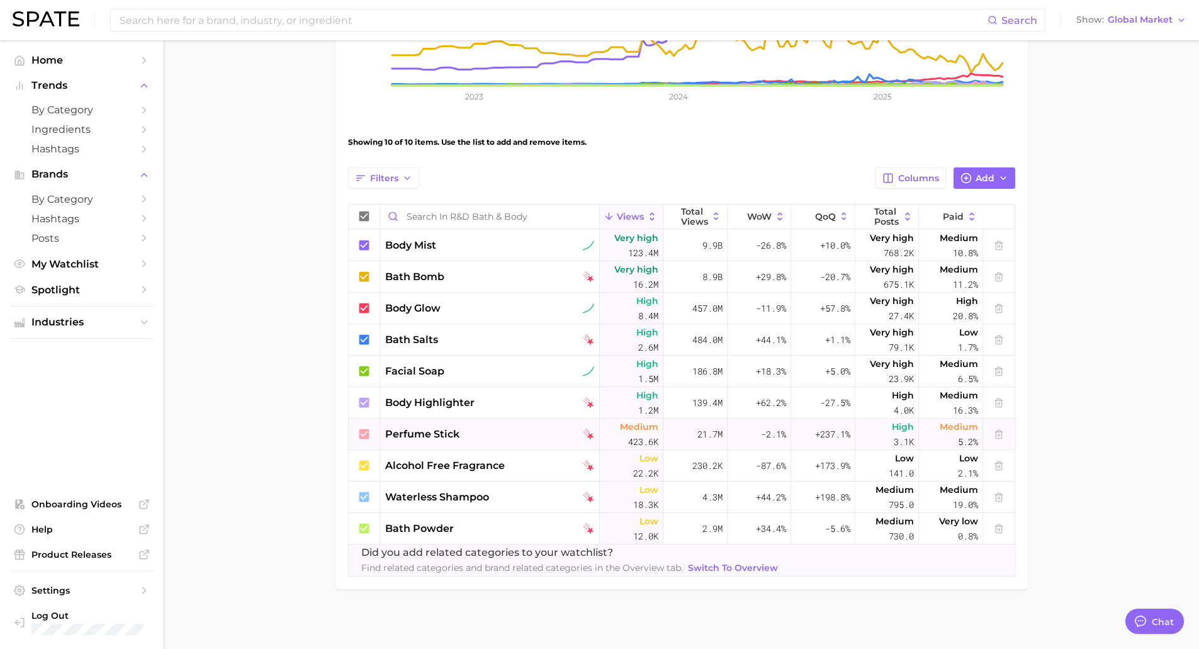
scroll to position [328, 0]
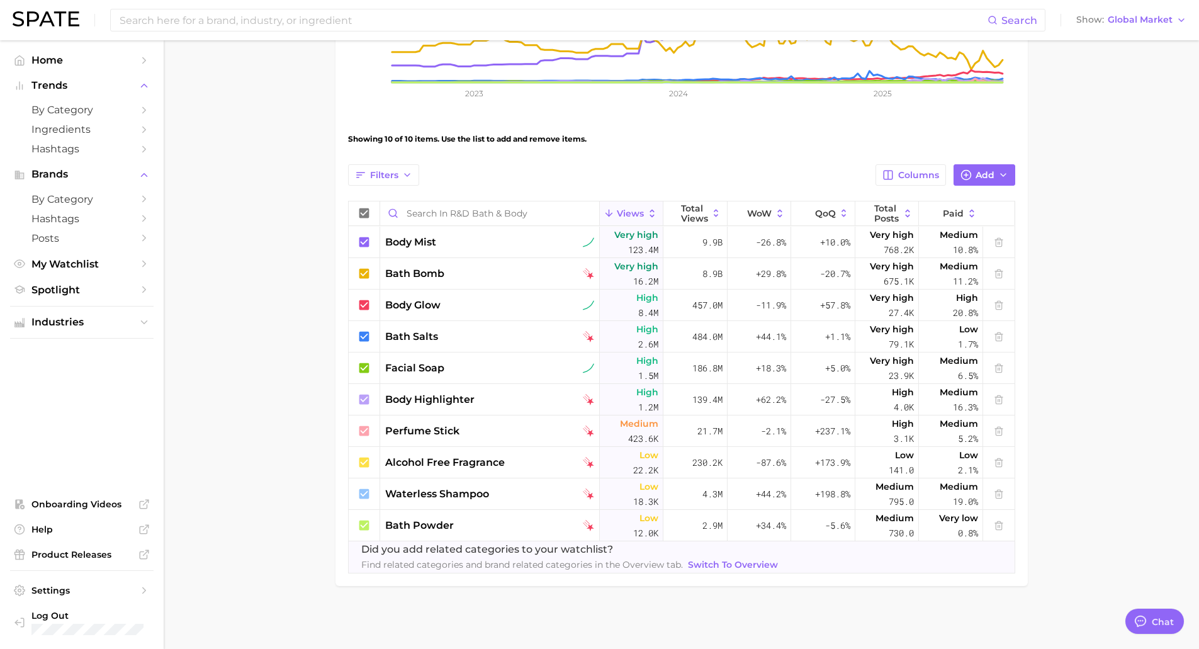
click at [634, 604] on main "R&D Bath & Body Settings Overview Google TikTok View Combined Export Data 153.8…" at bounding box center [681, 180] width 1035 height 936
click at [177, 28] on input at bounding box center [552, 19] width 869 height 21
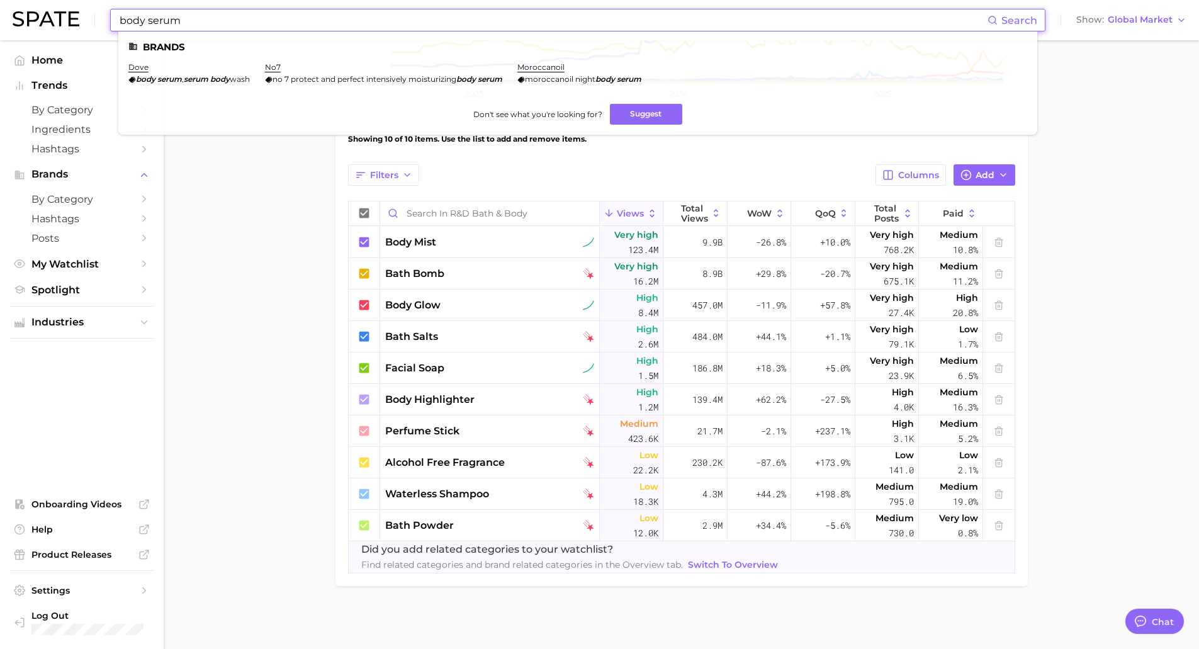
drag, startPoint x: 132, startPoint y: 23, endPoint x: 67, endPoint y: 13, distance: 65.6
click at [74, 14] on div "body serum Search Brands dove body serum , serum body wash no7 no 7 protect and…" at bounding box center [600, 20] width 1174 height 40
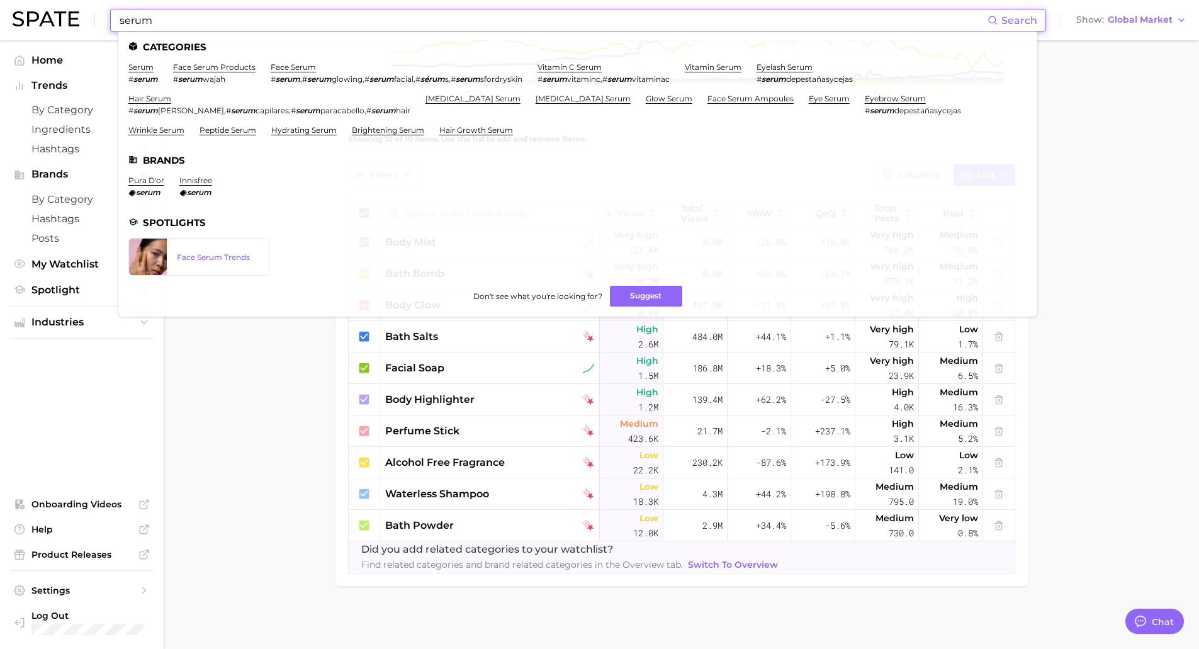
type input "serum"
click at [145, 72] on li "serum # serum" at bounding box center [143, 72] width 30 height 21
click at [139, 64] on link "serum" at bounding box center [140, 66] width 25 height 9
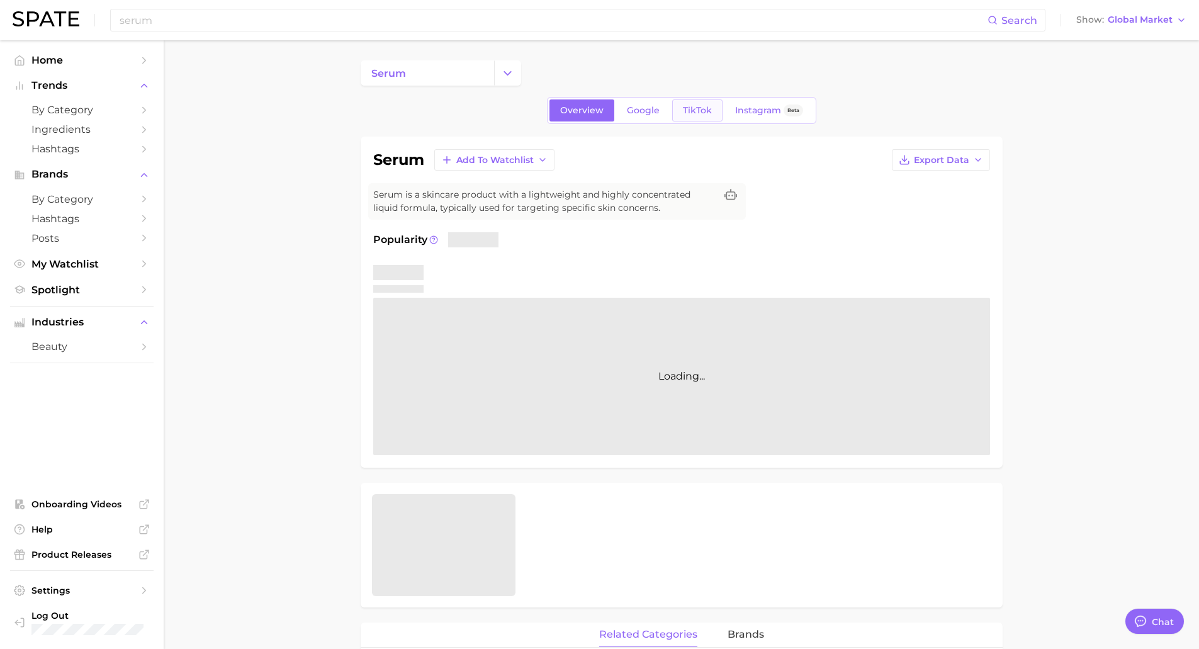
click at [701, 105] on span "TikTok" at bounding box center [697, 110] width 29 height 11
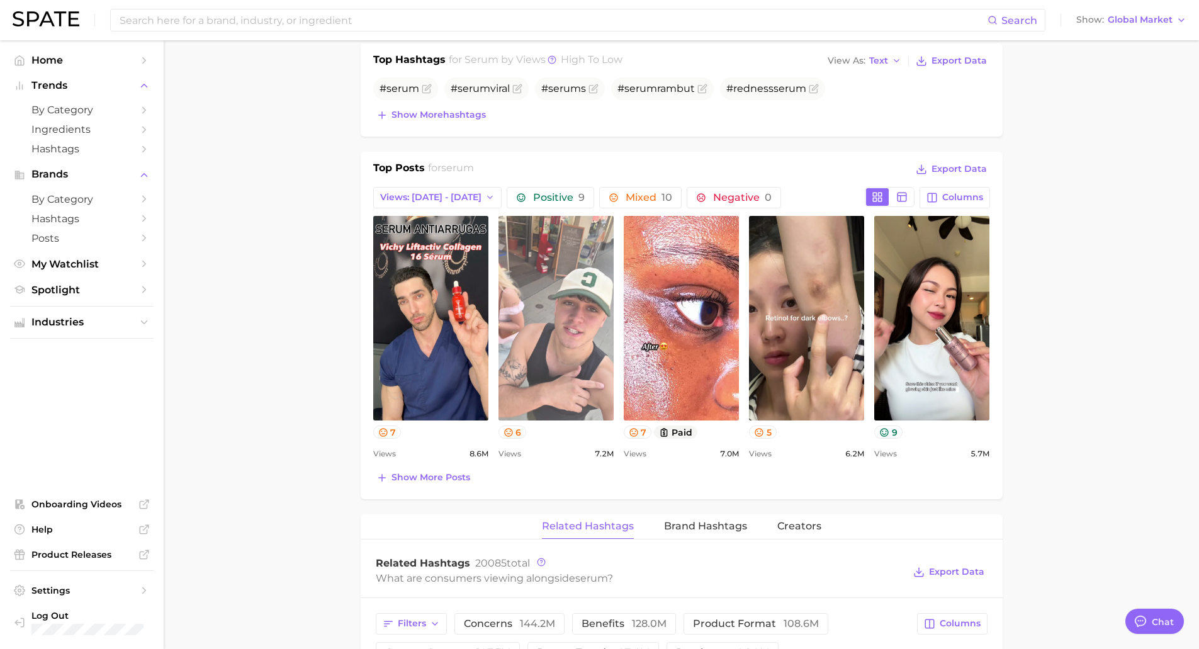
scroll to position [818, 0]
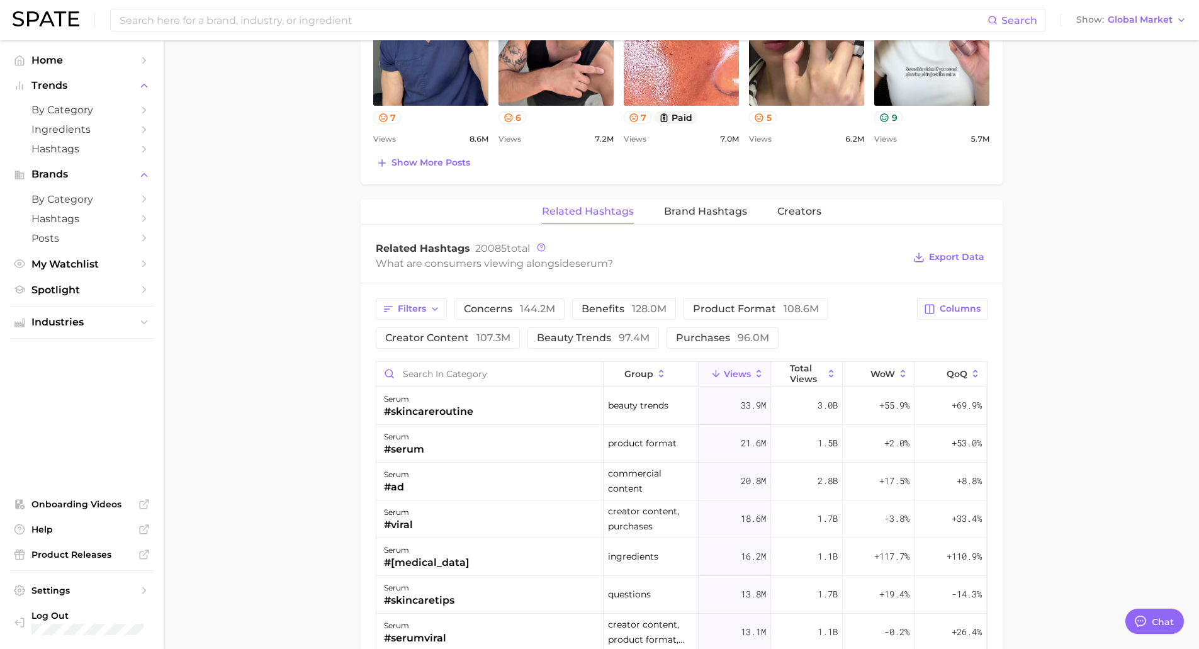
click at [447, 356] on div "Filters concerns 144.2m benefits 128.0m product format 108.6m creator content 1…" at bounding box center [682, 654] width 642 height 742
click at [446, 373] on input "Search in category" at bounding box center [489, 374] width 227 height 24
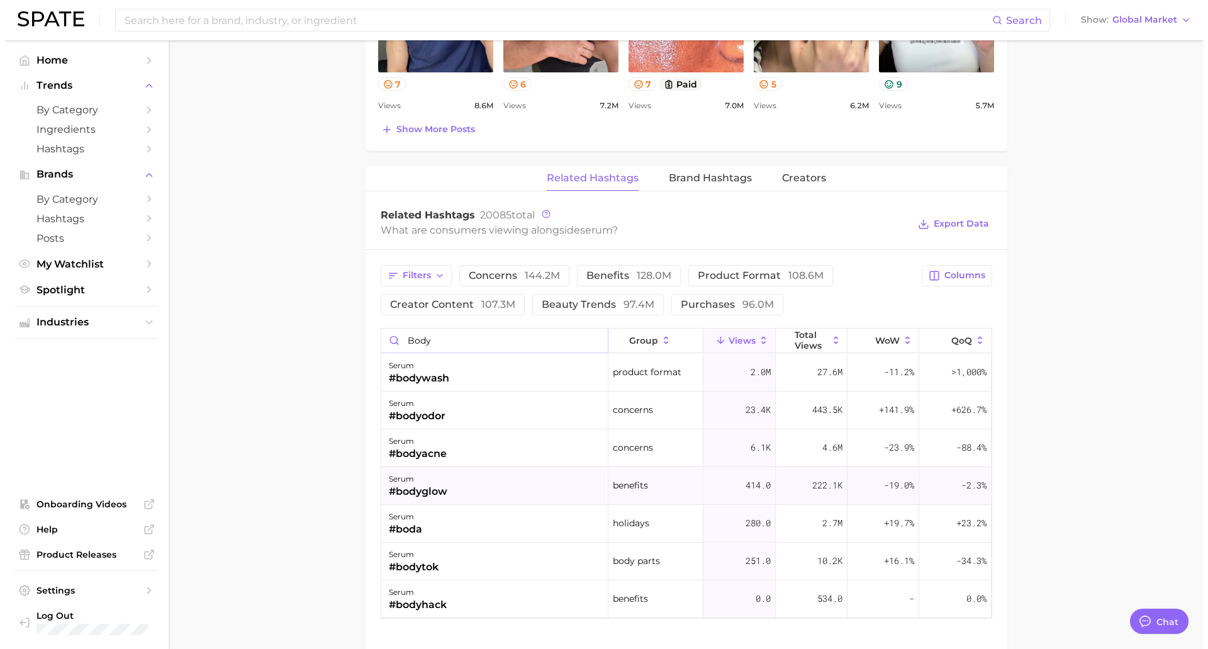
scroll to position [881, 0]
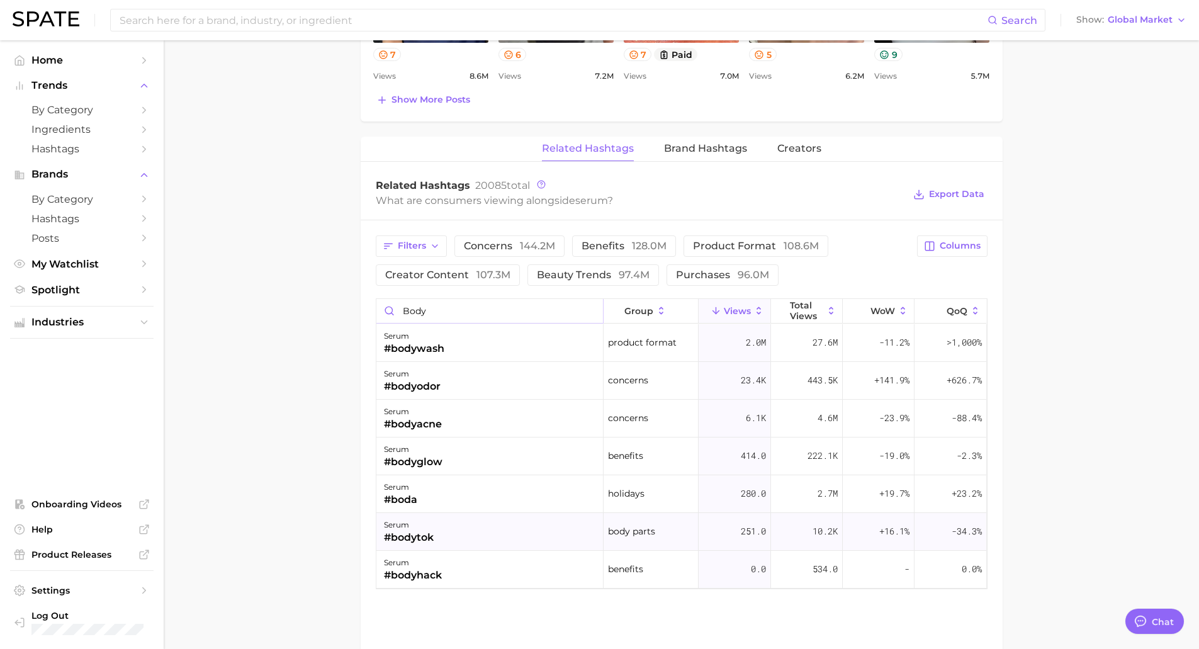
type input "body"
click at [435, 537] on div "serum #bodytok" at bounding box center [489, 532] width 227 height 38
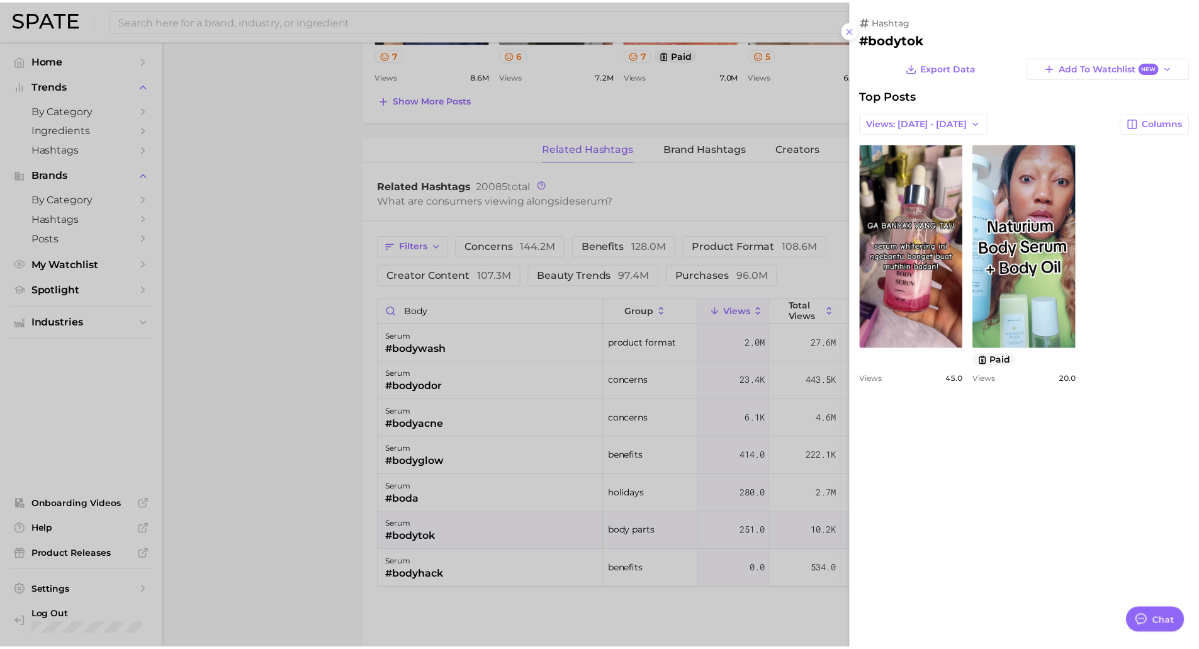
scroll to position [0, 0]
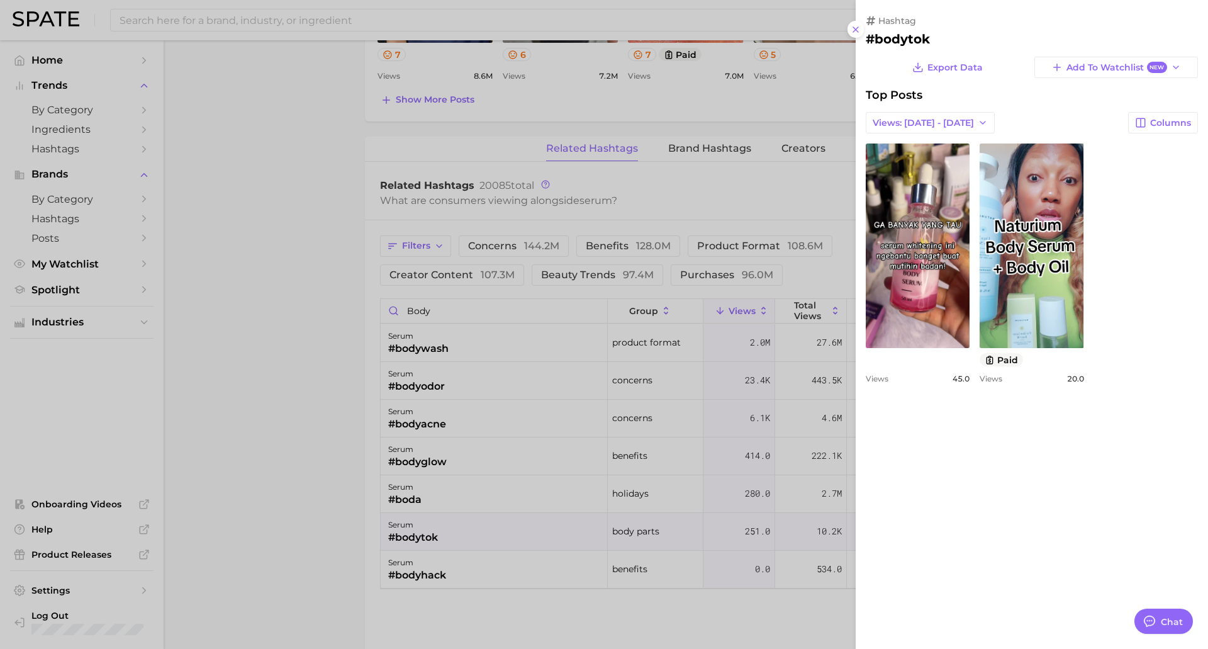
click at [212, 495] on div at bounding box center [604, 324] width 1208 height 649
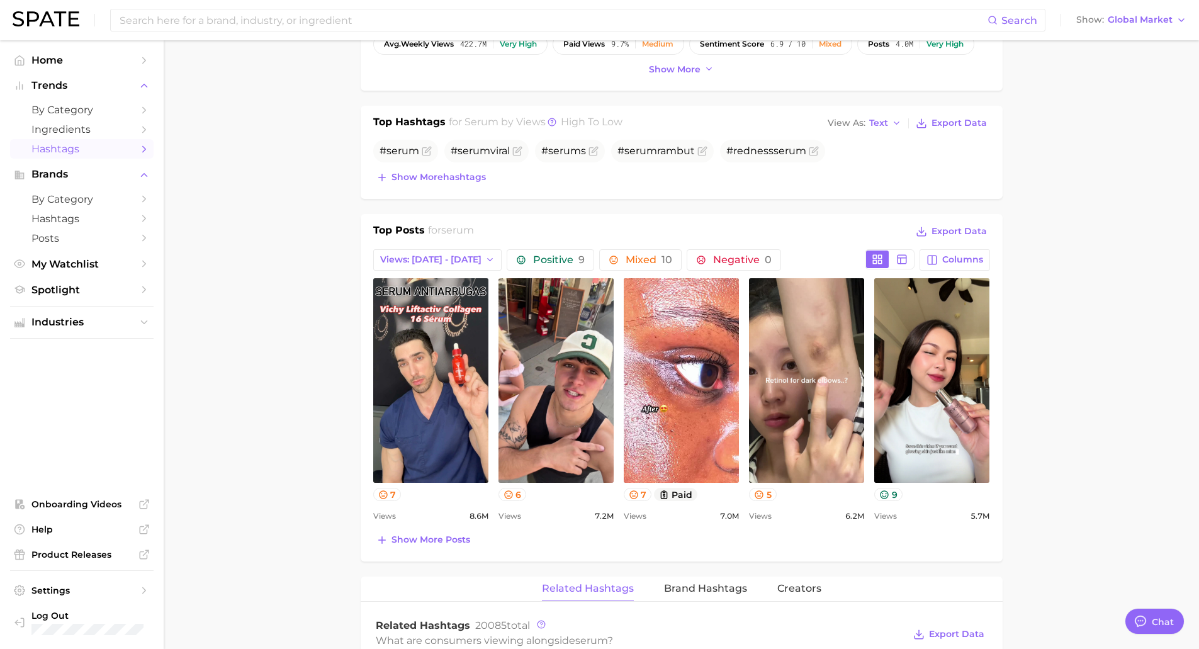
scroll to position [315, 0]
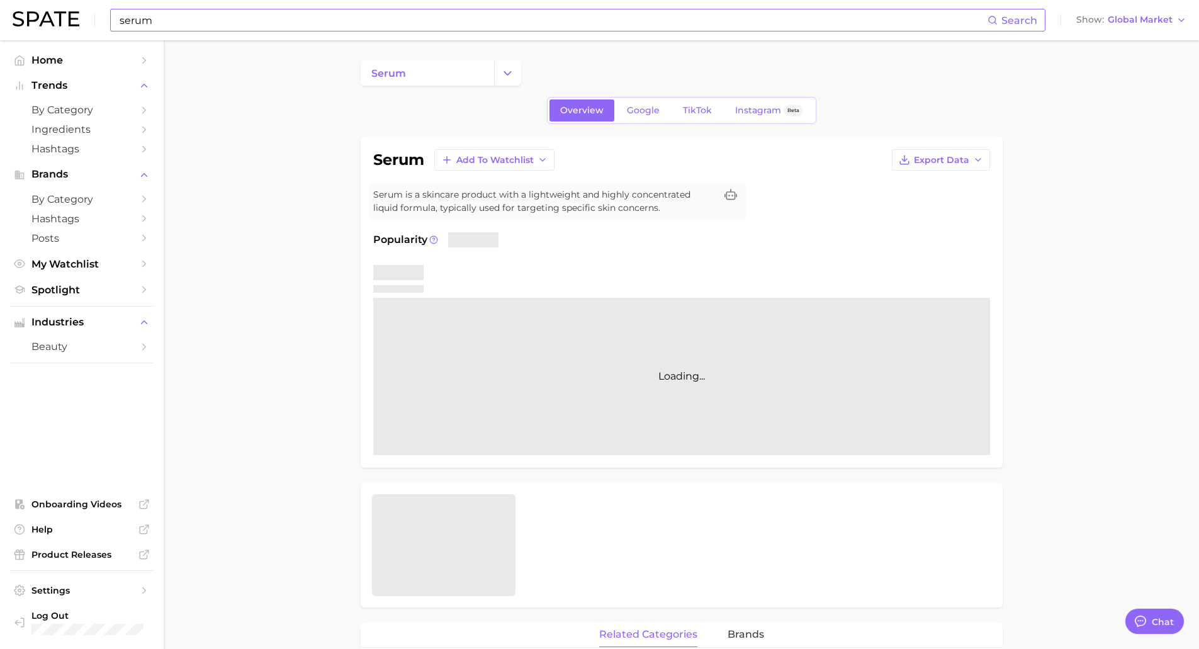
click at [167, 15] on input "serum" at bounding box center [552, 19] width 869 height 21
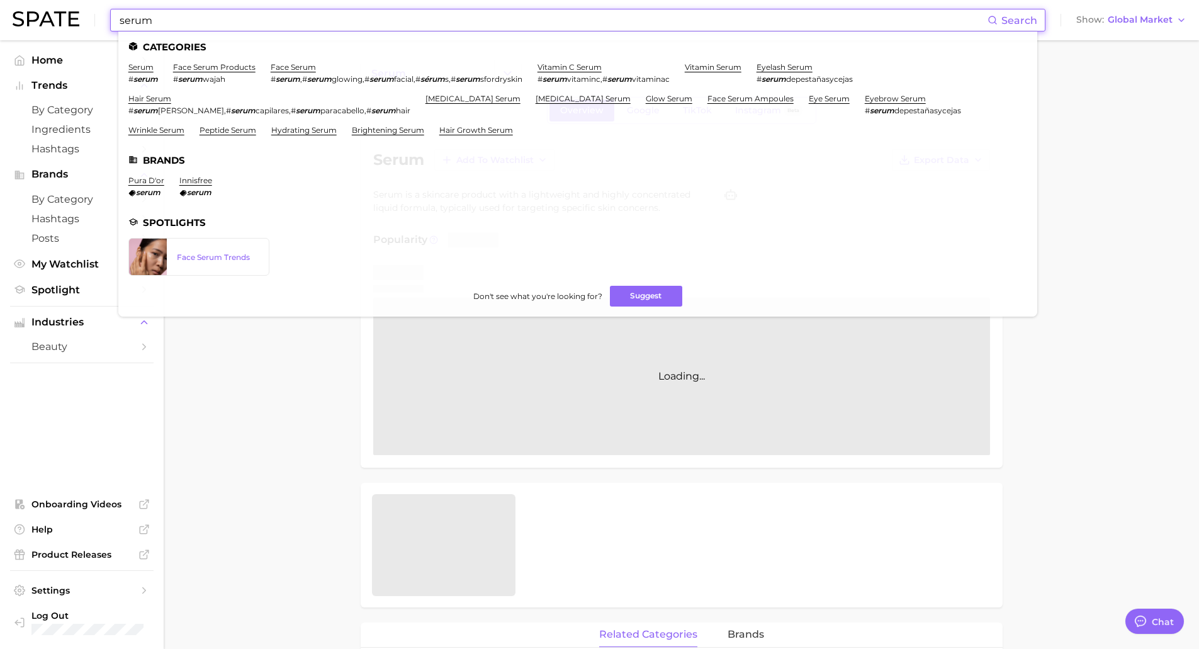
drag, startPoint x: 162, startPoint y: 18, endPoint x: 82, endPoint y: 33, distance: 81.3
click at [68, 4] on div "serum Search Categories serum # serum face serum products # serum wajah face se…" at bounding box center [600, 20] width 1174 height 40
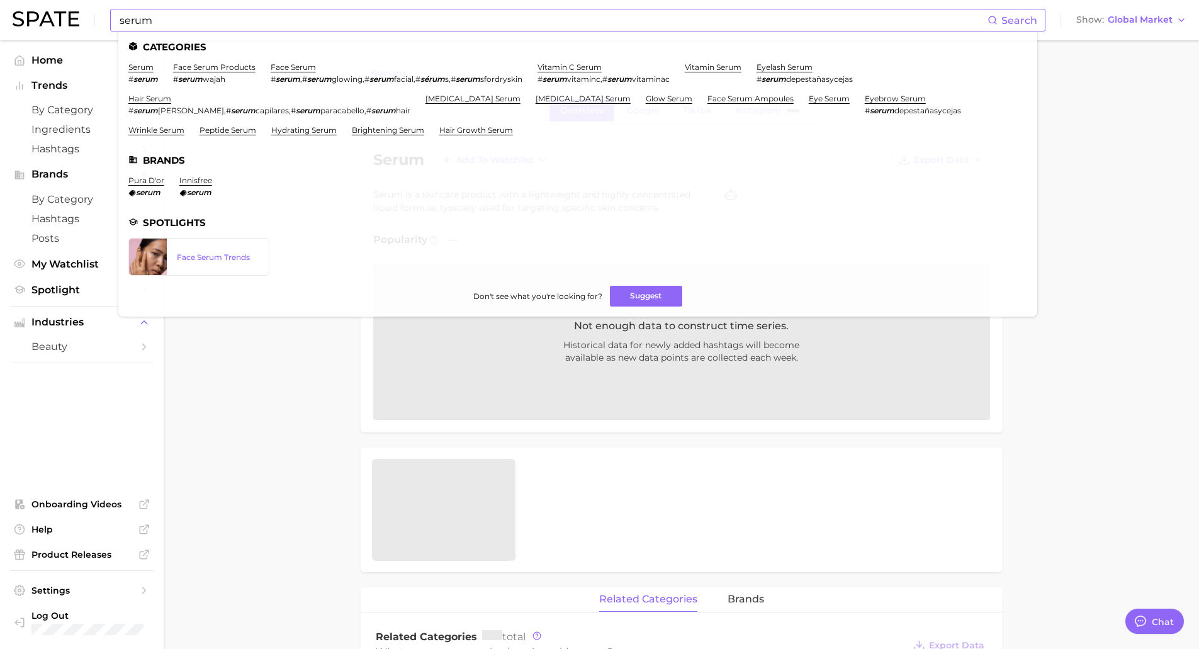
click at [164, 21] on input "serum" at bounding box center [552, 19] width 869 height 21
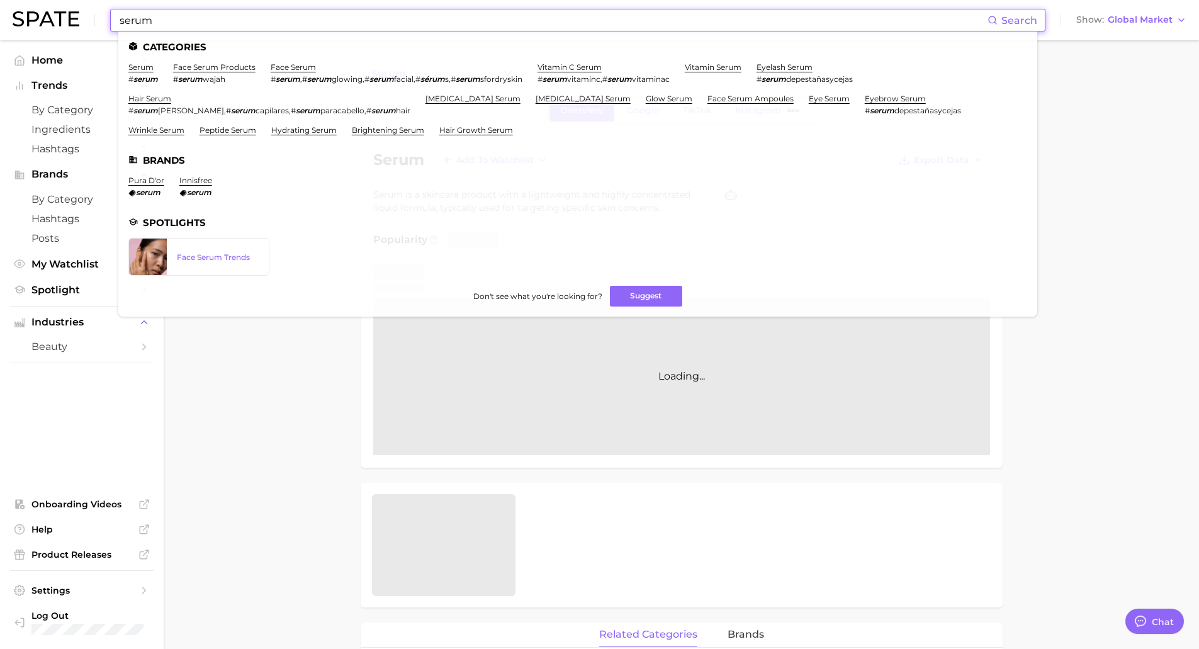
drag, startPoint x: 188, startPoint y: 16, endPoint x: 65, endPoint y: 0, distance: 123.2
click at [74, 6] on div "serum Search Categories serum # serum face serum products # serum wajah face se…" at bounding box center [600, 20] width 1174 height 40
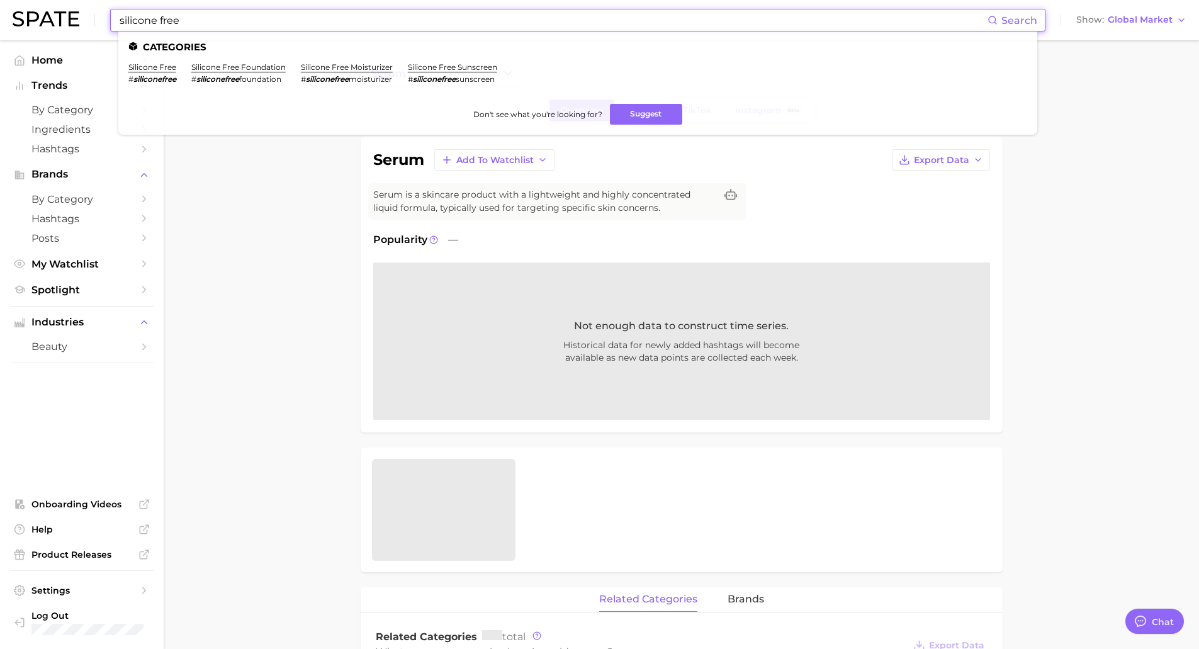
type input "silicone free"
click at [154, 73] on li "silicone free # siliconefree" at bounding box center [152, 72] width 48 height 21
click at [158, 67] on link "silicone free" at bounding box center [152, 66] width 48 height 9
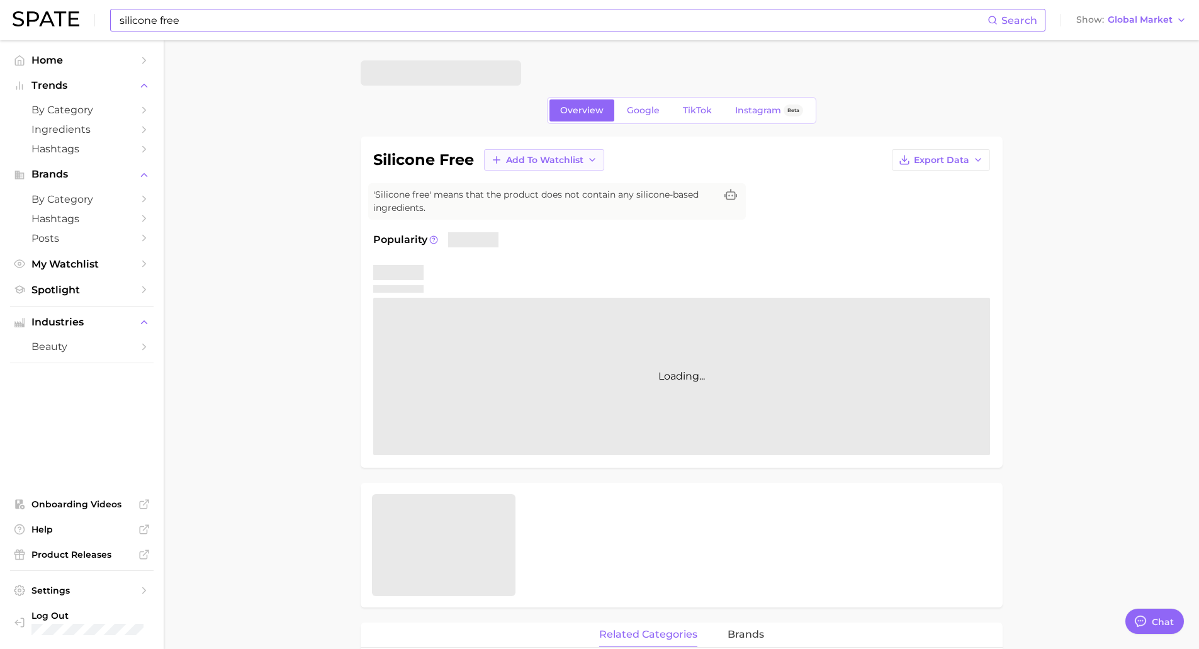
click at [534, 157] on span "Add to Watchlist" at bounding box center [544, 160] width 77 height 11
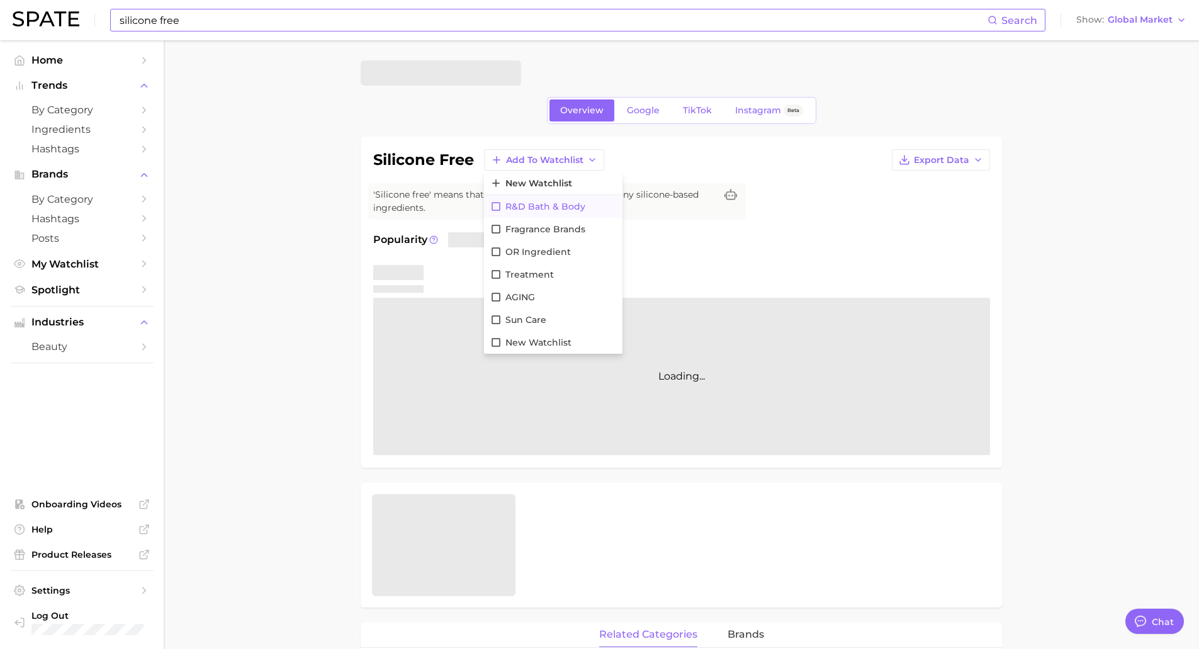
click at [541, 201] on span "R&D Bath & Body" at bounding box center [545, 206] width 80 height 11
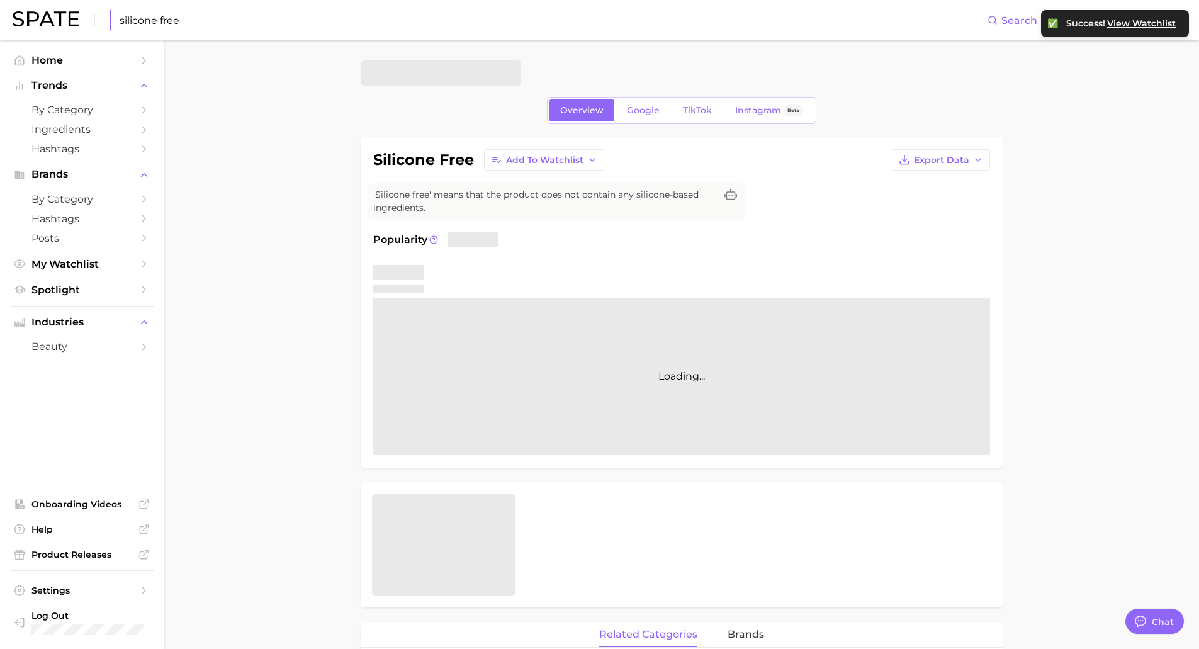
click at [234, 320] on main "Overview Google TikTok Instagram Beta silicone free Add to Watchlist Export Dat…" at bounding box center [681, 646] width 1035 height 1213
click at [103, 276] on ul "Home Trends by Category Ingredients Hashtags Brands by Category Hashtags Posts …" at bounding box center [81, 174] width 143 height 249
click at [100, 266] on span "My Watchlist" at bounding box center [81, 264] width 101 height 12
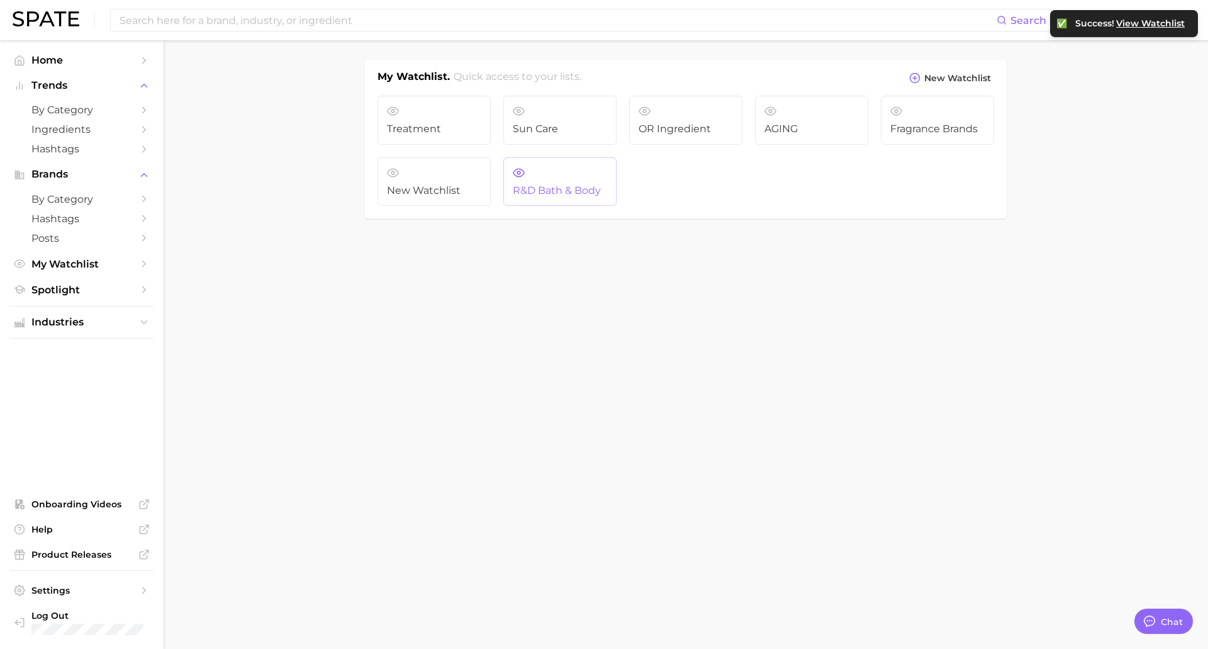
click at [575, 175] on link "R&D Bath & Body" at bounding box center [559, 181] width 113 height 49
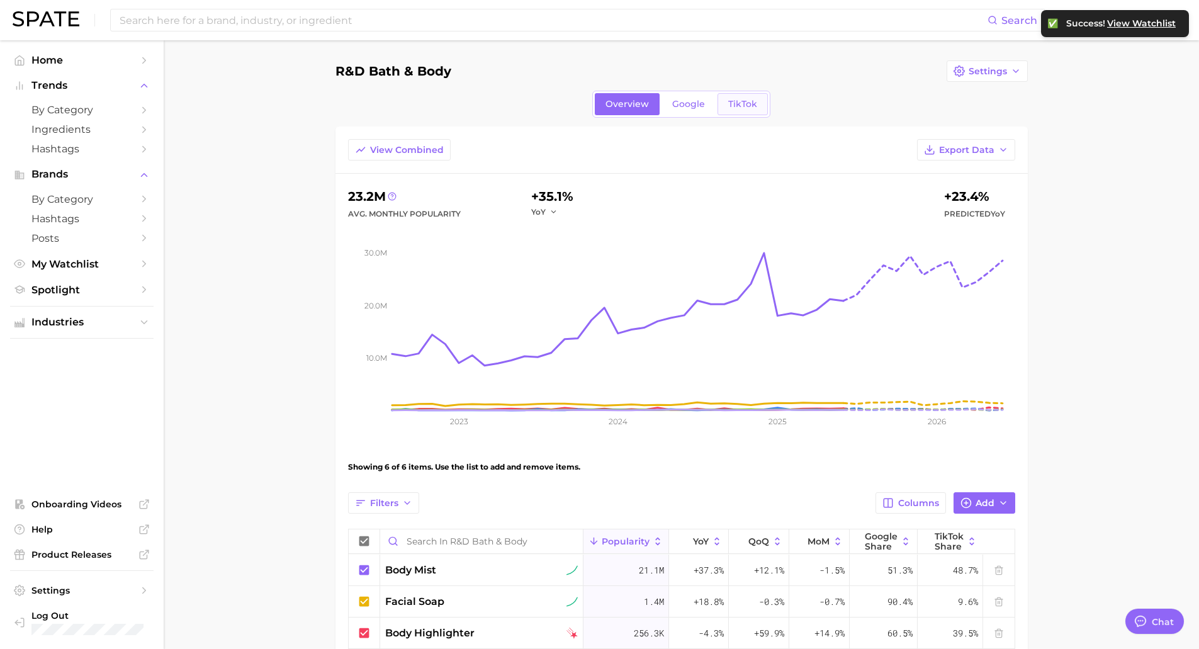
click at [739, 101] on span "TikTok" at bounding box center [742, 104] width 29 height 11
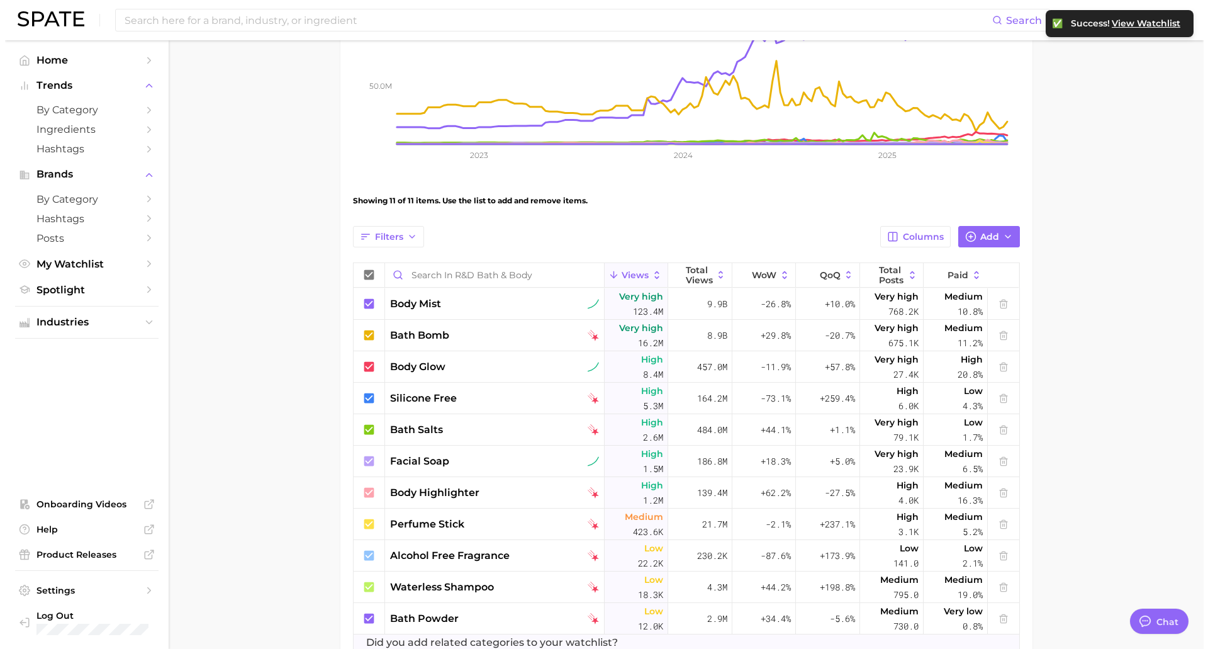
scroll to position [328, 0]
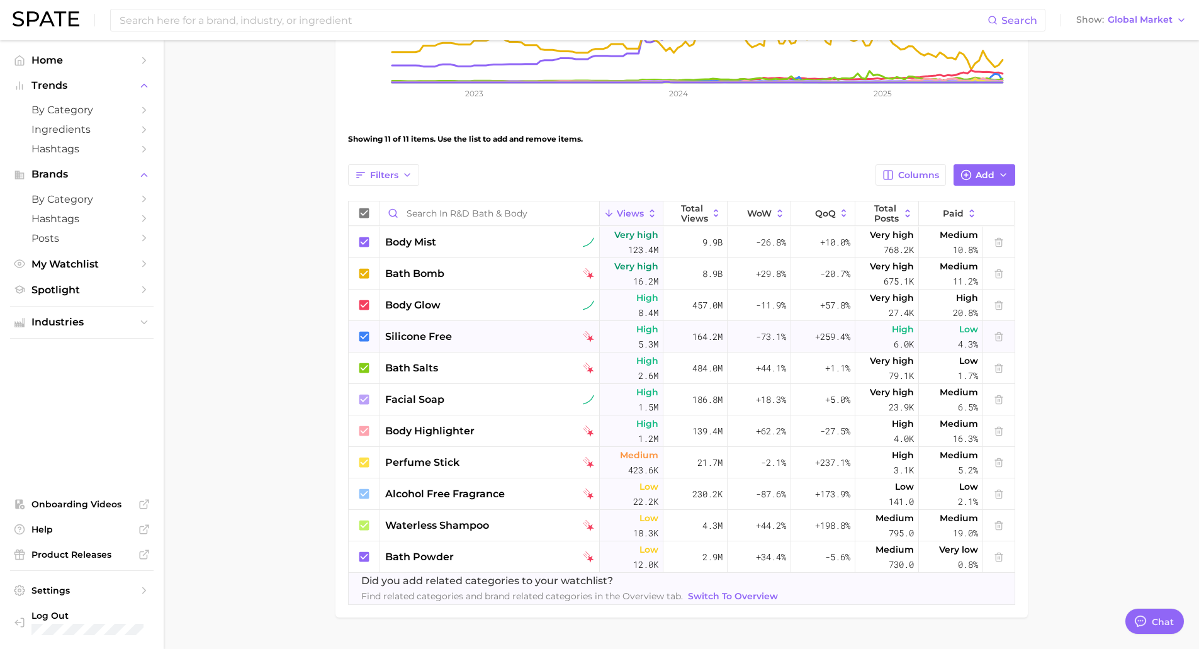
click at [486, 341] on div "silicone free" at bounding box center [489, 336] width 209 height 15
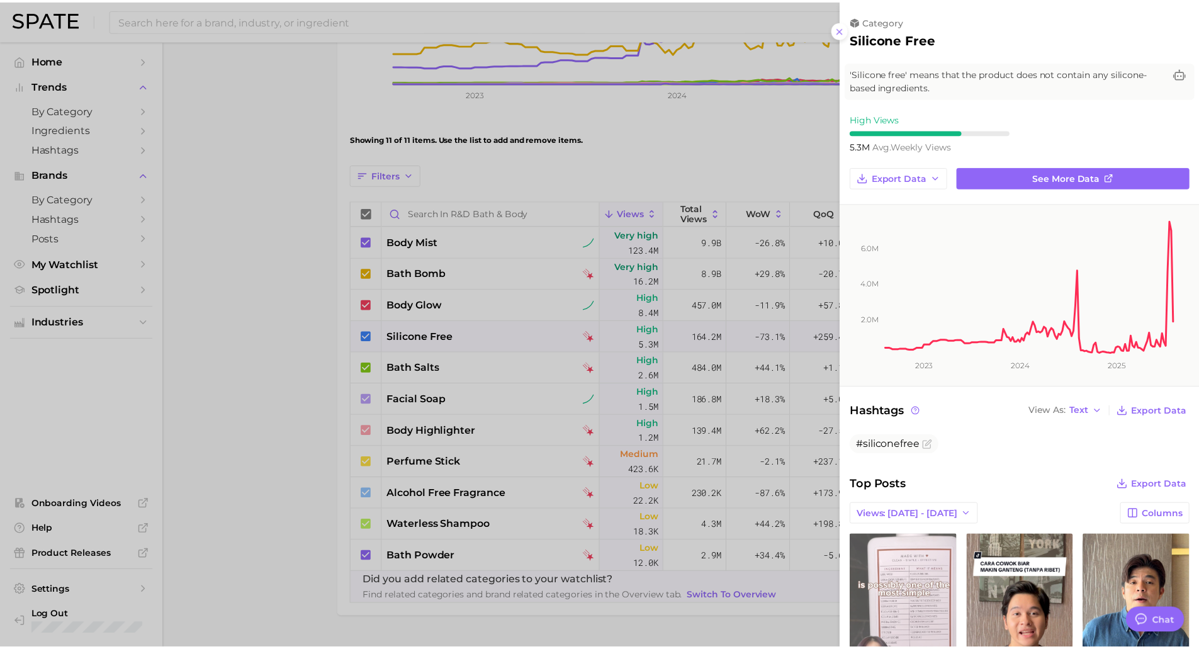
scroll to position [189, 0]
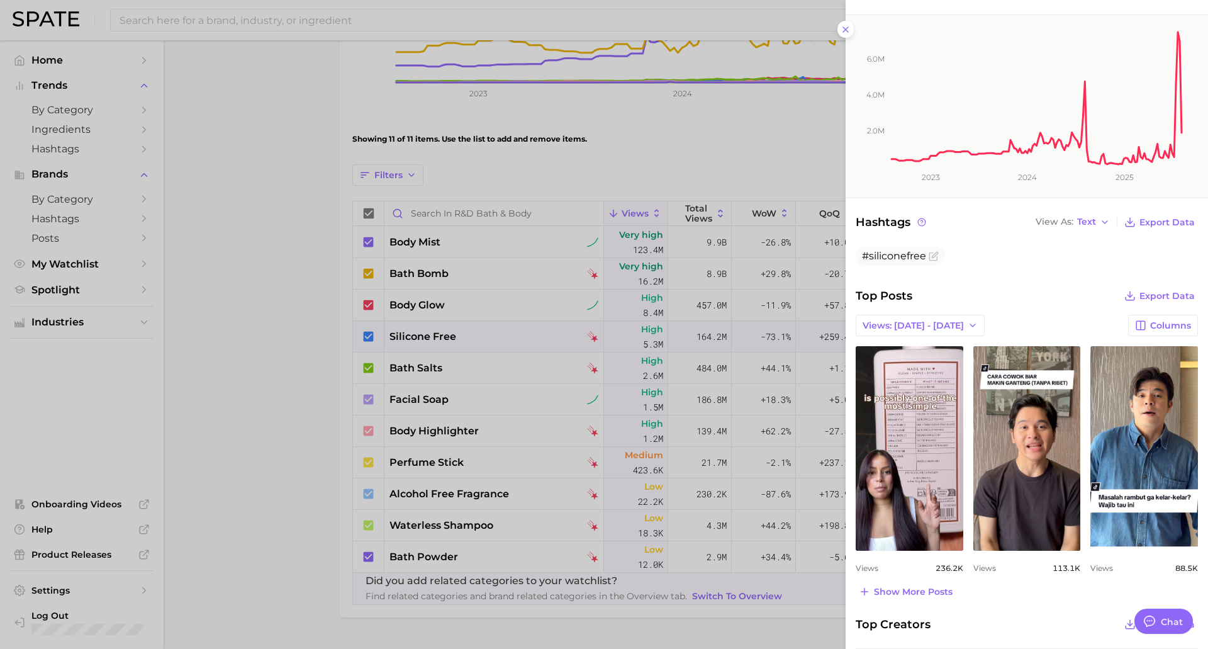
click at [332, 378] on div at bounding box center [604, 324] width 1208 height 649
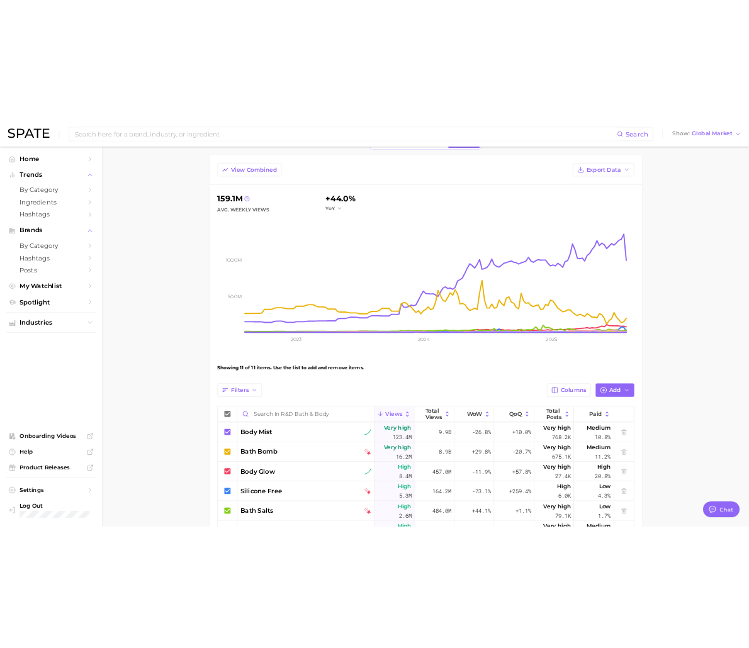
scroll to position [13, 0]
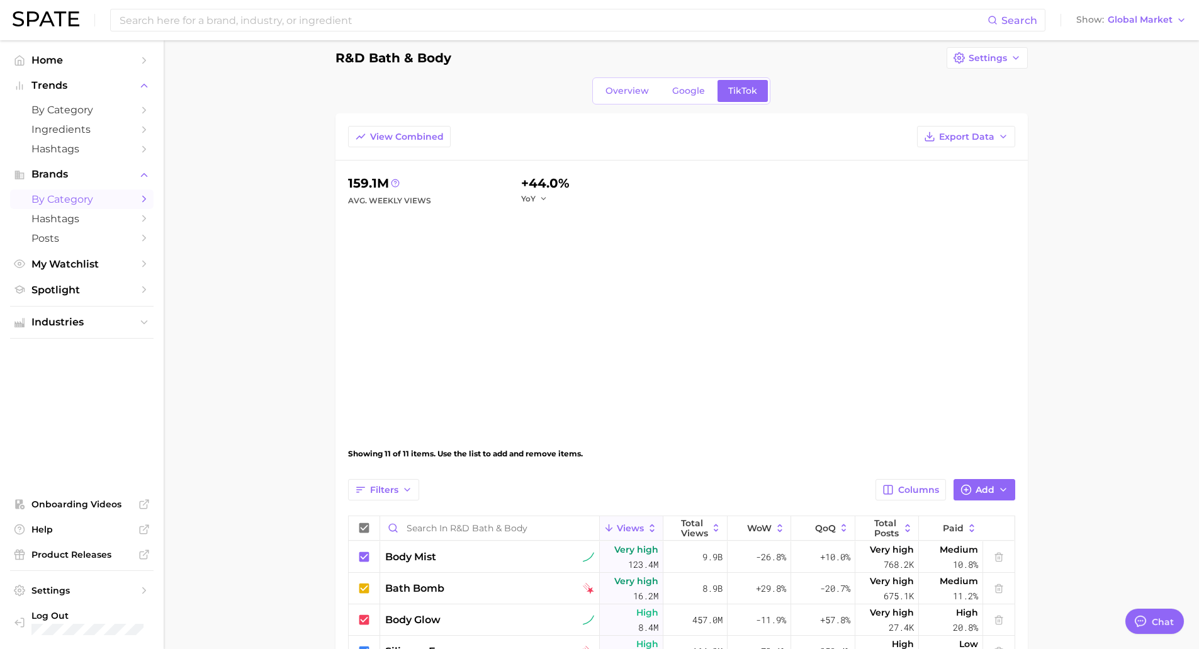
type textarea "x"
